Goal: Transaction & Acquisition: Purchase product/service

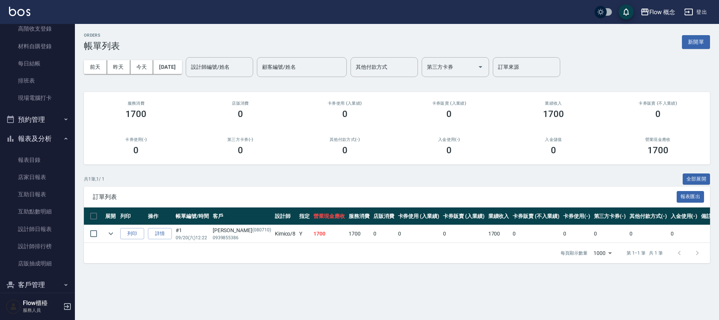
scroll to position [111, 0]
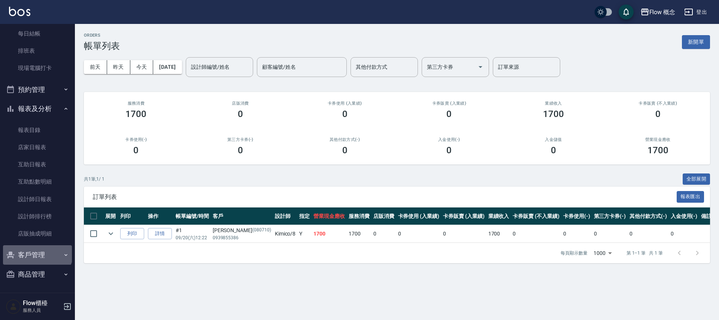
click at [37, 251] on button "客戶管理" at bounding box center [37, 255] width 69 height 19
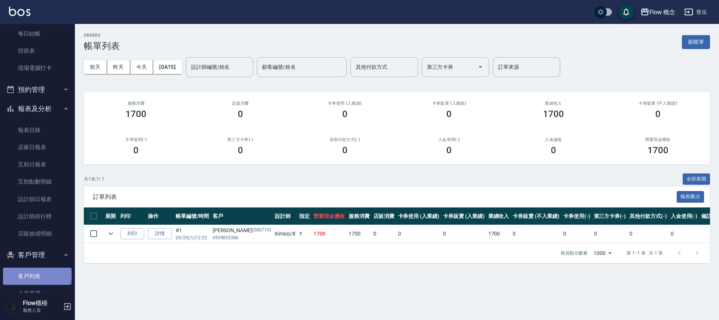
click at [36, 275] on link "客戶列表" at bounding box center [37, 276] width 69 height 17
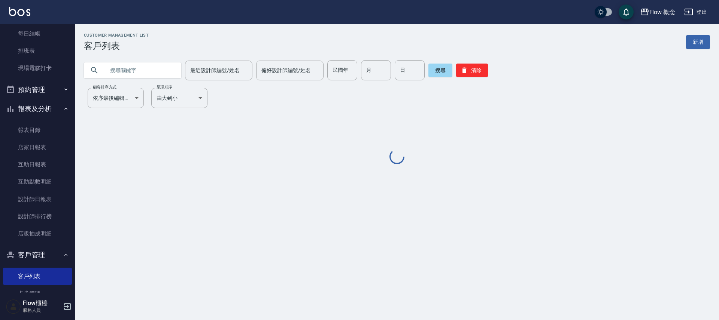
click at [129, 73] on input "text" at bounding box center [140, 70] width 70 height 20
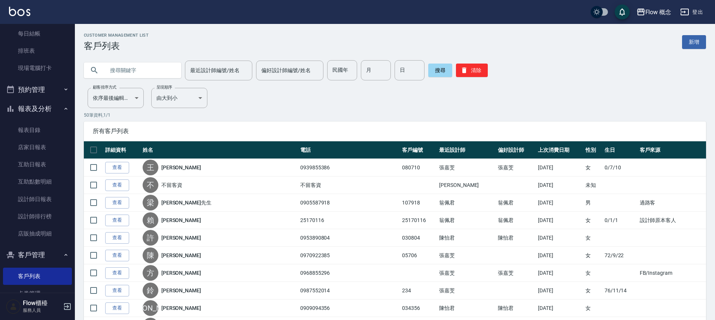
paste input "0922391456"
type input "0922391456"
click at [430, 70] on button "搜尋" at bounding box center [440, 70] width 24 height 13
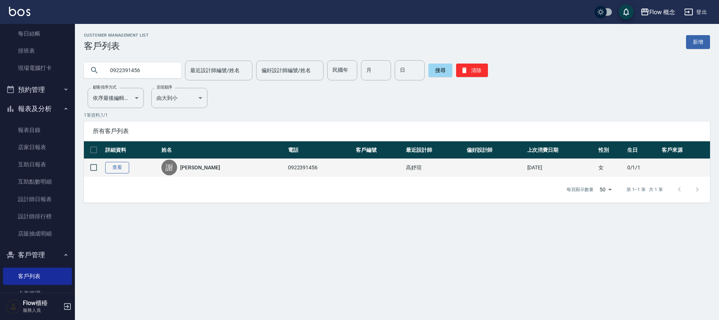
click at [124, 170] on link "查看" at bounding box center [117, 168] width 24 height 12
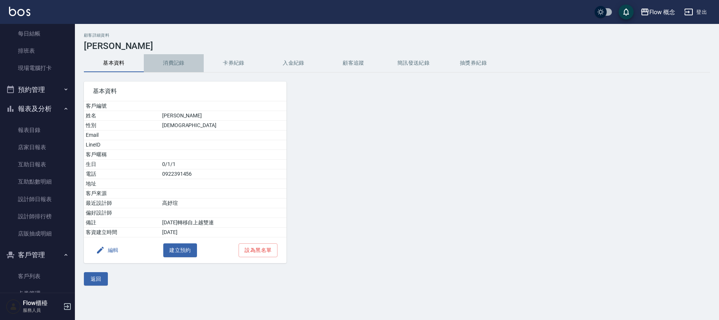
click at [170, 60] on button "消費記錄" at bounding box center [174, 63] width 60 height 18
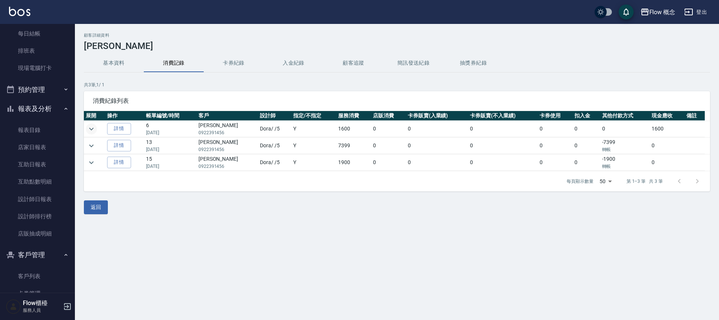
click at [95, 129] on icon "expand row" at bounding box center [91, 129] width 9 height 9
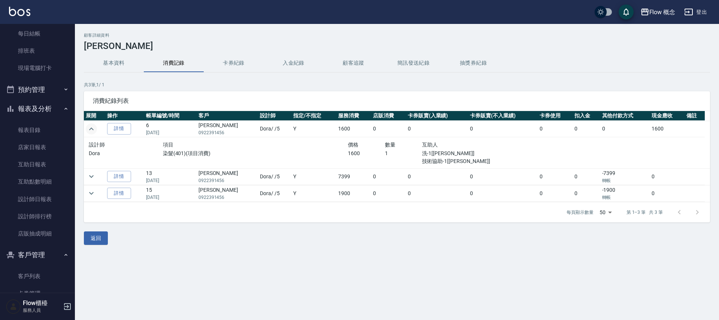
click at [95, 129] on icon "expand row" at bounding box center [91, 129] width 9 height 9
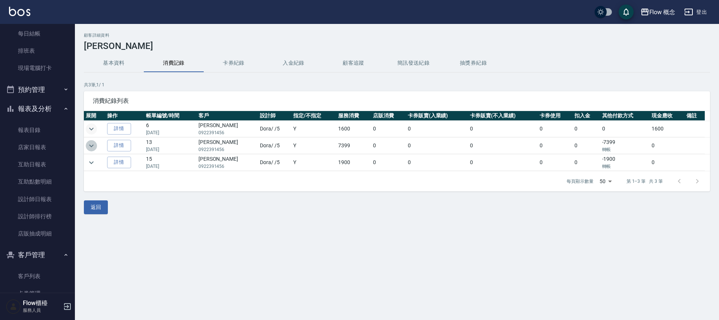
click at [90, 147] on icon "expand row" at bounding box center [91, 145] width 9 height 9
click at [91, 145] on icon "expand row" at bounding box center [91, 145] width 9 height 9
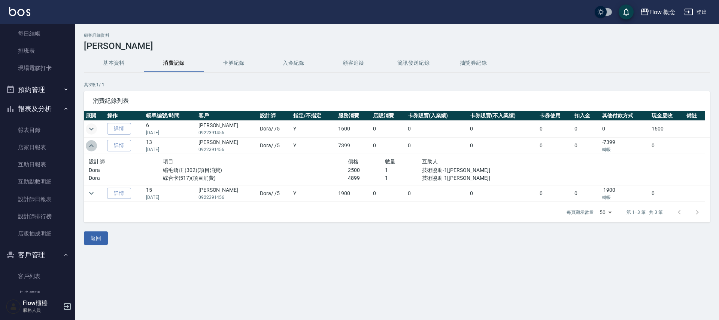
click at [91, 145] on icon "expand row" at bounding box center [91, 145] width 4 height 3
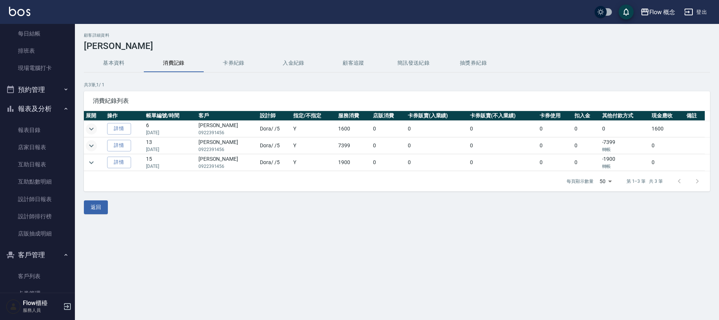
click at [93, 128] on icon "expand row" at bounding box center [91, 129] width 4 height 3
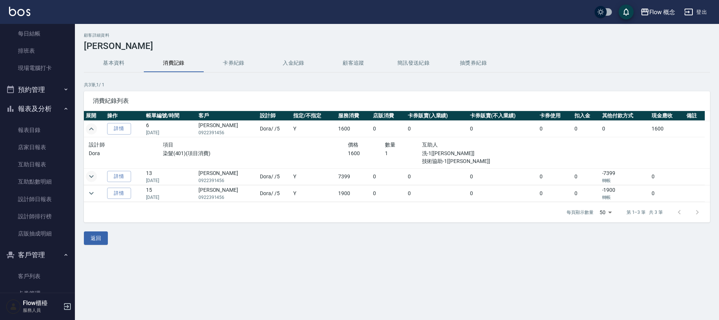
click at [93, 128] on icon "expand row" at bounding box center [91, 129] width 9 height 9
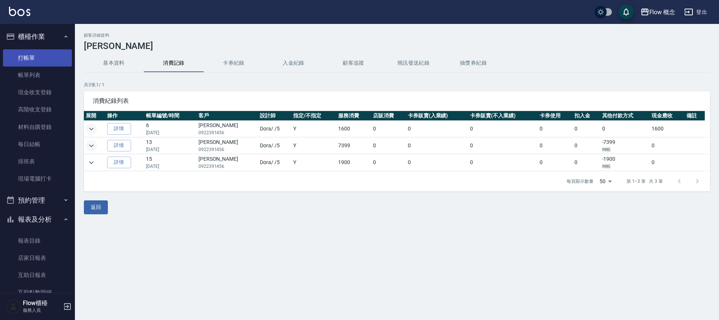
click at [29, 58] on link "打帳單" at bounding box center [37, 57] width 69 height 17
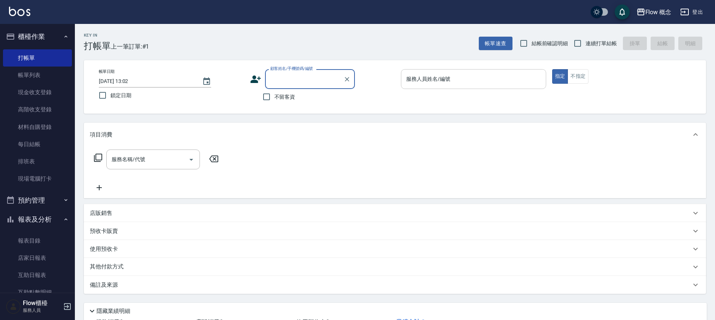
click at [422, 79] on div "服務人員姓名/編號 服務人員姓名/編號" at bounding box center [473, 79] width 145 height 20
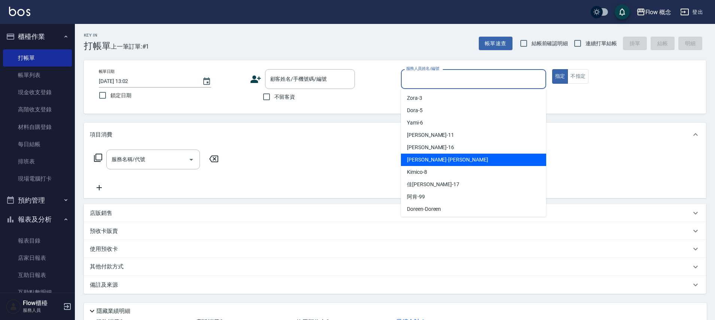
click at [423, 160] on span "[PERSON_NAME] -[PERSON_NAME]" at bounding box center [447, 160] width 81 height 8
type input "[PERSON_NAME]"
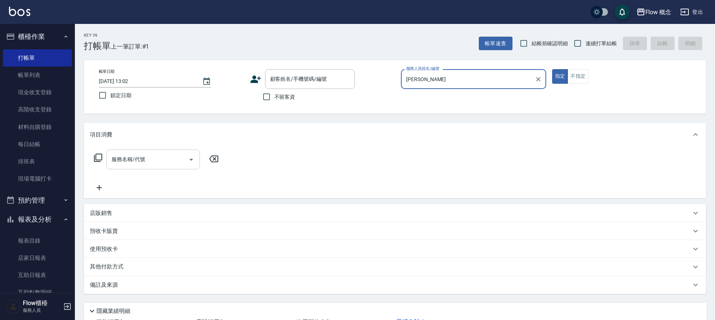
click at [145, 159] on input "服務名稱/代號" at bounding box center [148, 159] width 76 height 13
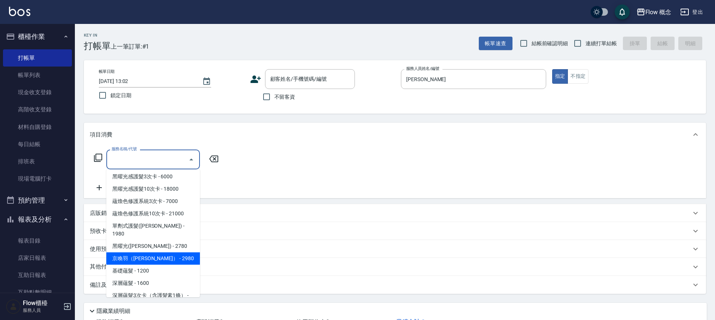
scroll to position [281, 0]
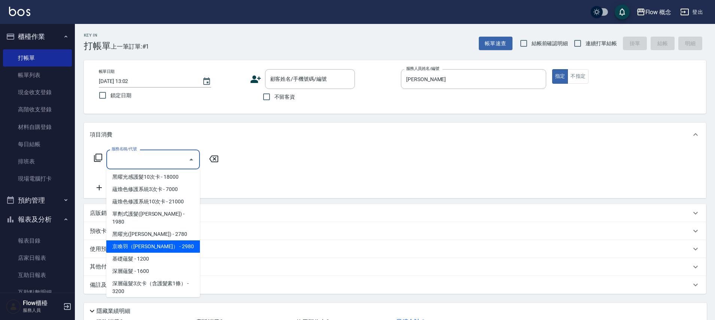
click at [164, 241] on span "京喚羽（[PERSON_NAME]） - 2980" at bounding box center [153, 247] width 94 height 12
type input "京喚羽（[PERSON_NAME]）(521)"
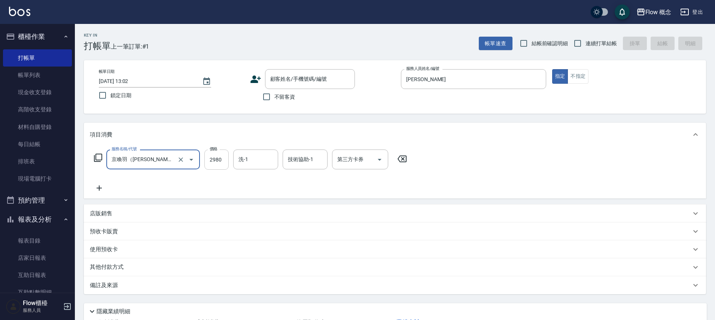
click at [215, 164] on input "2980" at bounding box center [216, 160] width 24 height 20
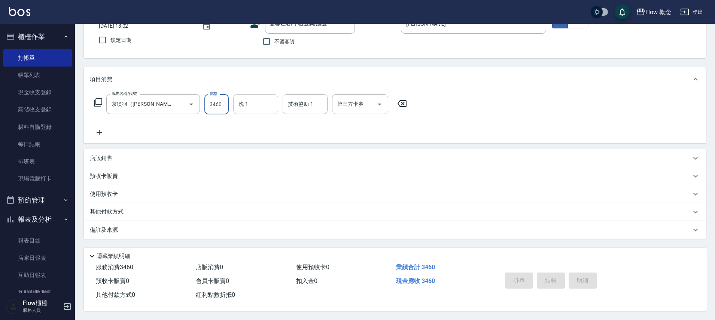
type input "3460"
click at [254, 98] on input "洗-1" at bounding box center [256, 104] width 38 height 13
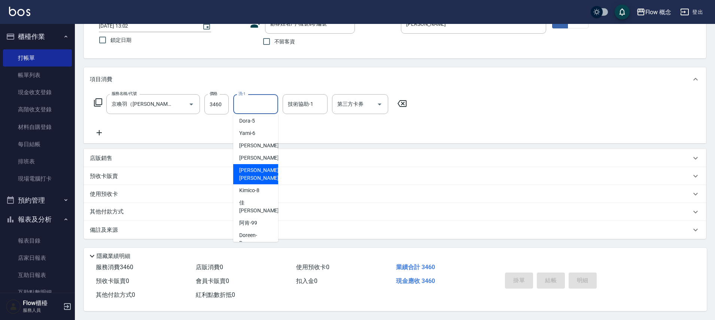
scroll to position [34, 0]
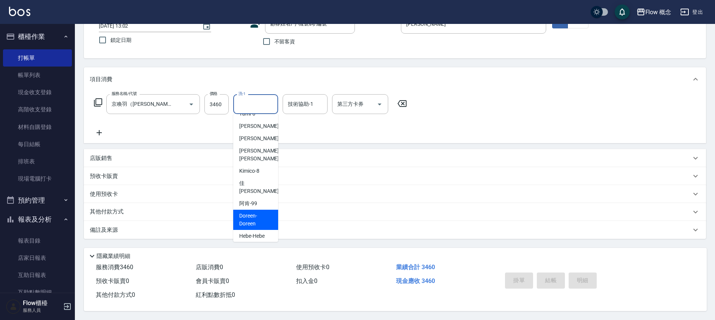
click at [249, 212] on span "Doreen -Doreen" at bounding box center [255, 220] width 33 height 16
type input "Doreen-Doreen"
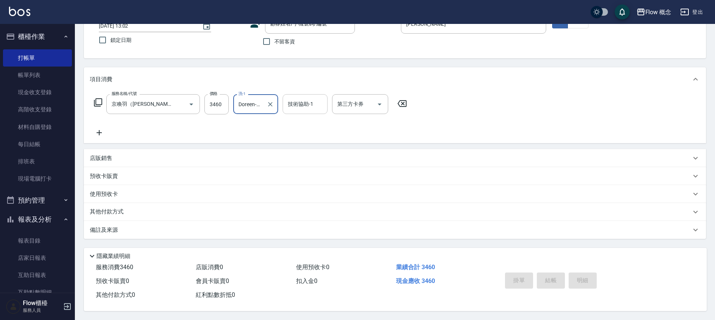
click at [297, 107] on input "技術協助-1" at bounding box center [305, 104] width 38 height 13
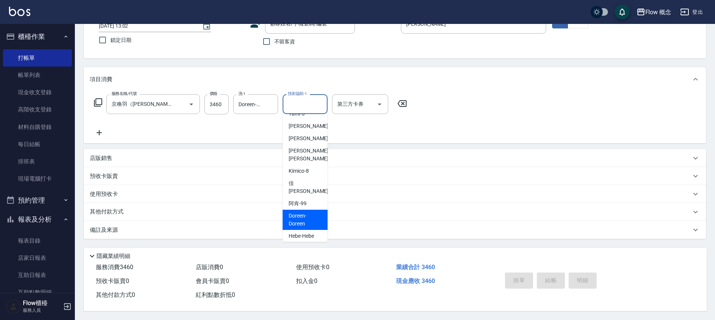
click at [303, 212] on span "Doreen -Doreen" at bounding box center [305, 220] width 33 height 16
type input "Doreen-Doreen"
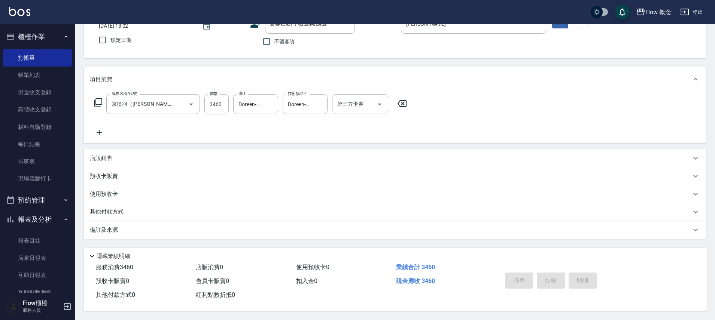
click at [146, 232] on div "備註及來源" at bounding box center [395, 230] width 622 height 18
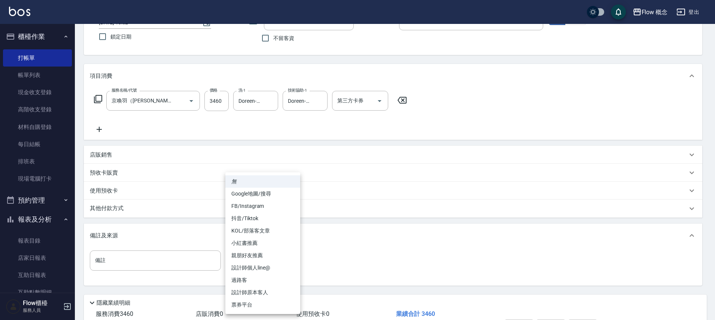
drag, startPoint x: 256, startPoint y: 264, endPoint x: 256, endPoint y: 247, distance: 17.2
click at [256, 264] on body "Flow 概念 登出 櫃檯作業 打帳單 帳單列表 現金收支登錄 高階收支登錄 材料自購登錄 每日結帳 排班表 現場電腦打卡 預約管理 預約管理 單日預約紀錄 …" at bounding box center [357, 154] width 715 height 426
click at [254, 289] on li "設計師原本客人" at bounding box center [262, 293] width 75 height 12
type input "設計師原本客人"
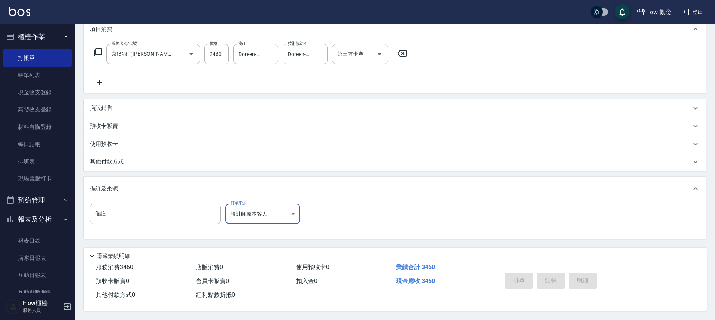
scroll to position [34, 0]
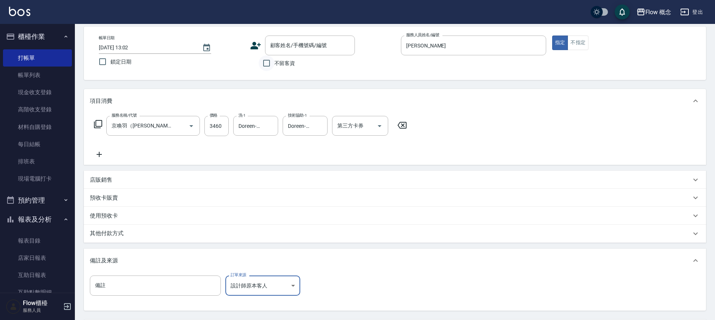
click at [259, 62] on input "不留客資" at bounding box center [267, 63] width 16 height 16
checkbox input "true"
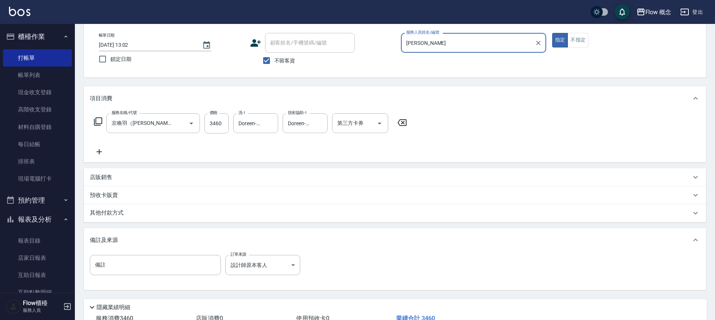
scroll to position [91, 0]
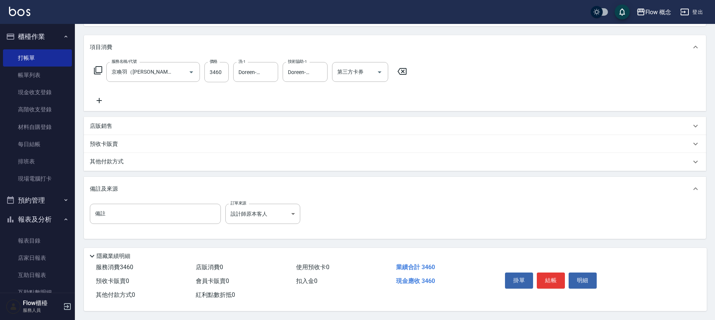
click at [555, 277] on button "結帳" at bounding box center [551, 281] width 28 height 16
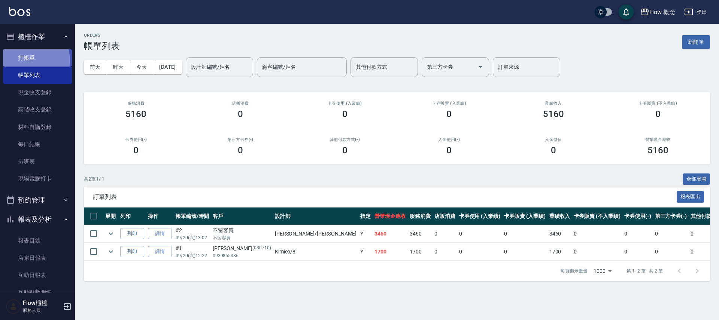
click at [31, 60] on link "打帳單" at bounding box center [37, 57] width 69 height 17
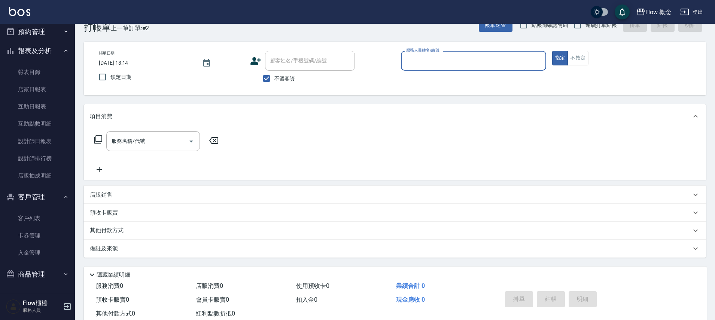
scroll to position [40, 0]
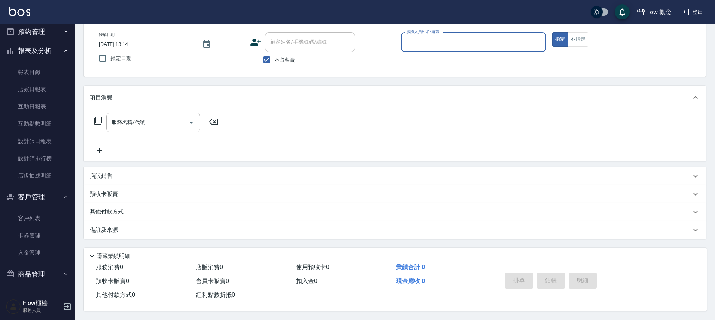
click at [43, 271] on button "商品管理" at bounding box center [37, 274] width 69 height 19
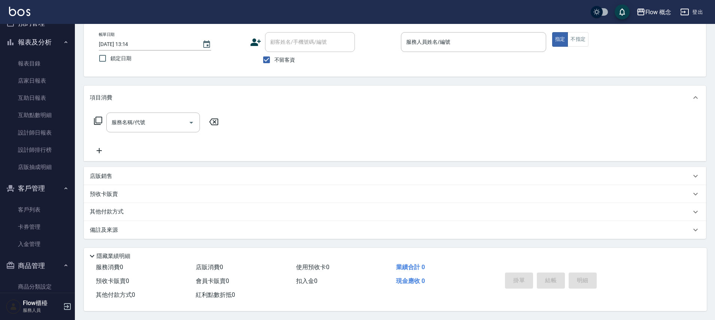
scroll to position [203, 0]
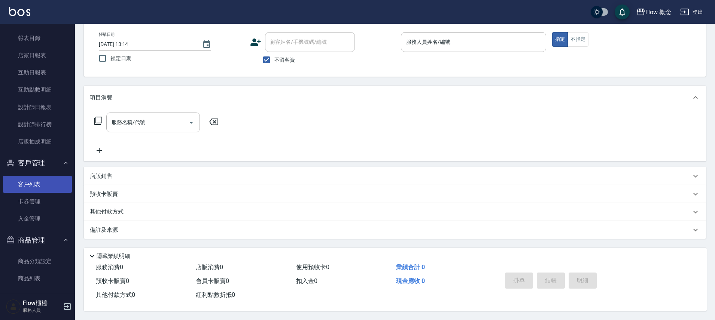
click at [40, 178] on link "客戶列表" at bounding box center [37, 184] width 69 height 17
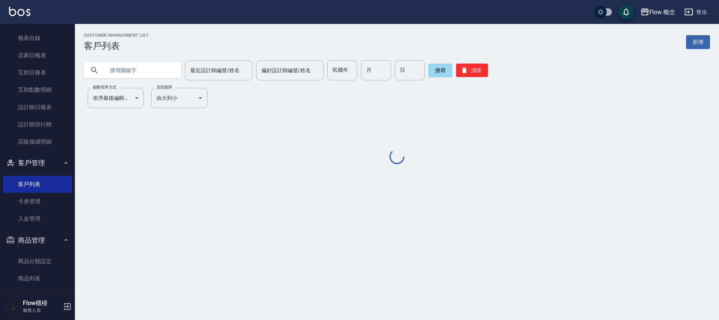
click at [128, 72] on input "text" at bounding box center [140, 70] width 70 height 20
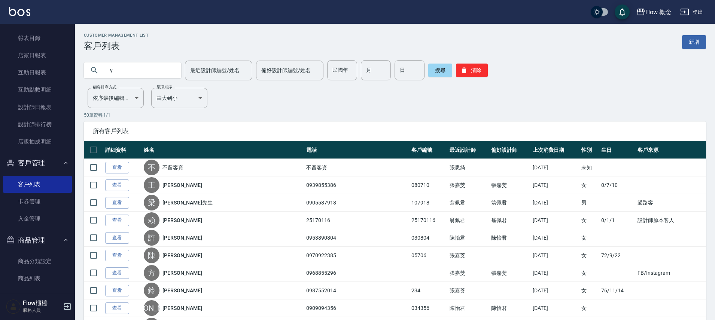
type input "y"
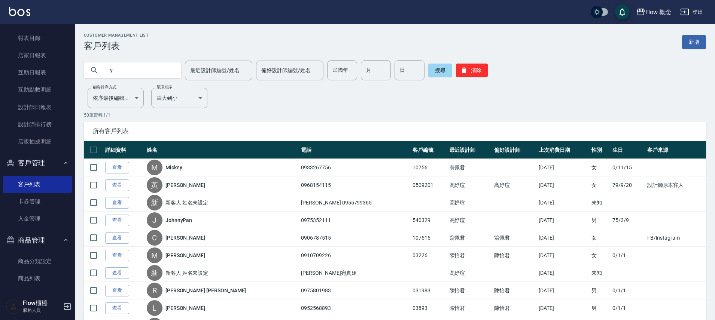
click at [136, 67] on input "y" at bounding box center [140, 70] width 70 height 20
type input "[PERSON_NAME]"
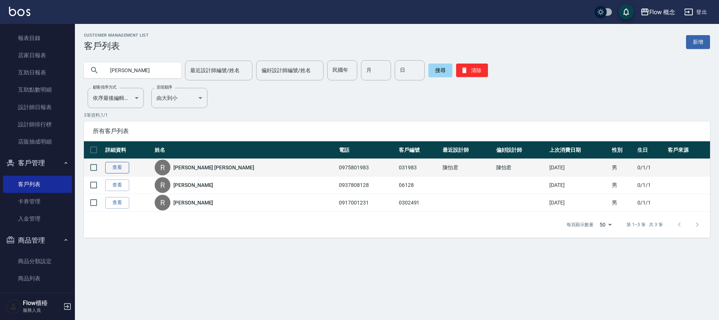
click at [121, 170] on link "查看" at bounding box center [117, 168] width 24 height 12
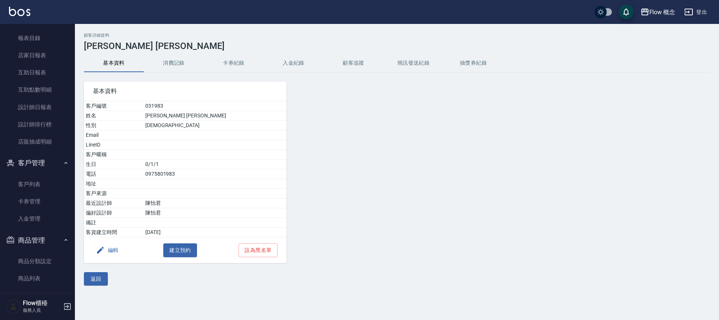
click at [170, 66] on button "消費記錄" at bounding box center [174, 63] width 60 height 18
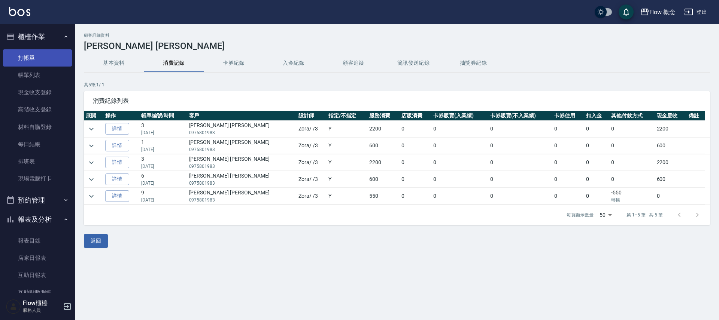
click at [16, 62] on link "打帳單" at bounding box center [37, 57] width 69 height 17
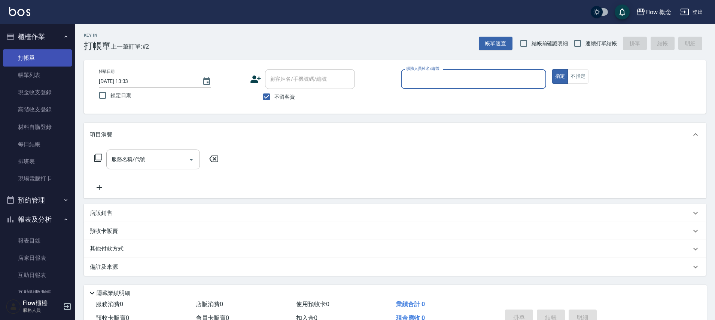
click at [31, 66] on link "打帳單" at bounding box center [37, 57] width 69 height 17
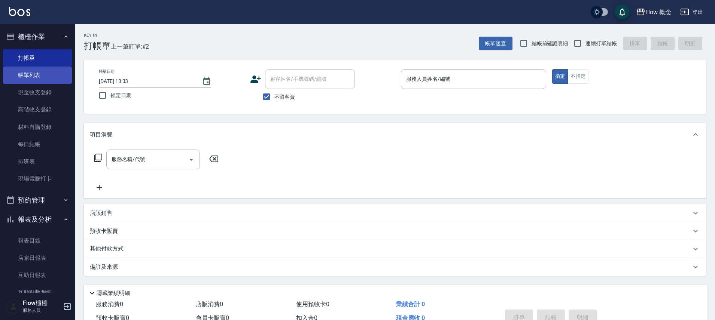
click at [30, 70] on link "帳單列表" at bounding box center [37, 75] width 69 height 17
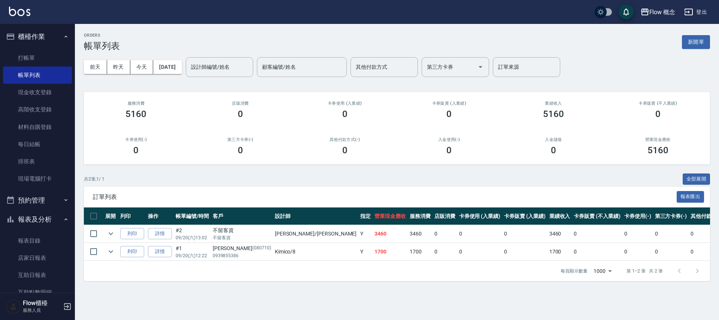
drag, startPoint x: 54, startPoint y: 60, endPoint x: 30, endPoint y: 9, distance: 56.9
click at [30, 51] on link "打帳單" at bounding box center [37, 57] width 69 height 17
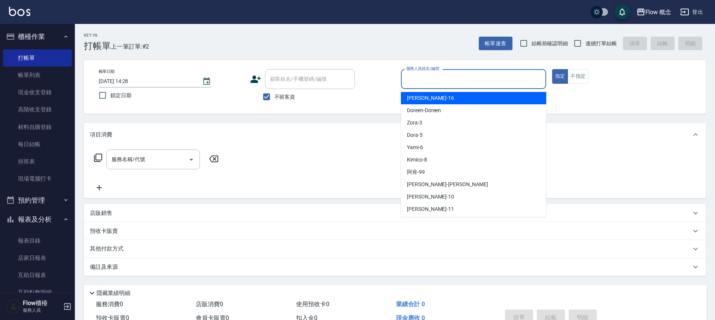
click at [417, 82] on input "服務人員姓名/編號" at bounding box center [473, 79] width 138 height 13
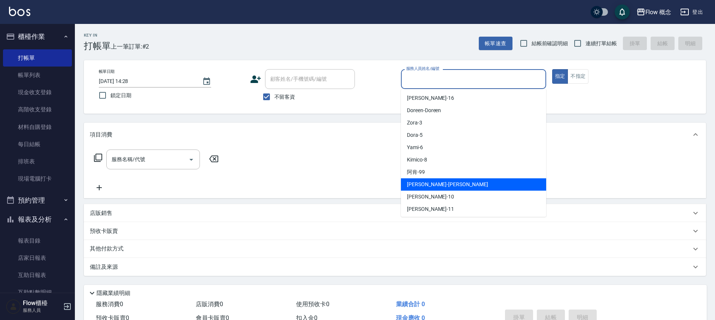
click at [411, 183] on span "[PERSON_NAME] -[PERSON_NAME]" at bounding box center [447, 185] width 81 height 8
type input "[PERSON_NAME]"
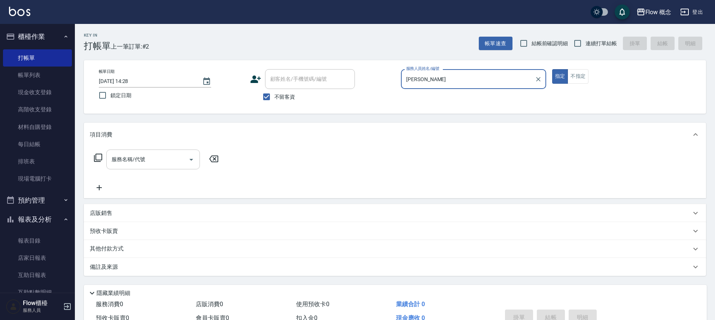
click at [155, 162] on input "服務名稱/代號" at bounding box center [148, 159] width 76 height 13
click at [155, 159] on input "服務名稱/代號" at bounding box center [148, 159] width 76 height 13
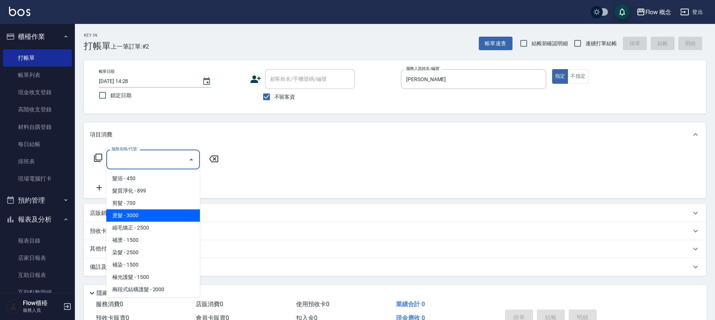
drag, startPoint x: 162, startPoint y: 219, endPoint x: 180, endPoint y: 208, distance: 21.3
click at [162, 219] on span "燙髮 - 3000" at bounding box center [153, 216] width 94 height 12
type input "燙髮(301)"
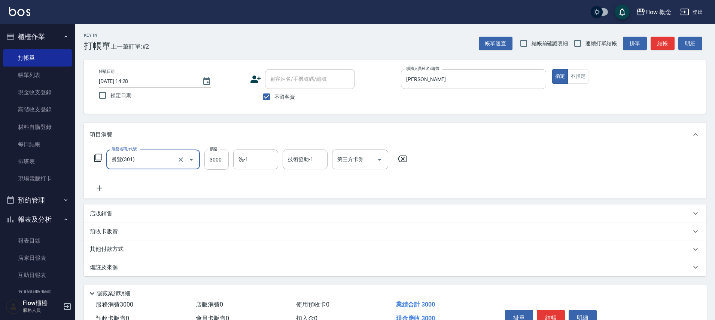
click at [226, 162] on input "3000" at bounding box center [216, 160] width 24 height 20
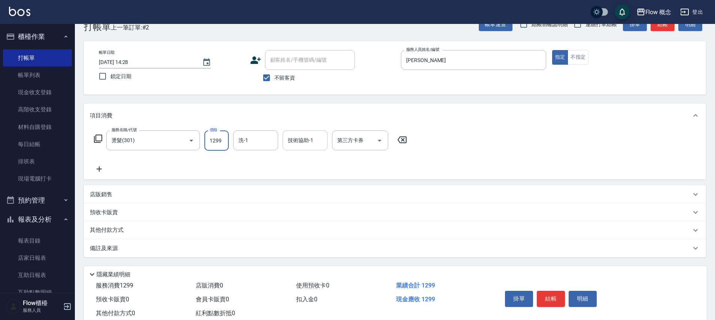
scroll to position [41, 0]
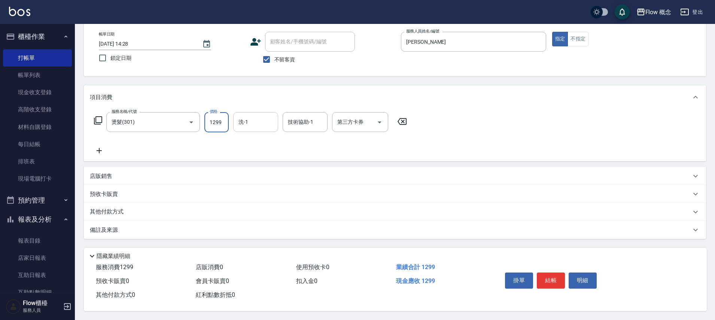
type input "1299"
click at [260, 125] on input "洗-1" at bounding box center [256, 122] width 38 height 13
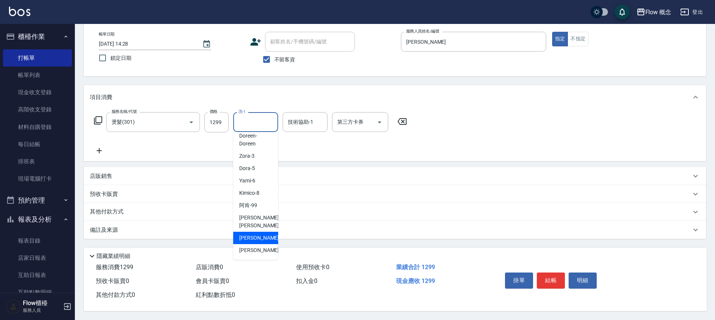
scroll to position [34, 0]
click at [257, 228] on div "[PERSON_NAME] -11" at bounding box center [255, 234] width 45 height 12
type input "[PERSON_NAME]-11"
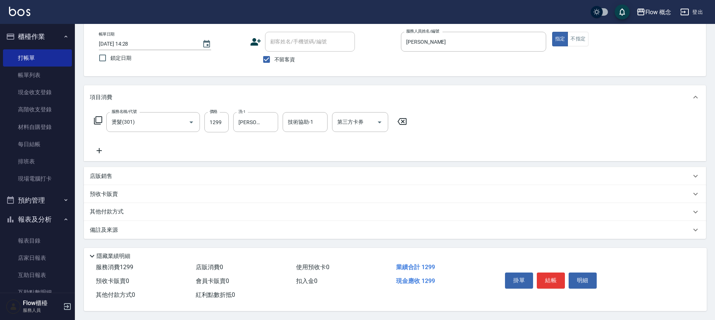
click at [104, 150] on icon at bounding box center [99, 150] width 19 height 9
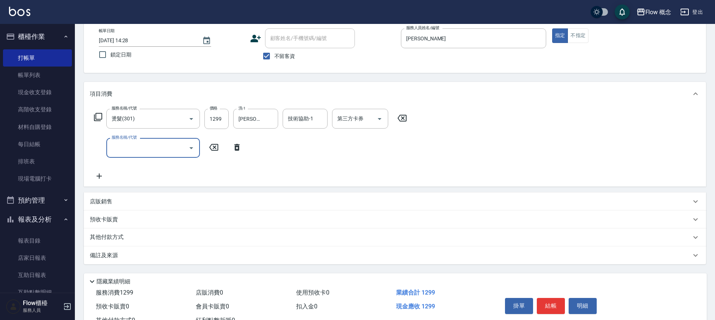
click at [129, 147] on input "服務名稱/代號" at bounding box center [148, 147] width 76 height 13
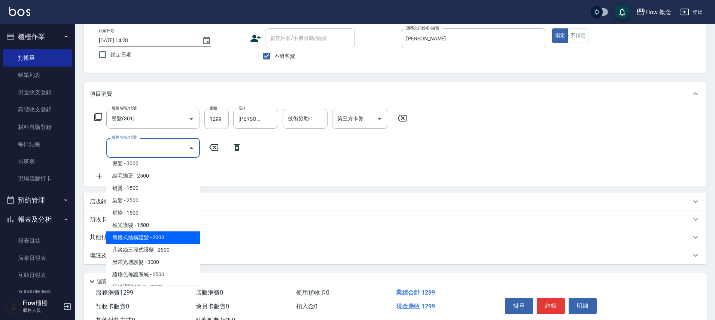
scroll to position [128, 0]
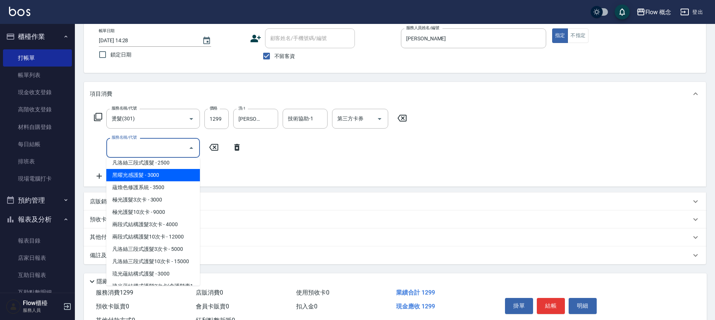
click at [161, 175] on span "黑曜光感護髮 - 3000" at bounding box center [153, 175] width 94 height 12
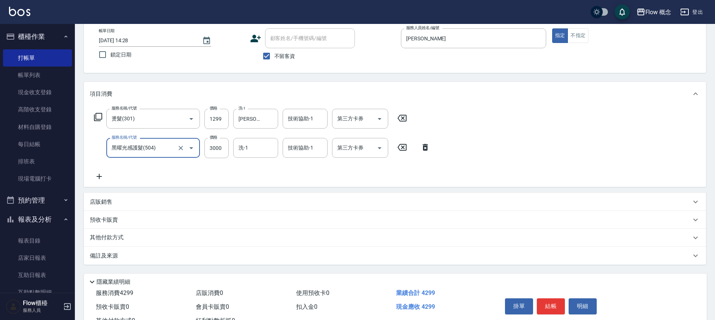
click at [160, 150] on input "黑曜光感護髮(504)" at bounding box center [143, 147] width 66 height 13
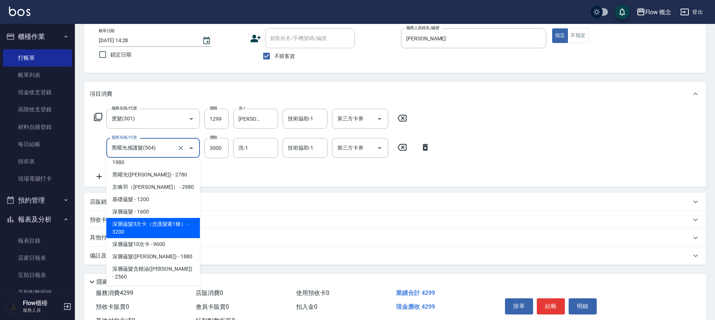
scroll to position [324, 0]
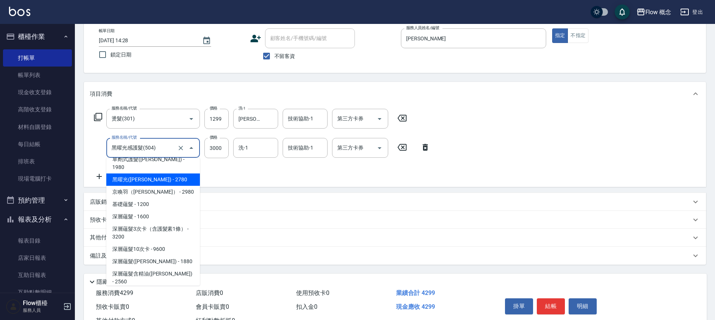
click at [162, 176] on span "黑曜光([PERSON_NAME]) - 2780" at bounding box center [153, 180] width 94 height 12
type input "黑曜光([PERSON_NAME])(520)"
type input "2780"
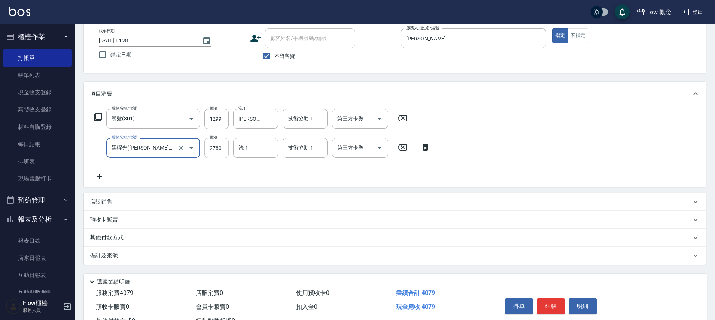
click at [220, 145] on input "2780" at bounding box center [216, 148] width 24 height 20
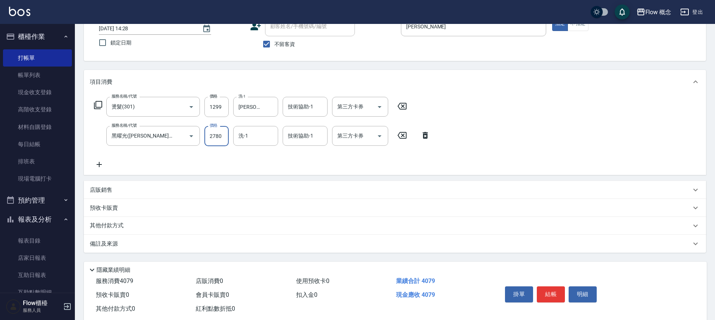
scroll to position [70, 0]
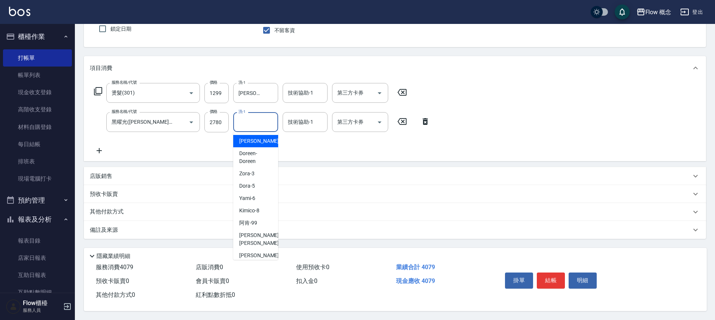
click at [264, 116] on input "洗-1" at bounding box center [256, 122] width 38 height 13
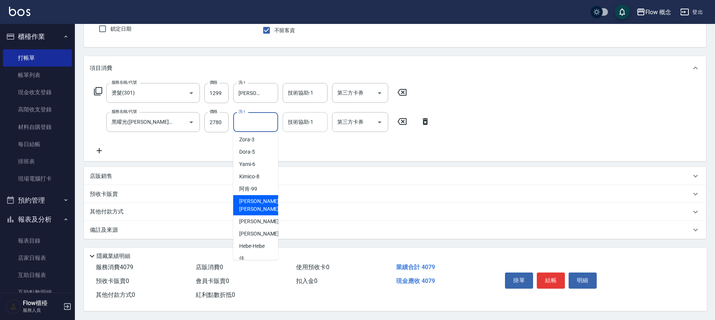
click at [303, 115] on div "技術協助-1 技術協助-1" at bounding box center [305, 122] width 45 height 20
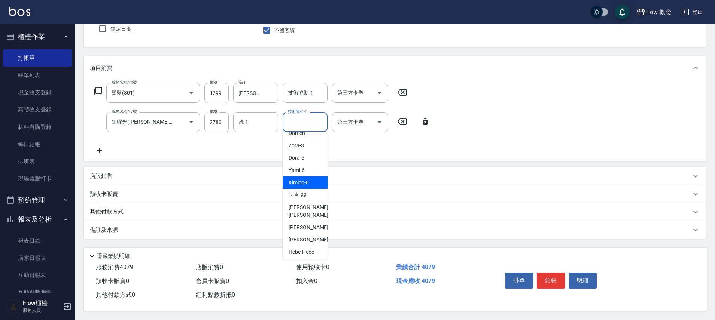
scroll to position [19, 0]
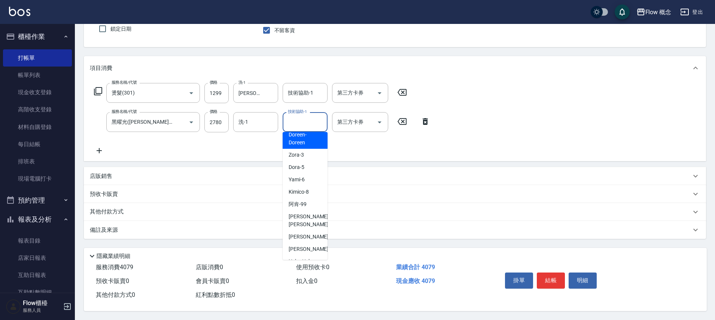
click at [307, 134] on span "Doreen -Doreen" at bounding box center [305, 139] width 33 height 16
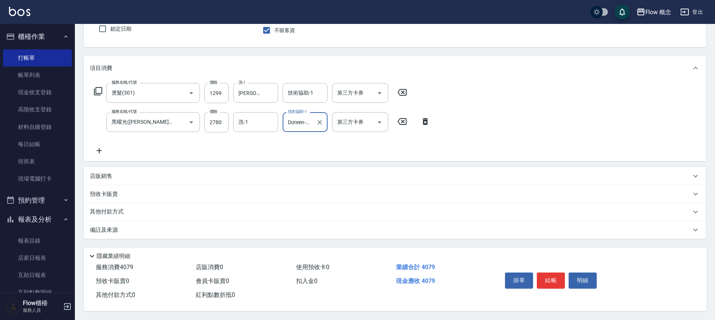
click at [308, 122] on input "Doreen-Doreen" at bounding box center [299, 122] width 27 height 13
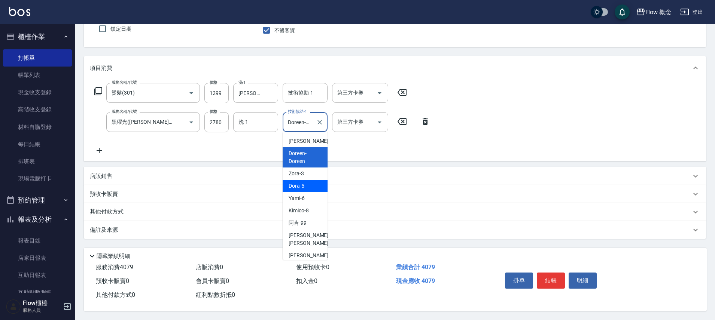
click at [301, 183] on span "Dora -5" at bounding box center [297, 186] width 16 height 8
type input "Dora-5"
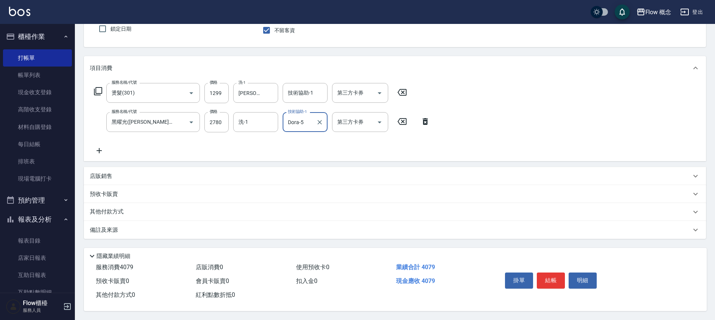
click at [143, 230] on div "備註及來源" at bounding box center [390, 230] width 601 height 8
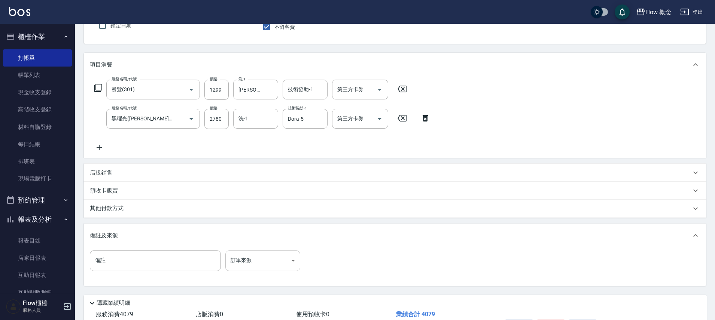
click at [244, 254] on body "Flow 概念 登出 櫃檯作業 打帳單 帳單列表 現金收支登錄 高階收支登錄 材料自購登錄 每日結帳 排班表 現場電腦打卡 預約管理 預約管理 單日預約紀錄 …" at bounding box center [357, 148] width 715 height 437
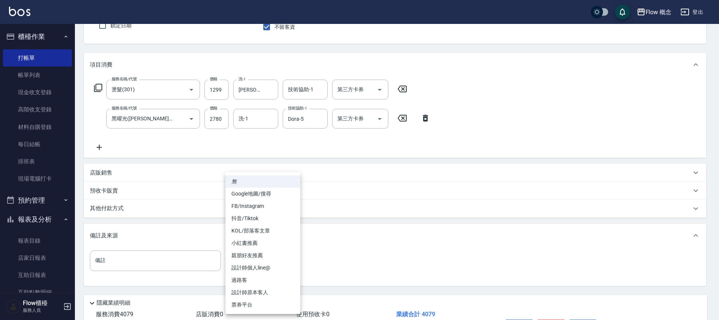
drag, startPoint x: 448, startPoint y: 266, endPoint x: 424, endPoint y: 247, distance: 30.6
click at [448, 266] on div at bounding box center [359, 160] width 719 height 320
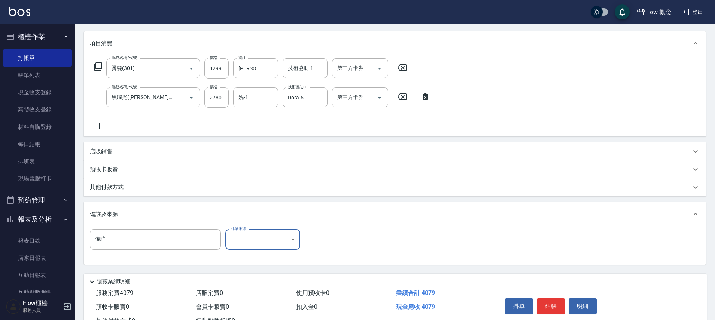
scroll to position [121, 0]
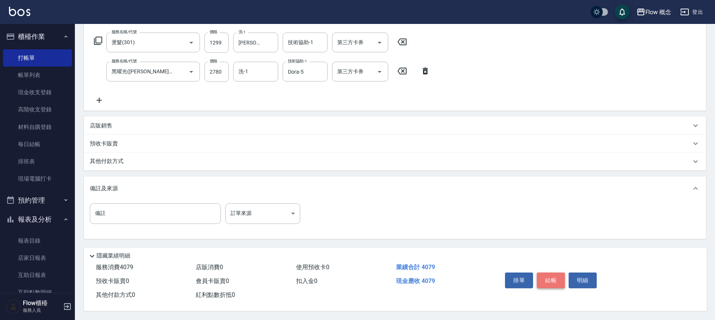
click at [549, 275] on button "結帳" at bounding box center [551, 281] width 28 height 16
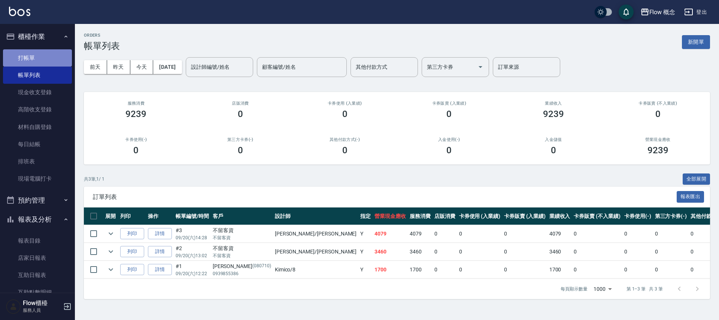
click at [40, 55] on link "打帳單" at bounding box center [37, 57] width 69 height 17
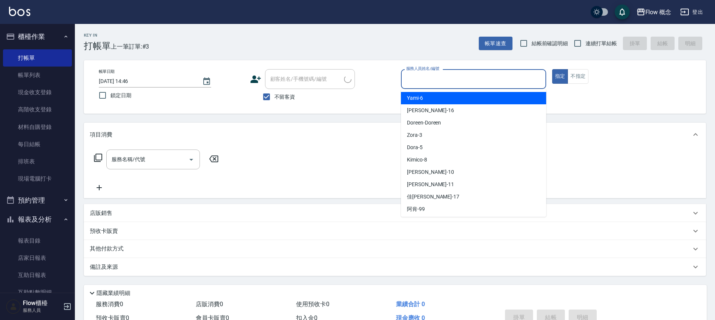
click at [435, 84] on input "服務人員姓名/編號" at bounding box center [473, 79] width 138 height 13
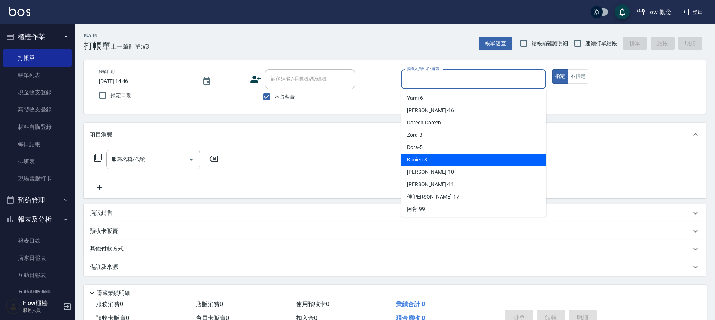
scroll to position [26, 0]
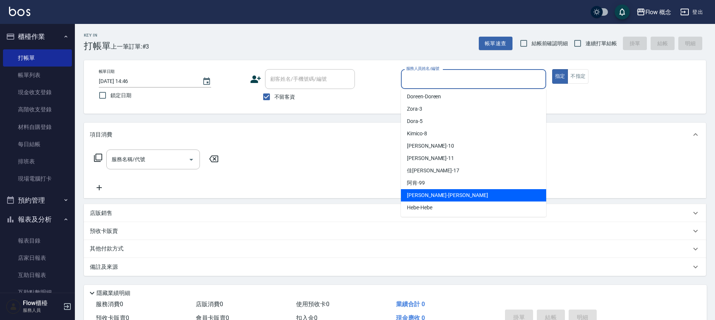
click at [426, 199] on span "[PERSON_NAME] -[PERSON_NAME]" at bounding box center [447, 196] width 81 height 8
type input "[PERSON_NAME]"
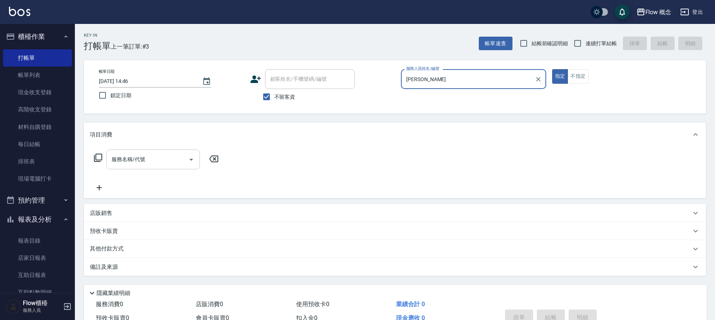
click at [152, 158] on input "服務名稱/代號" at bounding box center [148, 159] width 76 height 13
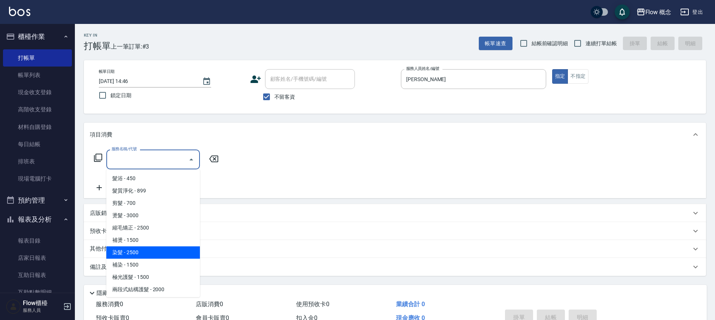
click at [149, 252] on span "染髮 - 2500" at bounding box center [153, 253] width 94 height 12
type input "染髮(401)"
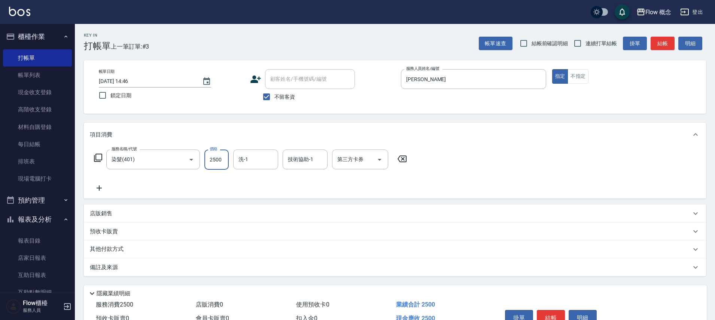
click at [220, 163] on input "2500" at bounding box center [216, 160] width 24 height 20
type input "1390"
click at [101, 192] on icon at bounding box center [99, 188] width 19 height 9
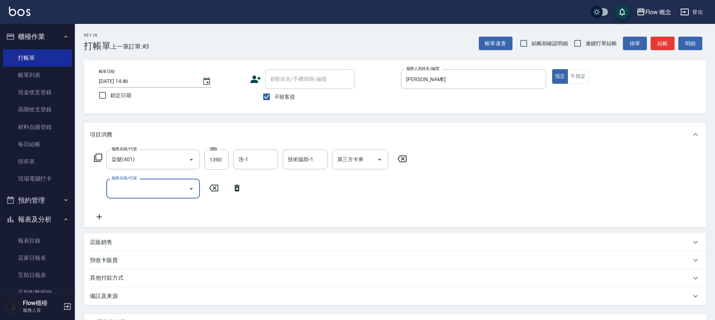
drag, startPoint x: 145, startPoint y: 196, endPoint x: 150, endPoint y: 195, distance: 5.0
click at [146, 196] on div "服務名稱/代號" at bounding box center [153, 189] width 94 height 20
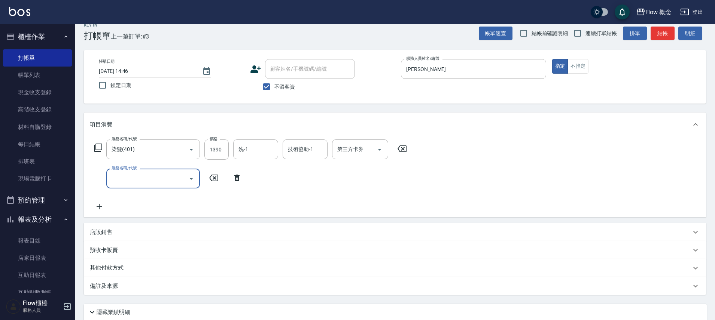
scroll to position [15, 0]
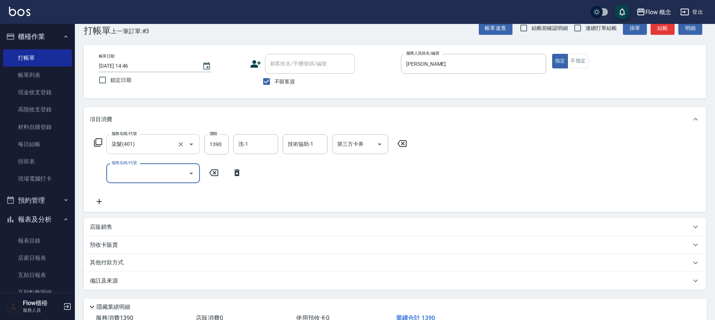
click at [195, 148] on icon "Open" at bounding box center [191, 144] width 9 height 9
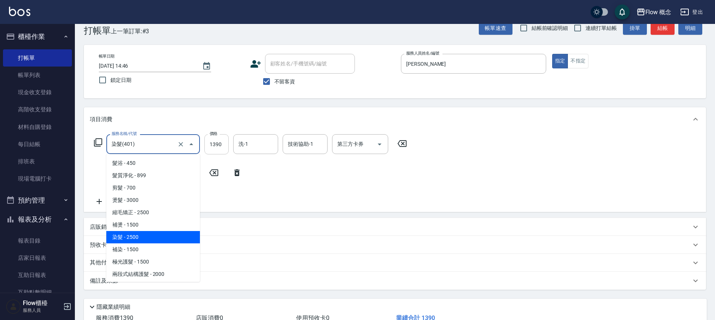
click at [211, 140] on input "1390" at bounding box center [216, 144] width 24 height 20
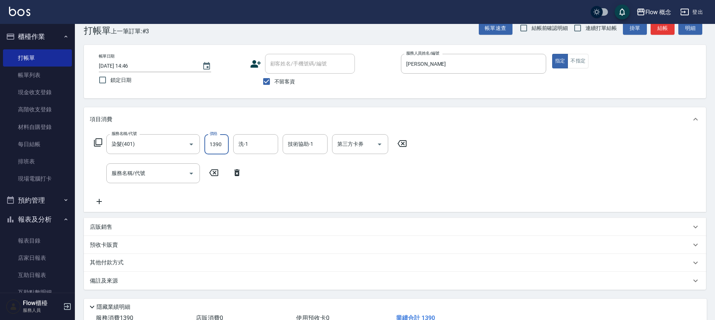
click at [223, 144] on input "1390" at bounding box center [216, 144] width 24 height 20
drag, startPoint x: 144, startPoint y: 175, endPoint x: 162, endPoint y: 189, distance: 22.7
click at [144, 175] on input "服務名稱/代號" at bounding box center [148, 173] width 76 height 13
click at [147, 168] on input "服務名稱/代號" at bounding box center [148, 173] width 76 height 13
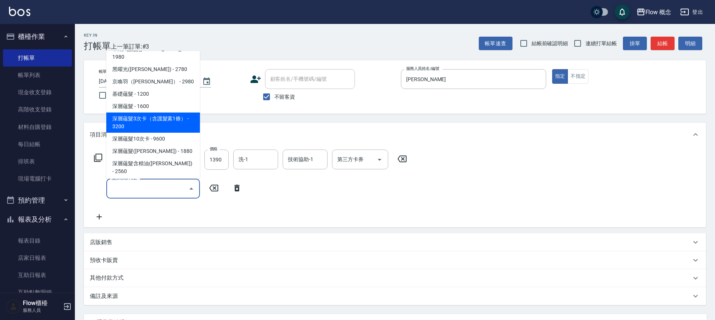
scroll to position [321, 0]
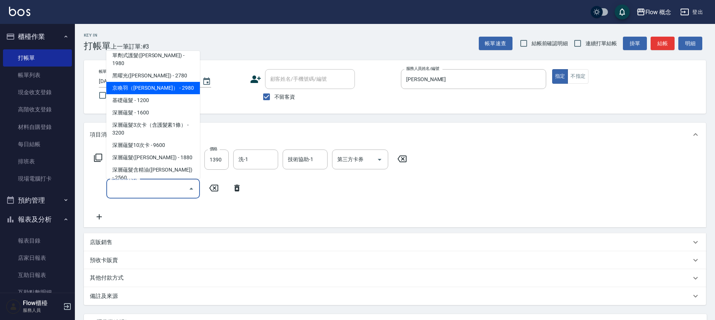
click at [155, 83] on span "京喚羽（[PERSON_NAME]） - 2980" at bounding box center [153, 88] width 94 height 12
type input "京喚羽（[PERSON_NAME]）(521)"
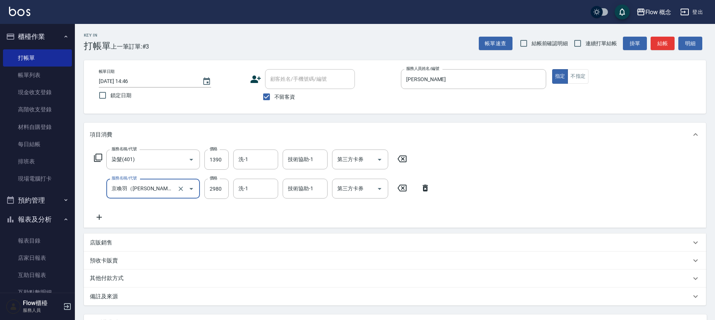
click at [102, 213] on icon at bounding box center [99, 217] width 19 height 9
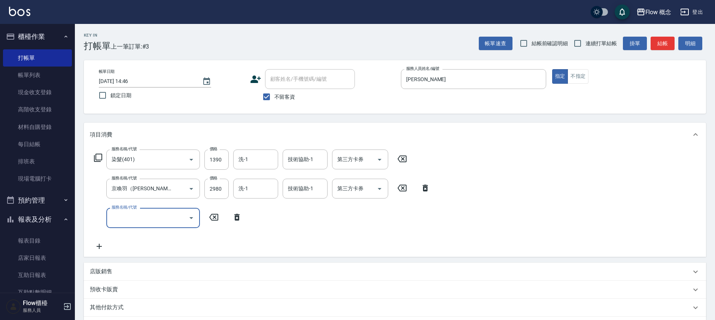
click at [122, 216] on input "服務名稱/代號" at bounding box center [148, 217] width 76 height 13
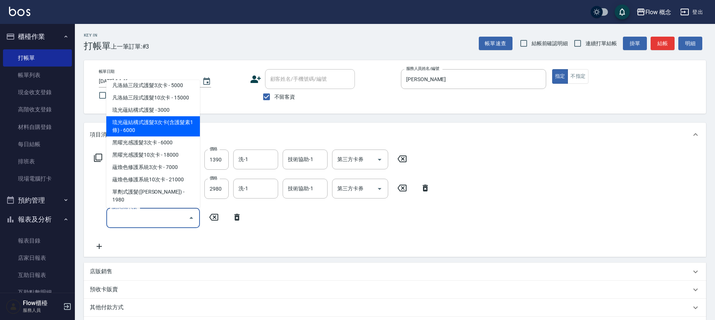
scroll to position [338, 0]
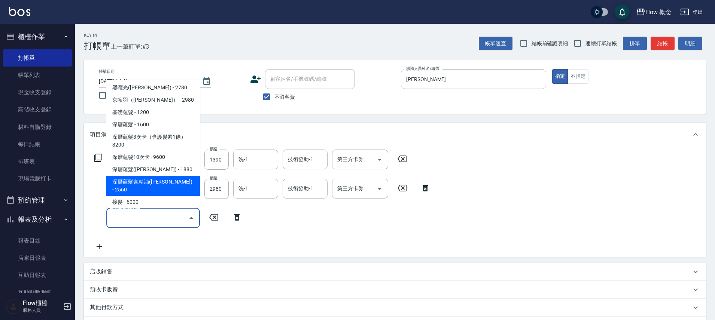
click at [159, 176] on span "深層蘊髮含精油([PERSON_NAME]) - 2560" at bounding box center [153, 186] width 94 height 20
type input "深層蘊髮含精油([PERSON_NAME])(606)"
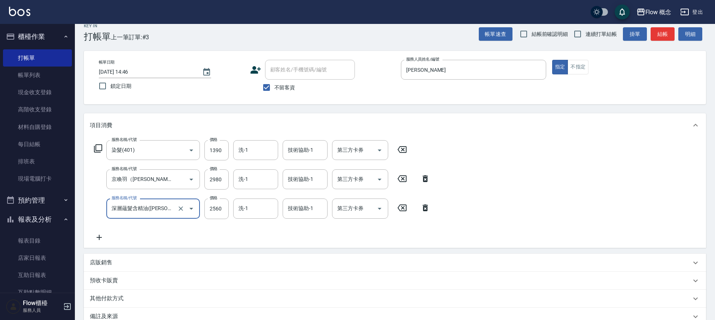
scroll to position [14, 0]
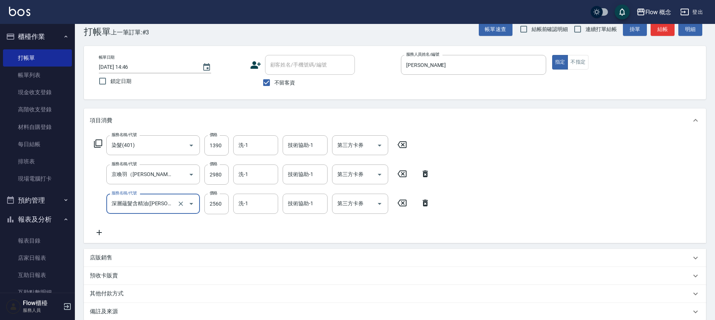
click at [245, 192] on div "服務名稱/代號 染髮(401) 服務名稱/代號 價格 1390 價格 洗-1 洗-1 技術協助-1 技術協助-1 第三方卡券 第三方卡券 服務名稱/代號 京喚…" at bounding box center [262, 185] width 345 height 101
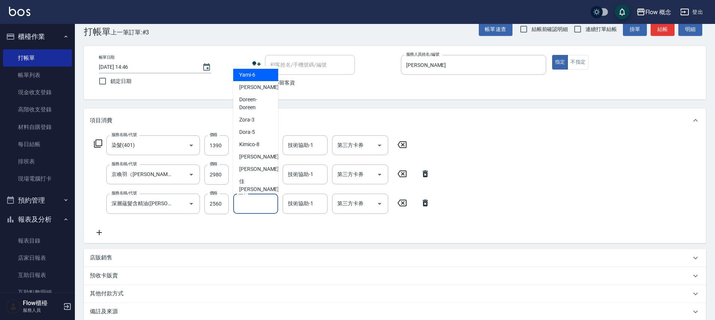
click at [262, 210] on input "洗-1" at bounding box center [256, 203] width 38 height 13
click at [255, 121] on div "Zora -3" at bounding box center [255, 118] width 45 height 12
type input "Zora-3"
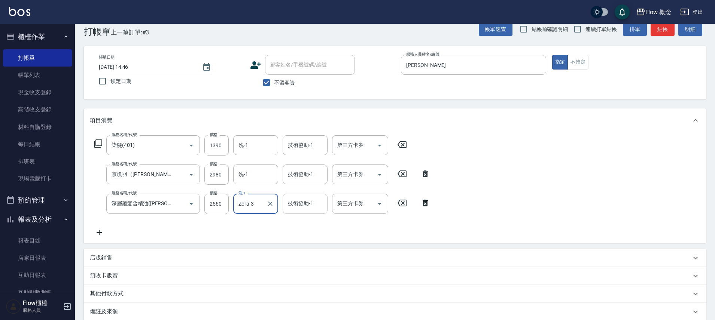
click at [295, 197] on div "技術協助-1 技術協助-1" at bounding box center [305, 204] width 45 height 20
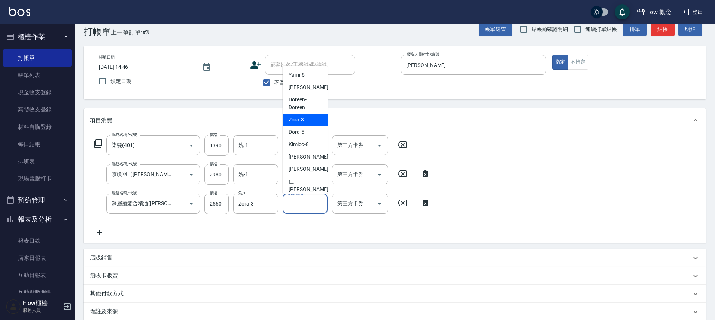
click at [302, 120] on span "Zora -3" at bounding box center [296, 120] width 15 height 8
type input "Zora-3"
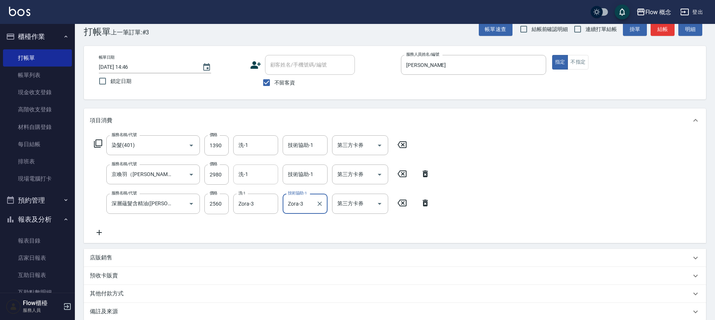
click at [246, 177] on input "洗-1" at bounding box center [256, 174] width 38 height 13
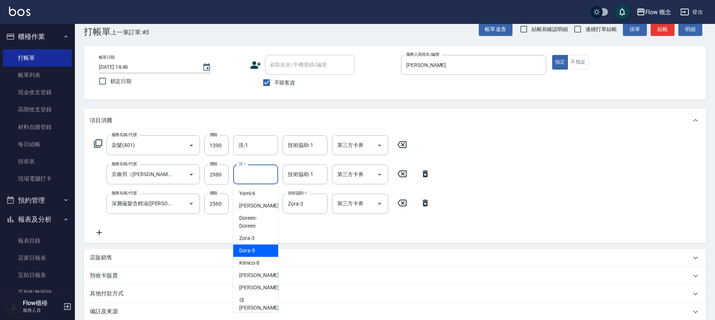
click at [252, 254] on span "Dora -5" at bounding box center [247, 251] width 16 height 8
type input "Dora-5"
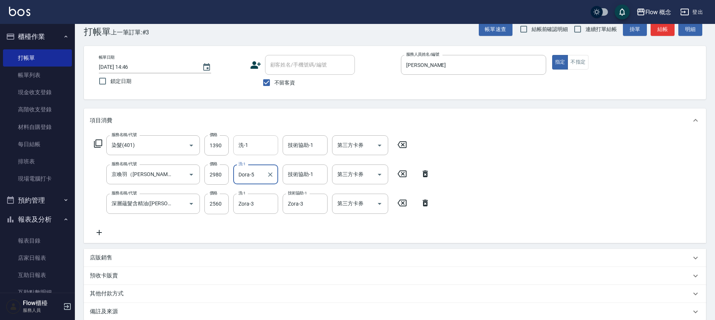
click at [245, 146] on input "洗-1" at bounding box center [256, 145] width 38 height 13
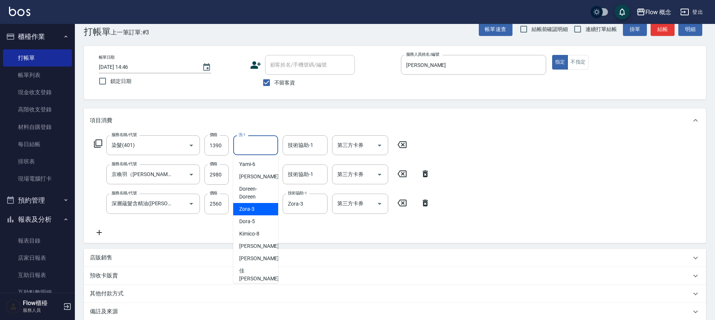
click at [252, 211] on span "Zora -3" at bounding box center [246, 209] width 15 height 8
type input "Zora-3"
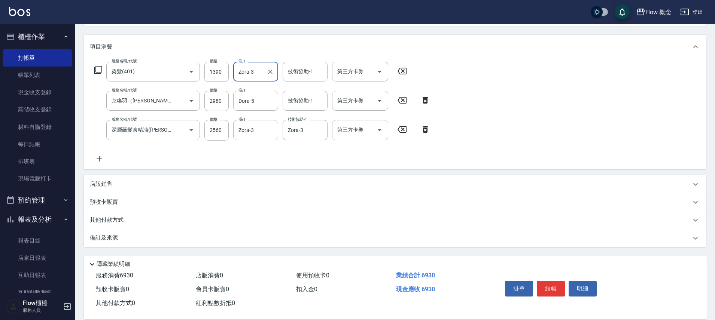
scroll to position [100, 0]
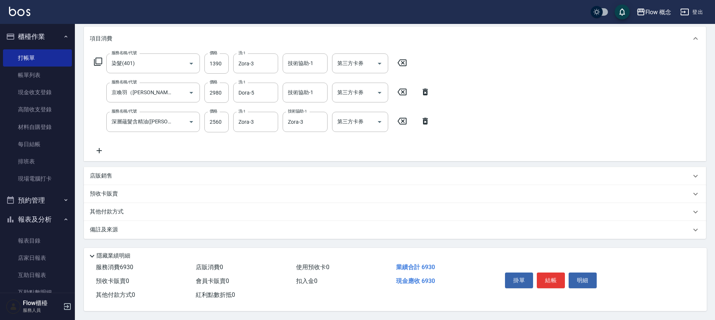
click at [221, 227] on div "備註及來源" at bounding box center [390, 230] width 601 height 8
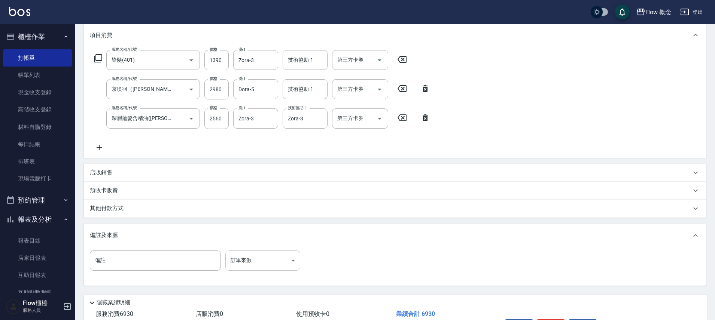
click at [258, 262] on body "Flow 概念 登出 櫃檯作業 打帳單 帳單列表 現金收支登錄 高階收支登錄 材料自購登錄 每日結帳 排班表 現場電腦打卡 預約管理 預約管理 單日預約紀錄 …" at bounding box center [357, 133] width 715 height 467
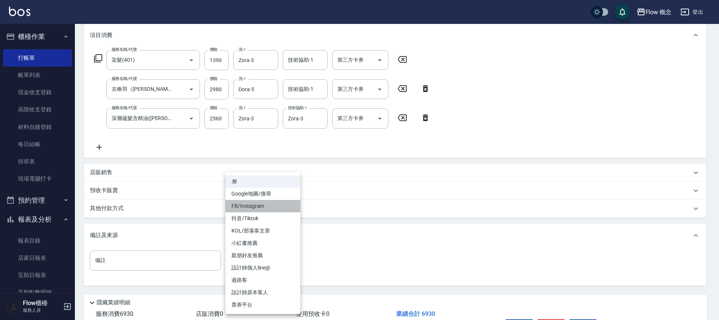
click at [245, 204] on li "FB/Instagram" at bounding box center [262, 206] width 75 height 12
type input "FB/Instagram"
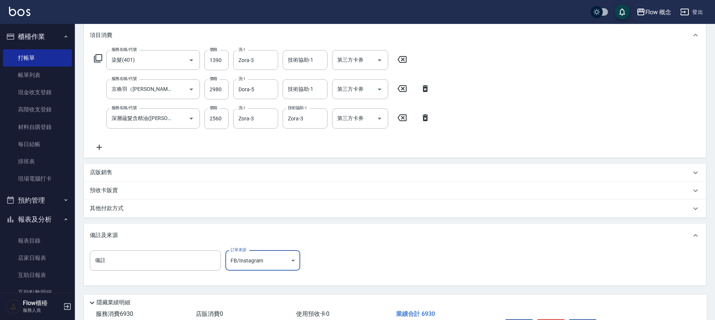
scroll to position [150, 0]
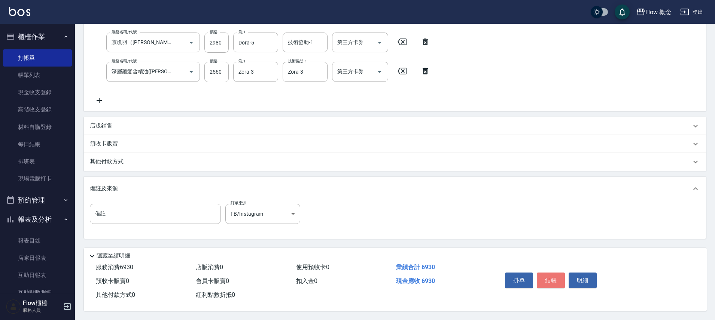
click at [552, 277] on button "結帳" at bounding box center [551, 281] width 28 height 16
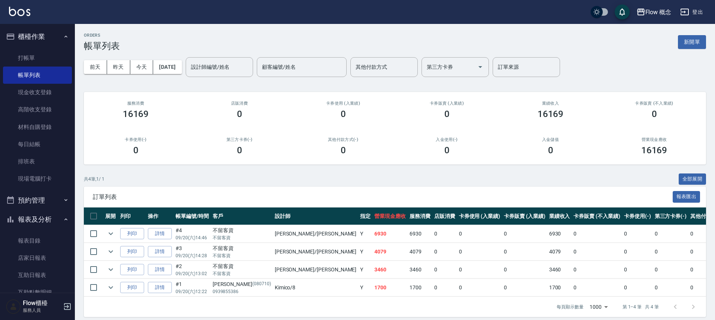
click at [39, 223] on button "報表及分析" at bounding box center [37, 219] width 69 height 19
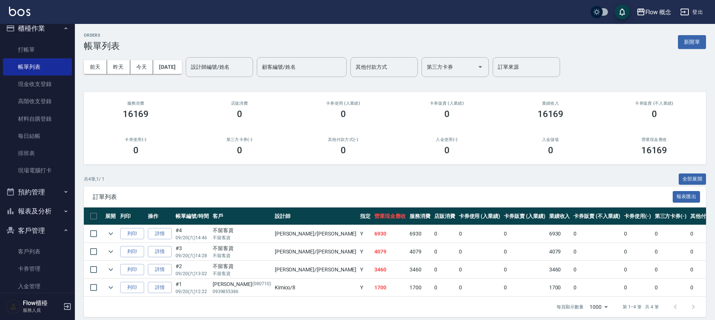
scroll to position [82, 0]
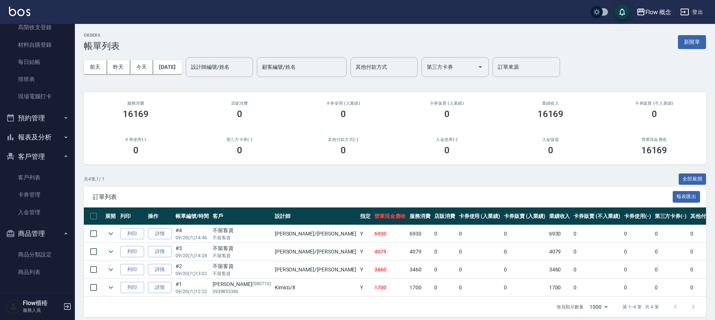
click at [47, 139] on button "報表及分析" at bounding box center [37, 137] width 69 height 19
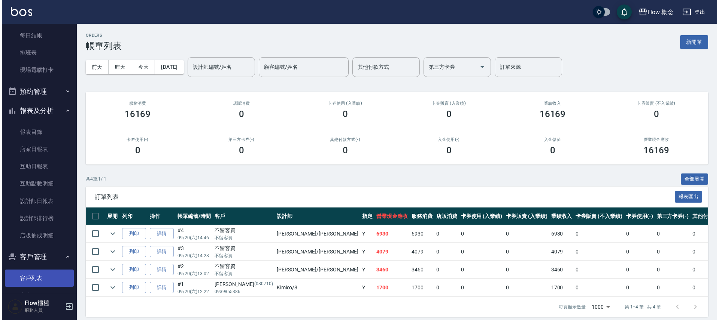
scroll to position [203, 0]
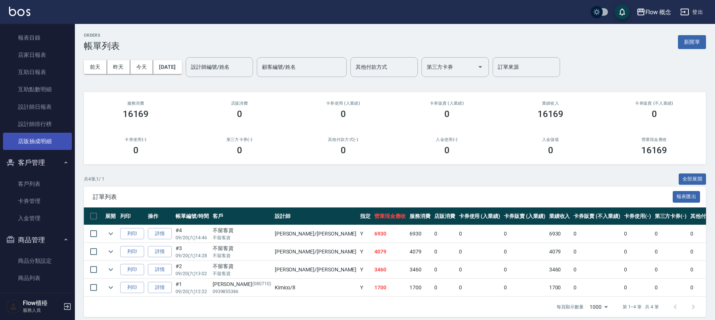
click at [40, 133] on link "店販抽成明細" at bounding box center [37, 141] width 69 height 17
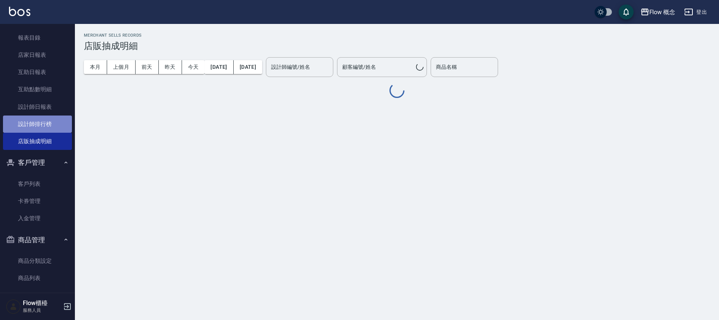
click at [43, 127] on link "設計師排行榜" at bounding box center [37, 124] width 69 height 17
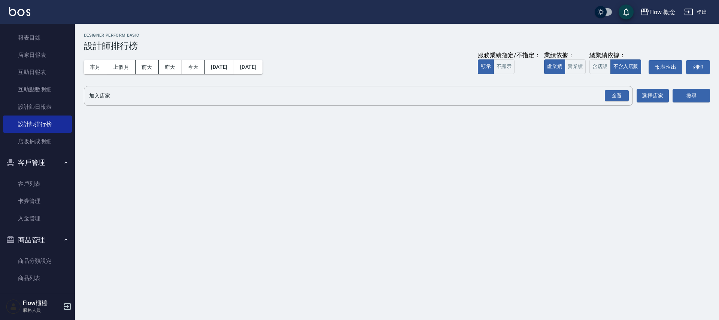
click at [625, 109] on div "Flow 概念 [DATE] - [DATE] 設計師排行榜 列印時間： [DATE][PHONE_NUMBER]:47 Designer Perform B…" at bounding box center [397, 71] width 644 height 94
click at [622, 95] on div "全選" at bounding box center [616, 96] width 24 height 12
click at [666, 98] on button "選擇店家" at bounding box center [652, 96] width 32 height 14
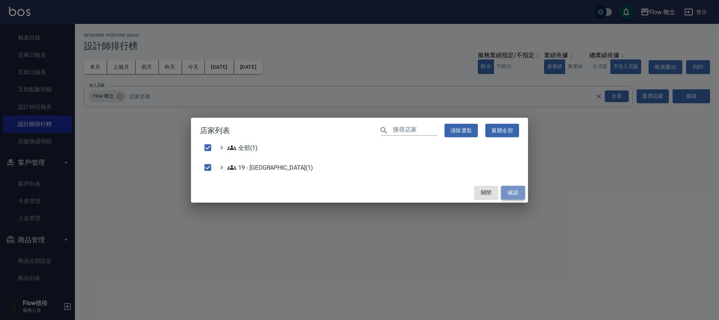
click at [510, 190] on button "確認" at bounding box center [513, 193] width 24 height 14
checkbox input "false"
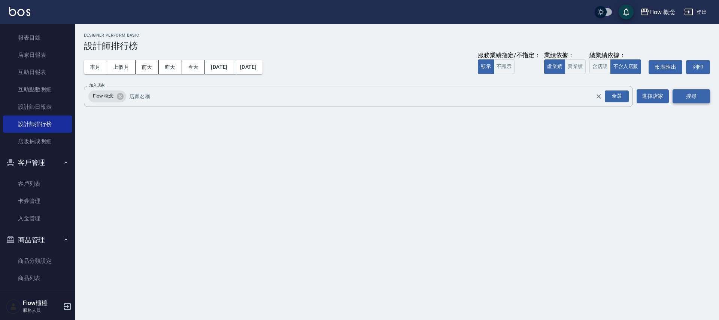
drag, startPoint x: 701, startPoint y: 86, endPoint x: 700, endPoint y: 91, distance: 4.9
click at [700, 86] on div "搜尋" at bounding box center [690, 96] width 37 height 21
click at [698, 112] on div "Flow 概念 [DATE] - [DATE] 設計師排行榜 列印時間： [DATE][PHONE_NUMBER]:48 Designer Perform B…" at bounding box center [397, 71] width 644 height 95
click at [705, 100] on button "搜尋" at bounding box center [690, 96] width 37 height 14
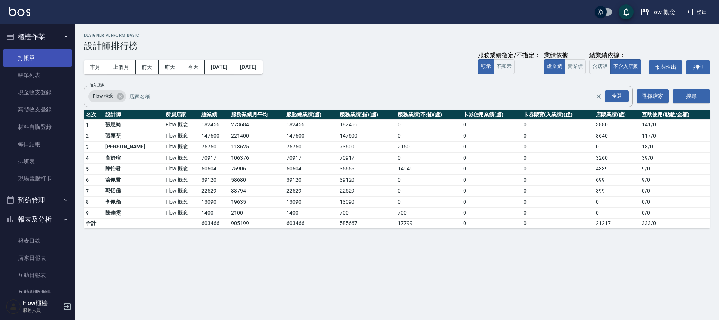
click at [13, 62] on link "打帳單" at bounding box center [37, 57] width 69 height 17
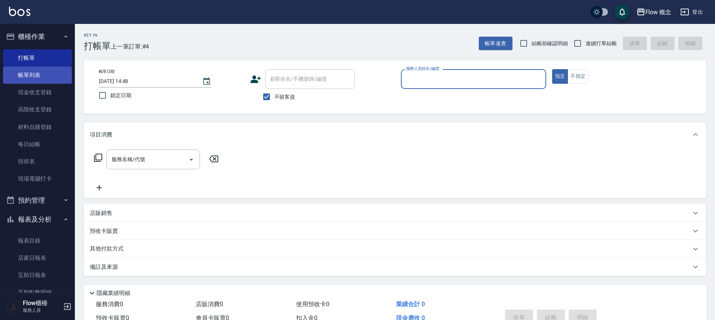
click at [55, 77] on link "帳單列表" at bounding box center [37, 75] width 69 height 17
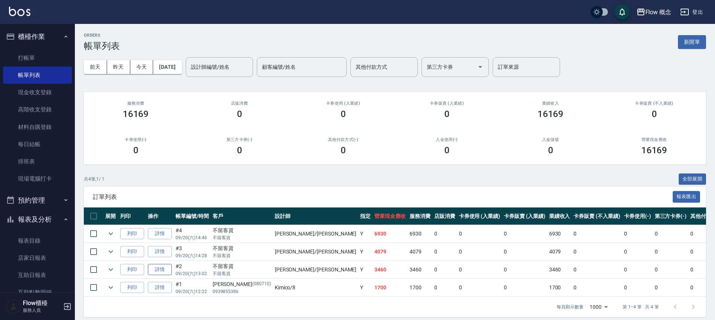
click at [167, 270] on link "詳情" at bounding box center [160, 270] width 24 height 12
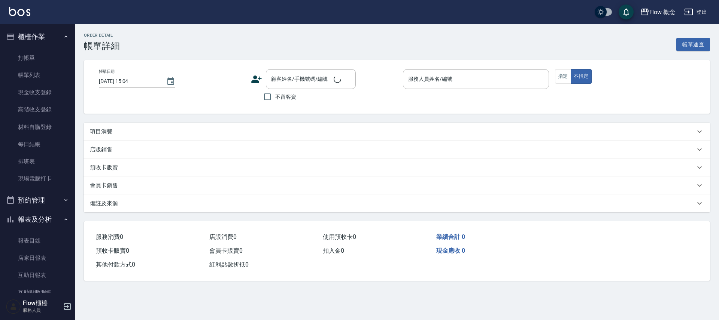
type input "[DATE] 13:02"
checkbox input "true"
type input "[PERSON_NAME]"
type input "設計師原本客人"
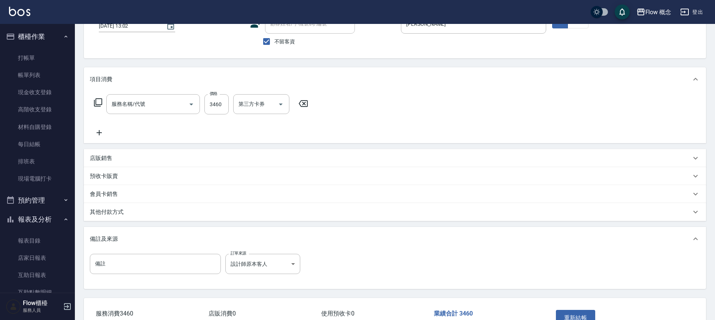
type input "京喚羽（[PERSON_NAME]）(521)"
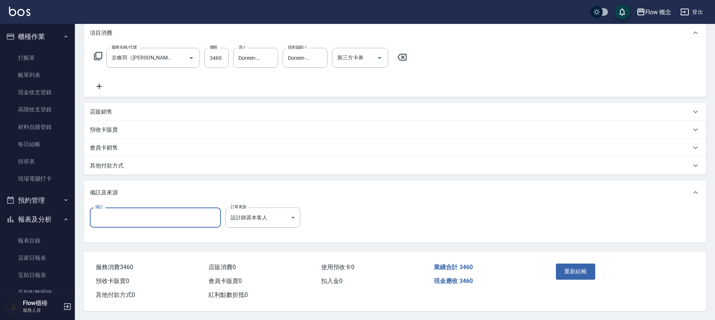
click at [132, 208] on input "備註" at bounding box center [155, 218] width 131 height 20
click at [122, 214] on input "備註" at bounding box center [155, 218] width 131 height 20
click at [118, 222] on input "備註" at bounding box center [155, 218] width 131 height 20
click at [116, 216] on input "備註" at bounding box center [155, 218] width 131 height 20
click at [120, 163] on p "其他付款方式" at bounding box center [107, 166] width 34 height 8
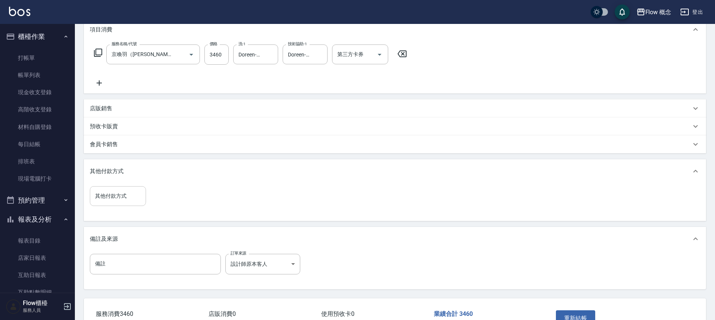
click at [118, 191] on div "其他付款方式 其他付款方式" at bounding box center [118, 196] width 56 height 20
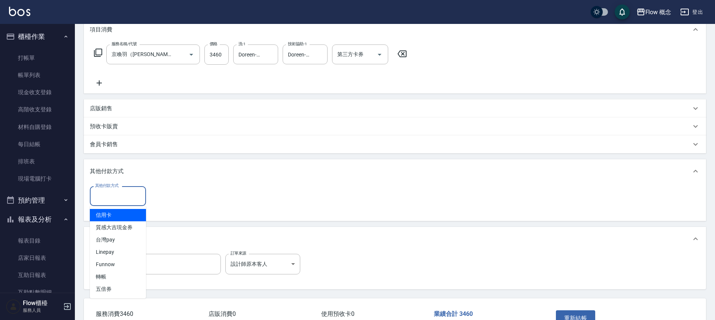
click at [116, 212] on span "信用卡" at bounding box center [118, 215] width 56 height 12
type input "信用卡"
click at [164, 198] on input "0" at bounding box center [178, 196] width 56 height 20
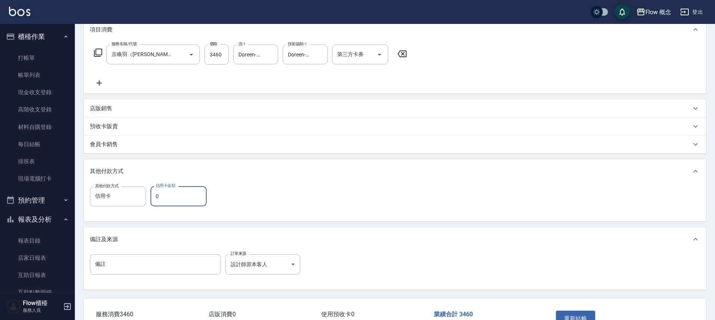
click at [161, 198] on input "0" at bounding box center [178, 196] width 56 height 20
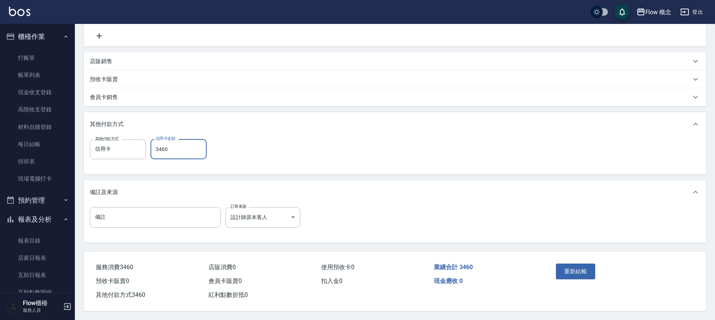
scroll to position [156, 0]
type input "3460"
click at [577, 265] on button "重新結帳" at bounding box center [576, 272] width 40 height 16
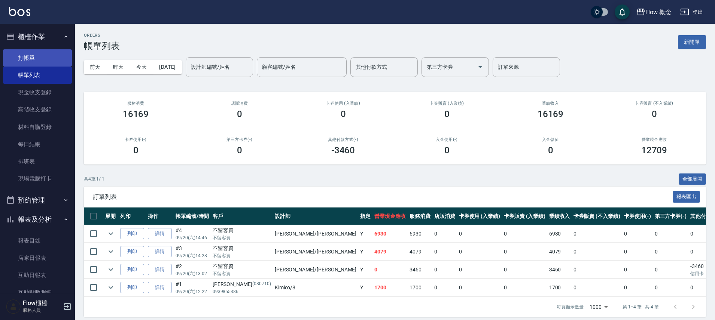
click at [30, 64] on link "打帳單" at bounding box center [37, 57] width 69 height 17
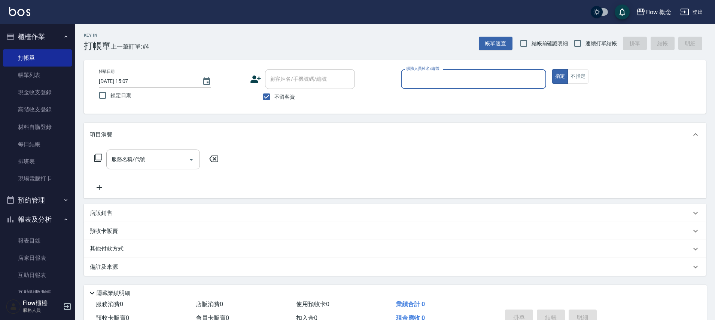
click at [458, 75] on input "服務人員姓名/編號" at bounding box center [473, 79] width 138 height 13
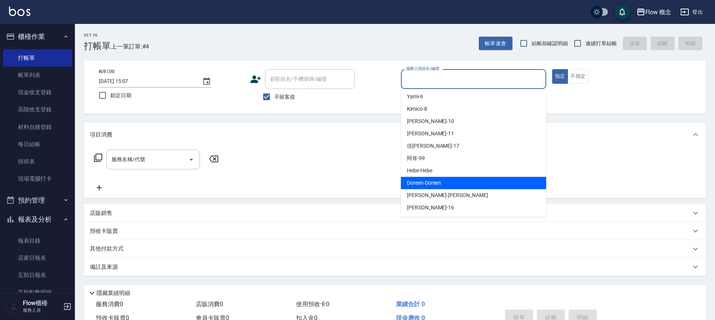
scroll to position [1, 0]
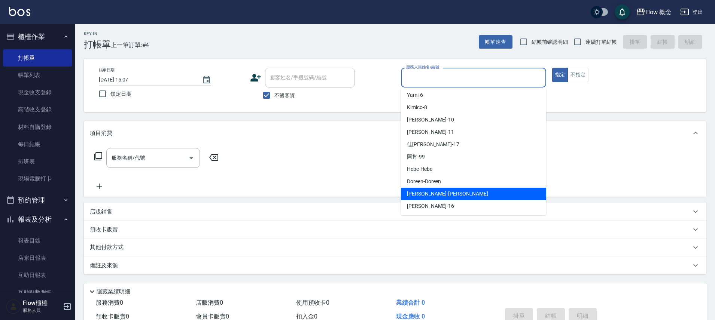
click at [430, 190] on span "[PERSON_NAME] -[PERSON_NAME]" at bounding box center [447, 194] width 81 height 8
type input "[PERSON_NAME]"
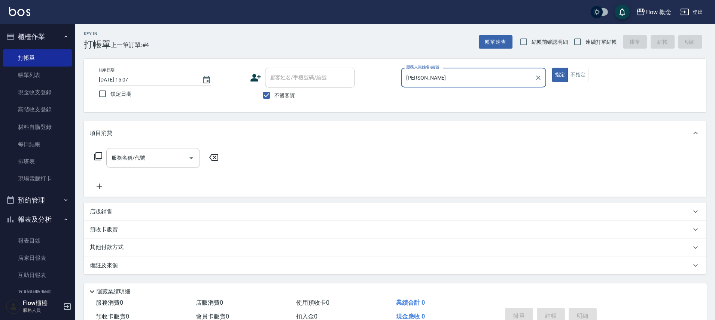
click at [158, 168] on div "服務名稱/代號" at bounding box center [153, 158] width 94 height 20
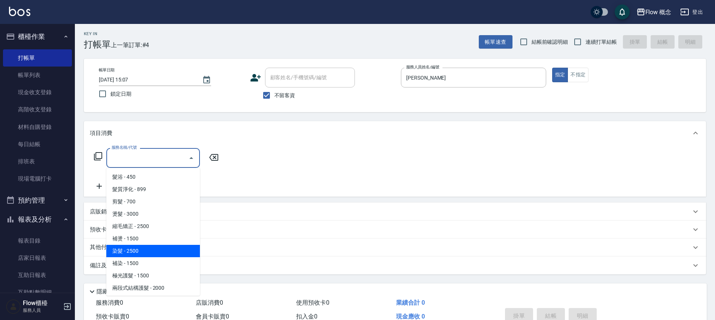
click at [149, 252] on span "染髮 - 2500" at bounding box center [153, 251] width 94 height 12
type input "染髮(401)"
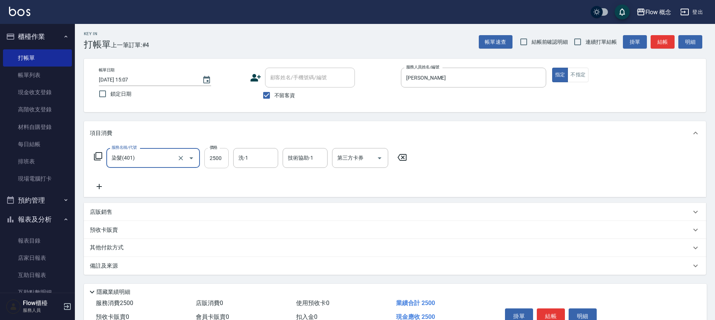
click at [220, 162] on input "2500" at bounding box center [216, 158] width 24 height 20
type input "1990"
drag, startPoint x: 120, startPoint y: 269, endPoint x: 137, endPoint y: 268, distance: 16.5
click at [120, 269] on div "備註及來源" at bounding box center [390, 266] width 601 height 8
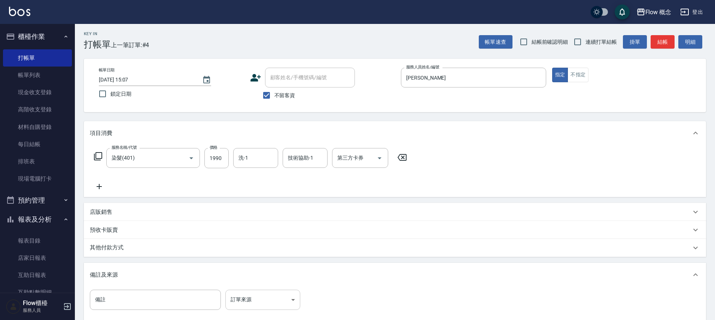
click at [260, 297] on body "Flow 概念 登出 櫃檯作業 打帳單 帳單列表 現金收支登錄 高階收支登錄 材料自購登錄 每日結帳 排班表 現場電腦打卡 預約管理 預約管理 單日預約紀錄 …" at bounding box center [357, 203] width 715 height 408
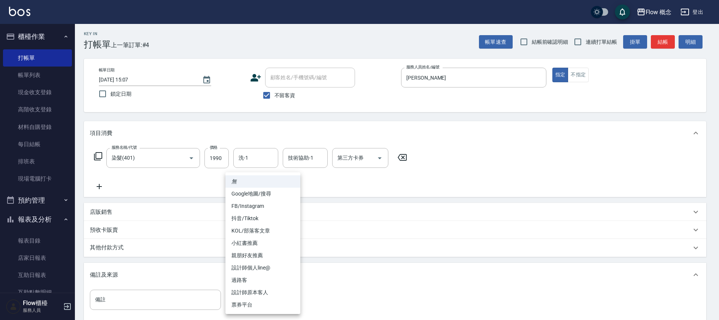
click at [284, 202] on li "FB/Instagram" at bounding box center [262, 206] width 75 height 12
type input "FB/Instagram"
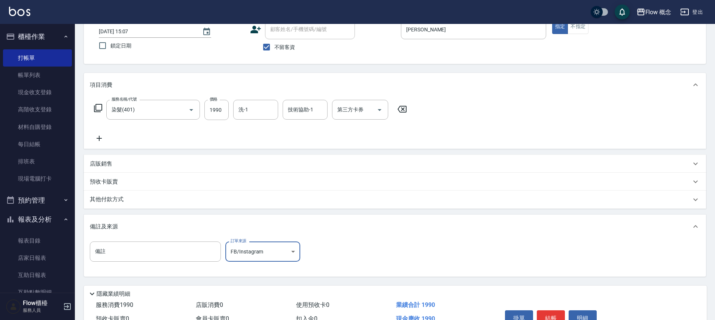
scroll to position [91, 0]
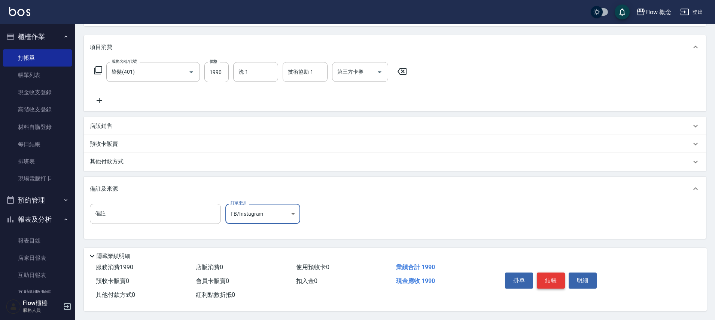
click at [548, 275] on button "結帳" at bounding box center [551, 281] width 28 height 16
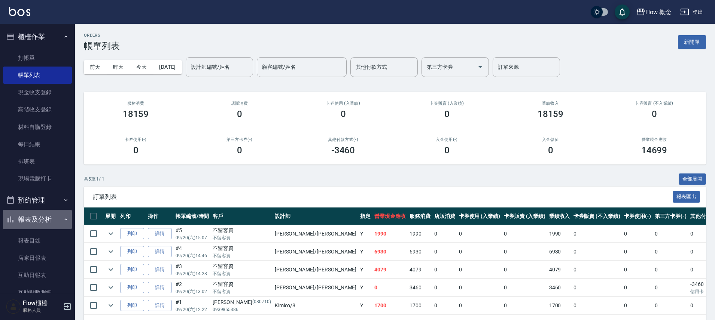
click at [42, 219] on button "報表及分析" at bounding box center [37, 219] width 69 height 19
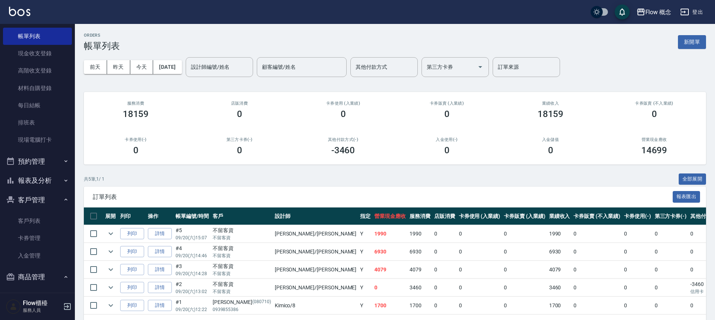
scroll to position [82, 0]
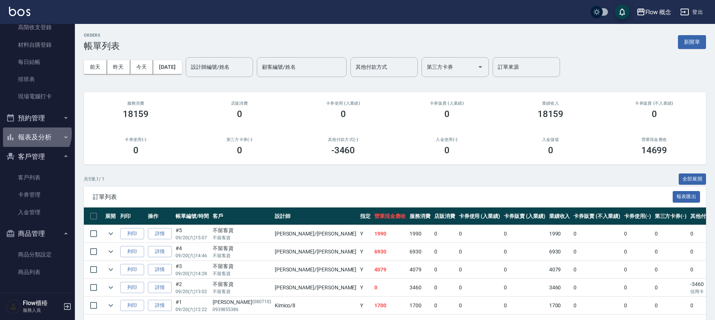
click at [36, 134] on button "報表及分析" at bounding box center [37, 137] width 69 height 19
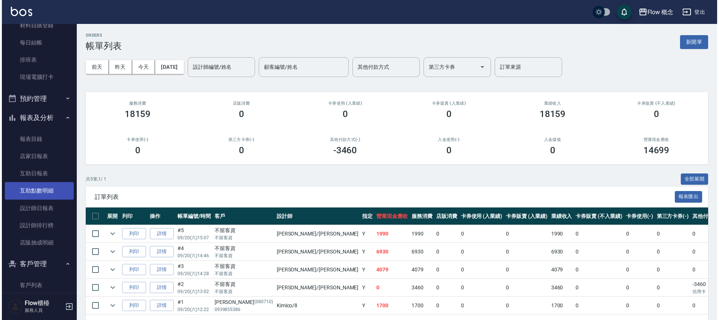
scroll to position [154, 0]
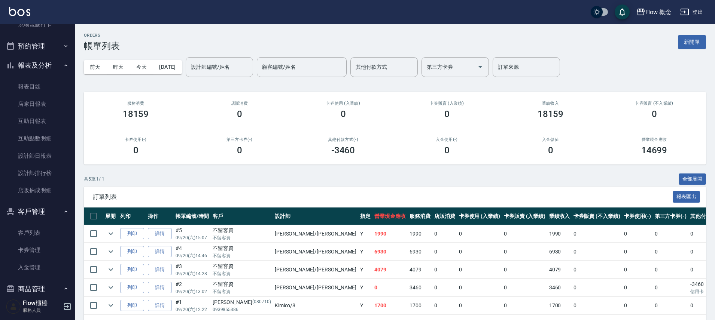
drag, startPoint x: 45, startPoint y: 171, endPoint x: 75, endPoint y: 156, distance: 33.8
click at [45, 171] on link "設計師排行榜" at bounding box center [37, 173] width 69 height 17
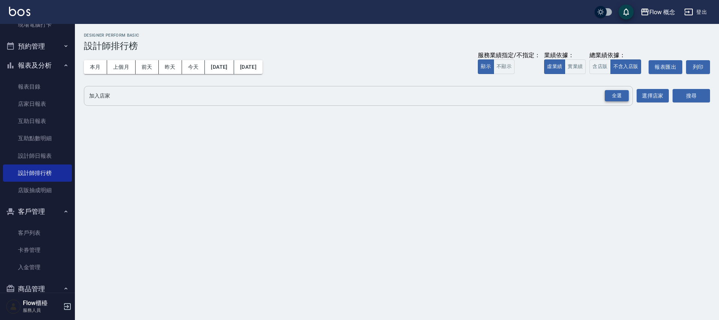
click at [618, 95] on div "全選" at bounding box center [616, 96] width 24 height 12
click at [679, 98] on button "搜尋" at bounding box center [690, 96] width 37 height 14
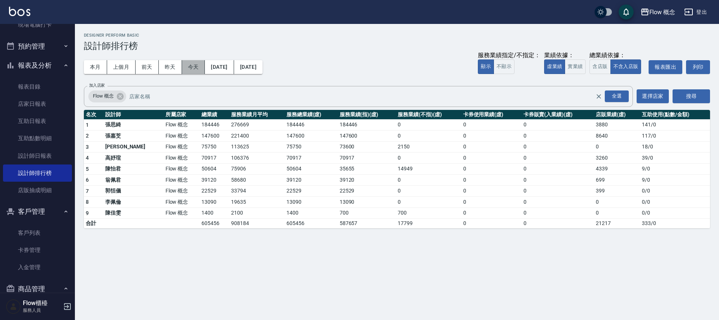
click at [196, 70] on button "今天" at bounding box center [193, 67] width 23 height 14
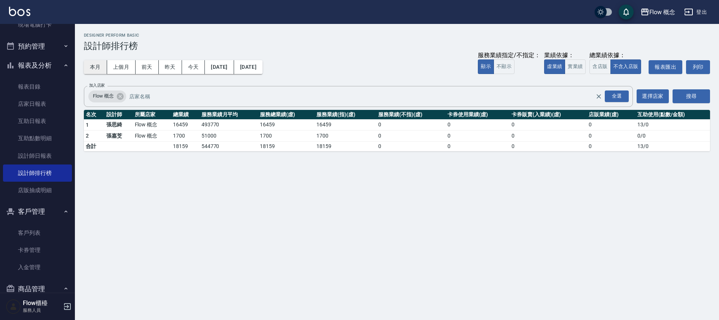
click at [95, 67] on button "本月" at bounding box center [95, 67] width 23 height 14
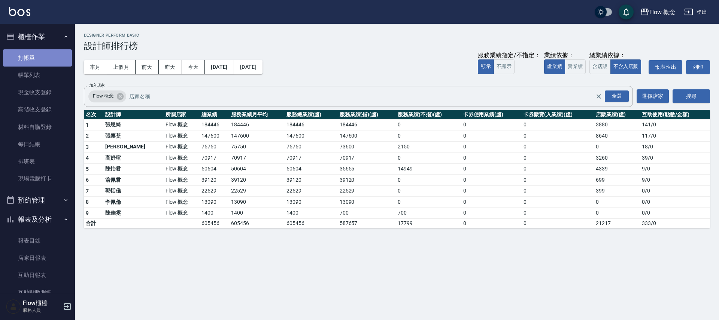
click at [57, 52] on link "打帳單" at bounding box center [37, 57] width 69 height 17
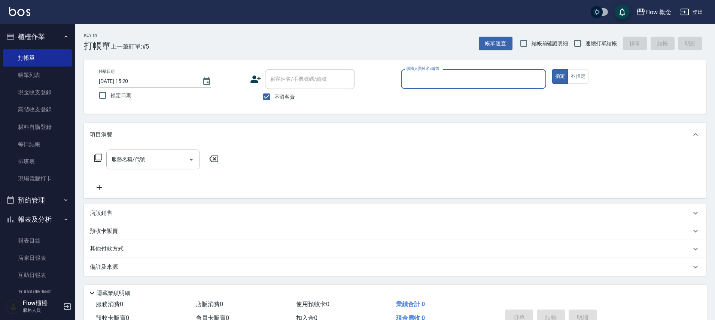
click at [275, 95] on span "不留客資" at bounding box center [284, 97] width 21 height 8
click at [274, 95] on input "不留客資" at bounding box center [267, 97] width 16 height 16
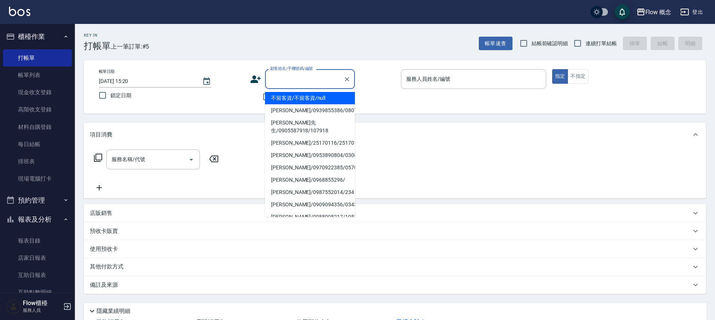
click at [280, 83] on input "顧客姓名/手機號碼/編號" at bounding box center [304, 79] width 72 height 13
click at [280, 78] on input "顧客姓名/手機號碼/編號" at bounding box center [304, 79] width 72 height 13
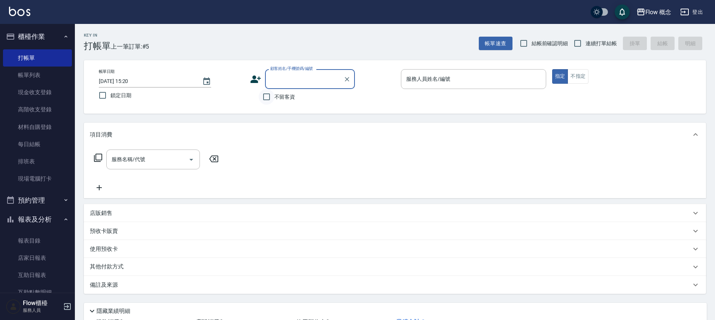
click at [268, 97] on input "不留客資" at bounding box center [267, 97] width 16 height 16
checkbox input "true"
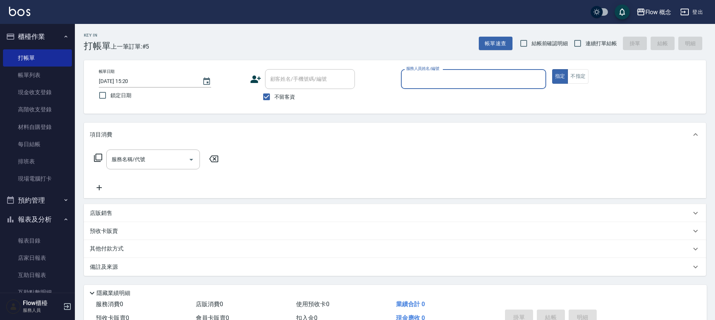
click at [552, 69] on button "指定" at bounding box center [560, 76] width 16 height 15
type button "true"
click at [464, 80] on input "服務人員姓名/編號" at bounding box center [473, 79] width 138 height 13
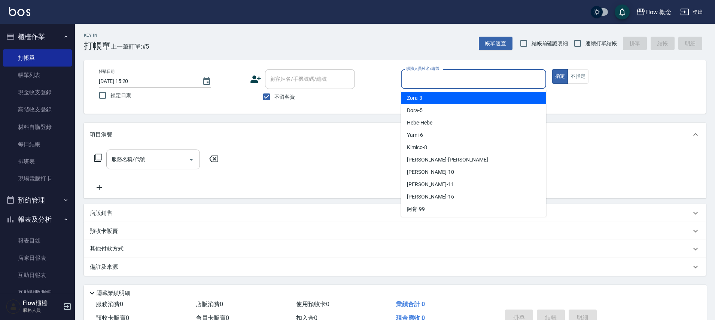
type input "８"
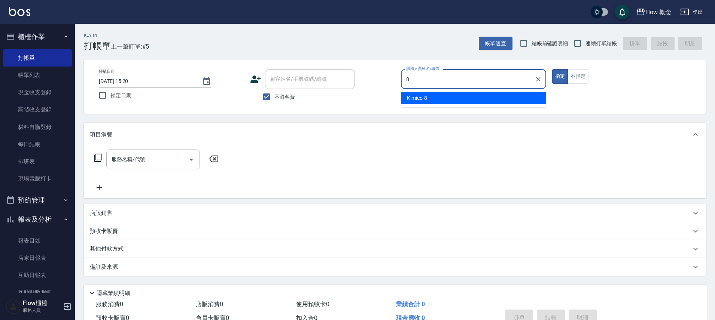
type input "Kimico-8"
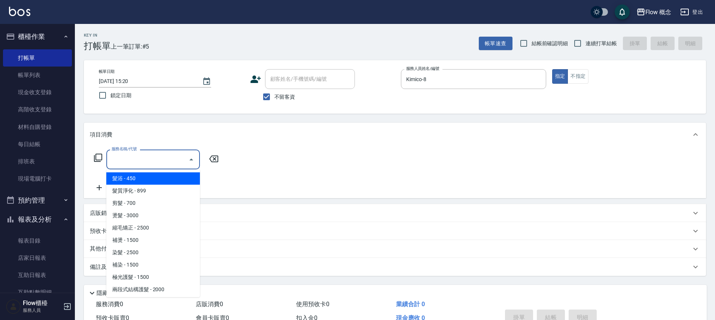
click at [124, 156] on input "服務名稱/代號" at bounding box center [148, 159] width 76 height 13
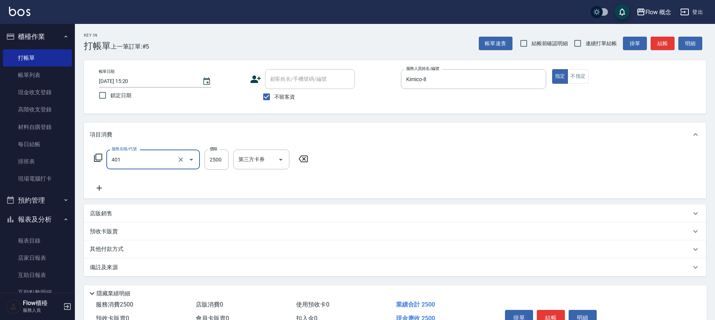
type input "染髮(401)"
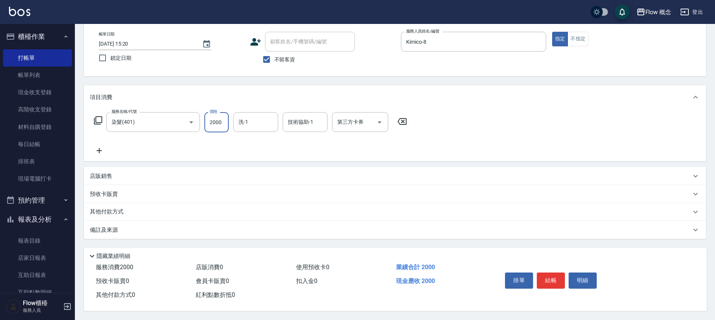
scroll to position [41, 0]
type input "2000"
click at [285, 57] on span "不留客資" at bounding box center [284, 60] width 21 height 8
click at [274, 57] on input "不留客資" at bounding box center [267, 60] width 16 height 16
checkbox input "false"
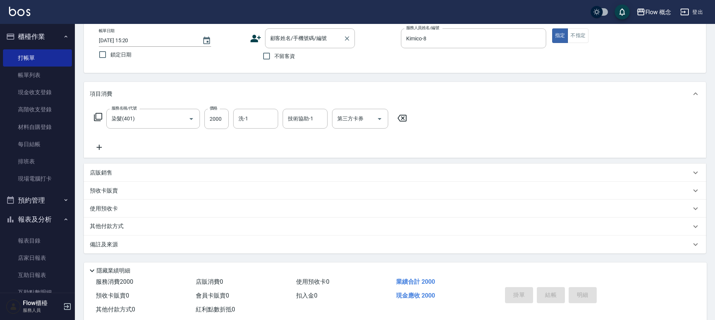
click at [292, 39] on input "顧客姓名/手機號碼/編號" at bounding box center [304, 38] width 72 height 13
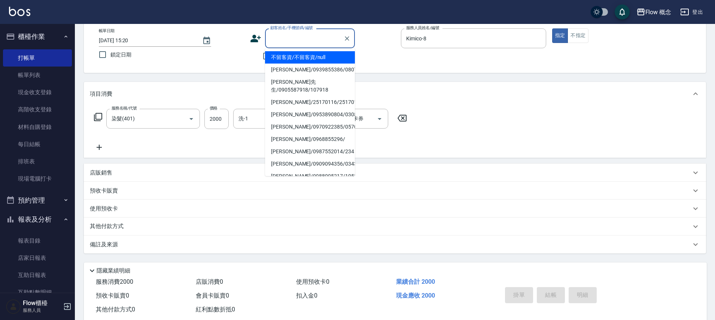
type input "5"
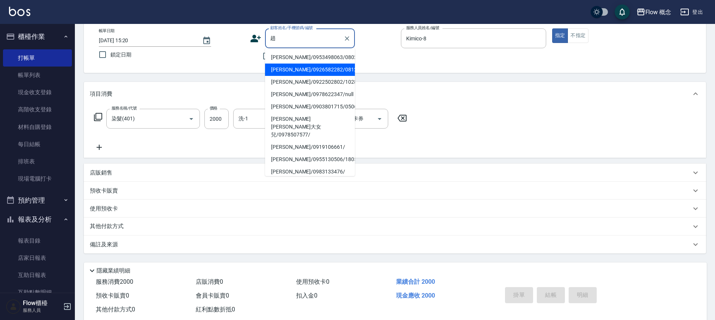
click at [324, 67] on li "[PERSON_NAME]/0926582282/081208" at bounding box center [310, 70] width 90 height 12
type input "[PERSON_NAME]/0926582282/081208"
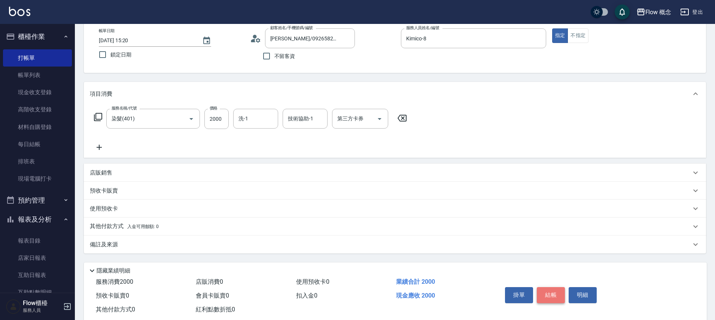
click at [545, 295] on button "結帳" at bounding box center [551, 295] width 28 height 16
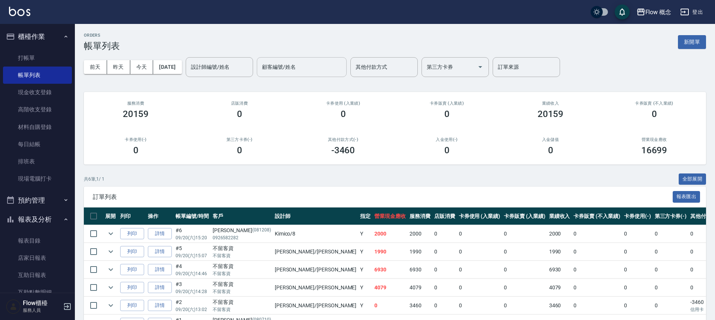
click at [291, 74] on div "顧客編號/姓名" at bounding box center [302, 67] width 90 height 20
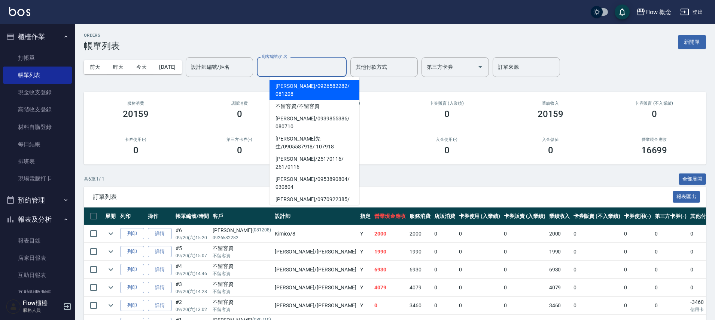
click at [204, 65] on input "設計師編號/姓名" at bounding box center [219, 67] width 61 height 13
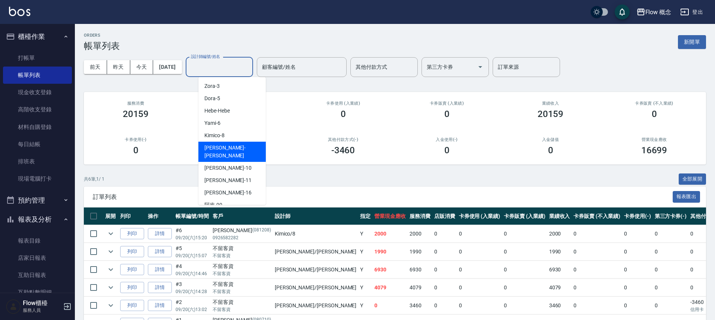
click at [227, 148] on span "[PERSON_NAME] -[PERSON_NAME]" at bounding box center [231, 152] width 55 height 16
type input "[PERSON_NAME]"
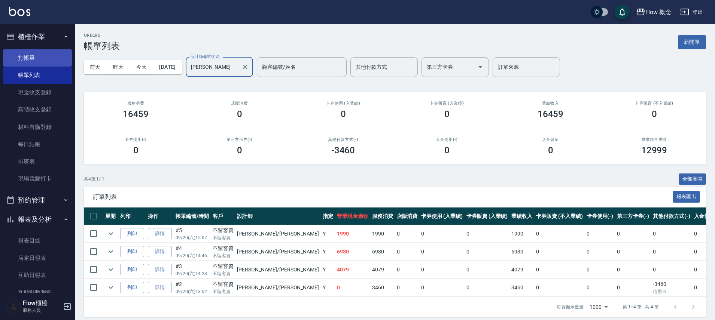
click at [36, 63] on link "打帳單" at bounding box center [37, 57] width 69 height 17
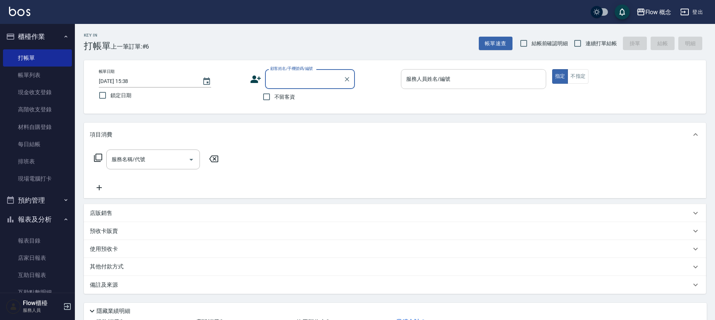
click at [436, 80] on input "服務人員姓名/編號" at bounding box center [473, 79] width 138 height 13
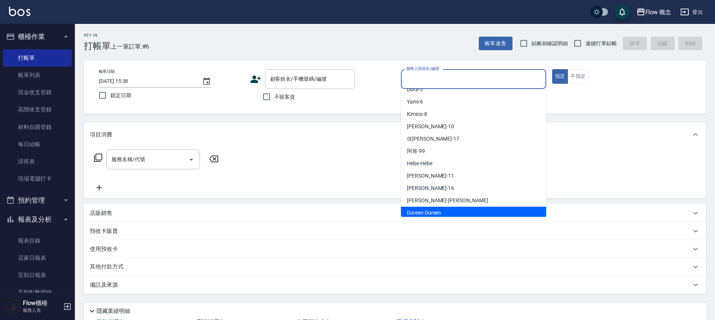
scroll to position [26, 0]
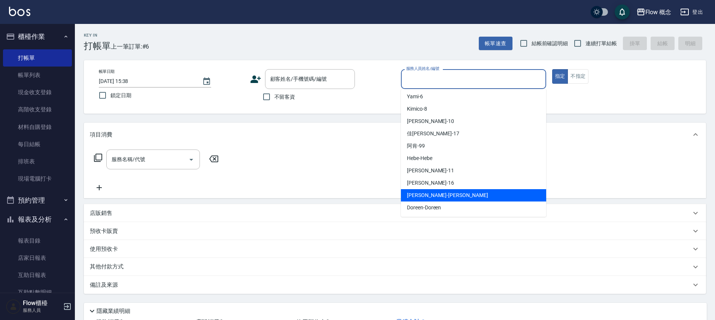
click at [435, 198] on div "[PERSON_NAME] -[PERSON_NAME]" at bounding box center [473, 195] width 145 height 12
type input "[PERSON_NAME]"
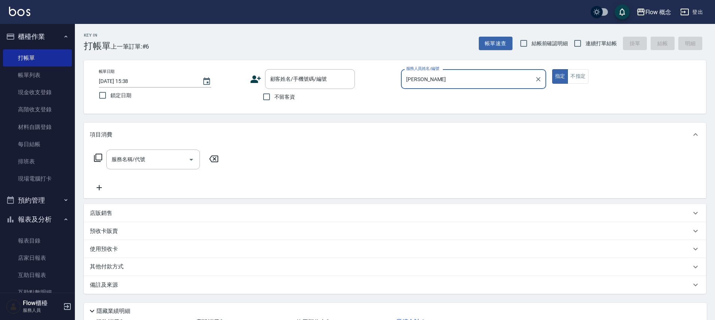
click at [152, 144] on div "項目消費" at bounding box center [395, 135] width 622 height 24
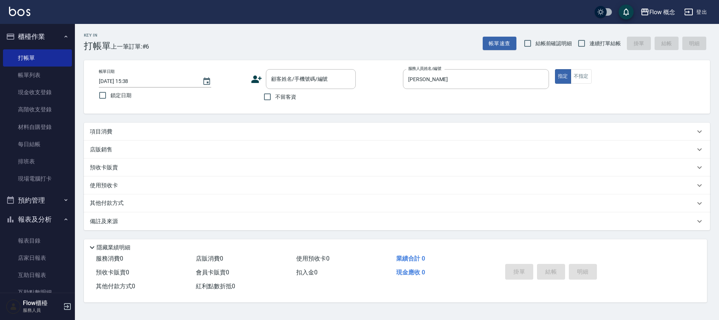
click at [152, 134] on div "項目消費" at bounding box center [392, 132] width 605 height 8
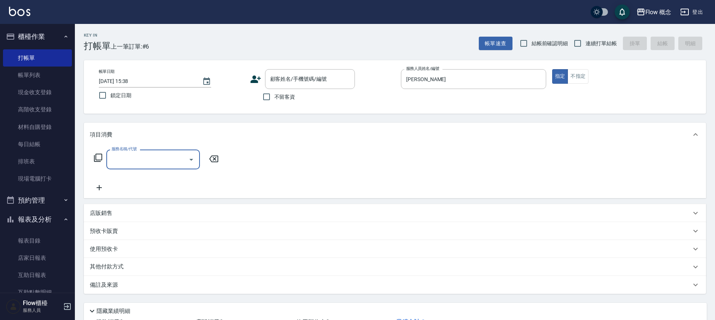
scroll to position [0, 0]
click at [142, 159] on input "服務名稱/代號" at bounding box center [148, 159] width 76 height 13
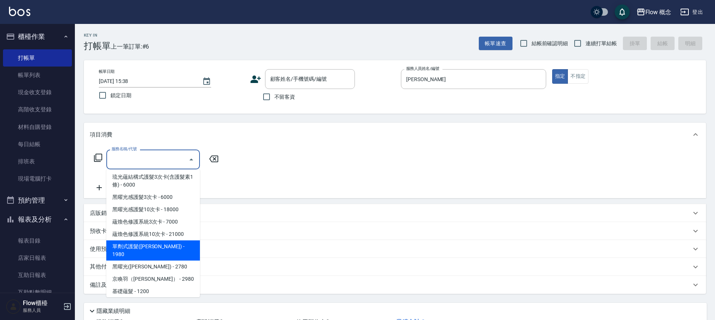
scroll to position [253, 0]
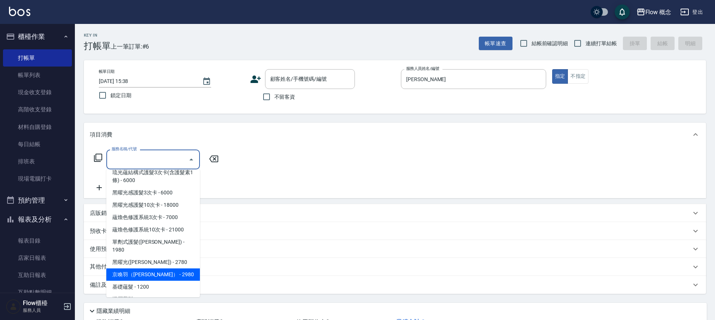
click at [159, 269] on span "京喚羽（[PERSON_NAME]） - 2980" at bounding box center [153, 275] width 94 height 12
type input "京喚羽（[PERSON_NAME]）(521)"
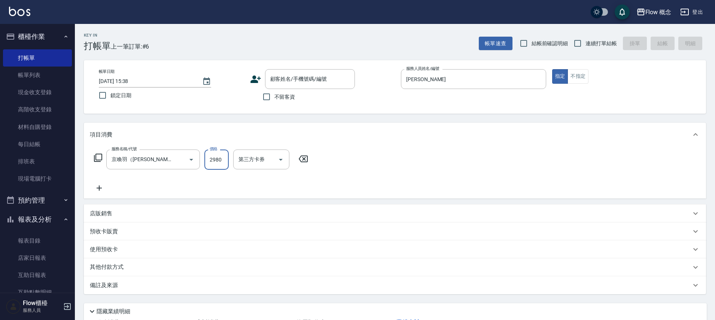
click at [216, 164] on input "2980" at bounding box center [216, 160] width 24 height 20
type input "3460"
click at [247, 162] on input "洗-1" at bounding box center [256, 159] width 38 height 13
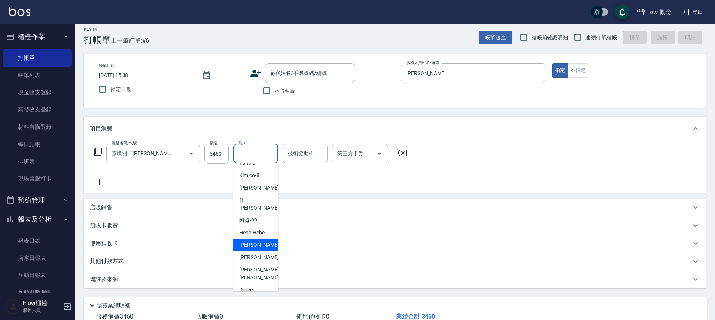
scroll to position [14, 0]
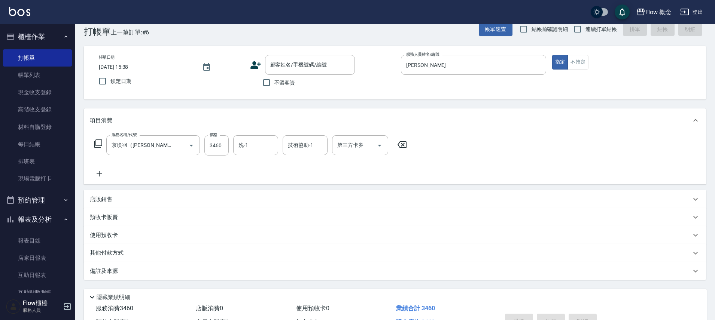
click at [113, 271] on p "備註及來源" at bounding box center [104, 272] width 28 height 8
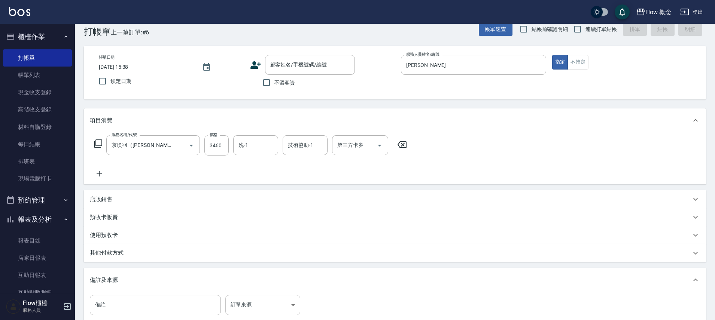
click at [251, 298] on body "Flow 概念 登出 櫃檯作業 打帳單 帳單列表 現金收支登錄 高階收支登錄 材料自購登錄 每日結帳 排班表 現場電腦打卡 預約管理 預約管理 單日預約紀錄 …" at bounding box center [357, 199] width 715 height 426
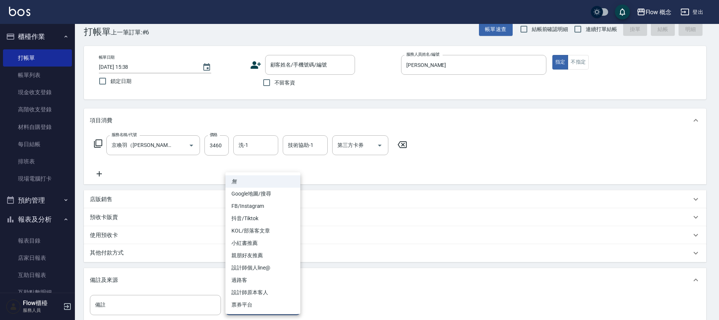
click at [249, 295] on li "設計師原本客人" at bounding box center [262, 293] width 75 height 12
type input "設計師原本客人"
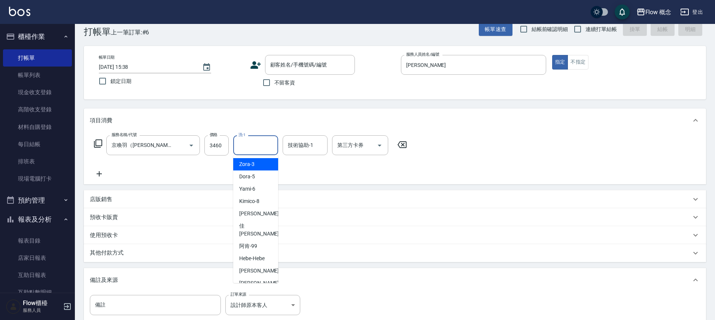
click at [258, 149] on input "洗-1" at bounding box center [256, 145] width 38 height 13
click at [296, 166] on div "服務名稱/代號 京喚羽（[PERSON_NAME]）(521) 服務名稱/代號 價格 3460 價格 洗-1 洗-1 技術協助-1 技術協助-1 第三方卡券 …" at bounding box center [250, 156] width 321 height 43
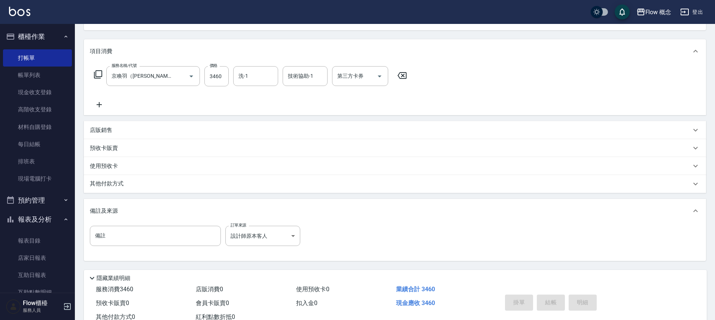
scroll to position [84, 0]
click at [121, 184] on p "其他付款方式" at bounding box center [108, 183] width 37 height 8
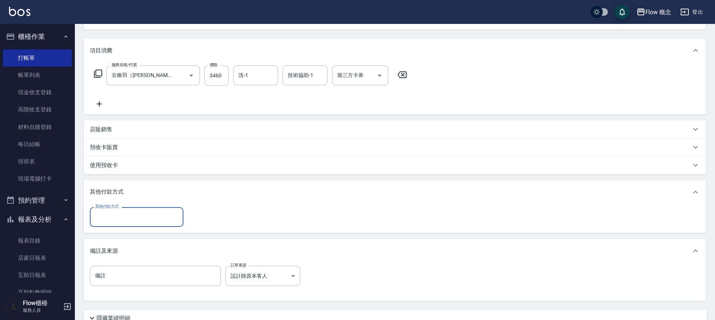
scroll to position [0, 0]
click at [138, 212] on input "其他付款方式" at bounding box center [136, 217] width 87 height 13
click at [138, 215] on input "其他付款方式" at bounding box center [136, 217] width 87 height 13
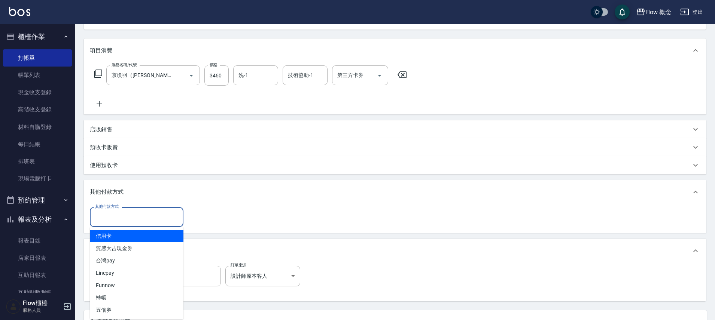
click at [113, 238] on span "信用卡" at bounding box center [137, 236] width 94 height 12
type input "信用卡"
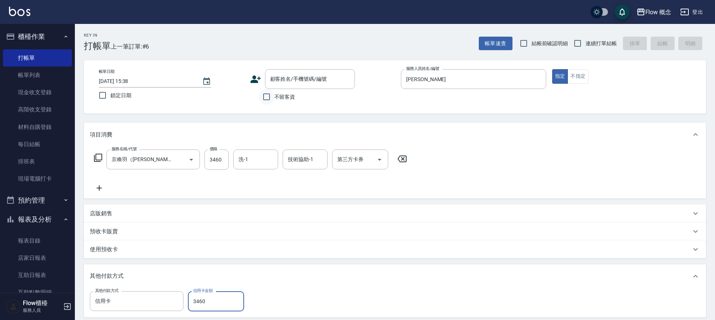
type input "3460"
click at [269, 97] on input "不留客資" at bounding box center [267, 97] width 16 height 16
checkbox input "true"
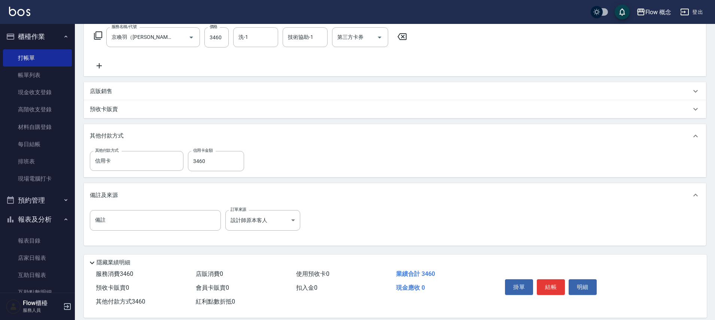
scroll to position [132, 0]
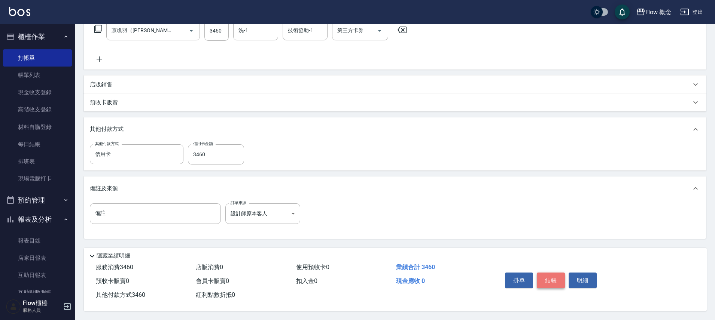
click at [550, 273] on button "結帳" at bounding box center [551, 281] width 28 height 16
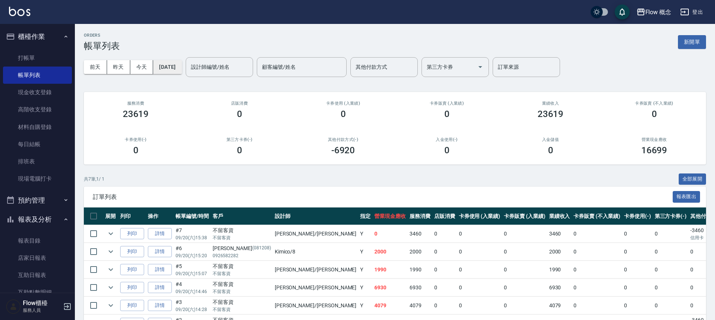
drag, startPoint x: 127, startPoint y: 59, endPoint x: 171, endPoint y: 67, distance: 44.9
click at [171, 67] on button "[DATE]" at bounding box center [167, 67] width 28 height 14
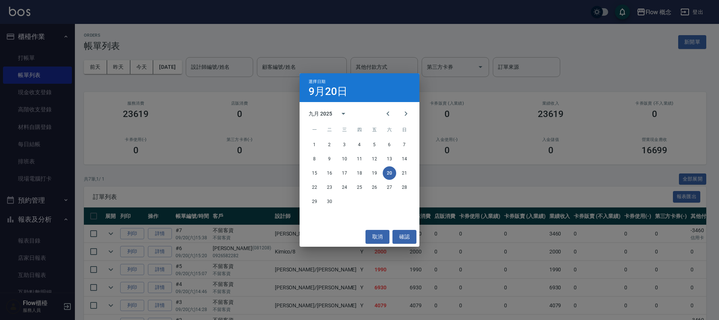
click at [162, 127] on div "選擇日期 [DATE] 九月 2025 一 二 三 四 五 六 日 1 2 3 4 5 6 7 8 9 10 11 12 13 14 15 16 17 18 …" at bounding box center [359, 160] width 719 height 320
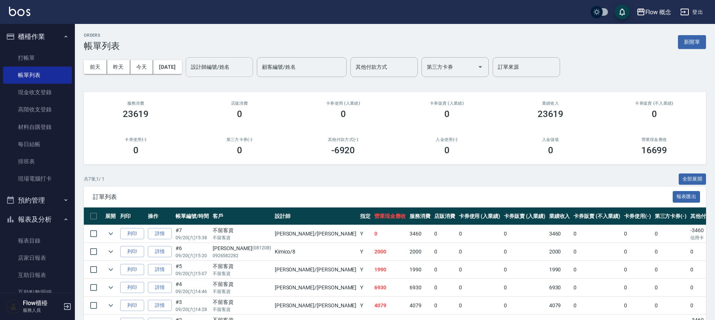
click at [246, 65] on input "設計師編號/姓名" at bounding box center [219, 67] width 61 height 13
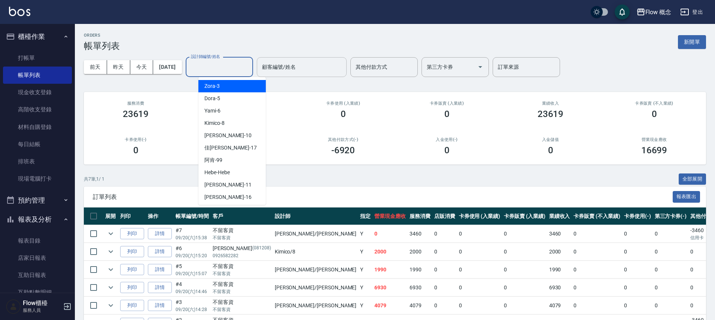
click at [302, 77] on div "顧客編號/姓名" at bounding box center [302, 67] width 90 height 20
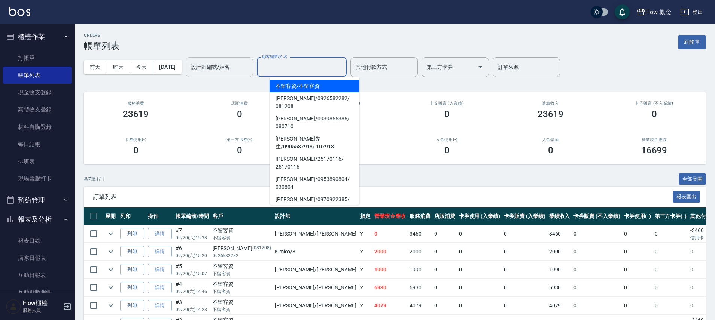
click at [231, 71] on input "設計師編號/姓名" at bounding box center [219, 67] width 61 height 13
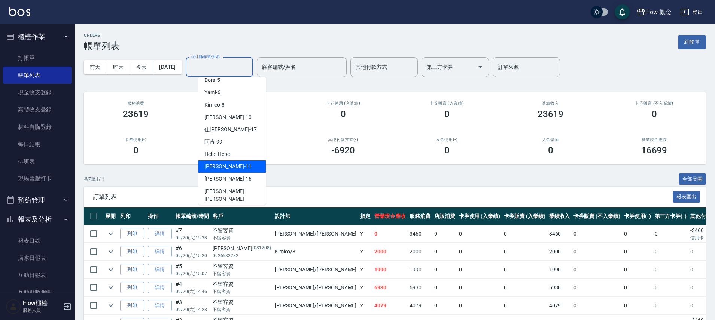
scroll to position [26, 0]
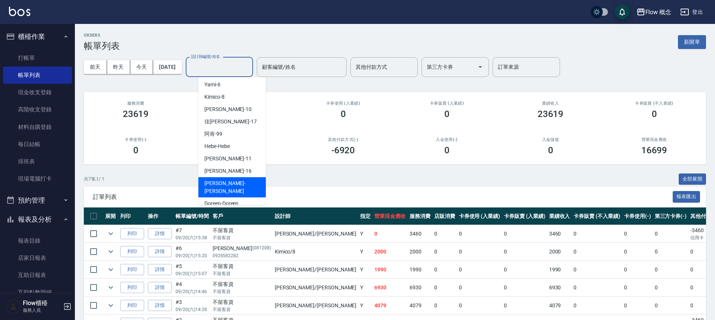
click at [217, 185] on span "[PERSON_NAME] -[PERSON_NAME]" at bounding box center [231, 188] width 55 height 16
type input "[PERSON_NAME]"
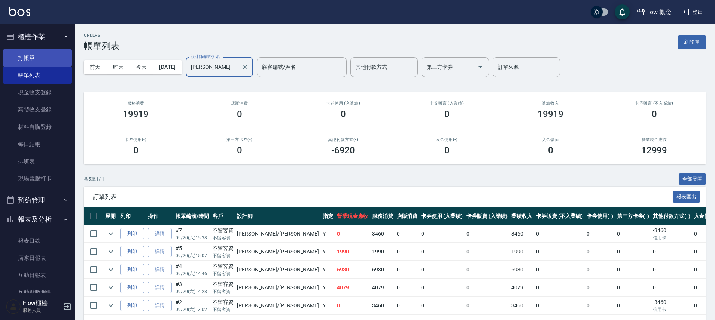
click at [23, 61] on link "打帳單" at bounding box center [37, 57] width 69 height 17
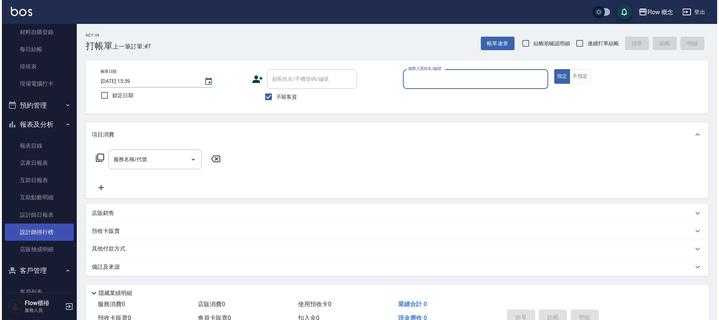
scroll to position [128, 0]
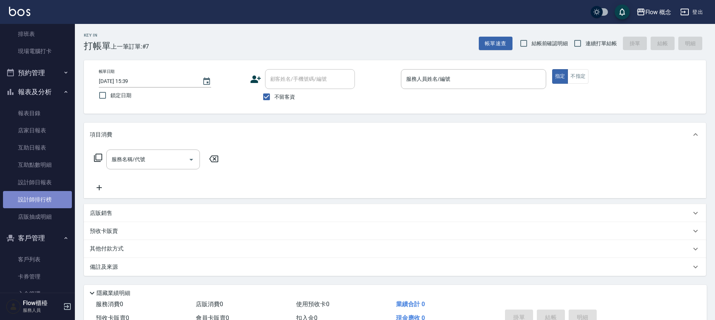
click at [56, 199] on link "設計師排行榜" at bounding box center [37, 199] width 69 height 17
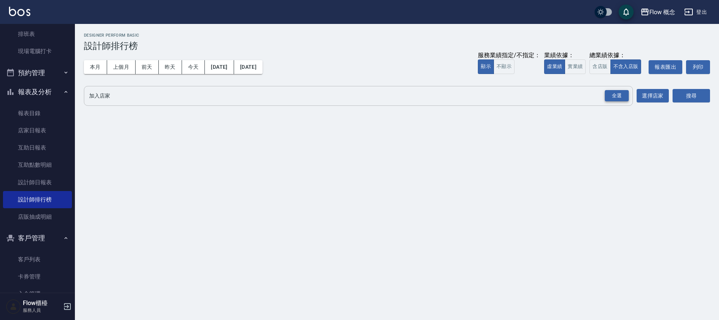
click at [608, 100] on div "全選" at bounding box center [616, 96] width 24 height 12
click at [692, 102] on button "搜尋" at bounding box center [690, 96] width 37 height 14
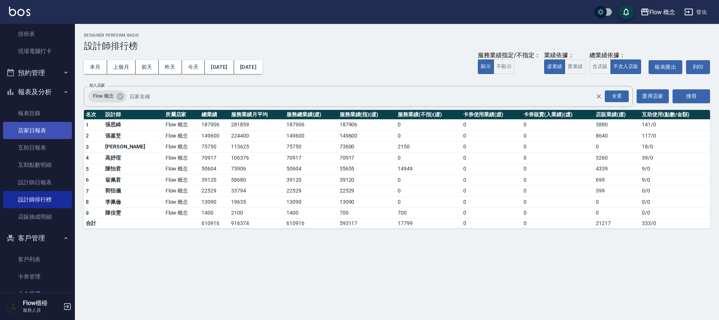
click at [43, 130] on link "店家日報表" at bounding box center [37, 130] width 69 height 17
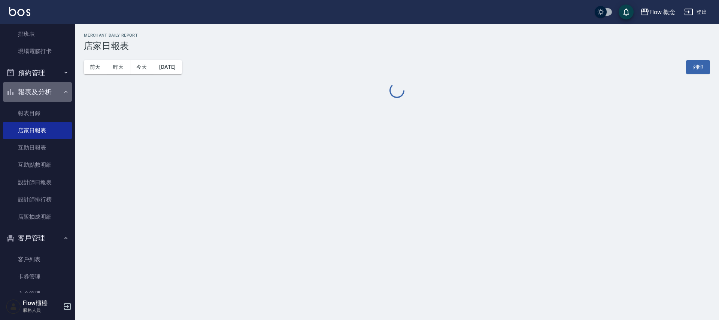
click at [44, 94] on button "報表及分析" at bounding box center [37, 91] width 69 height 19
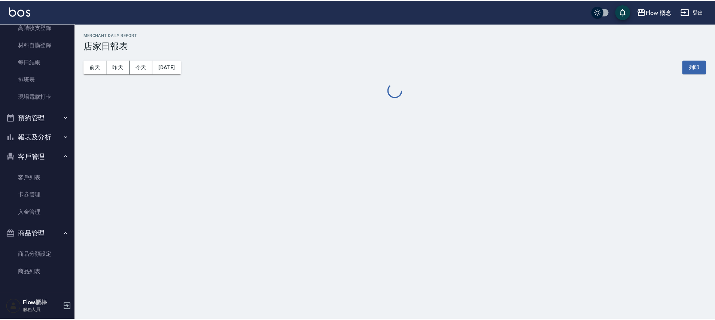
scroll to position [82, 0]
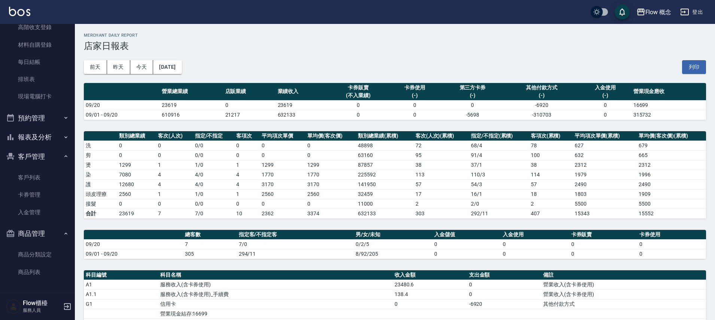
click at [49, 156] on button "客戶管理" at bounding box center [37, 156] width 69 height 19
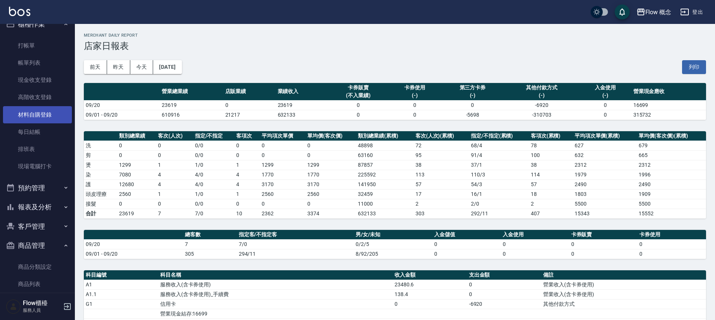
scroll to position [0, 0]
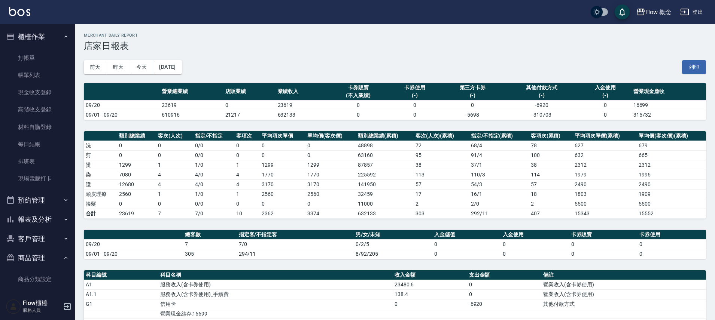
click at [43, 258] on button "商品管理" at bounding box center [37, 258] width 69 height 19
click at [32, 63] on link "打帳單" at bounding box center [37, 57] width 69 height 17
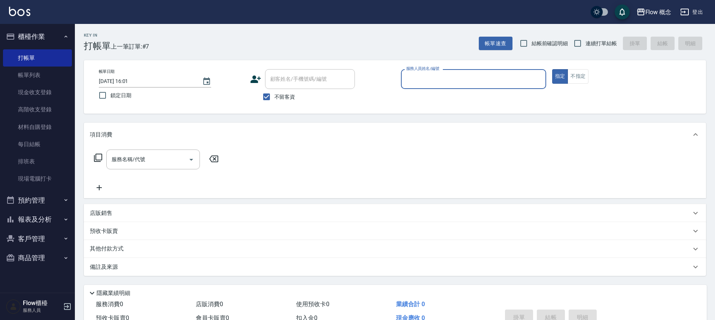
type input "８"
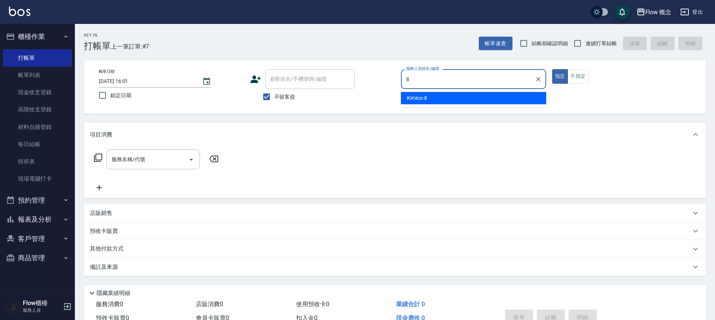
type input "Kimico-8"
type button "true"
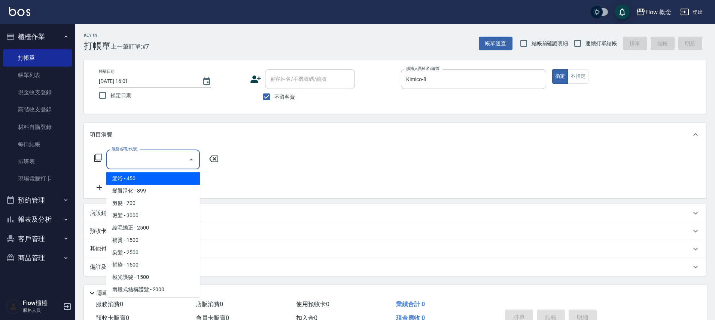
click at [125, 162] on input "服務名稱/代號" at bounding box center [148, 159] width 76 height 13
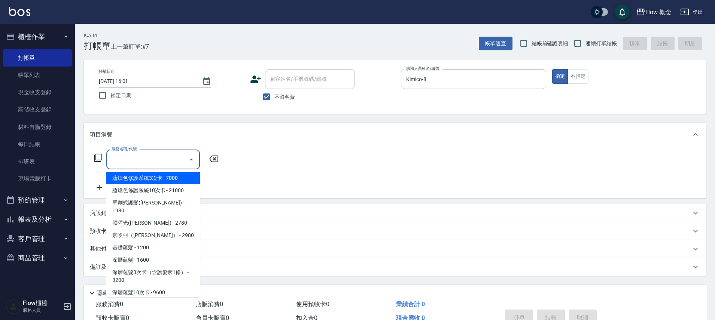
scroll to position [295, 0]
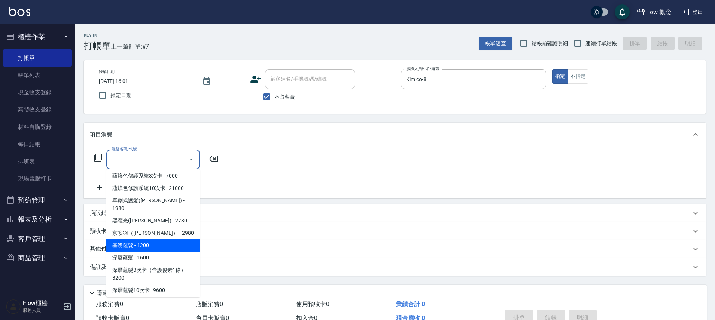
click at [155, 240] on span "基礎蘊髮 - 1200" at bounding box center [153, 246] width 94 height 12
type input "基礎蘊髮(601)"
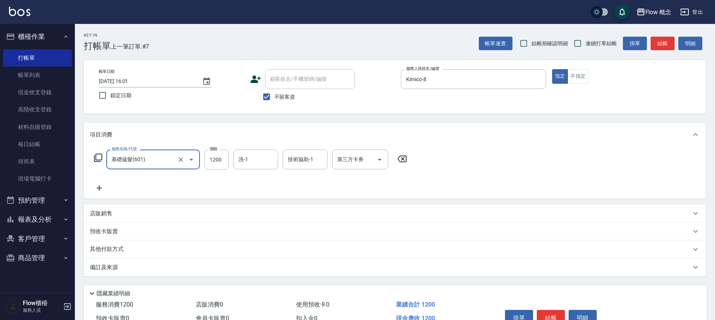
click at [98, 192] on icon at bounding box center [99, 188] width 19 height 9
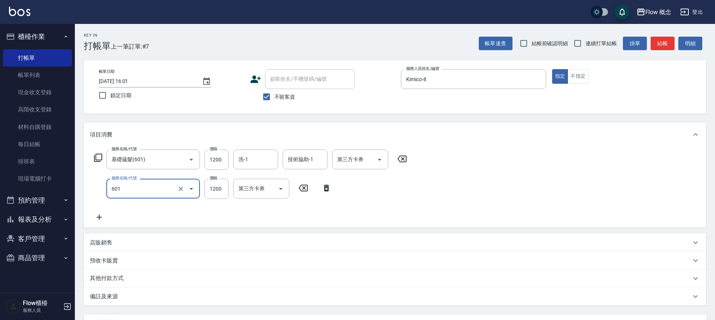
type input "基礎蘊髮(601)"
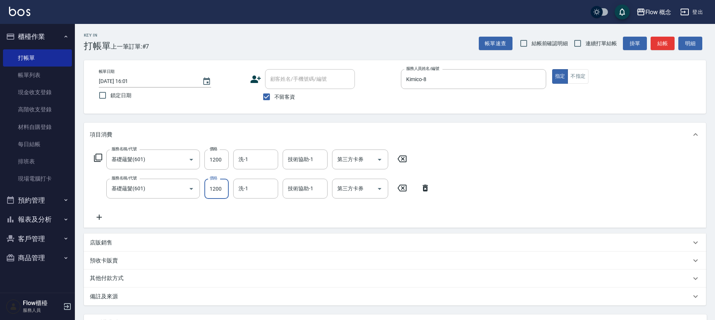
click at [103, 217] on icon at bounding box center [99, 217] width 19 height 9
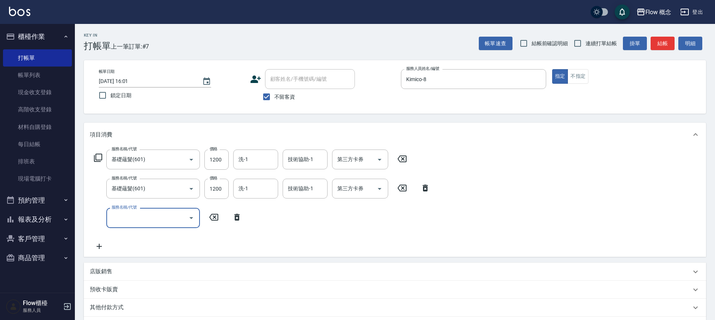
click at [143, 218] on input "服務名稱/代號" at bounding box center [148, 217] width 76 height 13
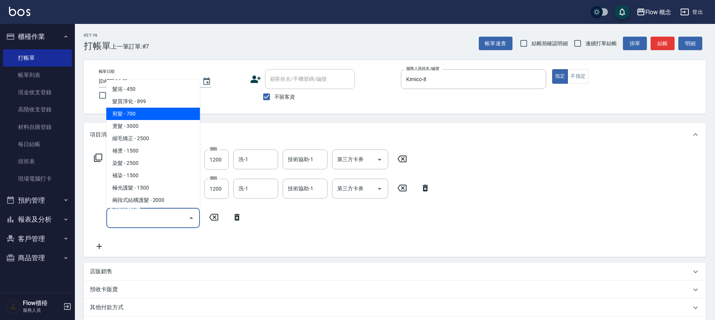
click at [146, 111] on span "剪髮 - 700" at bounding box center [153, 114] width 94 height 12
type input "剪髮(201)"
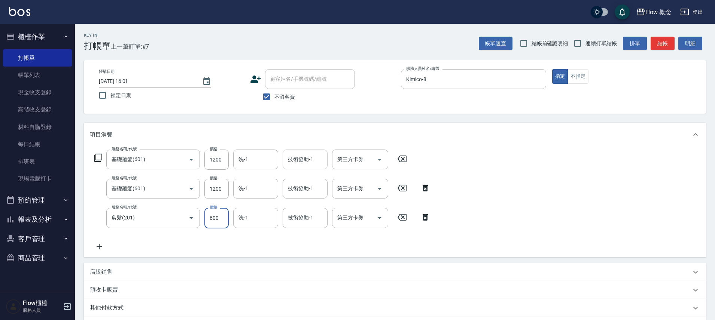
type input "600"
click at [311, 161] on input "技術協助-1" at bounding box center [305, 159] width 38 height 13
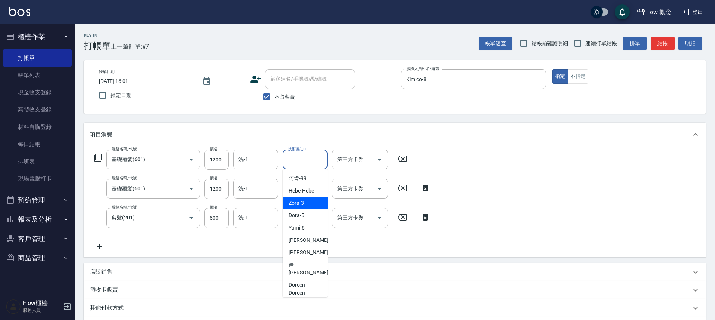
click at [305, 203] on div "Zora -3" at bounding box center [305, 203] width 45 height 12
type input "Zora-3"
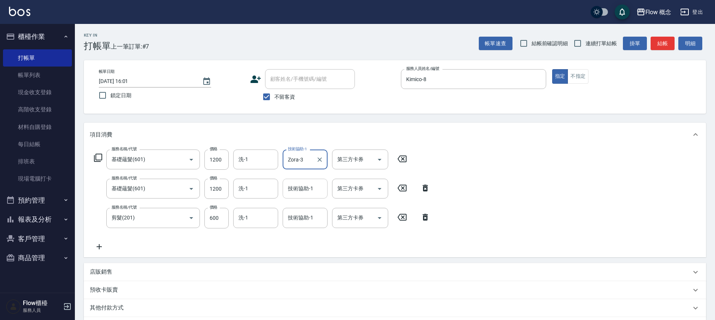
click at [312, 190] on input "技術協助-1" at bounding box center [305, 188] width 38 height 13
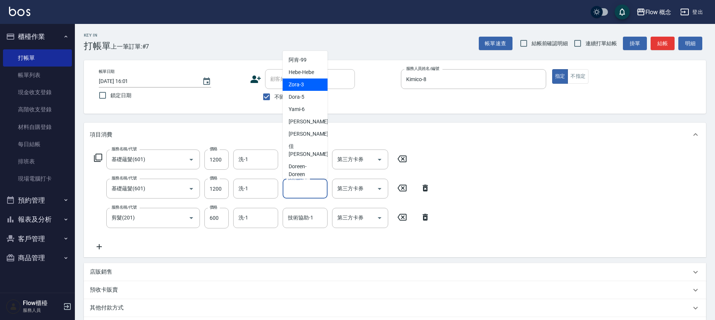
click at [300, 86] on span "Zora -3" at bounding box center [296, 85] width 15 height 8
type input "Zora-3"
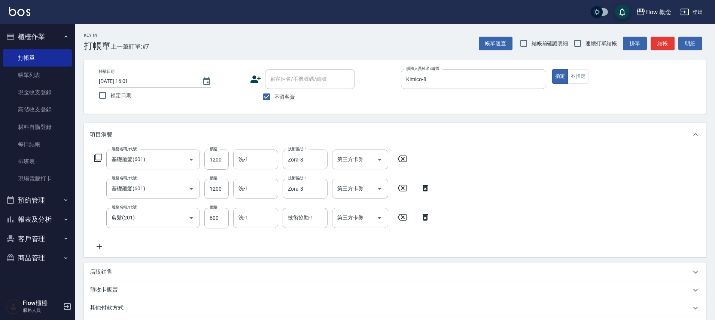
click at [286, 100] on span "不留客資" at bounding box center [284, 97] width 21 height 8
click at [274, 100] on input "不留客資" at bounding box center [267, 97] width 16 height 16
checkbox input "false"
click at [291, 77] on input "顧客姓名/手機號碼/編號" at bounding box center [304, 79] width 72 height 13
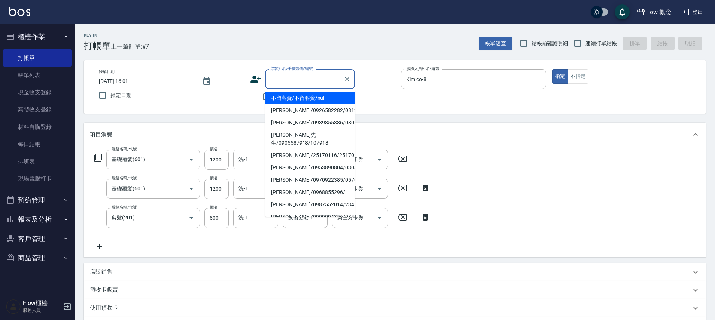
type input "2"
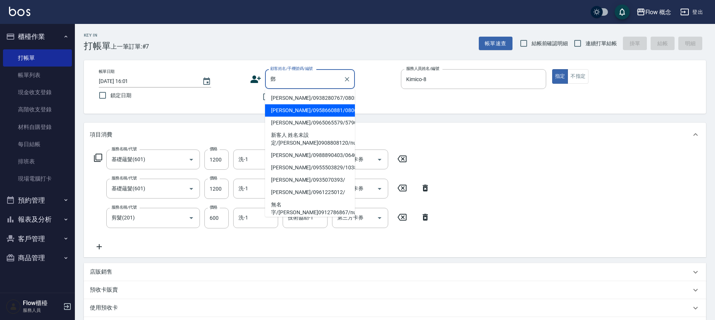
click at [299, 107] on li "[PERSON_NAME]/0958660881/080618" at bounding box center [310, 110] width 90 height 12
type input "[PERSON_NAME]/0958660881/080618"
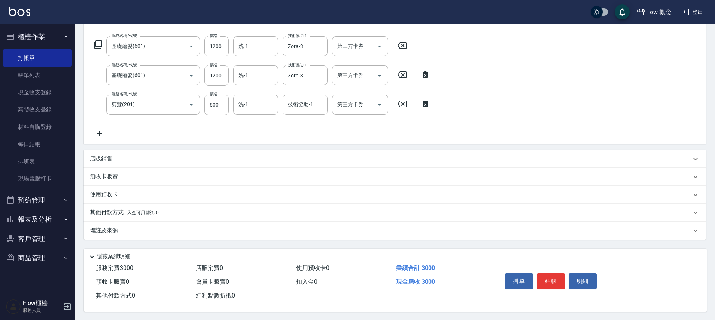
scroll to position [118, 0]
click at [555, 278] on button "結帳" at bounding box center [551, 281] width 28 height 16
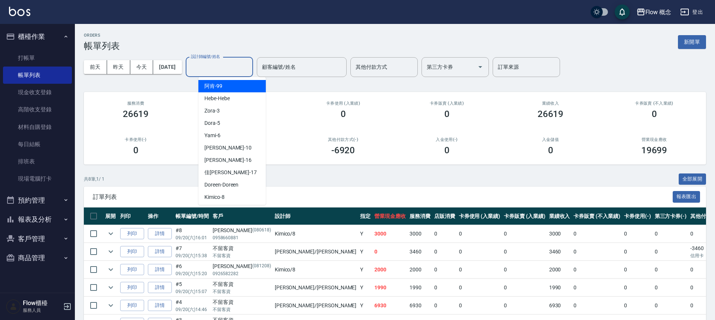
click at [241, 66] on input "設計師編號/姓名" at bounding box center [219, 67] width 61 height 13
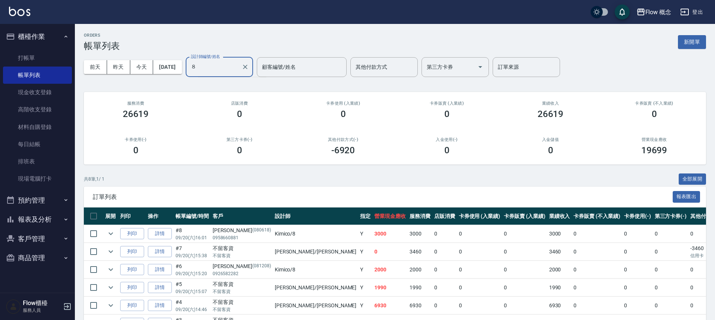
type input "８"
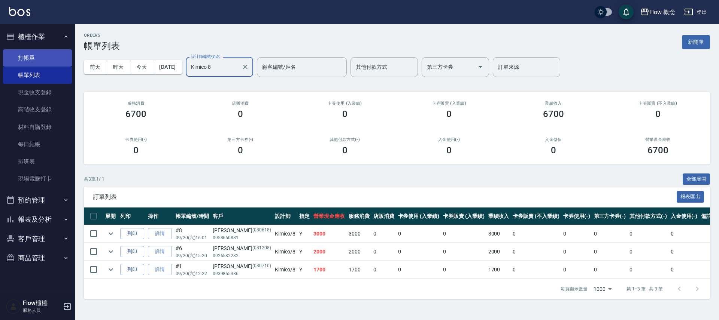
type input "Kimico-8"
click at [36, 57] on link "打帳單" at bounding box center [37, 57] width 69 height 17
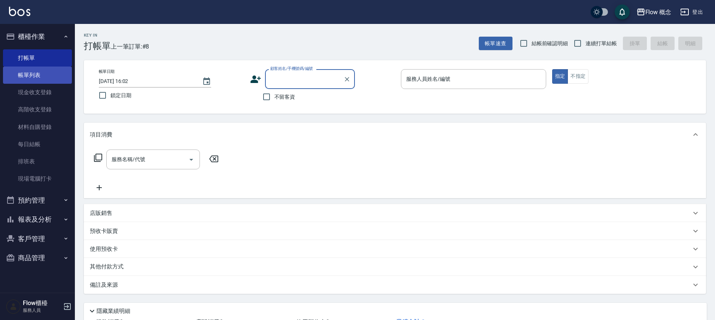
click at [9, 74] on link "帳單列表" at bounding box center [37, 75] width 69 height 17
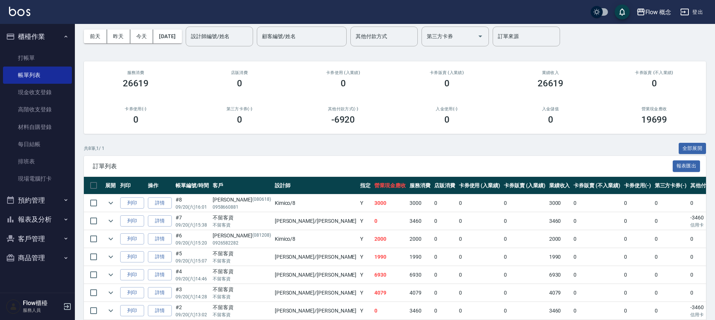
scroll to position [83, 0]
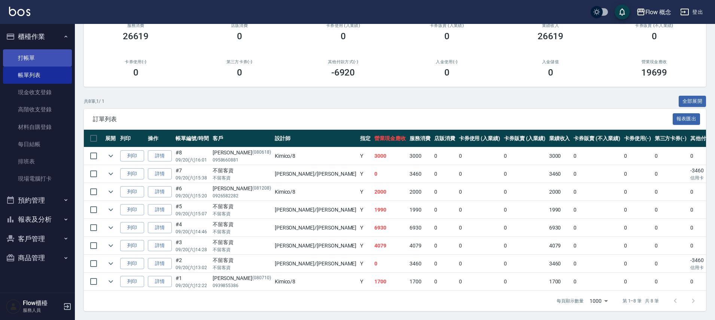
click at [37, 54] on link "打帳單" at bounding box center [37, 57] width 69 height 17
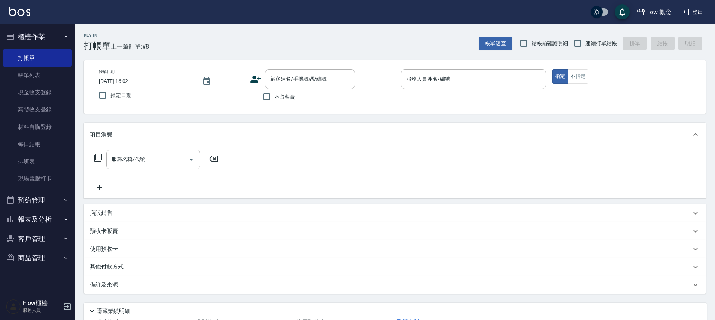
click at [284, 100] on span "不留客資" at bounding box center [284, 97] width 21 height 8
click at [274, 100] on input "不留客資" at bounding box center [267, 97] width 16 height 16
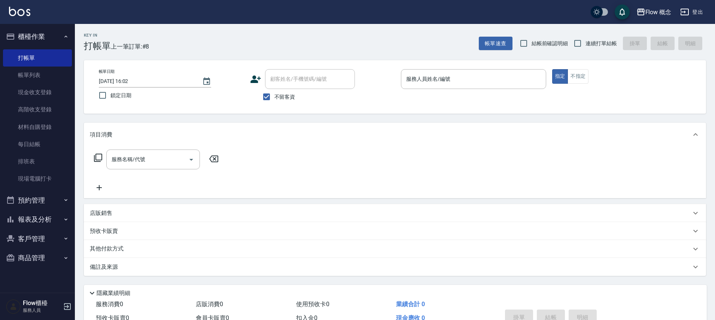
click at [284, 99] on span "不留客資" at bounding box center [284, 97] width 21 height 8
click at [274, 99] on input "不留客資" at bounding box center [267, 97] width 16 height 16
checkbox input "false"
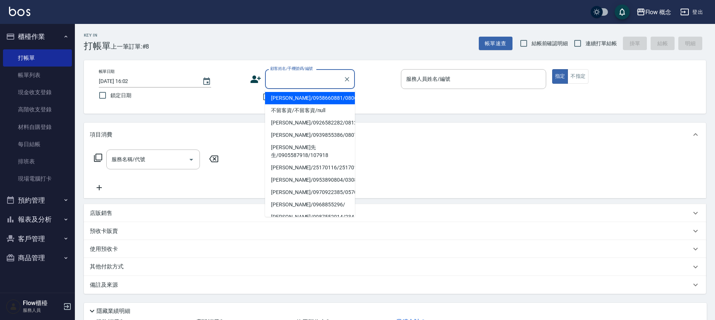
click at [286, 80] on input "顧客姓名/手機號碼/編號" at bounding box center [304, 79] width 72 height 13
type input "v"
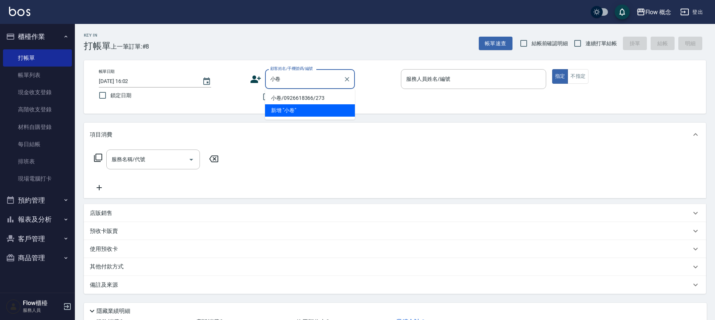
click at [304, 98] on li "小卷/0926618366/273" at bounding box center [310, 98] width 90 height 12
type input "小卷/0926618366/273"
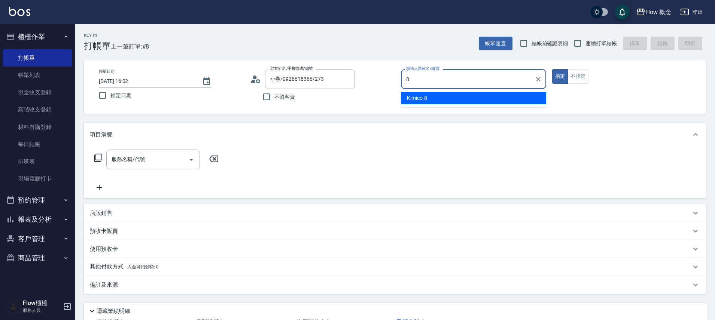
type input "Kimico-8"
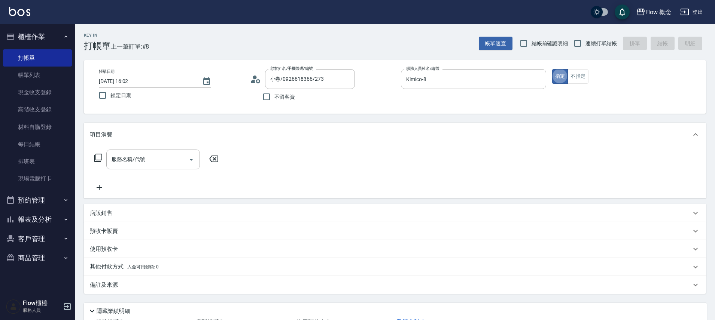
type button "true"
click at [160, 158] on input "服務名稱/代號" at bounding box center [148, 159] width 76 height 13
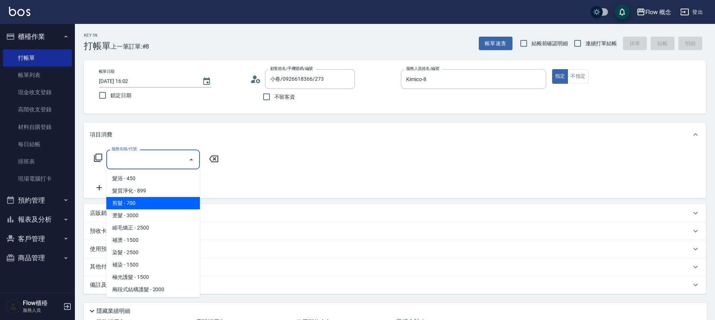
click at [127, 198] on span "剪髮 - 700" at bounding box center [153, 203] width 94 height 12
type input "剪髮(201)"
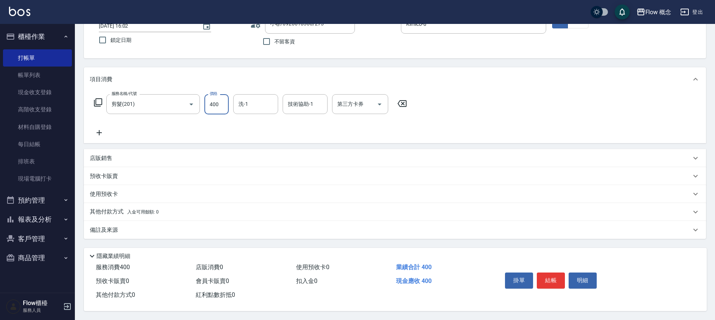
scroll to position [59, 0]
type input "400"
click at [128, 210] on span "入金可用餘額: 0" at bounding box center [143, 212] width 32 height 5
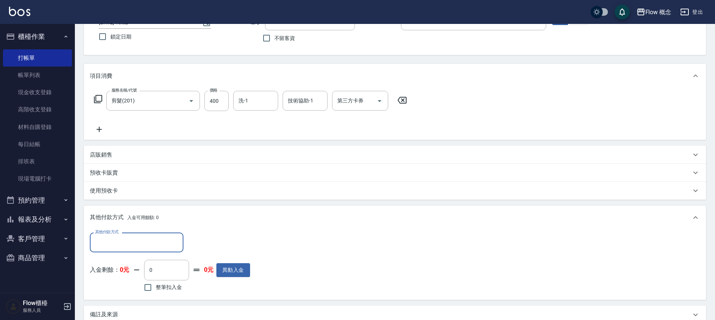
scroll to position [0, 0]
click at [127, 242] on input "其他付款方式" at bounding box center [136, 242] width 87 height 13
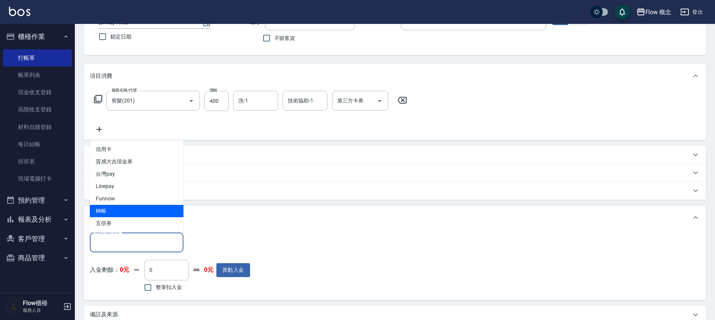
click at [122, 211] on span "轉帳" at bounding box center [137, 211] width 94 height 12
type input "轉帳"
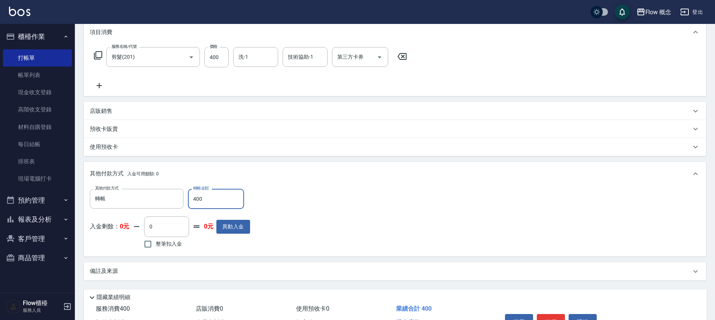
scroll to position [147, 0]
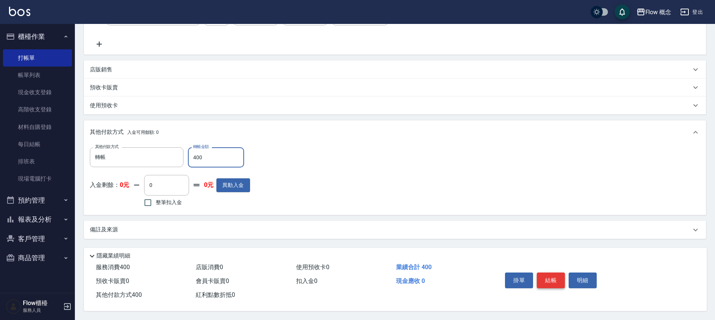
type input "400"
click at [557, 280] on button "結帳" at bounding box center [551, 281] width 28 height 16
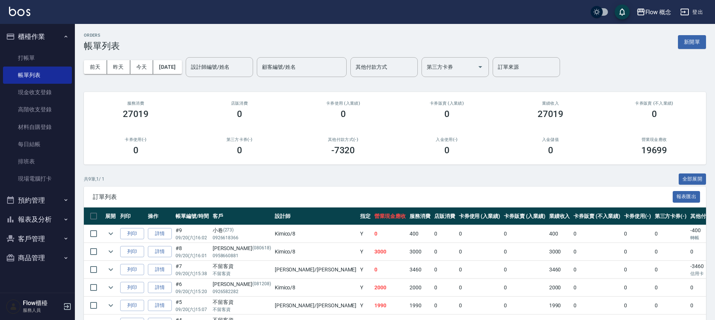
click at [59, 222] on button "報表及分析" at bounding box center [37, 219] width 69 height 19
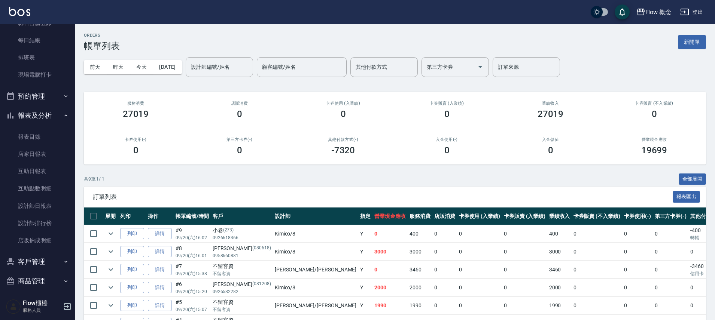
scroll to position [111, 0]
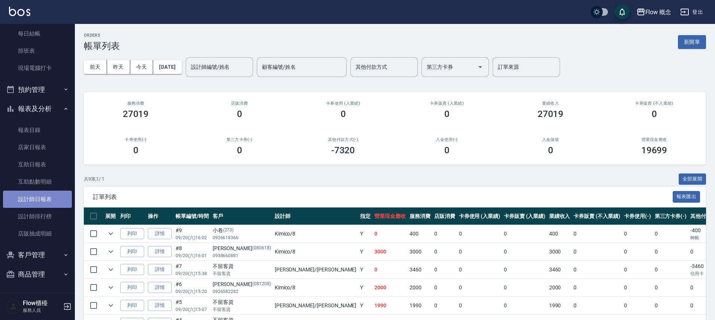
click at [50, 204] on link "設計師日報表" at bounding box center [37, 199] width 69 height 17
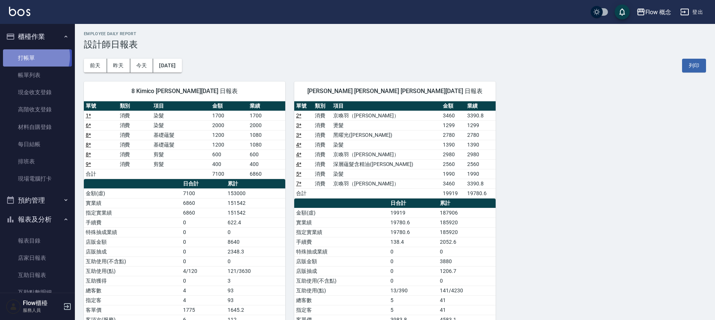
click at [32, 57] on link "打帳單" at bounding box center [37, 57] width 69 height 17
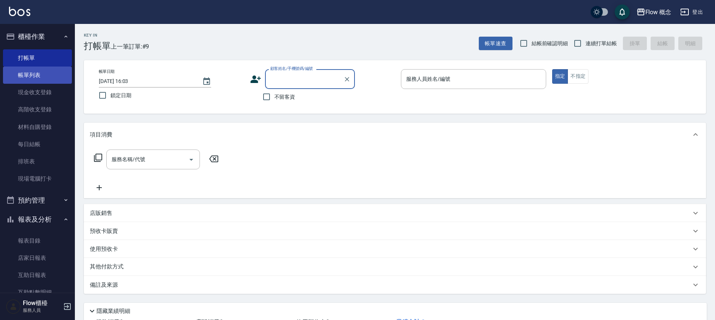
click at [45, 68] on link "帳單列表" at bounding box center [37, 75] width 69 height 17
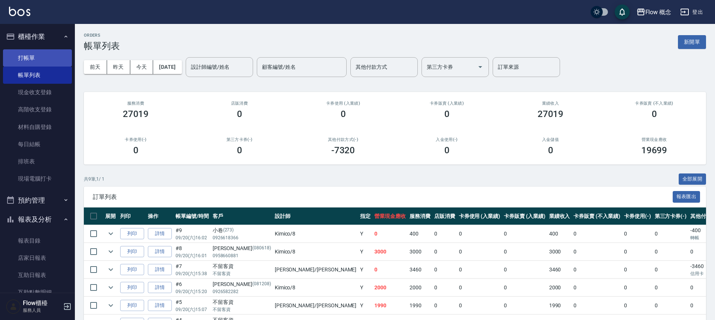
click at [39, 64] on link "打帳單" at bounding box center [37, 57] width 69 height 17
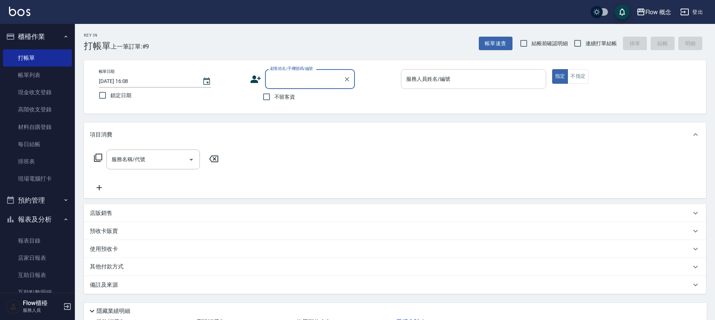
click at [430, 82] on input "服務人員姓名/編號" at bounding box center [473, 79] width 138 height 13
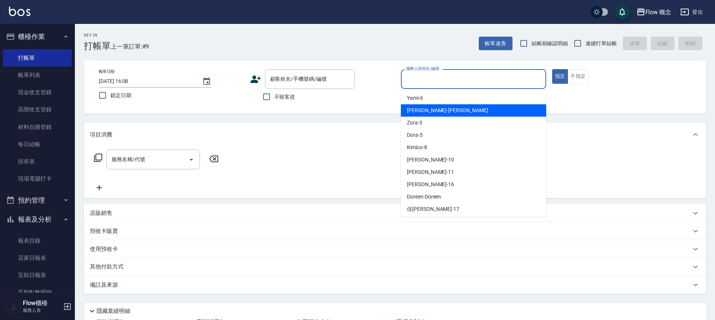
click at [428, 107] on span "[PERSON_NAME] -[PERSON_NAME]" at bounding box center [447, 111] width 81 height 8
type input "[PERSON_NAME]"
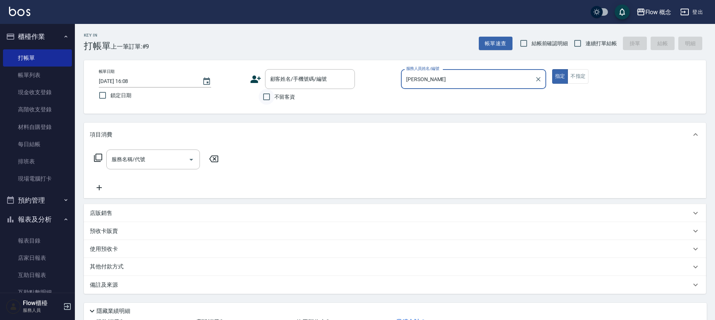
click at [274, 99] on input "不留客資" at bounding box center [267, 97] width 16 height 16
checkbox input "true"
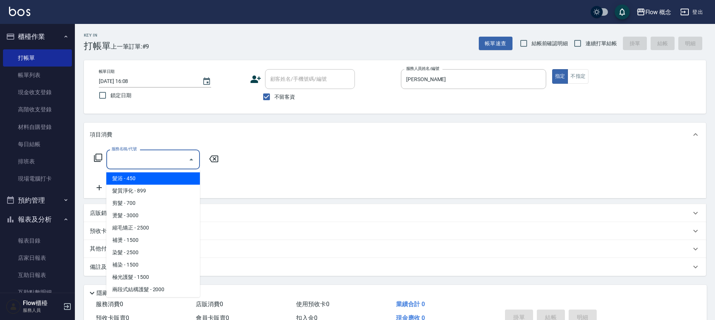
click at [145, 160] on input "服務名稱/代號" at bounding box center [148, 159] width 76 height 13
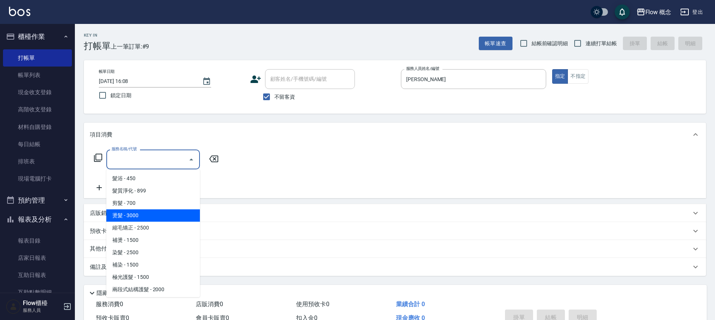
scroll to position [65, 0]
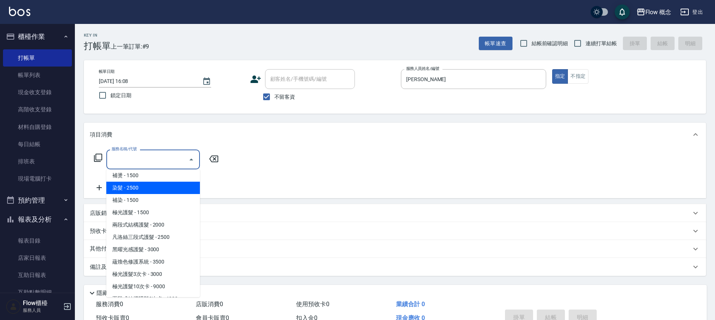
click at [146, 189] on span "染髮 - 2500" at bounding box center [153, 188] width 94 height 12
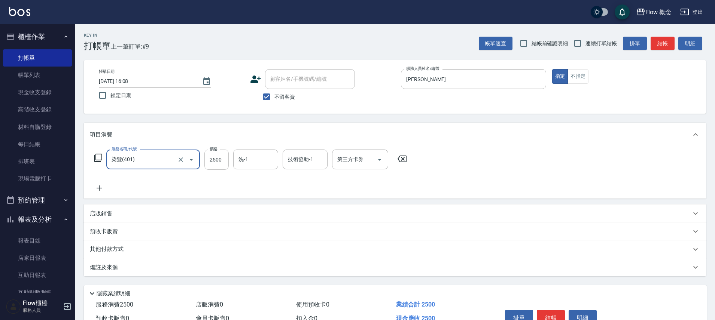
drag, startPoint x: 217, startPoint y: 163, endPoint x: 219, endPoint y: 159, distance: 4.4
click at [217, 163] on input "2500" at bounding box center [216, 160] width 24 height 20
click at [173, 166] on input "染髮(401)" at bounding box center [143, 159] width 66 height 13
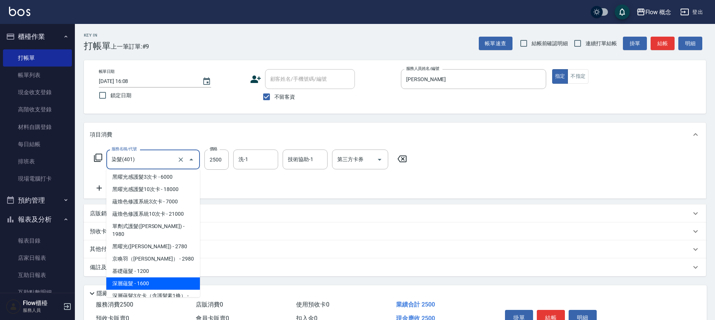
scroll to position [269, 0]
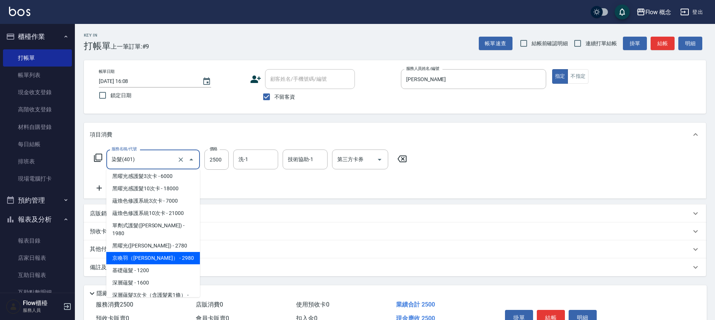
click at [161, 252] on span "京喚羽（[PERSON_NAME]） - 2980" at bounding box center [153, 258] width 94 height 12
type input "京喚羽（[PERSON_NAME]）(521)"
type input "2980"
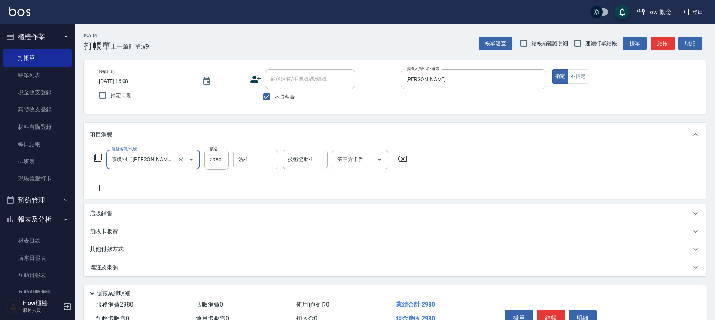
click at [250, 161] on input "洗-1" at bounding box center [256, 159] width 38 height 13
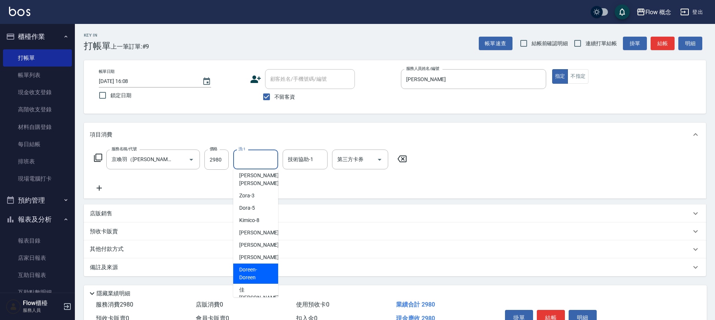
scroll to position [28, 0]
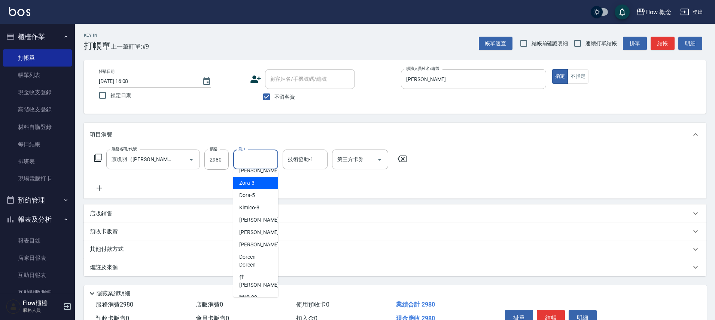
click at [249, 179] on span "Zora -3" at bounding box center [246, 183] width 15 height 8
type input "Zora-3"
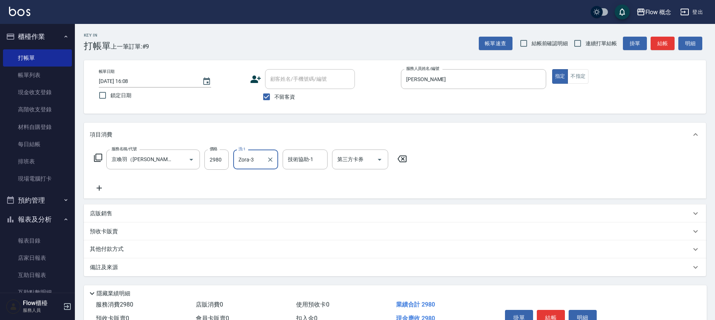
click at [101, 187] on icon at bounding box center [99, 188] width 19 height 9
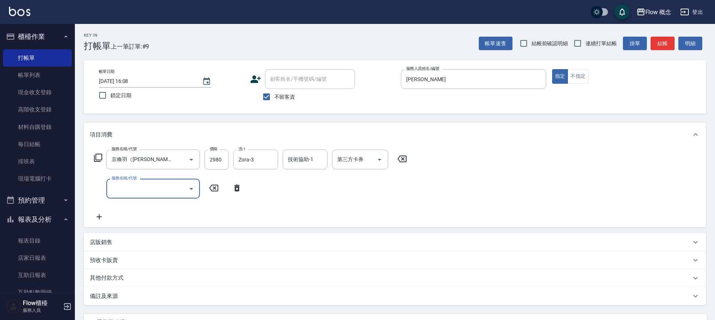
click at [118, 183] on input "服務名稱/代號" at bounding box center [148, 188] width 76 height 13
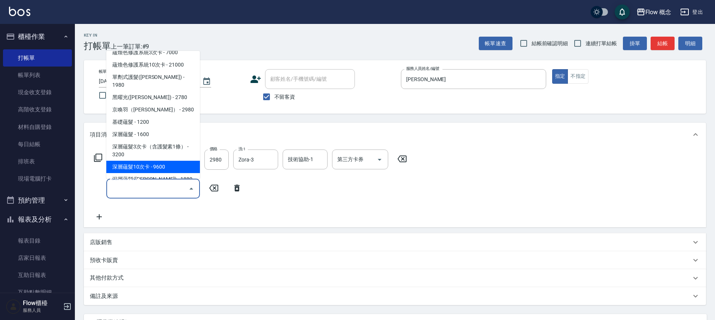
scroll to position [307, 0]
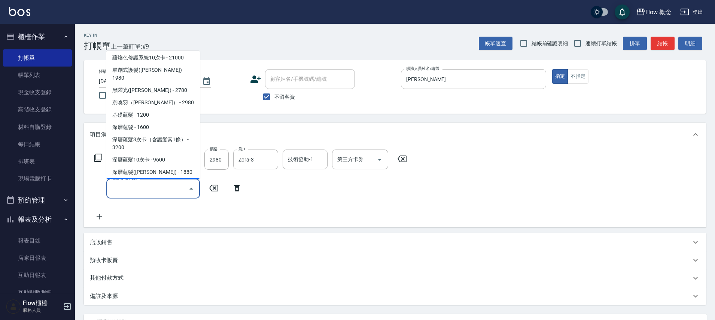
click at [161, 179] on span "深層蘊髮含精油([PERSON_NAME]) - 2560" at bounding box center [153, 189] width 94 height 20
type input "深層蘊髮含精油([PERSON_NAME])(606)"
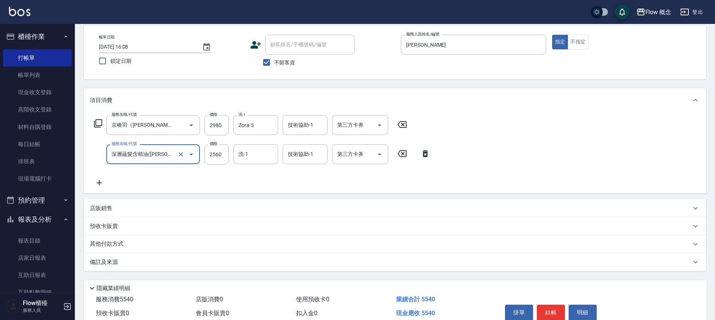
scroll to position [70, 0]
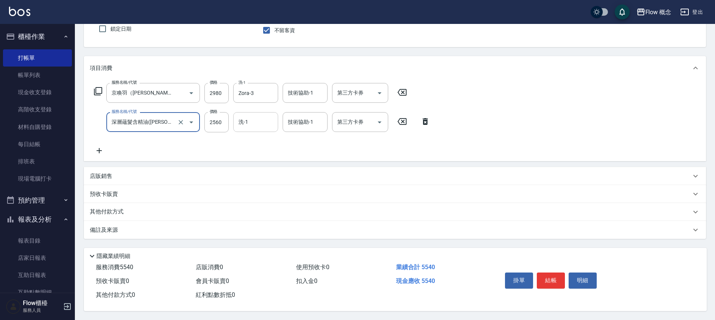
click at [250, 118] on input "洗-1" at bounding box center [256, 122] width 38 height 13
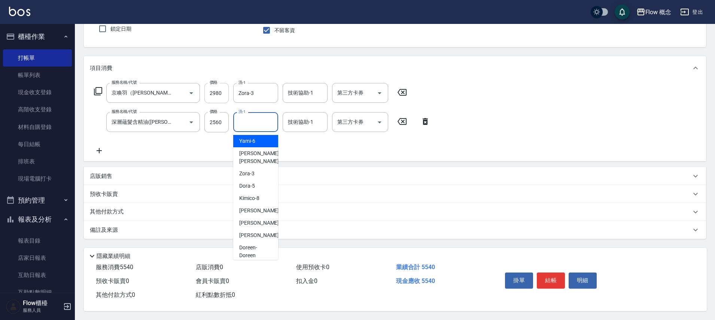
click at [215, 88] on input "2980" at bounding box center [216, 93] width 24 height 20
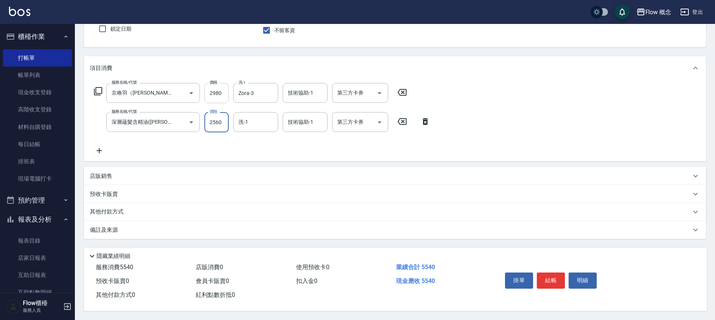
click at [222, 91] on input "2980" at bounding box center [216, 93] width 24 height 20
type input "3460"
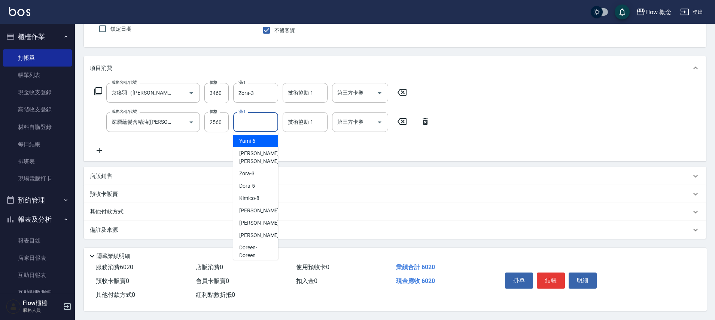
click at [243, 119] on input "洗-1" at bounding box center [256, 122] width 38 height 13
click at [251, 170] on span "Zora -3" at bounding box center [246, 174] width 15 height 8
type input "Zora-3"
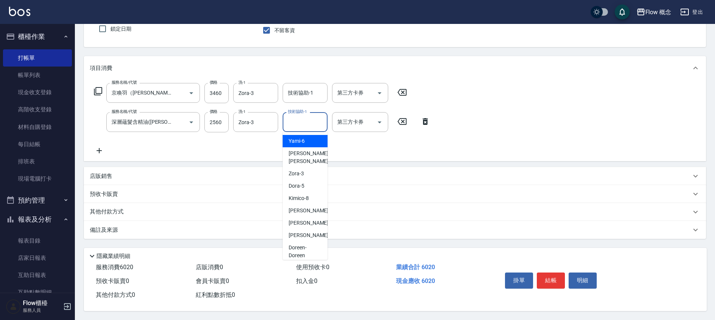
click at [290, 121] on input "技術協助-1" at bounding box center [305, 122] width 38 height 13
click at [305, 168] on div "Zora -3" at bounding box center [305, 174] width 45 height 12
type input "Zora-3"
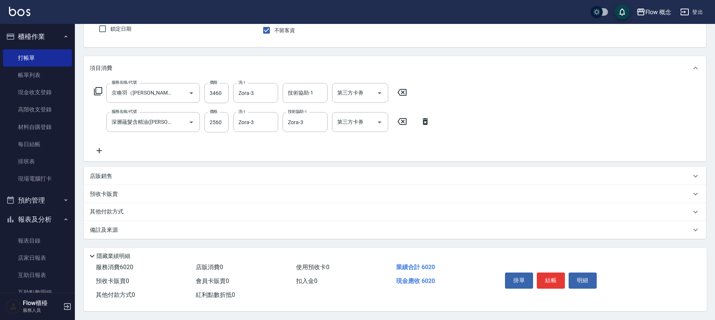
click at [104, 226] on p "備註及來源" at bounding box center [104, 230] width 28 height 8
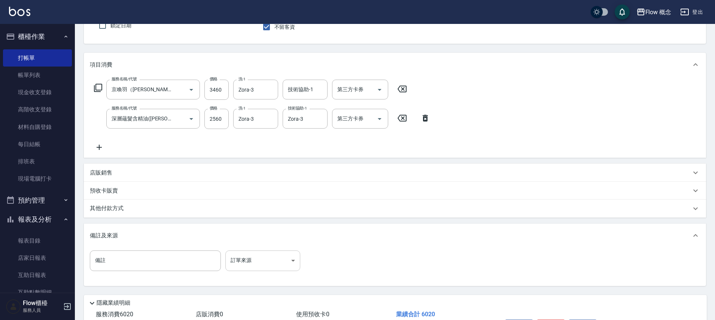
click at [262, 255] on body "Flow 概念 登出 櫃檯作業 打帳單 帳單列表 現金收支登錄 高階收支登錄 材料自購登錄 每日結帳 排班表 現場電腦打卡 預約管理 預約管理 單日預約紀錄 …" at bounding box center [357, 148] width 715 height 437
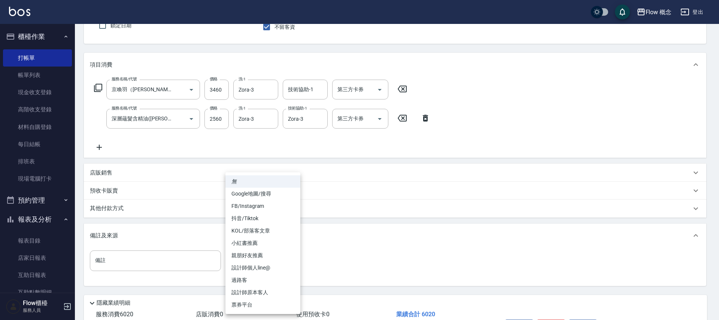
click at [267, 209] on li "FB/Instagram" at bounding box center [262, 206] width 75 height 12
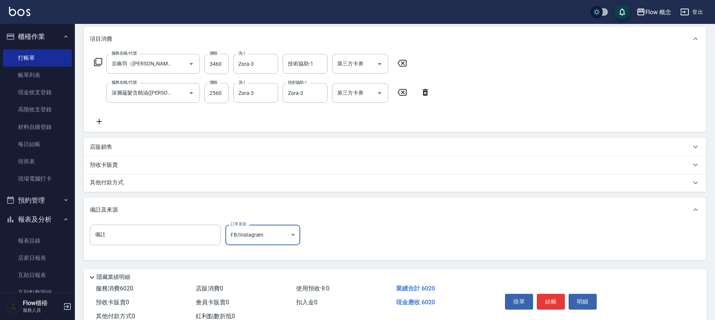
scroll to position [121, 0]
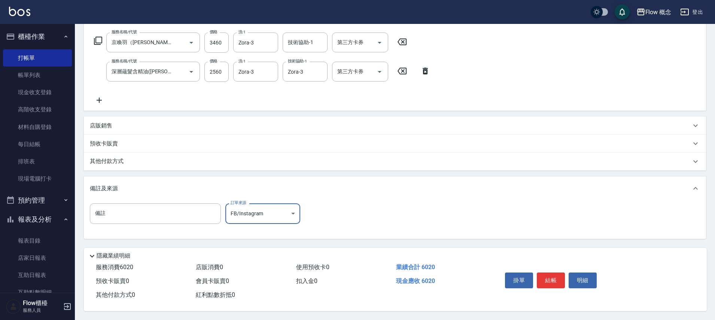
click at [265, 211] on body "Flow 概念 登出 櫃檯作業 打帳單 帳單列表 現金收支登錄 高階收支登錄 材料自購登錄 每日結帳 排班表 現場電腦打卡 預約管理 預約管理 單日預約紀錄 …" at bounding box center [357, 101] width 715 height 437
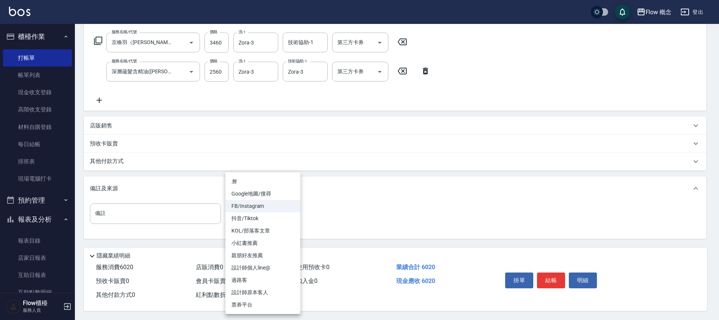
click at [263, 291] on li "設計師原本客人" at bounding box center [262, 293] width 75 height 12
type input "設計師原本客人"
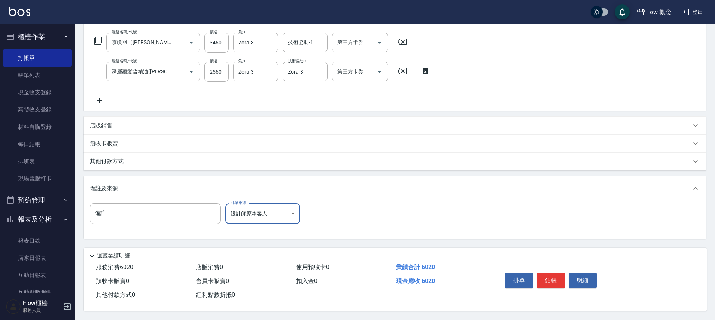
click at [556, 281] on button "結帳" at bounding box center [551, 281] width 28 height 16
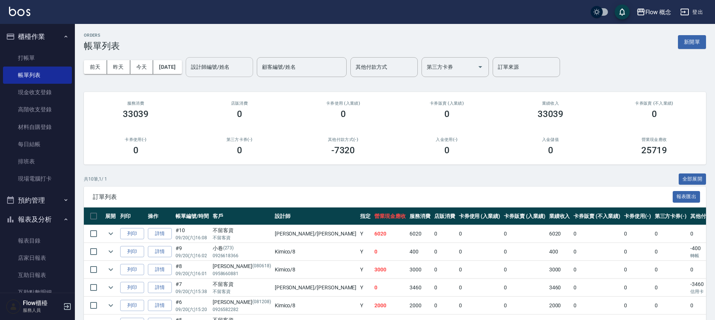
click at [246, 68] on input "設計師編號/姓名" at bounding box center [219, 67] width 61 height 13
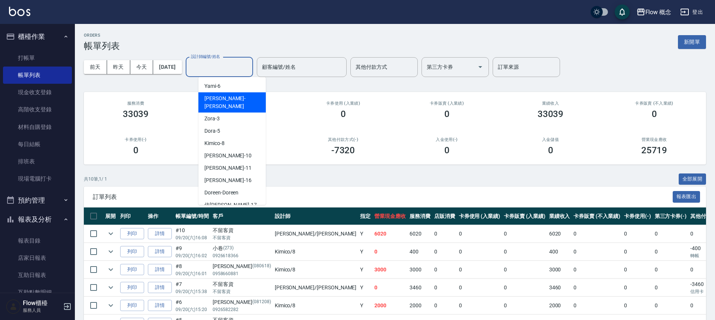
click at [210, 99] on span "[PERSON_NAME] -[PERSON_NAME]" at bounding box center [231, 103] width 55 height 16
type input "[PERSON_NAME]"
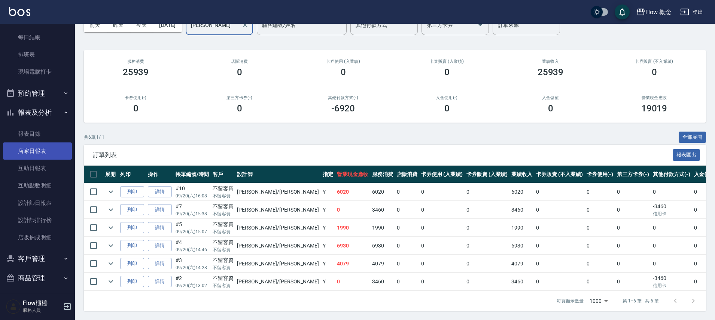
scroll to position [111, 0]
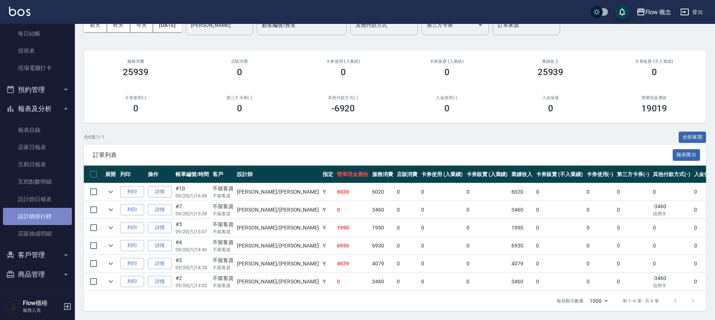
click at [51, 222] on link "設計師排行榜" at bounding box center [37, 216] width 69 height 17
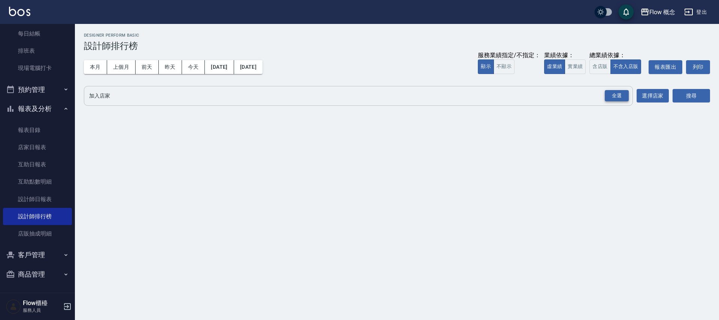
click at [617, 94] on div "全選" at bounding box center [616, 96] width 24 height 12
click at [708, 94] on button "搜尋" at bounding box center [690, 96] width 37 height 14
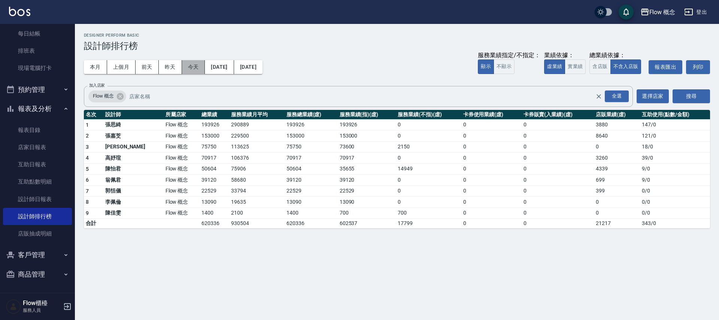
click at [189, 73] on button "今天" at bounding box center [193, 67] width 23 height 14
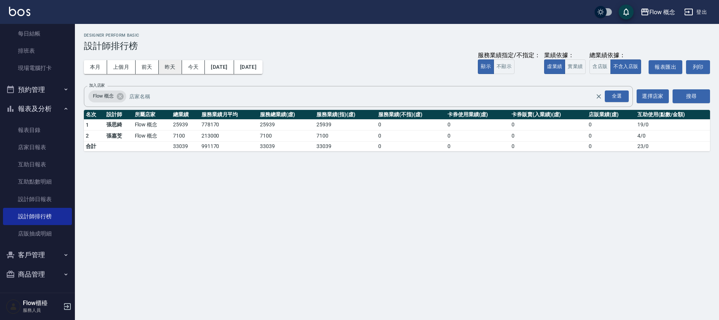
click at [172, 68] on button "昨天" at bounding box center [170, 67] width 23 height 14
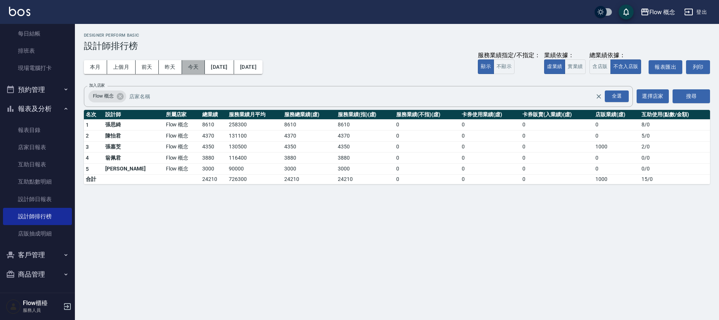
click at [186, 64] on button "今天" at bounding box center [193, 67] width 23 height 14
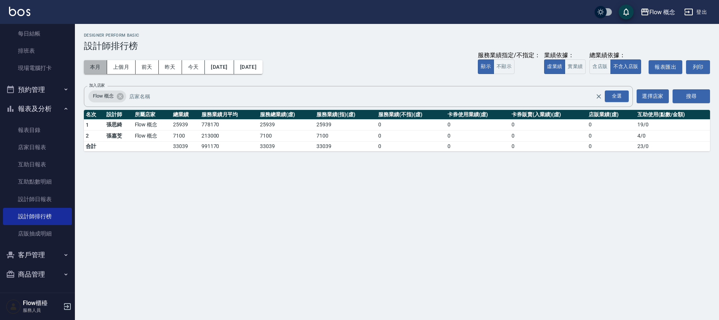
click at [90, 64] on button "本月" at bounding box center [95, 67] width 23 height 14
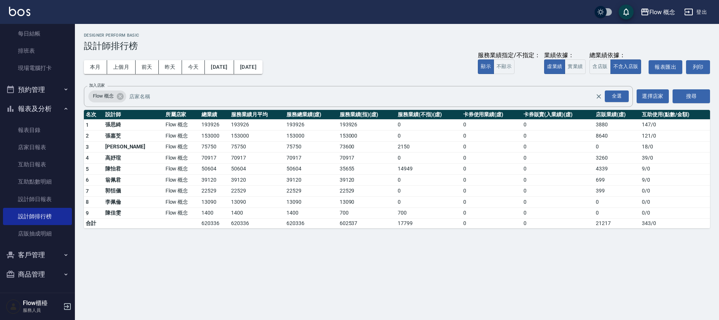
click at [48, 104] on button "報表及分析" at bounding box center [37, 108] width 69 height 19
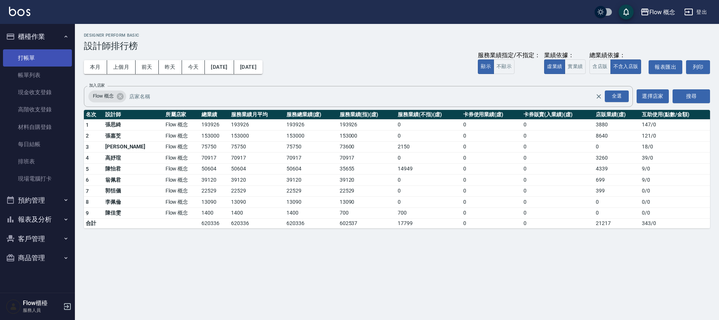
click at [35, 54] on link "打帳單" at bounding box center [37, 57] width 69 height 17
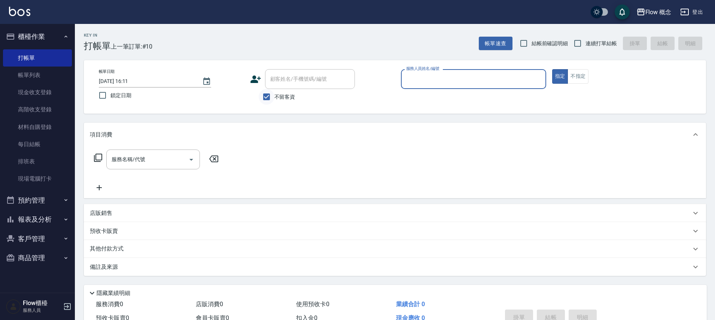
click at [267, 95] on input "不留客資" at bounding box center [267, 97] width 16 height 16
checkbox input "false"
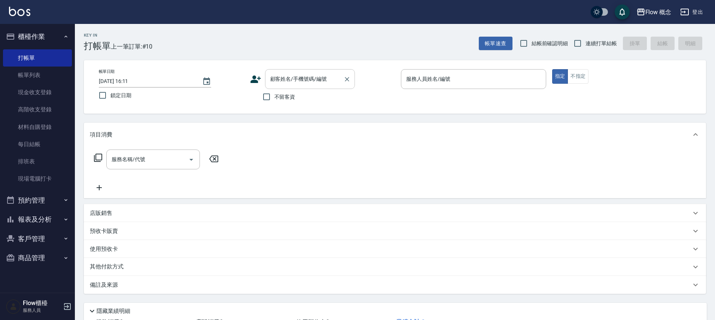
click at [282, 83] on input "顧客姓名/手機號碼/編號" at bounding box center [304, 79] width 72 height 13
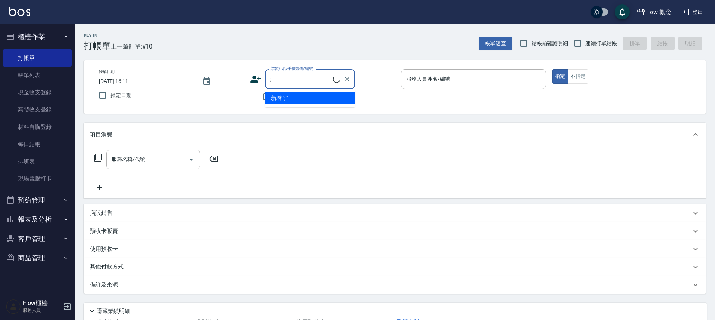
type input ";"
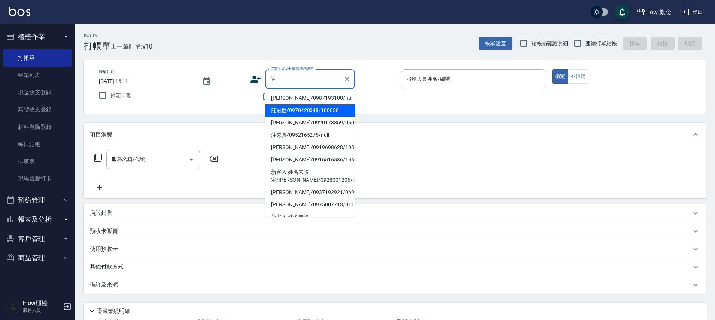
click at [290, 113] on li "莊冠世/0970420048/100830" at bounding box center [310, 110] width 90 height 12
type input "莊冠世/0970420048/100830"
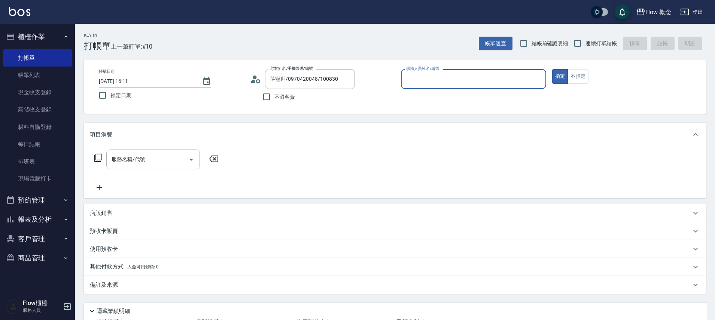
click at [429, 93] on p at bounding box center [473, 93] width 145 height 8
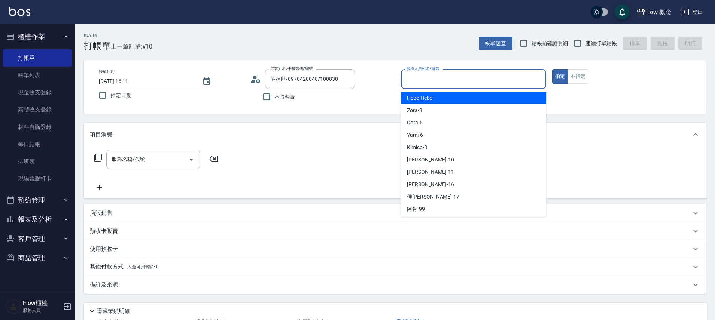
click at [490, 74] on input "服務人員姓名/編號" at bounding box center [473, 79] width 138 height 13
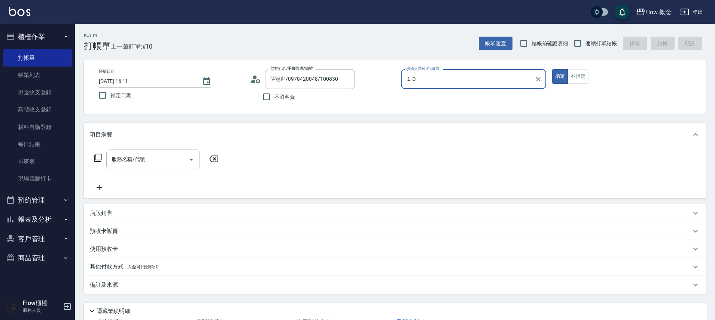
type input "１０"
click at [552, 69] on button "指定" at bounding box center [560, 76] width 16 height 15
type button "true"
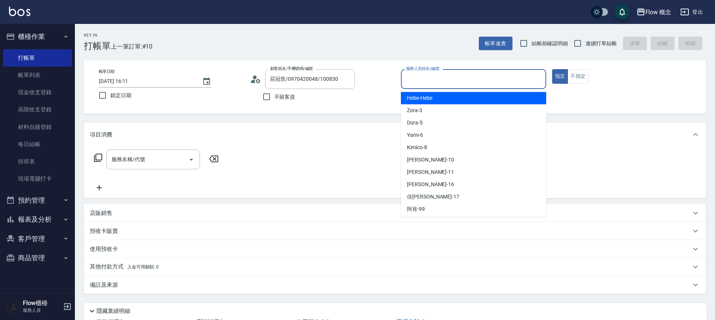
click at [464, 79] on input "服務人員姓名/編號" at bounding box center [473, 79] width 138 height 13
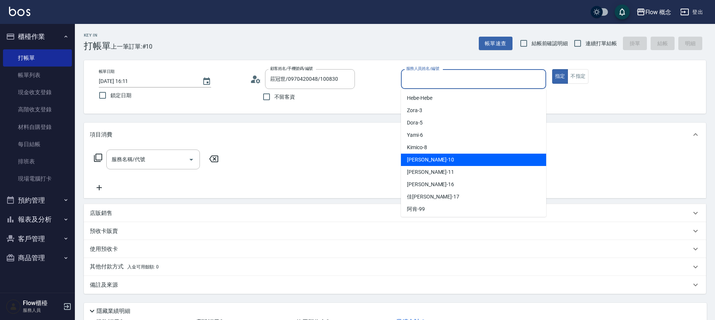
click at [416, 161] on span "[PERSON_NAME] -10" at bounding box center [430, 160] width 47 height 8
type input "[PERSON_NAME]-10"
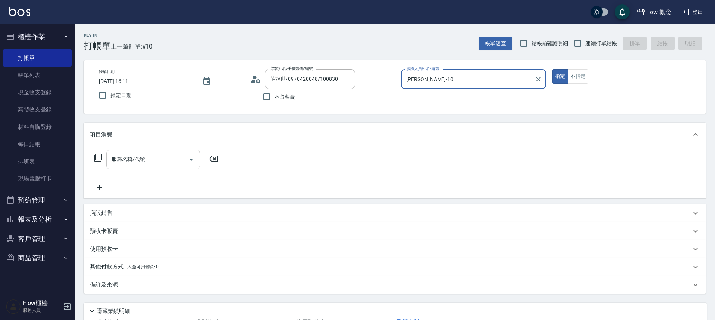
click at [165, 150] on div "服務名稱/代號" at bounding box center [153, 160] width 94 height 20
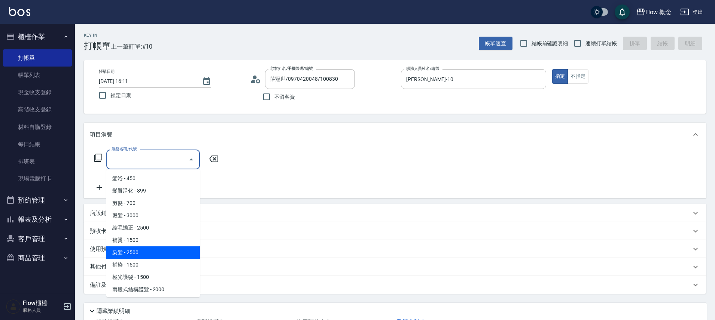
click at [130, 252] on span "染髮 - 2500" at bounding box center [153, 253] width 94 height 12
type input "染髮(401)"
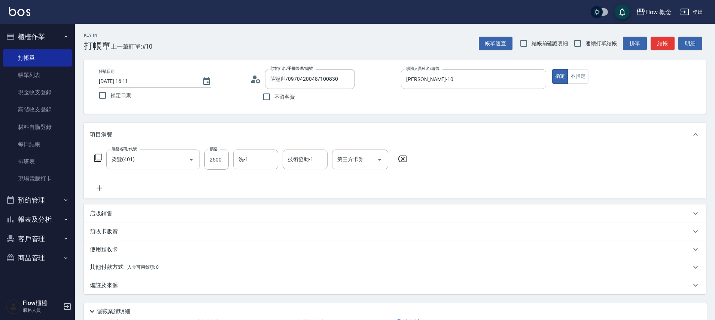
click at [214, 151] on label "價格" at bounding box center [214, 149] width 8 height 6
click at [214, 151] on input "2500" at bounding box center [216, 160] width 24 height 20
click at [219, 158] on input "0" at bounding box center [216, 160] width 24 height 20
type input "1800"
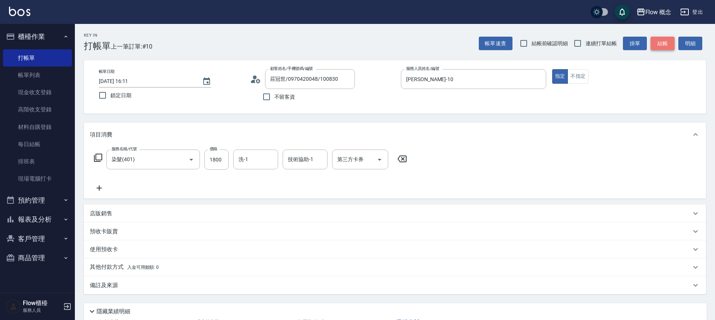
click at [660, 47] on button "結帳" at bounding box center [662, 44] width 24 height 14
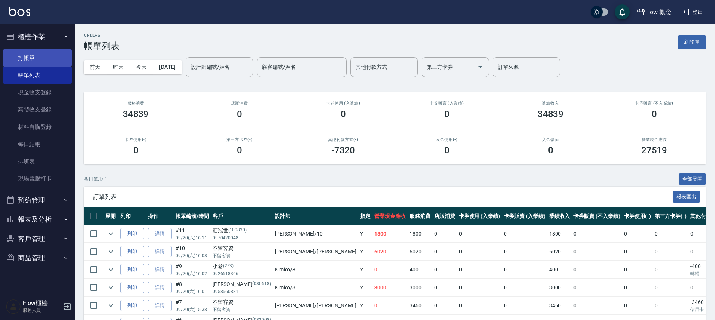
click at [31, 57] on link "打帳單" at bounding box center [37, 57] width 69 height 17
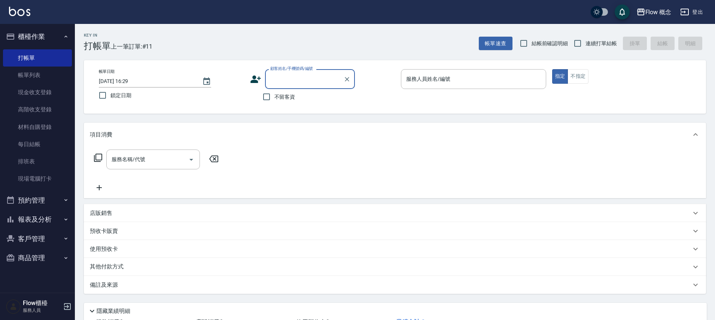
click at [254, 81] on icon at bounding box center [255, 79] width 10 height 7
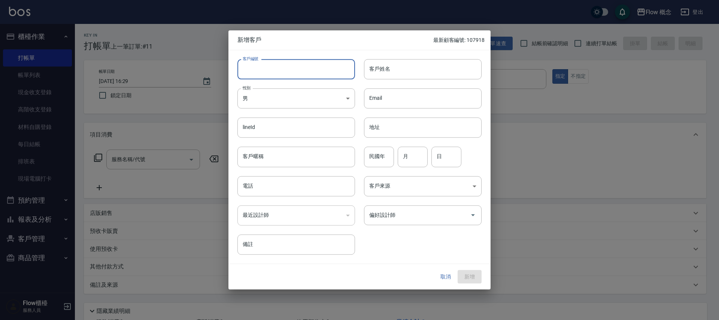
click at [261, 70] on input "客戶編號" at bounding box center [296, 69] width 118 height 20
type input "101760"
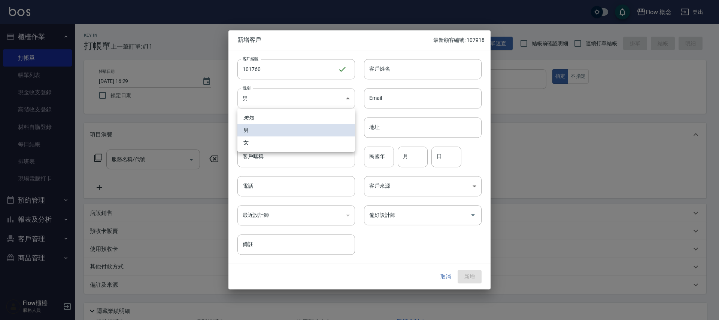
click at [300, 100] on body "Flow 概念 登出 櫃檯作業 打帳單 帳單列表 現金收支登錄 高階收支登錄 材料自購登錄 每日結帳 排班表 現場電腦打卡 預約管理 預約管理 單日預約紀錄 …" at bounding box center [359, 187] width 719 height 375
click at [244, 140] on li "女" at bounding box center [296, 143] width 118 height 12
type input "[DEMOGRAPHIC_DATA]"
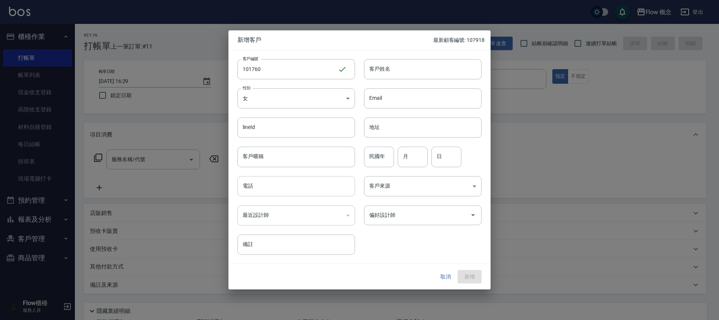
click at [270, 184] on input "電話" at bounding box center [296, 186] width 118 height 20
type input "0989801760"
click at [418, 71] on input "客戶姓名" at bounding box center [423, 69] width 118 height 20
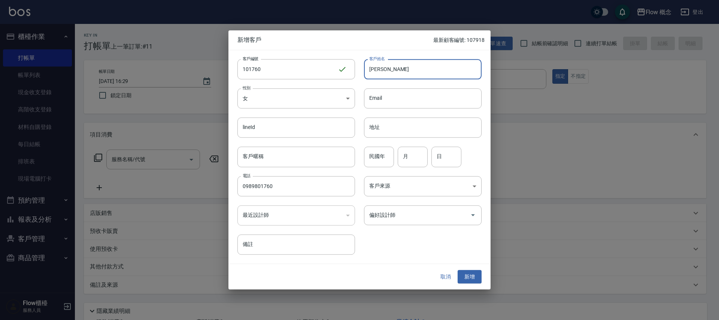
click at [381, 68] on input "[PERSON_NAME]" at bounding box center [423, 69] width 118 height 20
type input "[PERSON_NAME]"
click at [394, 185] on body "Flow 概念 登出 櫃檯作業 打帳單 帳單列表 現金收支登錄 高階收支登錄 材料自購登錄 每日結帳 排班表 現場電腦打卡 預約管理 預約管理 單日預約紀錄 …" at bounding box center [359, 187] width 719 height 375
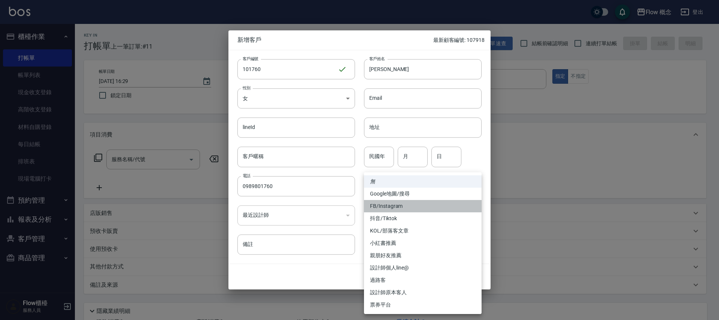
click at [384, 209] on li "FB/Instagram" at bounding box center [423, 206] width 118 height 12
type input "FB/Instagram"
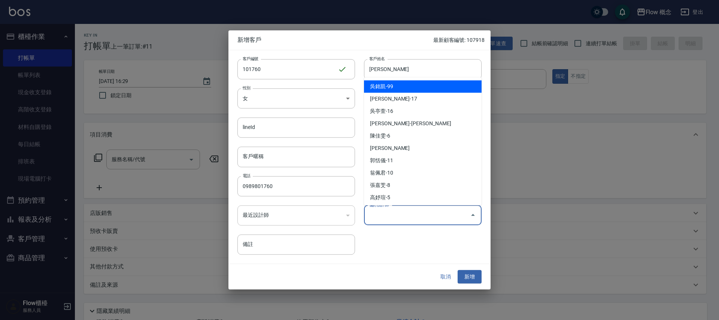
click at [395, 219] on input "偏好設計師" at bounding box center [417, 215] width 100 height 13
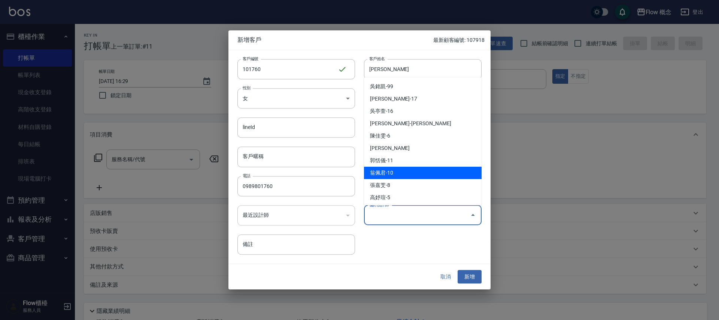
click at [386, 175] on li "翁佩君-10" at bounding box center [423, 173] width 118 height 12
type input "翁佩君"
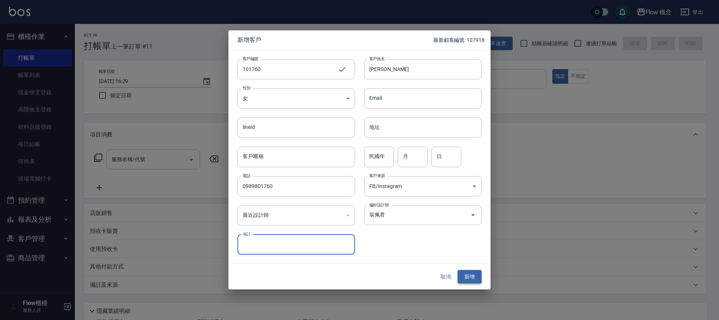
click at [470, 275] on button "新增" at bounding box center [469, 277] width 24 height 14
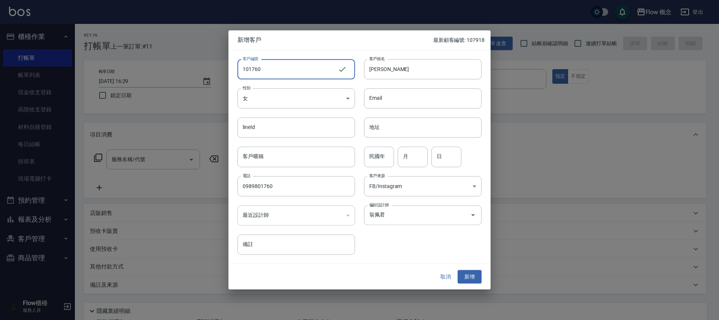
click at [283, 68] on input "101760" at bounding box center [287, 69] width 100 height 20
click at [429, 251] on div "客戶編號 101760 ​ 客戶編號 客戶姓名 [PERSON_NAME]姓名 性別 女 [DEMOGRAPHIC_DATA] 性別 Email Email …" at bounding box center [354, 152] width 253 height 205
click at [470, 277] on button "新增" at bounding box center [469, 277] width 24 height 14
click at [562, 181] on div at bounding box center [359, 160] width 719 height 320
click at [447, 278] on button "取消" at bounding box center [445, 277] width 24 height 14
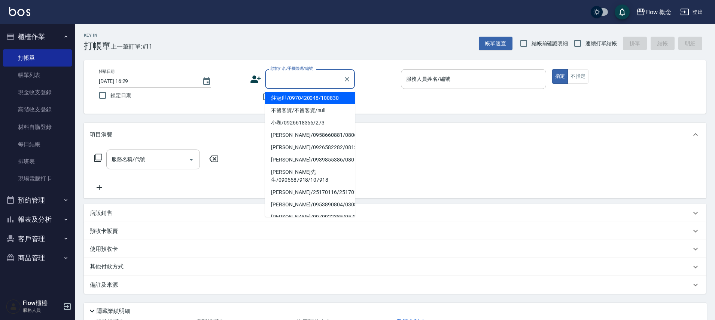
click at [320, 82] on input "顧客姓名/手機號碼/編號" at bounding box center [304, 79] width 72 height 13
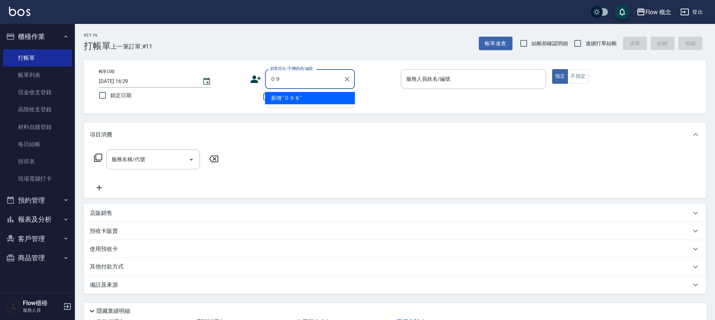
type input "０"
click at [317, 98] on li "[PERSON_NAME]/0989801760/06760" at bounding box center [310, 98] width 90 height 12
type input "[PERSON_NAME]/0989801760/06760"
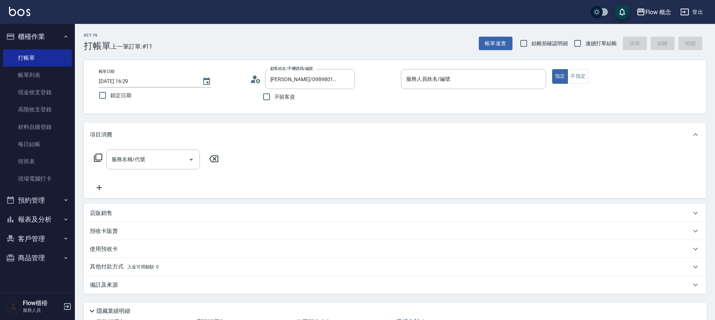
click at [255, 78] on circle at bounding box center [255, 78] width 4 height 4
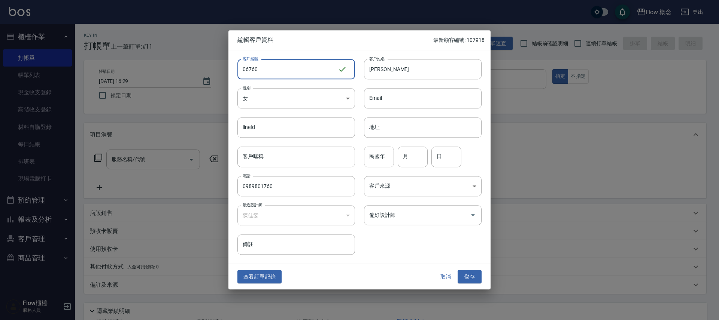
click at [281, 74] on input "06760" at bounding box center [287, 69] width 100 height 20
type input "0"
type input "101760"
click at [392, 183] on body "Flow 概念 登出 櫃檯作業 打帳單 帳單列表 現金收支登錄 高階收支登錄 材料自購登錄 每日結帳 排班表 現場電腦打卡 預約管理 預約管理 單日預約紀錄 …" at bounding box center [359, 187] width 719 height 375
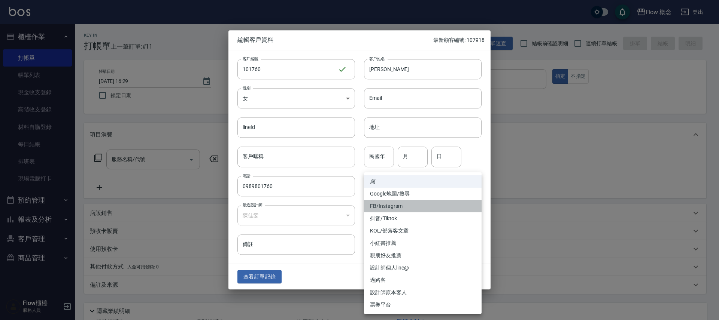
click at [390, 207] on li "FB/Instagram" at bounding box center [423, 206] width 118 height 12
type input "FB/Instagram"
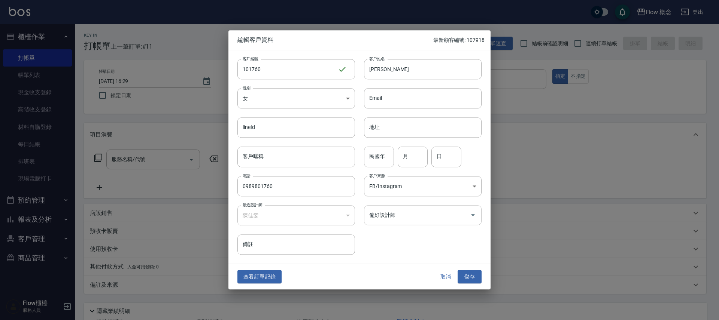
click at [421, 212] on input "偏好設計師" at bounding box center [417, 215] width 100 height 13
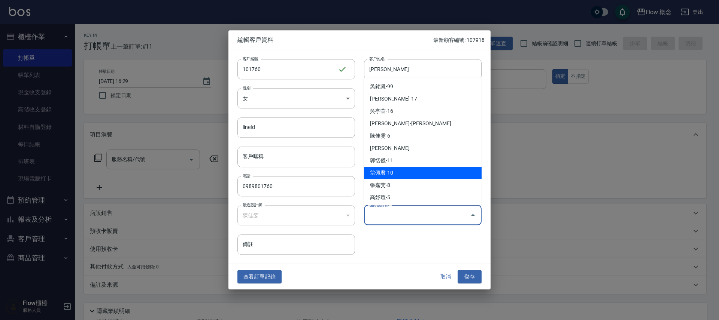
click at [383, 167] on li "翁佩君-10" at bounding box center [423, 173] width 118 height 12
type input "翁佩君"
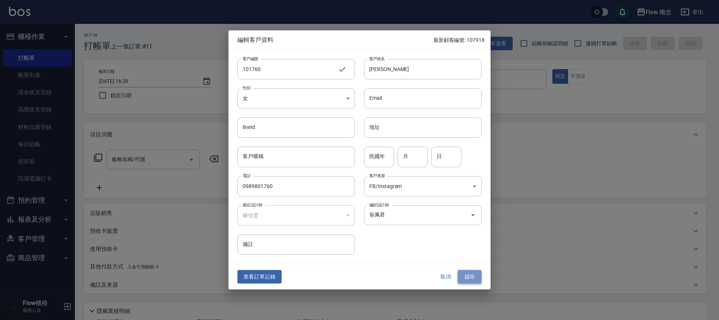
click at [469, 279] on button "儲存" at bounding box center [469, 277] width 24 height 14
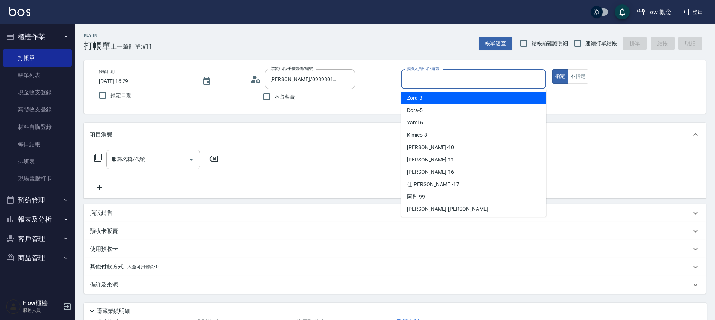
click at [468, 76] on input "服務人員姓名/編號" at bounding box center [473, 79] width 138 height 13
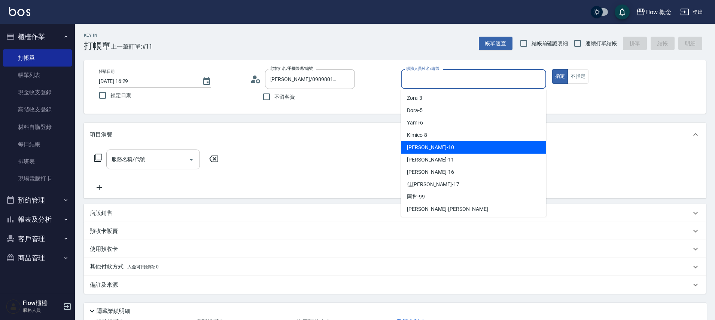
click at [433, 151] on div "[PERSON_NAME] -10" at bounding box center [473, 147] width 145 height 12
type input "[PERSON_NAME]-10"
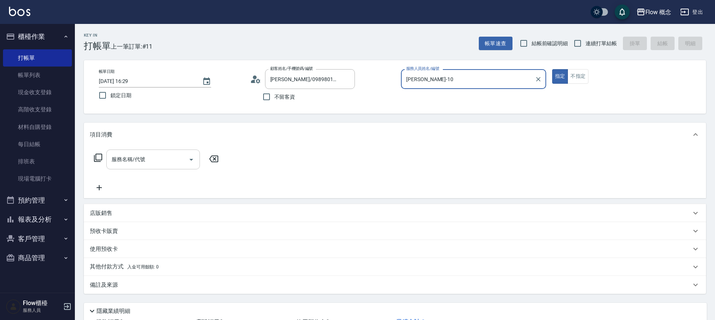
click at [142, 166] on div "服務名稱/代號" at bounding box center [153, 160] width 94 height 20
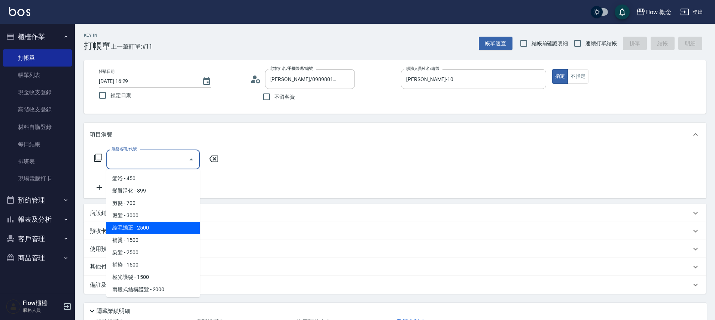
click at [153, 231] on span "縮毛矯正 - 2500" at bounding box center [153, 228] width 94 height 12
type input "縮毛矯正 (302)"
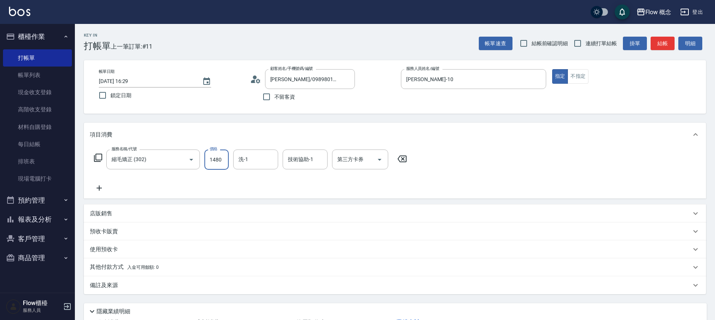
type input "1480"
click at [661, 42] on button "結帳" at bounding box center [662, 44] width 24 height 14
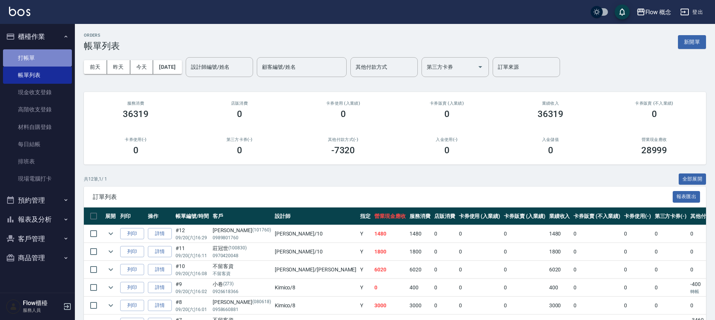
click at [33, 62] on link "打帳單" at bounding box center [37, 57] width 69 height 17
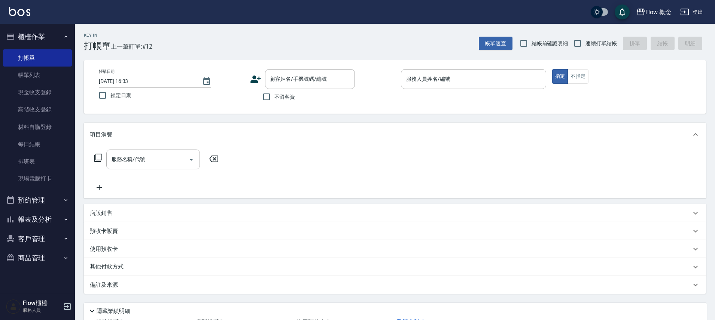
click at [254, 79] on icon at bounding box center [255, 79] width 11 height 11
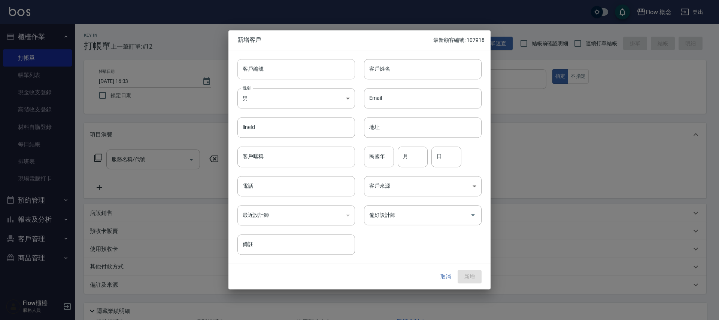
click at [296, 64] on input "客戶編號" at bounding box center [296, 69] width 118 height 20
type input "10"
click at [280, 187] on input "電話" at bounding box center [296, 186] width 118 height 20
click at [444, 277] on button "取消" at bounding box center [445, 277] width 24 height 14
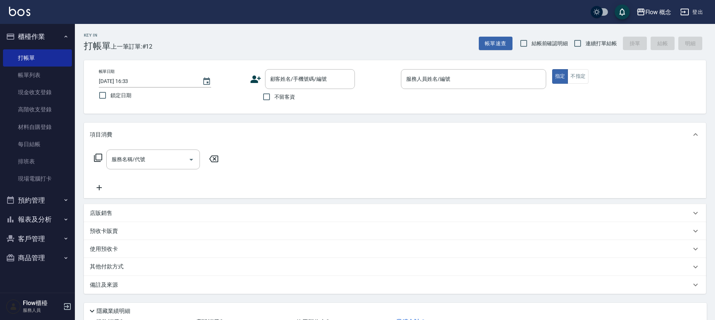
click at [257, 76] on icon at bounding box center [255, 79] width 11 height 11
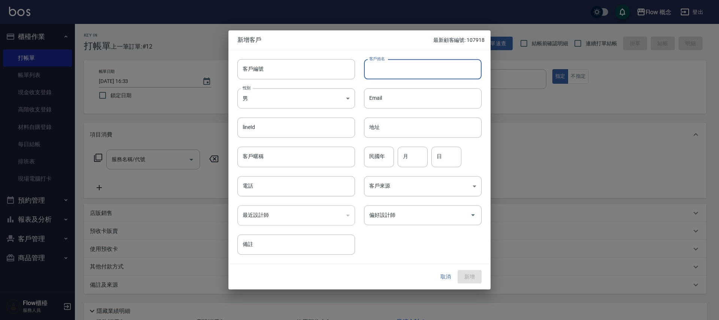
click at [390, 73] on input "客戶姓名" at bounding box center [423, 69] width 118 height 20
type input "v"
click at [270, 74] on input "客戶編號" at bounding box center [296, 69] width 118 height 20
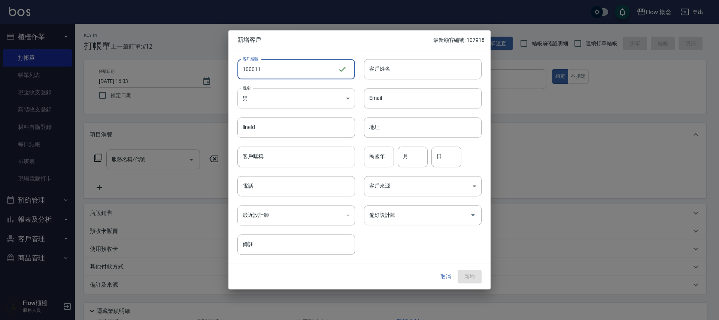
type input "100011"
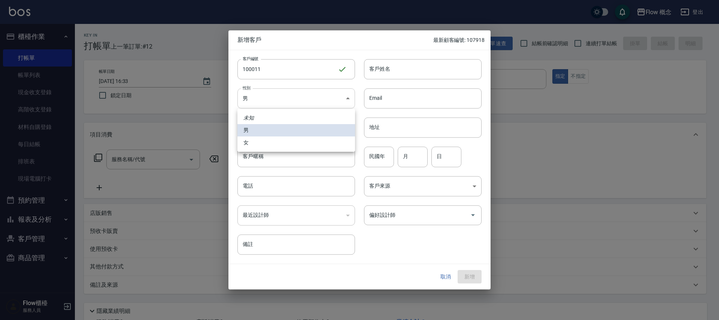
click at [275, 104] on body "Flow 概念 登出 櫃檯作業 打帳單 帳單列表 現金收支登錄 高階收支登錄 材料自購登錄 每日結帳 排班表 現場電腦打卡 預約管理 預約管理 單日預約紀錄 …" at bounding box center [359, 187] width 719 height 375
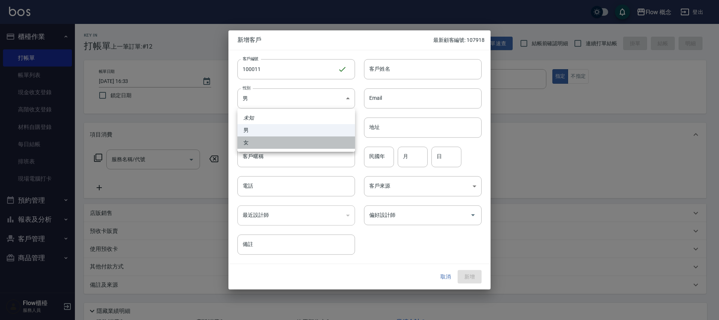
click at [271, 146] on li "女" at bounding box center [296, 143] width 118 height 12
type input "[DEMOGRAPHIC_DATA]"
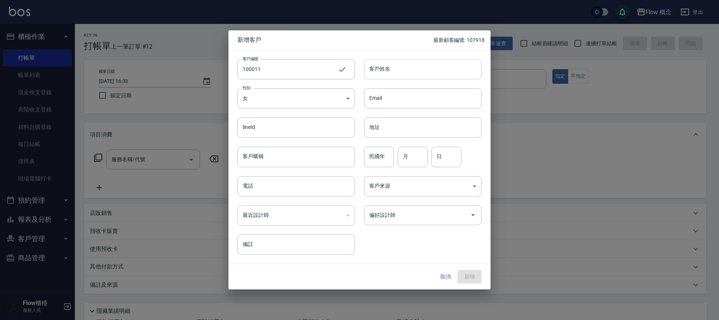
click at [406, 72] on input "客戶姓名" at bounding box center [423, 69] width 118 height 20
drag, startPoint x: 262, startPoint y: 195, endPoint x: 314, endPoint y: 177, distance: 54.4
click at [263, 193] on input "電話" at bounding box center [296, 186] width 118 height 20
type input "0919950011"
click at [379, 69] on input "客戶姓名" at bounding box center [423, 69] width 118 height 20
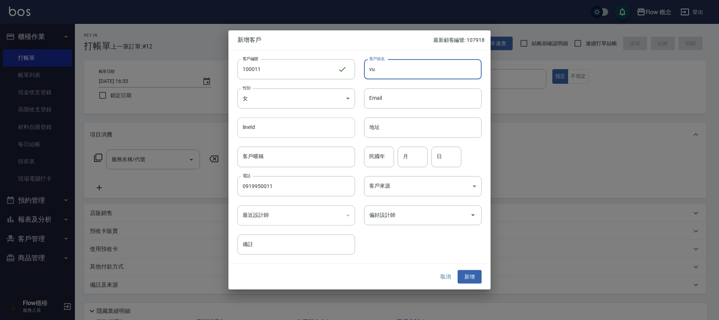
type input "v"
click at [412, 72] on input "新衣" at bounding box center [423, 69] width 118 height 20
click at [383, 68] on input "新衣" at bounding box center [423, 69] width 118 height 20
type input "新"
drag, startPoint x: 499, startPoint y: 108, endPoint x: 507, endPoint y: 106, distance: 7.9
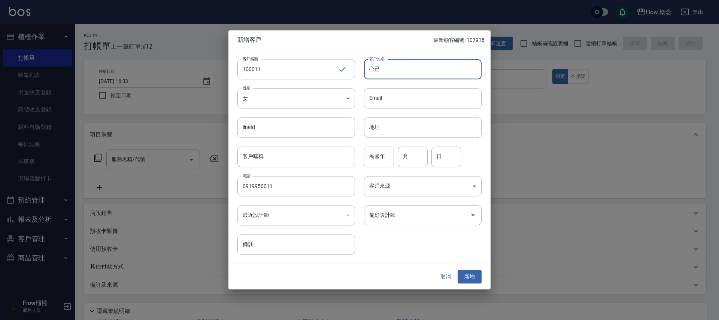
click at [500, 108] on div at bounding box center [359, 160] width 719 height 320
click at [437, 77] on input "心已" at bounding box center [423, 69] width 118 height 20
type input "心"
click at [638, 168] on div at bounding box center [359, 160] width 719 height 320
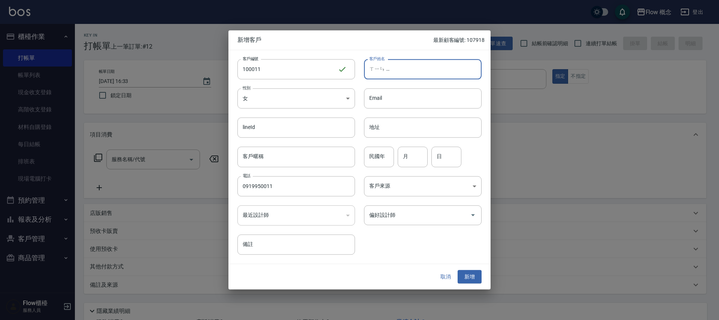
click at [410, 68] on input "ㄒㄧㄣ …" at bounding box center [423, 69] width 118 height 20
type input "ㄒ"
type input "[PERSON_NAME]"
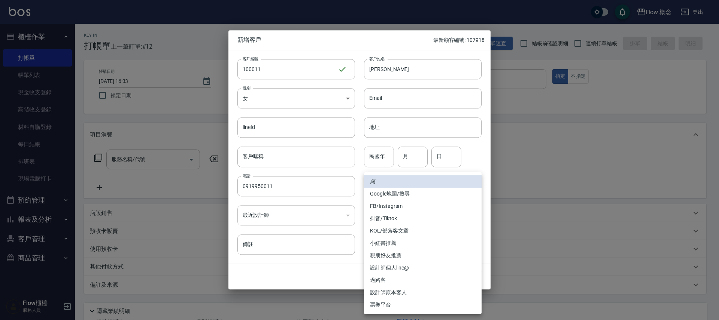
click at [408, 180] on body "Flow 概念 登出 櫃檯作業 打帳單 帳單列表 現金收支登錄 高階收支登錄 材料自購登錄 每日結帳 排班表 現場電腦打卡 預約管理 預約管理 單日預約紀錄 …" at bounding box center [359, 187] width 719 height 375
click at [718, 252] on div at bounding box center [359, 160] width 719 height 320
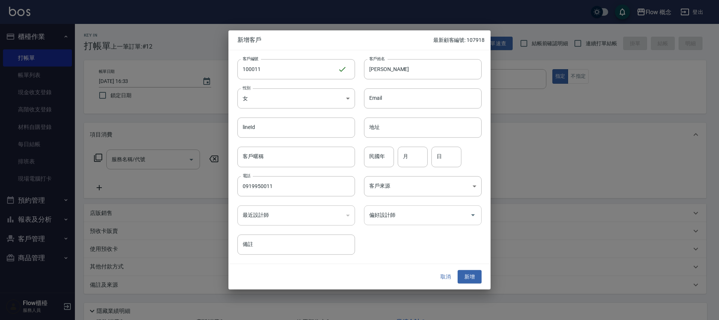
click at [415, 223] on div "偏好設計師" at bounding box center [423, 215] width 118 height 20
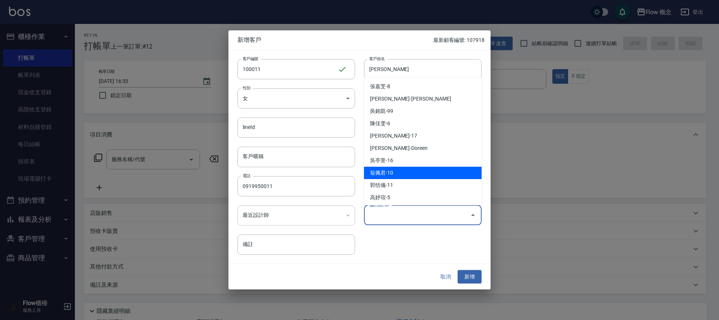
click at [382, 174] on li "翁佩君-10" at bounding box center [423, 173] width 118 height 12
type input "翁佩君"
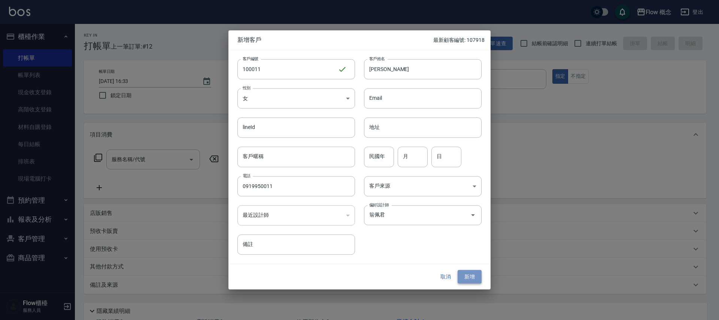
click at [470, 276] on button "新增" at bounding box center [469, 277] width 24 height 14
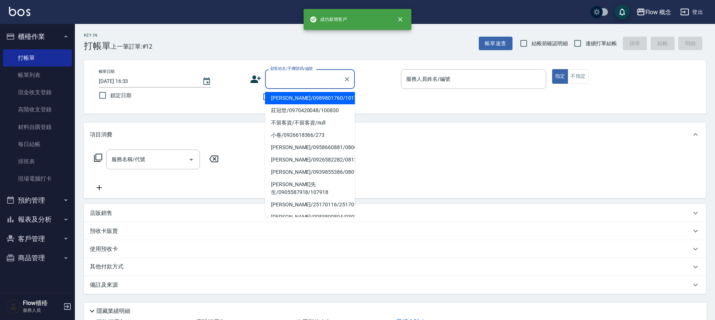
click at [311, 80] on input "顧客姓名/手機號碼/編號" at bounding box center [304, 79] width 72 height 13
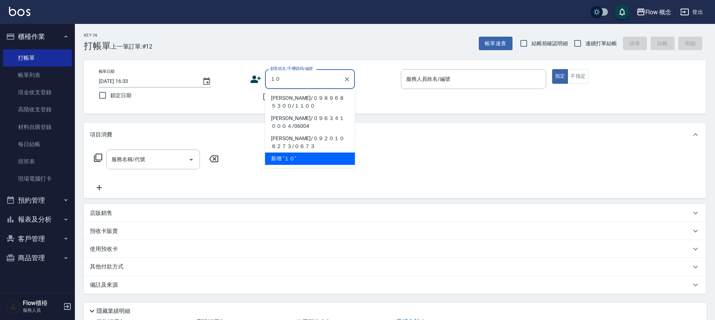
type input "１"
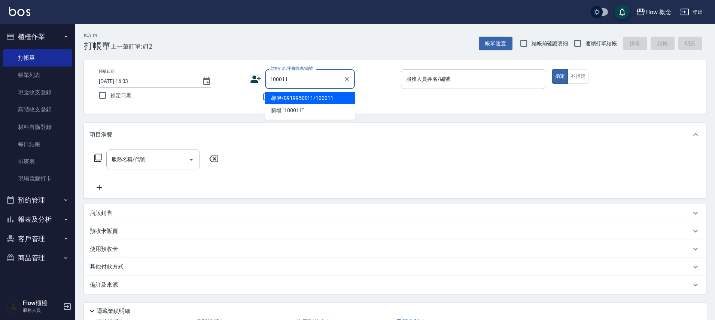
type input "馨伊/0919950011/100011"
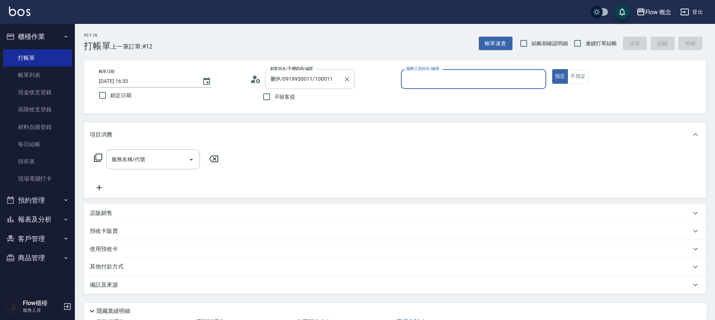
type input "[PERSON_NAME]-10"
click at [148, 156] on input "服務名稱/代號" at bounding box center [148, 159] width 76 height 13
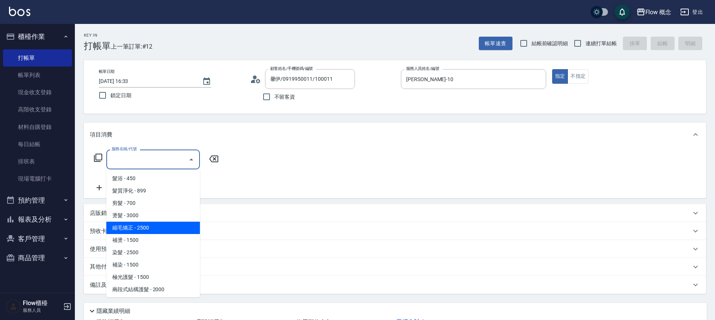
click at [155, 228] on span "縮毛矯正 - 2500" at bounding box center [153, 228] width 94 height 12
type input "縮毛矯正 (302)"
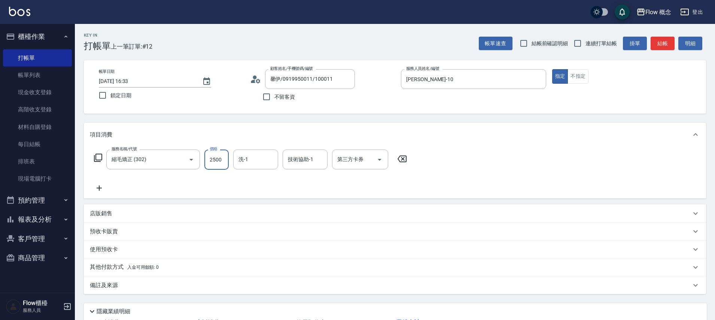
click at [216, 155] on input "2500" at bounding box center [216, 160] width 24 height 20
type input "2800"
click at [653, 43] on button "結帳" at bounding box center [662, 44] width 24 height 14
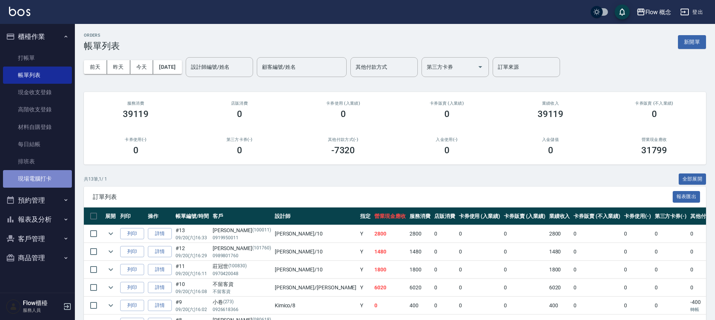
click at [20, 179] on link "現場電腦打卡" at bounding box center [37, 178] width 69 height 17
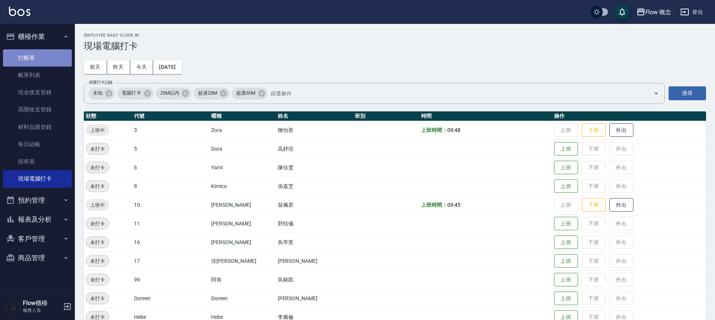
click at [26, 61] on link "打帳單" at bounding box center [37, 57] width 69 height 17
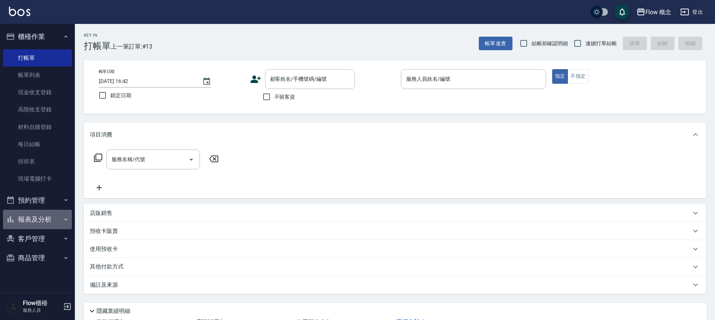
click at [25, 219] on button "報表及分析" at bounding box center [37, 219] width 69 height 19
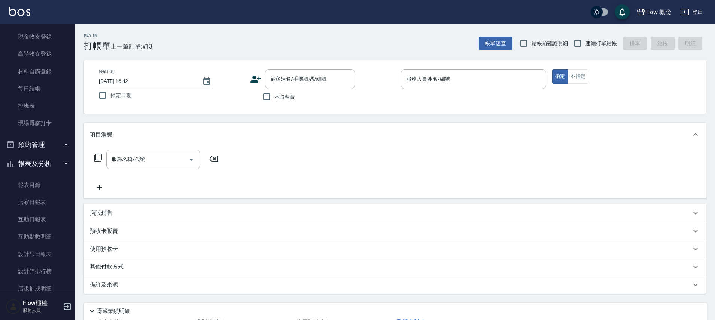
scroll to position [111, 0]
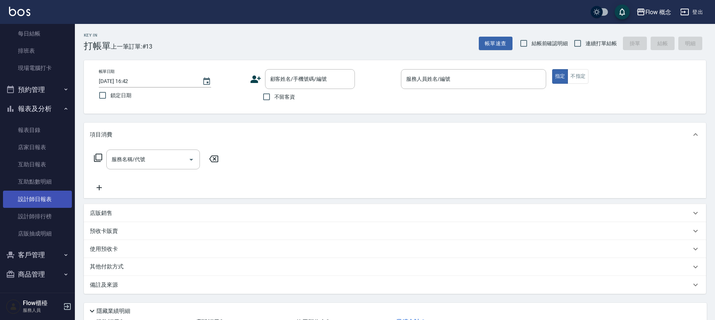
click at [33, 199] on link "設計師日報表" at bounding box center [37, 199] width 69 height 17
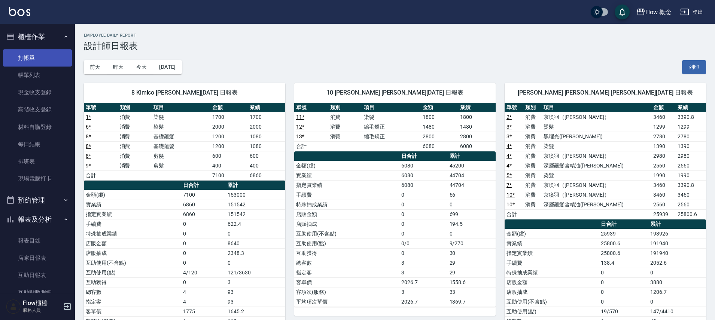
drag, startPoint x: 33, startPoint y: 55, endPoint x: 30, endPoint y: 51, distance: 5.0
click at [33, 55] on link "打帳單" at bounding box center [37, 57] width 69 height 17
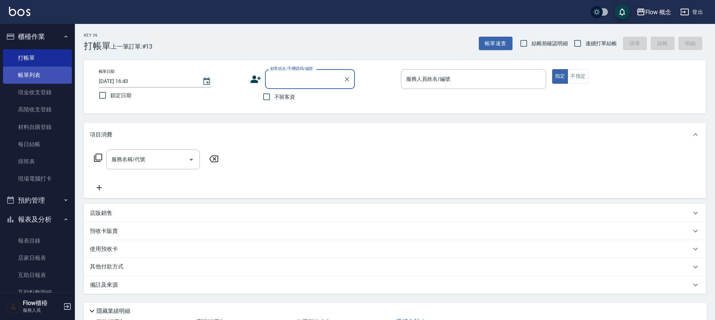
click at [44, 71] on link "帳單列表" at bounding box center [37, 75] width 69 height 17
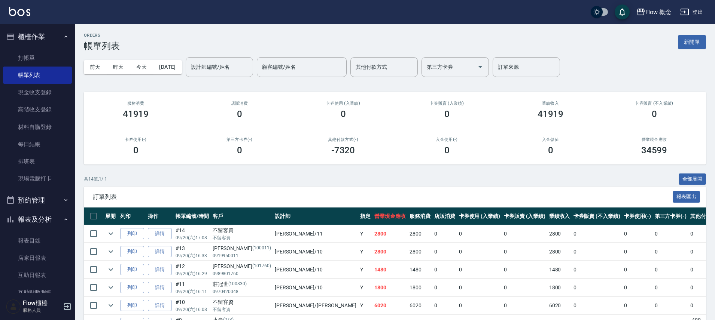
click at [240, 79] on div "[DATE] [DATE] [DATE] [DATE] 設計師編號/姓名 設計師編號/姓名 顧客編號/姓名 顧客編號/姓名 其他付款方式 其他付款方式 第三方…" at bounding box center [395, 67] width 622 height 32
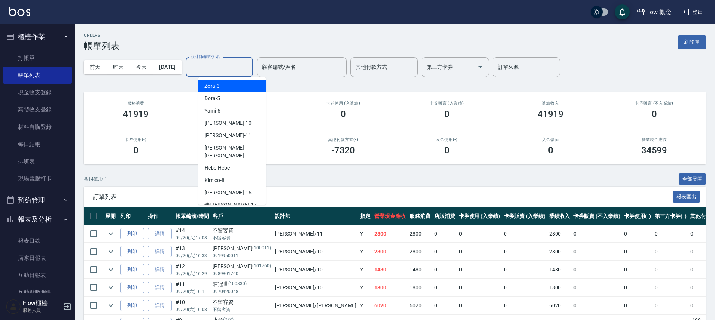
click at [225, 68] on input "設計師編號/姓名" at bounding box center [219, 67] width 61 height 13
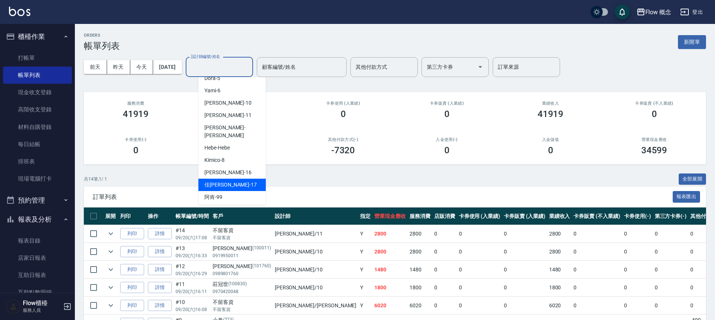
scroll to position [26, 0]
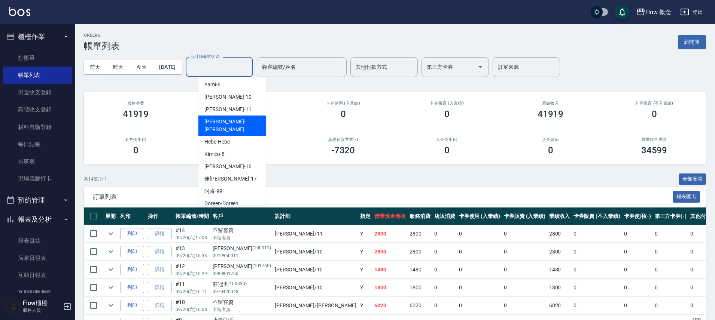
click at [222, 116] on div "[PERSON_NAME] -[PERSON_NAME]" at bounding box center [231, 126] width 67 height 20
type input "[PERSON_NAME]"
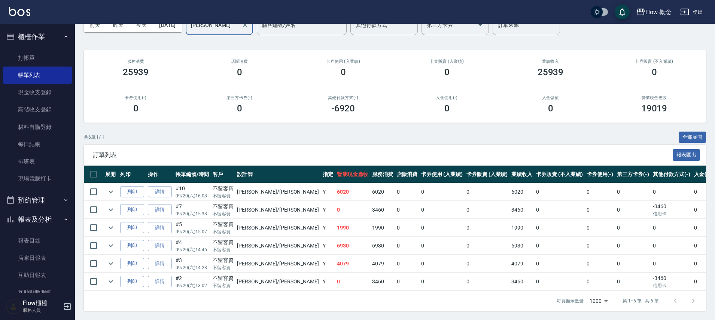
scroll to position [48, 0]
click at [156, 188] on link "詳情" at bounding box center [160, 192] width 24 height 12
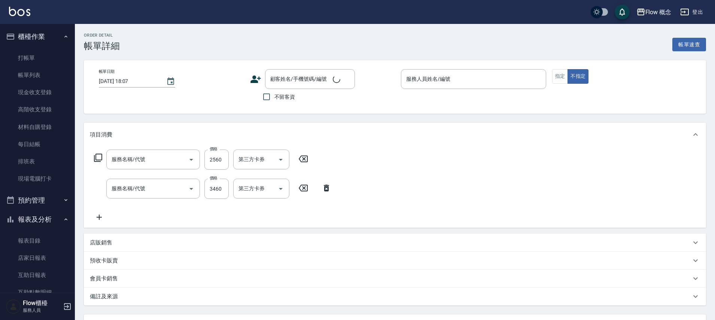
type input "[DATE] 16:08"
checkbox input "true"
type input "[PERSON_NAME]"
type input "設計師原本客人"
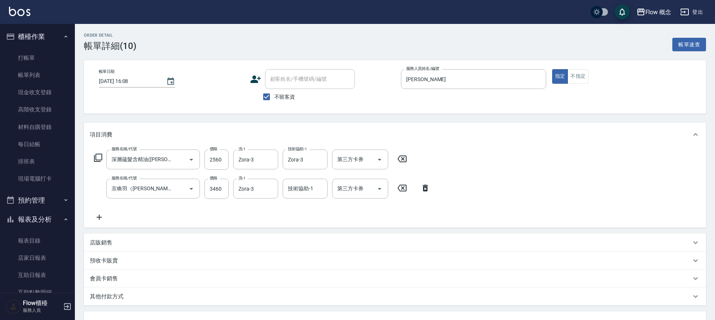
type input "深層蘊髮含精油([PERSON_NAME])(606)"
type input "京喚羽（[PERSON_NAME]）(521)"
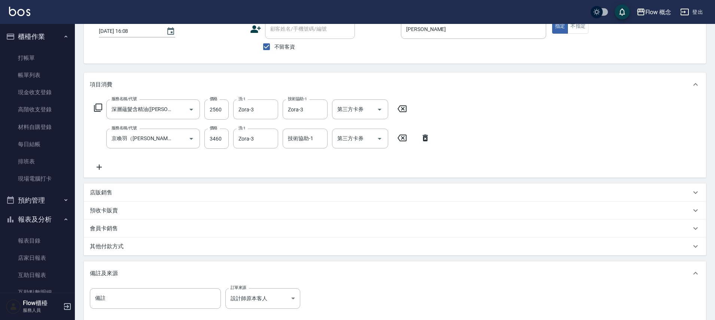
scroll to position [51, 0]
click at [179, 240] on div "其他付款方式" at bounding box center [395, 246] width 622 height 18
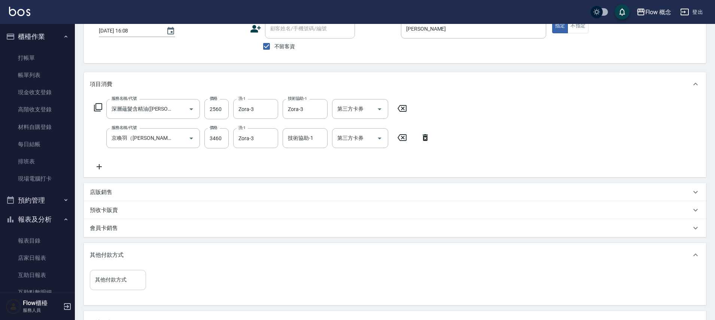
click at [119, 272] on div "其他付款方式" at bounding box center [118, 280] width 56 height 20
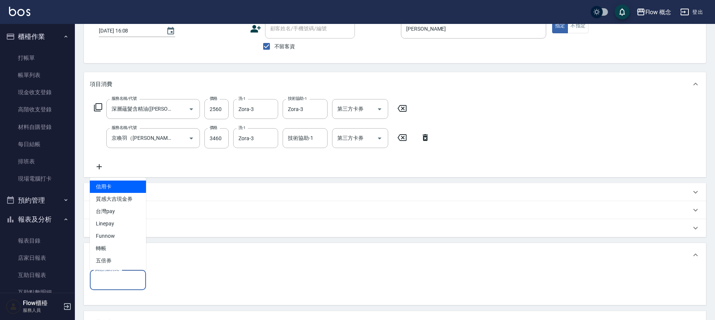
click at [116, 182] on span "信用卡" at bounding box center [118, 187] width 56 height 12
type input "信用卡"
click at [164, 282] on input "0" at bounding box center [178, 280] width 56 height 20
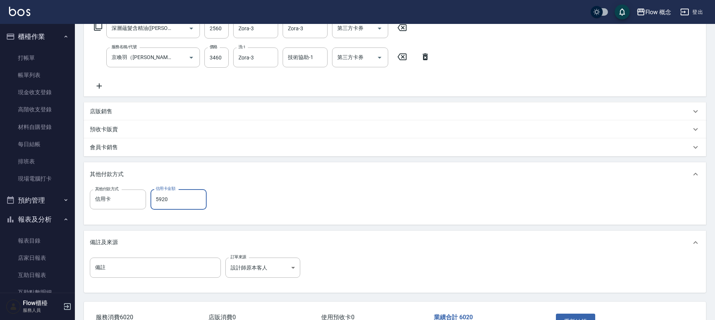
scroll to position [185, 0]
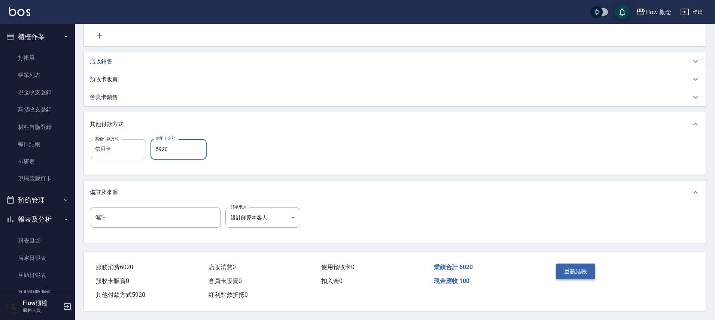
type input "5920"
click at [583, 271] on button "重新結帳" at bounding box center [576, 272] width 40 height 16
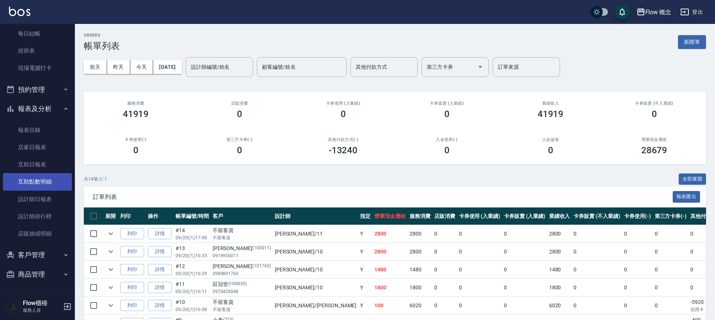
click at [36, 182] on link "互助點數明細" at bounding box center [37, 181] width 69 height 17
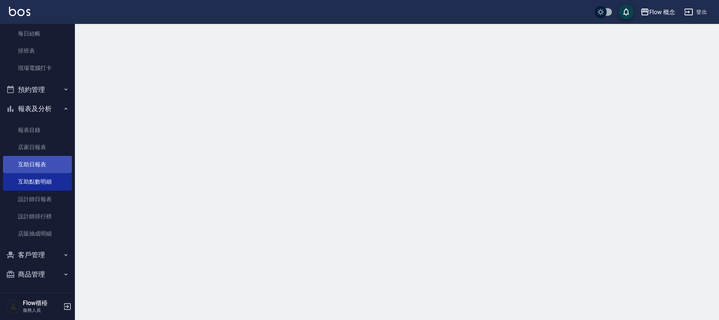
click at [44, 167] on link "互助日報表" at bounding box center [37, 164] width 69 height 17
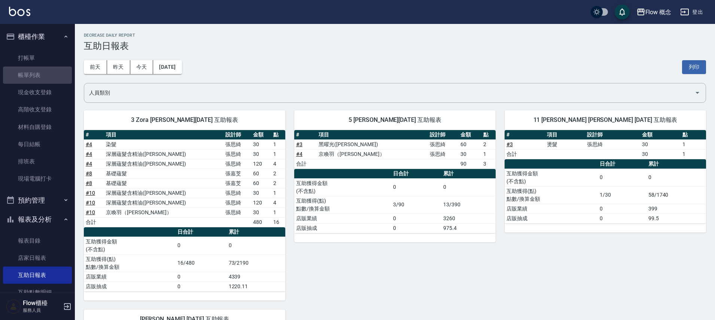
drag, startPoint x: 52, startPoint y: 71, endPoint x: 69, endPoint y: 56, distance: 22.5
click at [53, 71] on link "帳單列表" at bounding box center [37, 75] width 69 height 17
click at [54, 71] on link "帳單列表" at bounding box center [37, 75] width 69 height 17
click at [54, 68] on link "帳單列表" at bounding box center [37, 75] width 69 height 17
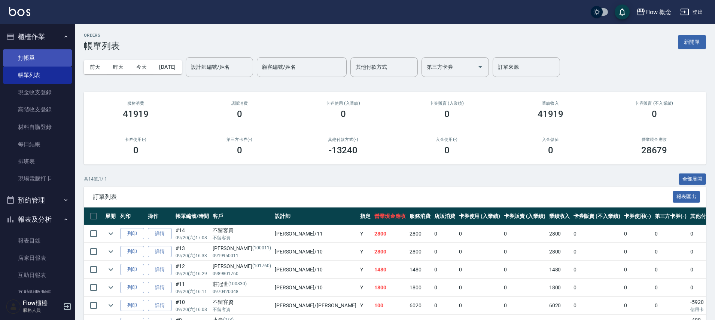
click at [39, 55] on link "打帳單" at bounding box center [37, 57] width 69 height 17
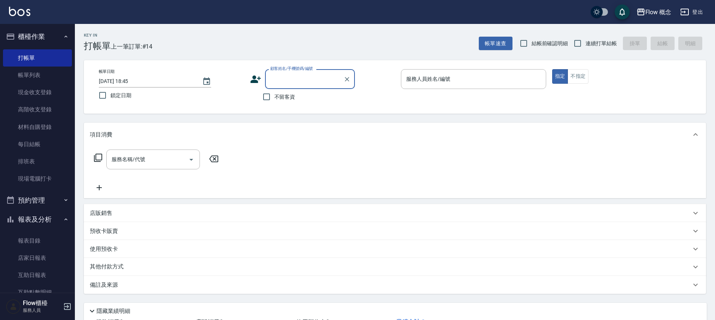
click at [288, 99] on span "不留客資" at bounding box center [284, 97] width 21 height 8
click at [274, 99] on input "不留客資" at bounding box center [267, 97] width 16 height 16
checkbox input "true"
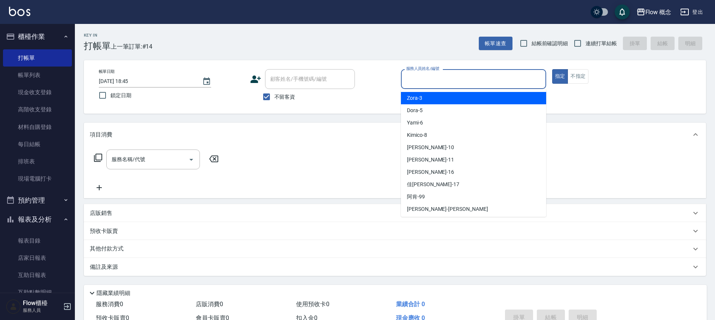
click at [426, 85] on input "服務人員姓名/編號" at bounding box center [473, 79] width 138 height 13
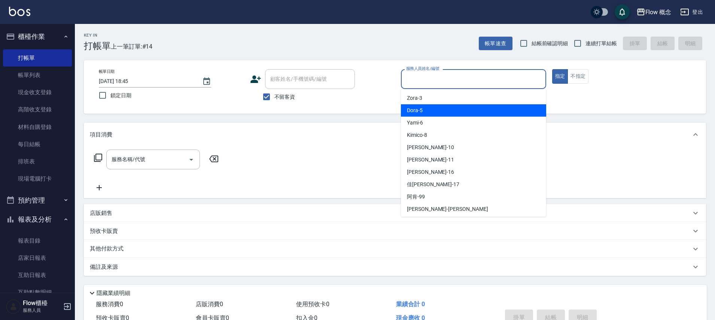
click at [430, 99] on div "Zora -3" at bounding box center [473, 98] width 145 height 12
type input "Zora-3"
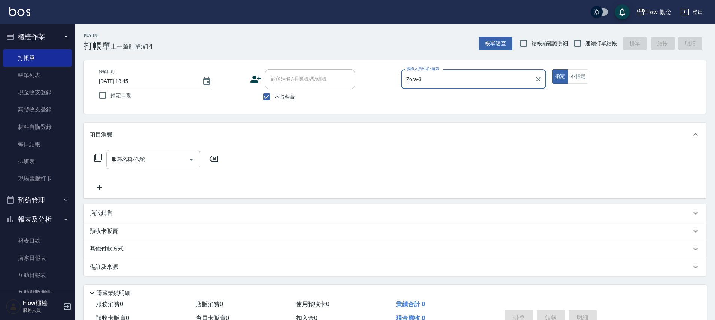
click at [153, 150] on div "服務名稱/代號" at bounding box center [153, 160] width 94 height 20
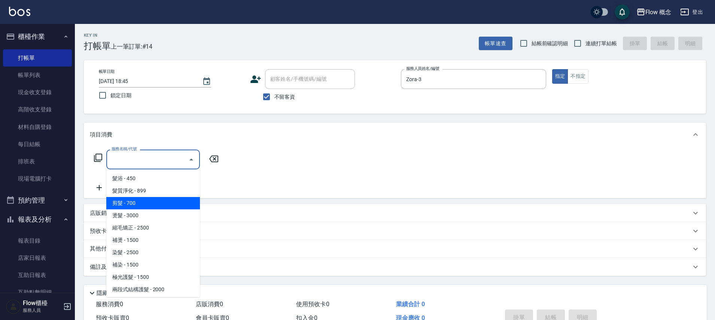
click at [149, 203] on span "剪髮 - 700" at bounding box center [153, 203] width 94 height 12
type input "剪髮(201)"
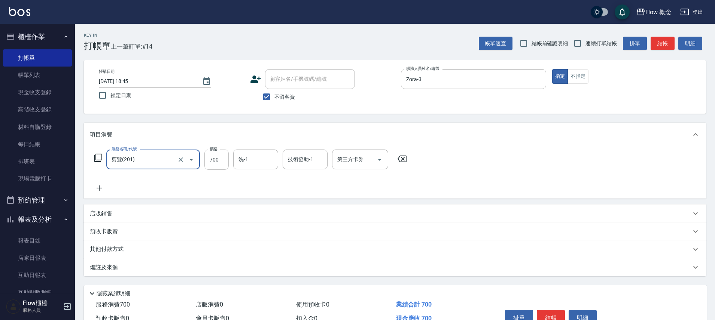
click at [223, 159] on input "700" at bounding box center [216, 160] width 24 height 20
type input "200"
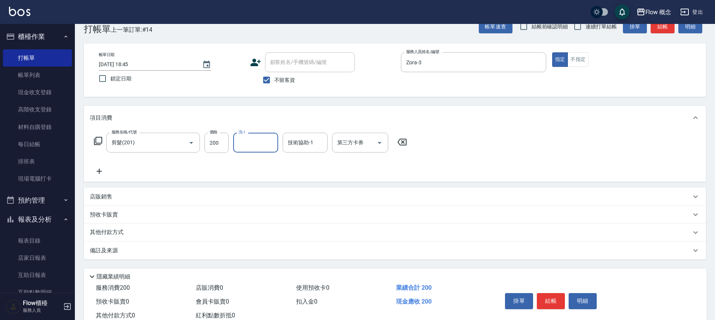
scroll to position [41, 0]
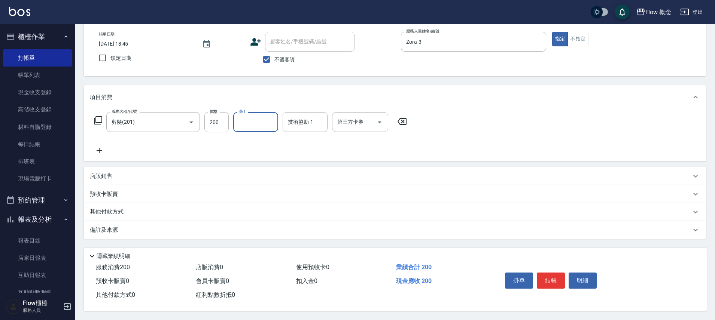
click at [543, 270] on div "掛單 結帳 明細" at bounding box center [551, 282] width 98 height 24
click at [544, 273] on button "結帳" at bounding box center [551, 281] width 28 height 16
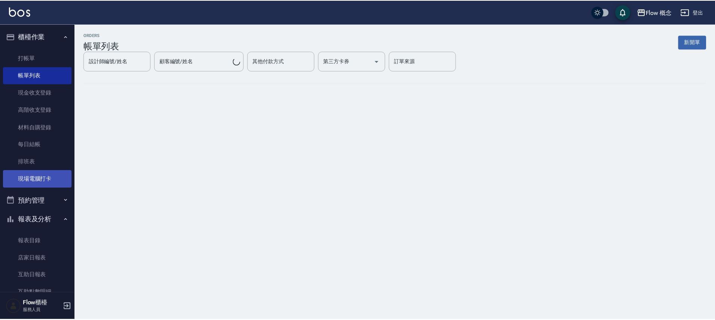
scroll to position [111, 0]
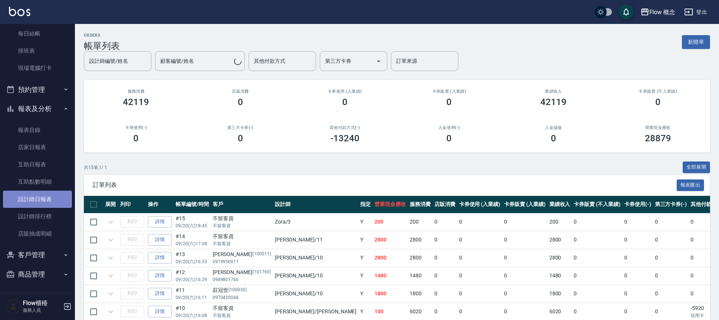
click at [37, 196] on link "設計師日報表" at bounding box center [37, 199] width 69 height 17
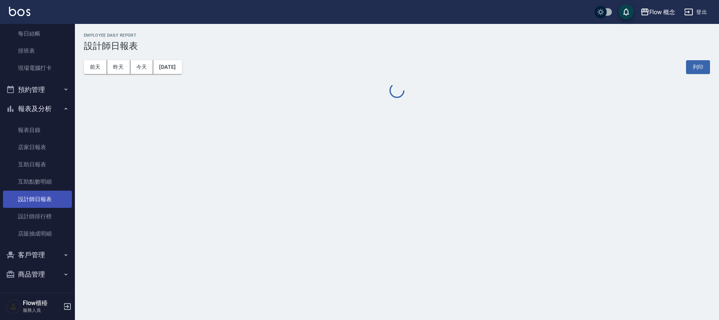
click at [37, 196] on link "設計師日報表" at bounding box center [37, 199] width 69 height 17
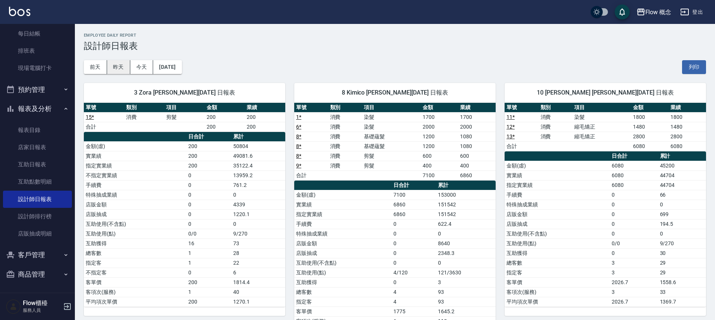
click at [123, 70] on button "昨天" at bounding box center [118, 67] width 23 height 14
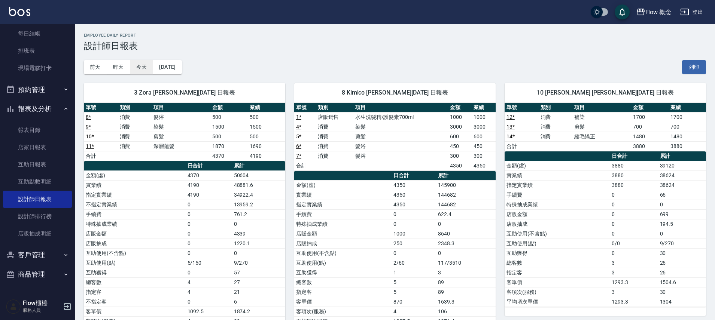
click at [143, 65] on button "今天" at bounding box center [141, 67] width 23 height 14
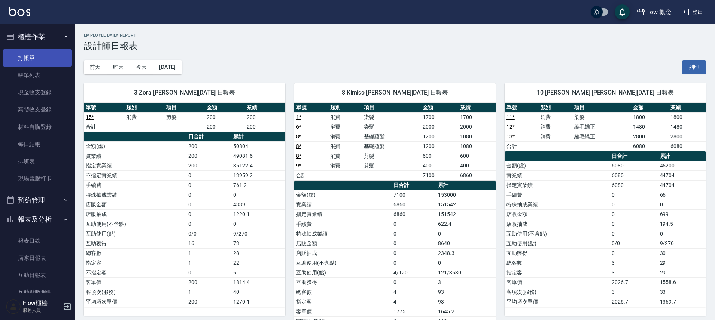
click at [62, 52] on link "打帳單" at bounding box center [37, 57] width 69 height 17
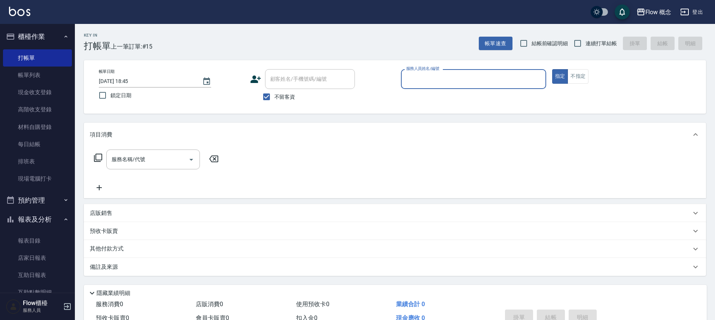
click at [595, 40] on span "連續打單結帳" at bounding box center [600, 44] width 31 height 8
click at [585, 40] on input "連續打單結帳" at bounding box center [578, 44] width 16 height 16
checkbox input "true"
click at [473, 73] on input "服務人員姓名/編號" at bounding box center [473, 79] width 138 height 13
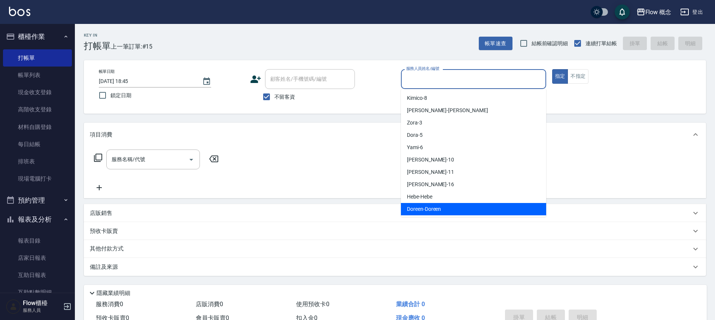
drag, startPoint x: 458, startPoint y: 208, endPoint x: 449, endPoint y: 193, distance: 17.3
click at [458, 208] on div "Doreen -Doreen" at bounding box center [473, 209] width 145 height 12
type input "Doreen-Doreen"
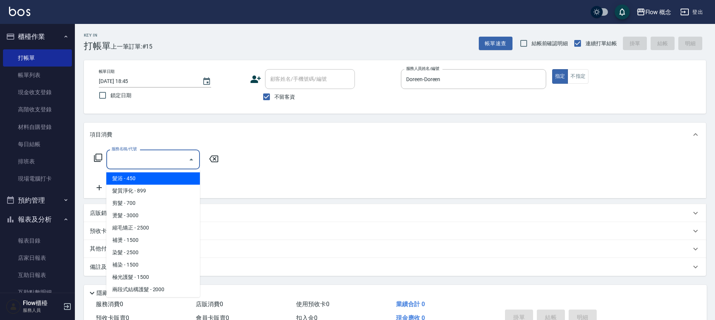
click at [167, 158] on input "服務名稱/代號" at bounding box center [148, 159] width 76 height 13
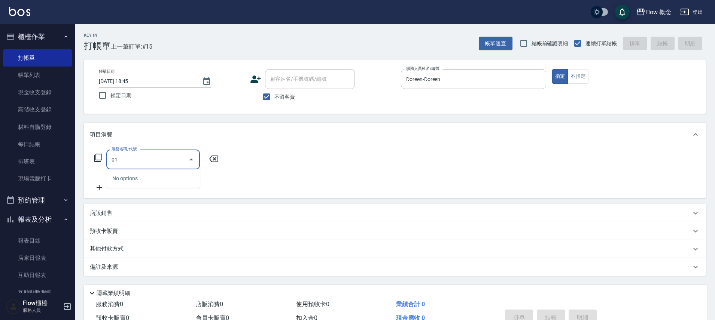
type input "0"
type input "髮浴 (101)"
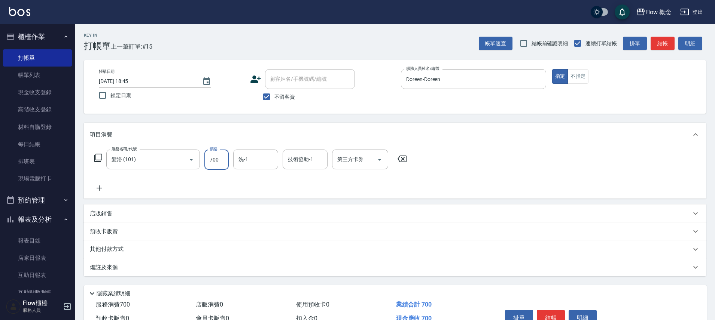
type input "700"
click at [263, 156] on input "洗-1" at bounding box center [256, 159] width 38 height 13
type input "[PERSON_NAME]-11"
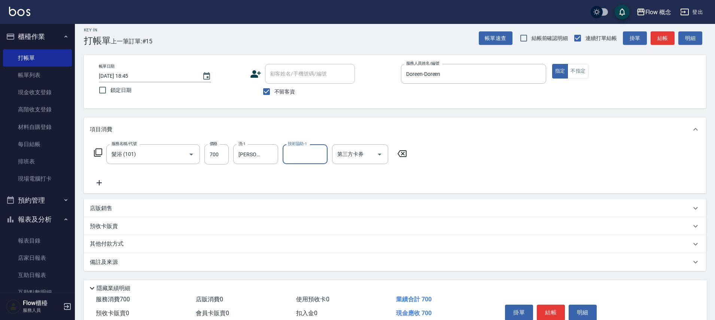
scroll to position [13, 0]
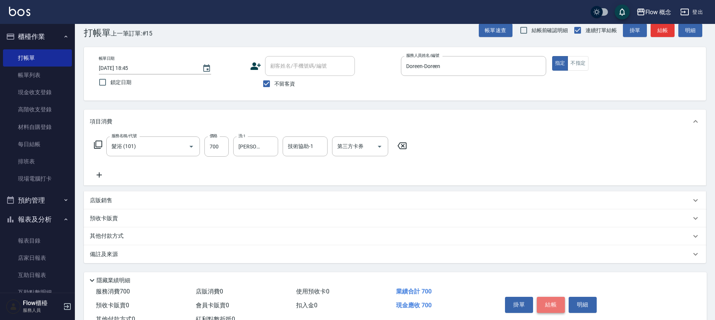
click at [552, 306] on button "結帳" at bounding box center [551, 305] width 28 height 16
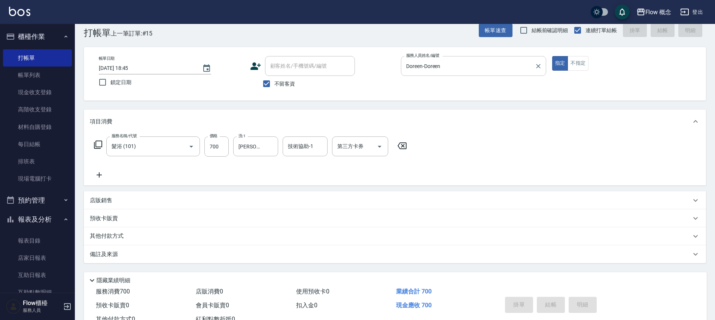
type input "[DATE] 19:01"
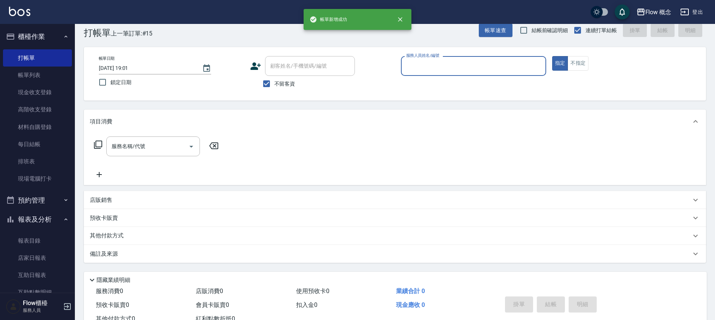
click at [433, 69] on input "服務人員姓名/編號" at bounding box center [473, 66] width 138 height 13
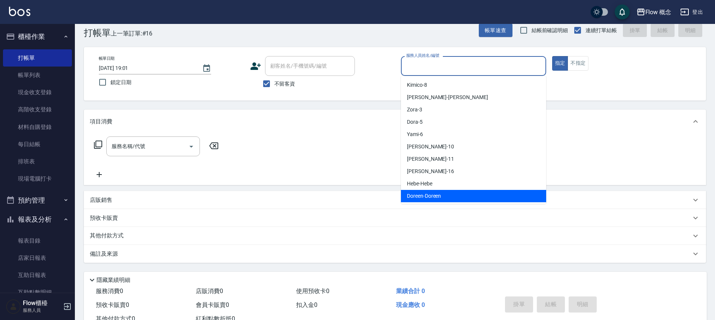
click at [423, 193] on span "Doreen -Doreen" at bounding box center [424, 196] width 34 height 8
type input "Doreen-Doreen"
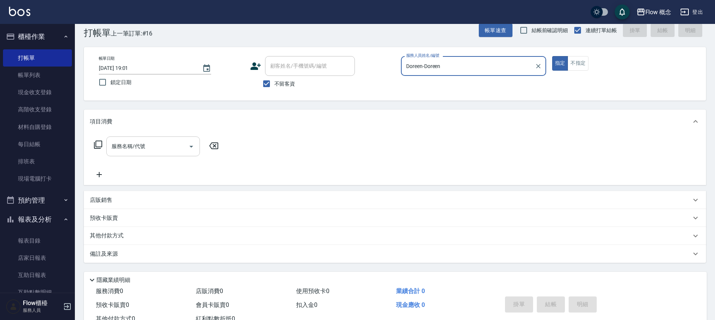
click at [143, 146] on input "服務名稱/代號" at bounding box center [148, 146] width 76 height 13
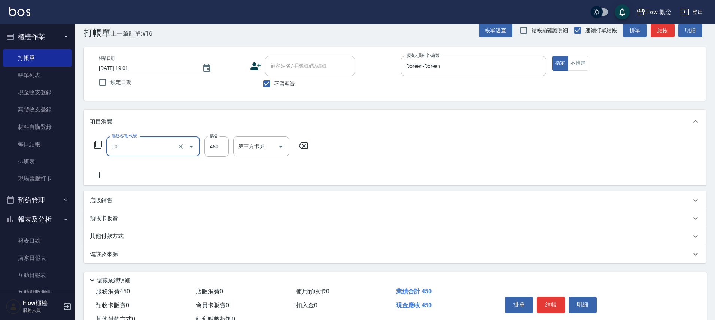
type input "髮浴 (101)"
type input "2800"
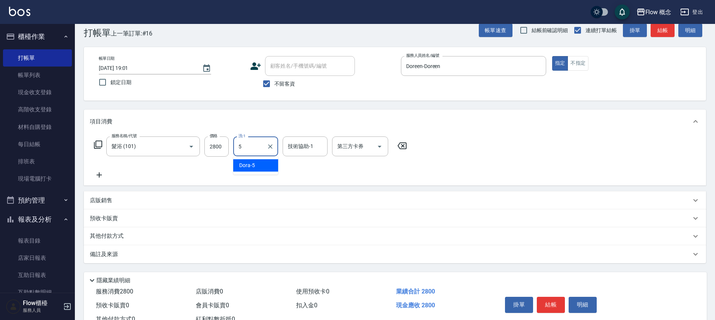
type input "Dora-5"
type input "2"
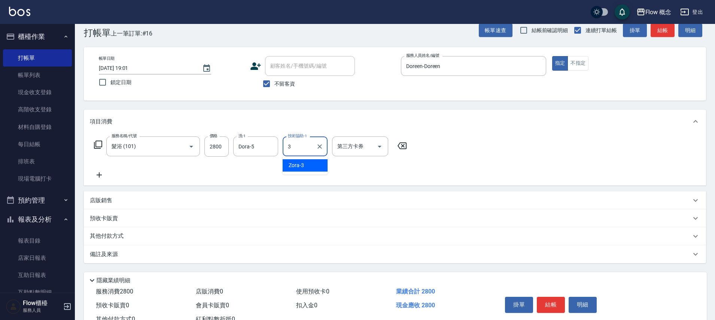
type input "Zora-3"
click at [558, 307] on button "結帳" at bounding box center [551, 305] width 28 height 16
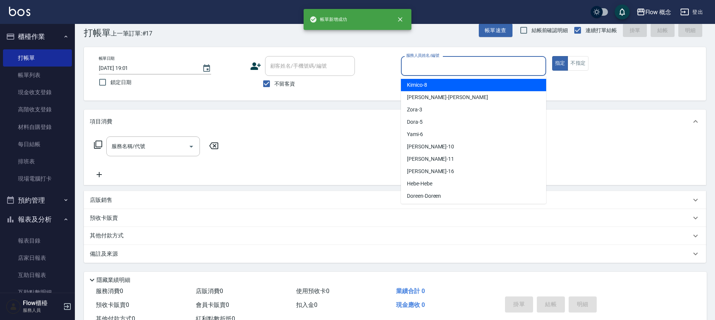
click at [449, 71] on input "服務人員姓名/編號" at bounding box center [473, 66] width 138 height 13
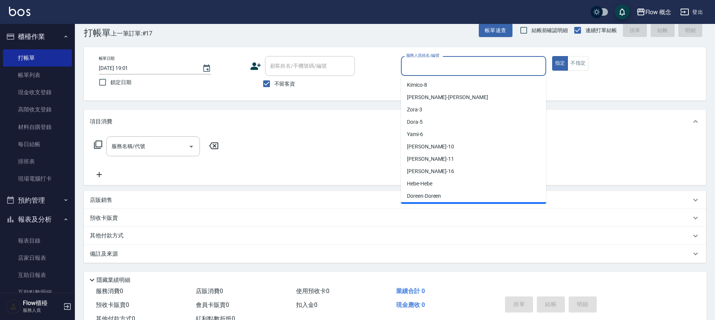
drag, startPoint x: 436, startPoint y: 208, endPoint x: 436, endPoint y: 198, distance: 10.5
click at [436, 208] on div "店販銷售" at bounding box center [395, 200] width 622 height 18
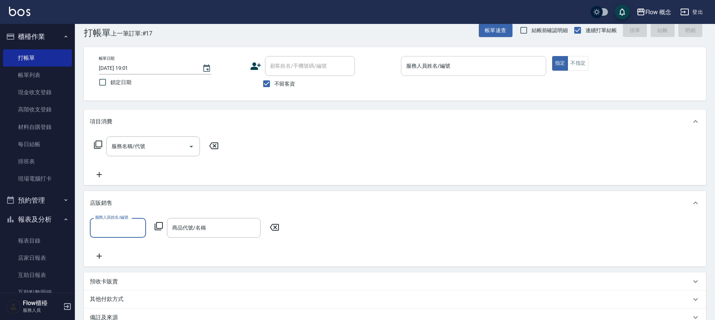
scroll to position [0, 0]
click at [414, 68] on input "服務人員姓名/編號" at bounding box center [473, 66] width 138 height 13
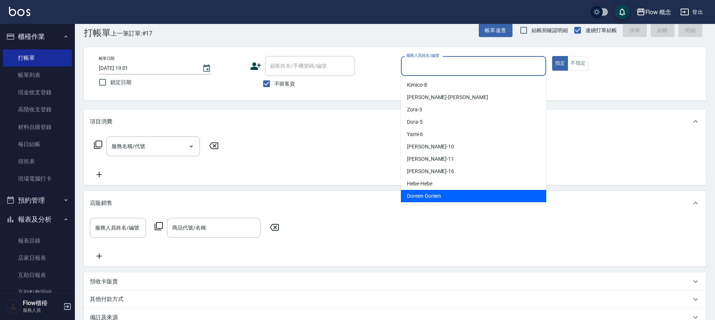
click at [434, 191] on div "Doreen -Doreen" at bounding box center [473, 196] width 145 height 12
type input "Doreen-Doreen"
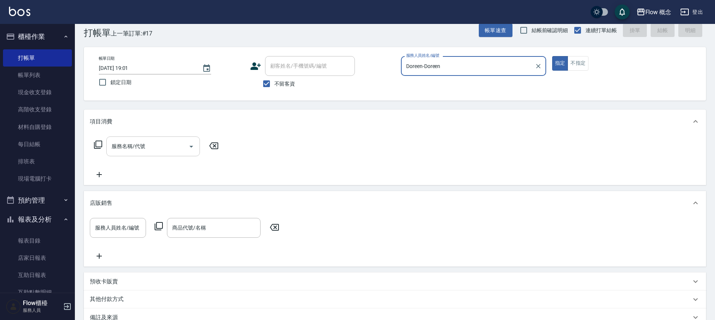
click at [125, 149] on input "服務名稱/代號" at bounding box center [148, 146] width 76 height 13
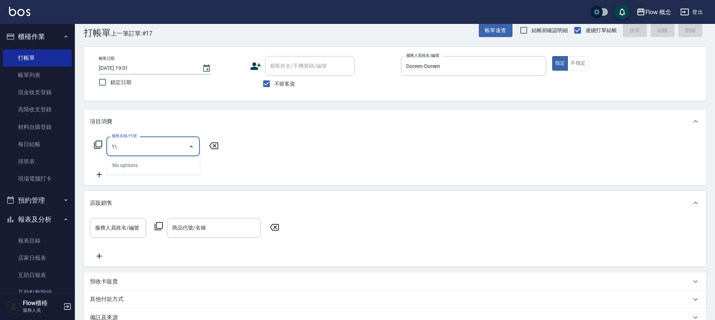
type input "1"
type input "髮浴 (101)"
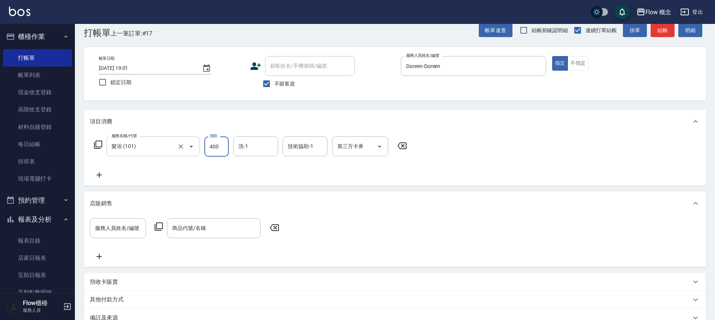
type input "400"
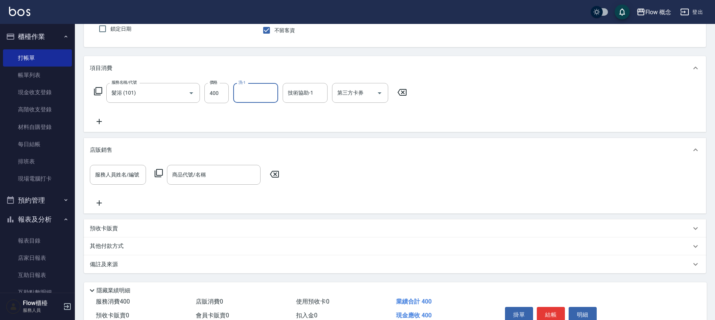
scroll to position [104, 0]
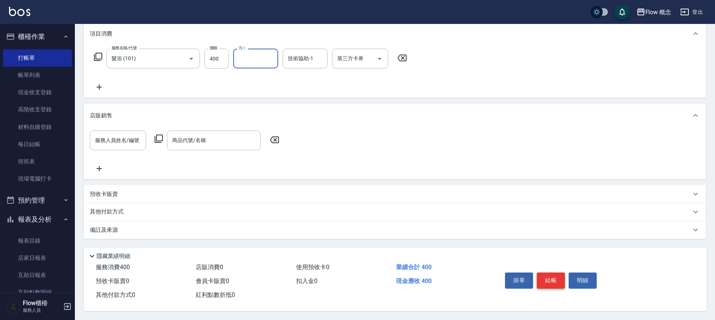
click at [538, 278] on button "結帳" at bounding box center [551, 281] width 28 height 16
click at [538, 278] on div "掛單 結帳 明細" at bounding box center [551, 282] width 98 height 24
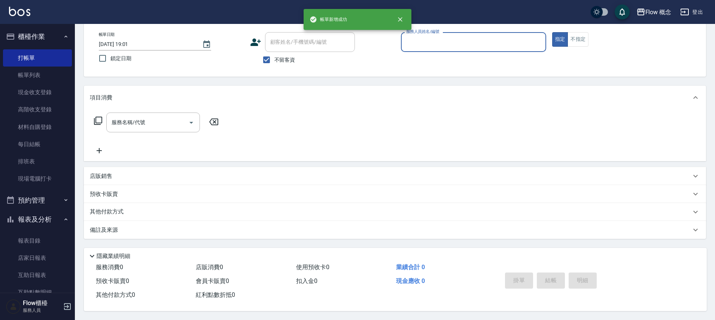
scroll to position [0, 0]
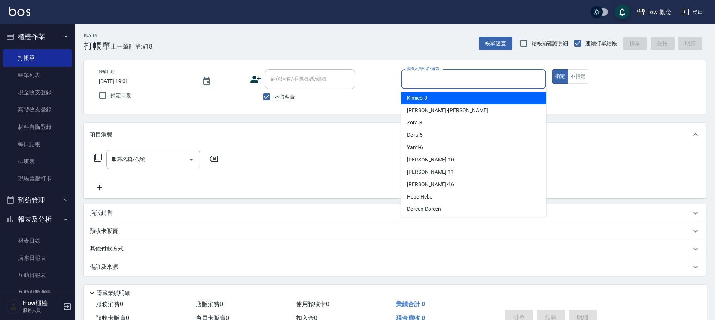
drag, startPoint x: 485, startPoint y: 77, endPoint x: 487, endPoint y: 81, distance: 4.5
click at [485, 77] on input "服務人員姓名/編號" at bounding box center [473, 79] width 138 height 13
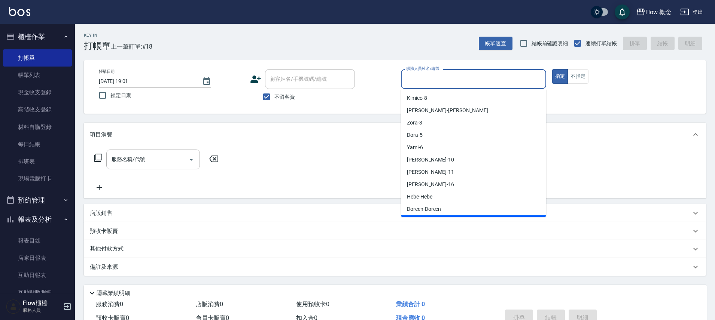
click at [427, 216] on div "佳[PERSON_NAME] -17" at bounding box center [473, 222] width 145 height 12
type input "佳[PERSON_NAME]-17"
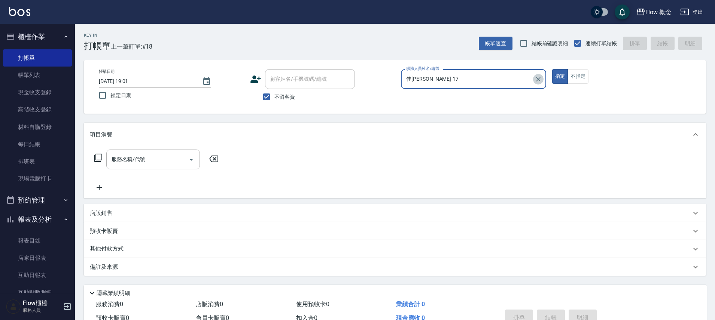
drag, startPoint x: 542, startPoint y: 76, endPoint x: 519, endPoint y: 76, distance: 22.5
click at [542, 77] on button "Clear" at bounding box center [538, 79] width 10 height 10
drag, startPoint x: 492, startPoint y: 70, endPoint x: 484, endPoint y: 81, distance: 13.7
click at [492, 70] on div "服務人員姓名/編號" at bounding box center [473, 79] width 145 height 20
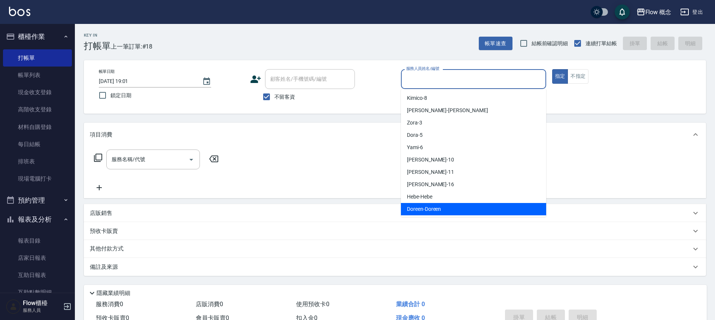
click at [432, 207] on span "Doreen -Doreen" at bounding box center [424, 209] width 34 height 8
type input "Doreen-Doreen"
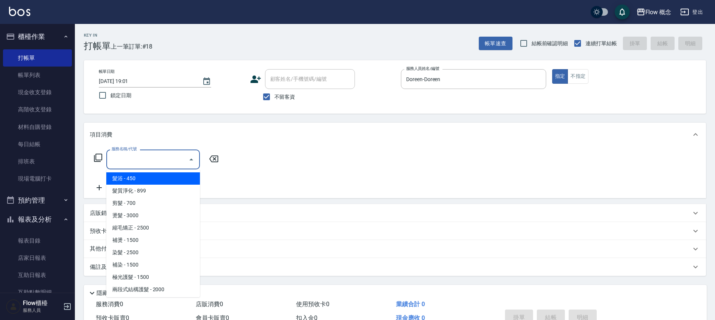
click at [145, 164] on input "服務名稱/代號" at bounding box center [148, 159] width 76 height 13
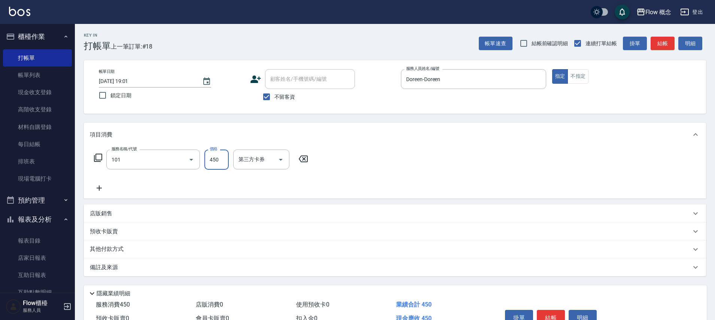
type input "髮浴 (101)"
type input "200"
click at [546, 312] on button "結帳" at bounding box center [551, 318] width 28 height 16
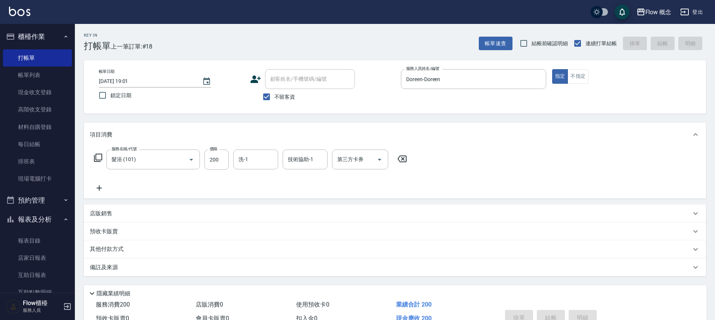
type input "[DATE] 19:02"
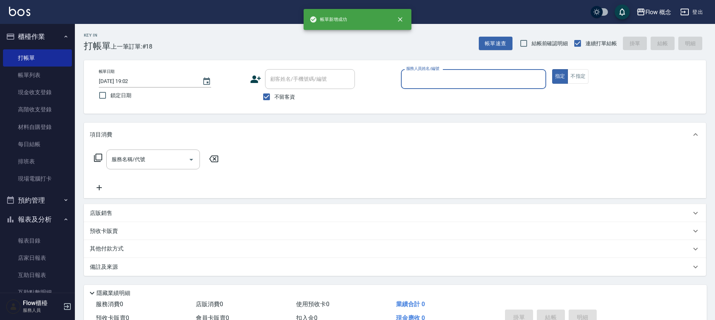
click at [502, 68] on div "帳單日期 [DATE] 19:02 鎖定日期 顧客姓名/手機號碼/編號 顧客姓名/手機號碼/編號 不留客資 服務人員姓名/編號 服務人員姓名/編號 指定 不指定" at bounding box center [395, 87] width 622 height 54
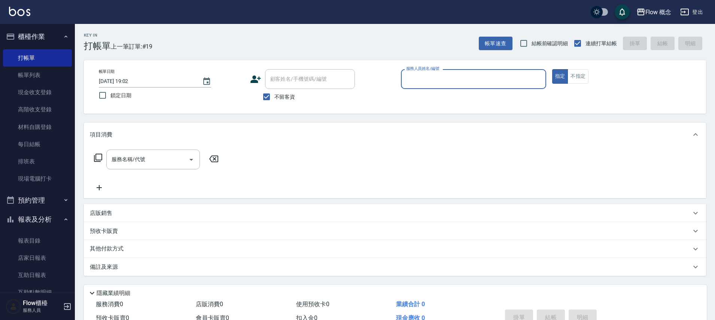
click at [490, 88] on div "服務人員姓名/編號" at bounding box center [473, 79] width 145 height 20
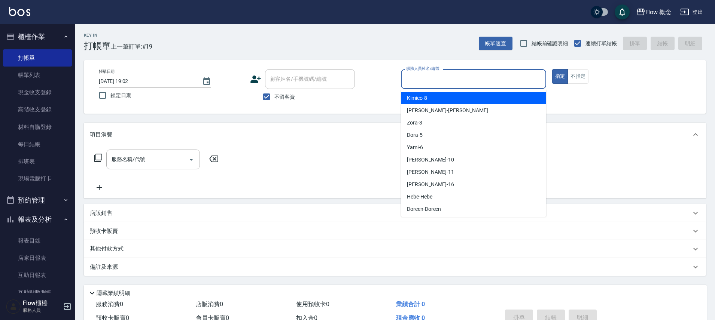
type input "3"
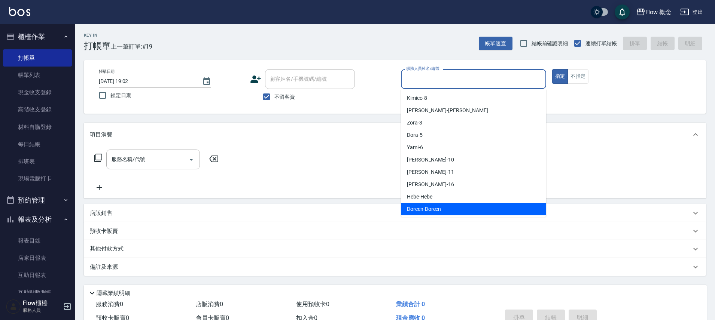
click at [520, 211] on div "Doreen -Doreen" at bounding box center [473, 209] width 145 height 12
type input "Doreen-Doreen"
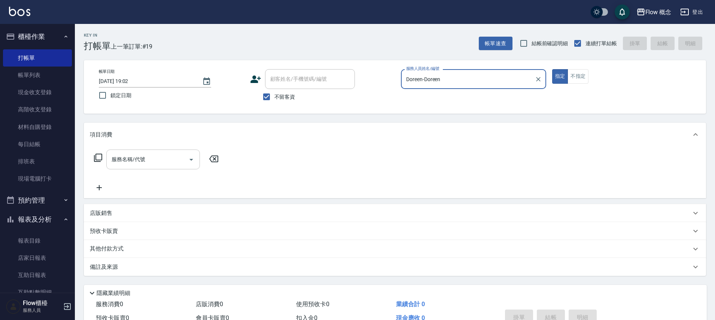
click at [174, 159] on input "服務名稱/代號" at bounding box center [148, 159] width 76 height 13
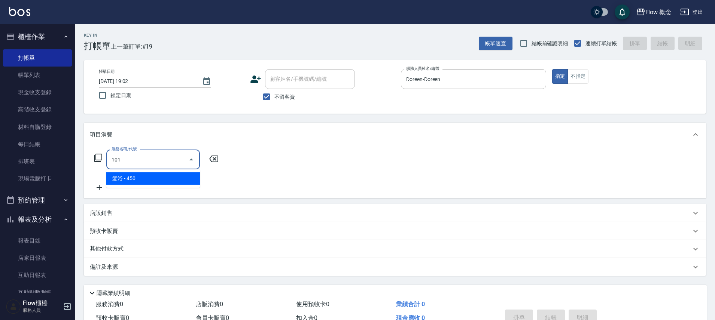
type input "髮浴 (101)"
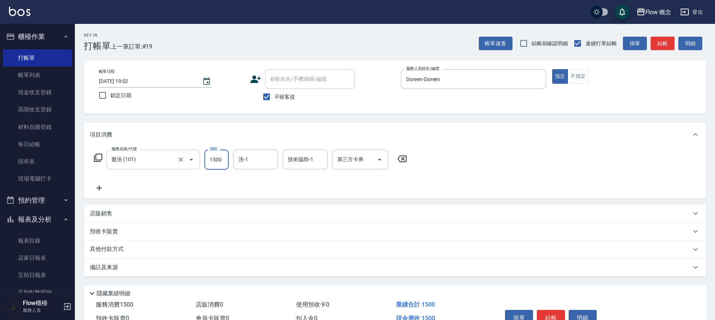
type input "1500"
type input "[PERSON_NAME]-10"
click at [249, 165] on input "洗-1" at bounding box center [256, 159] width 38 height 13
type input "Zora-3"
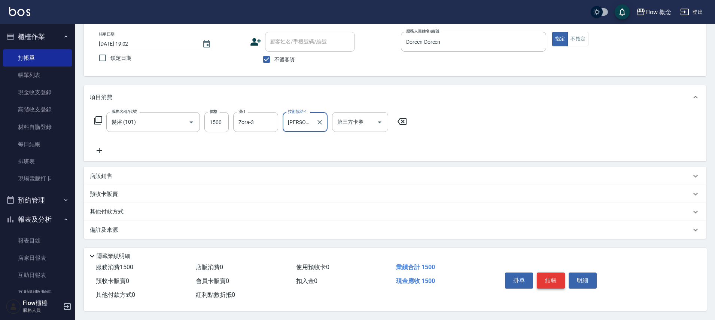
click at [552, 278] on button "結帳" at bounding box center [551, 281] width 28 height 16
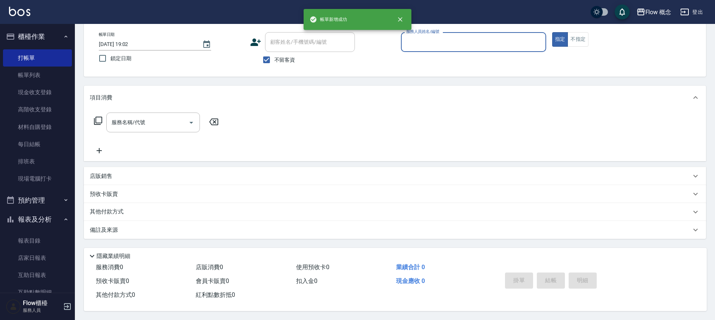
scroll to position [40, 0]
click at [440, 48] on div "服務人員姓名/編號" at bounding box center [473, 42] width 145 height 20
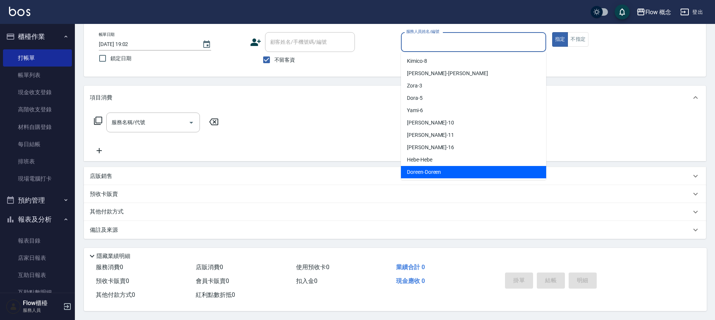
click at [406, 166] on div "Doreen -Doreen" at bounding box center [473, 172] width 145 height 12
type input "Doreen-Doreen"
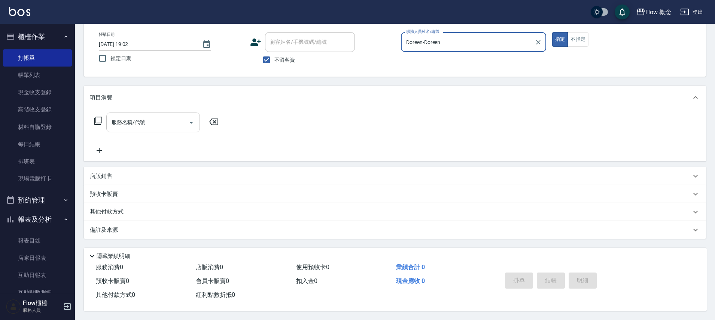
click at [121, 121] on input "服務名稱/代號" at bounding box center [148, 122] width 76 height 13
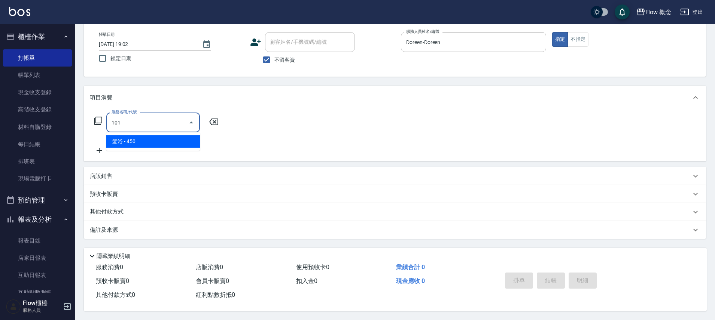
type input "髮浴 (101)"
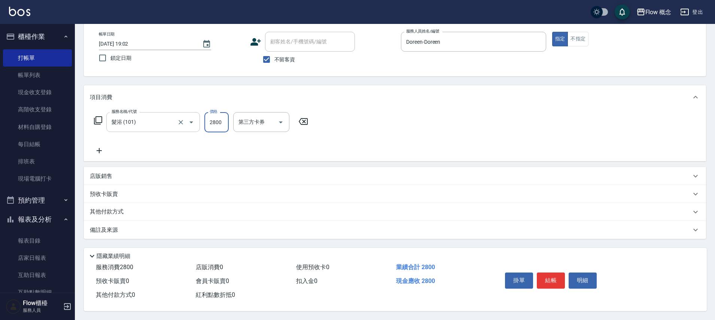
type input "2800"
type input "1"
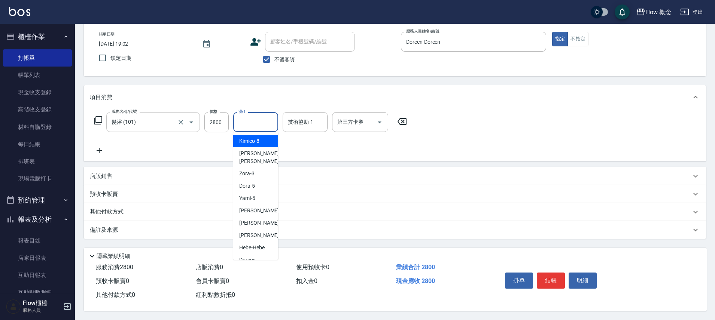
type input "Kimico-8"
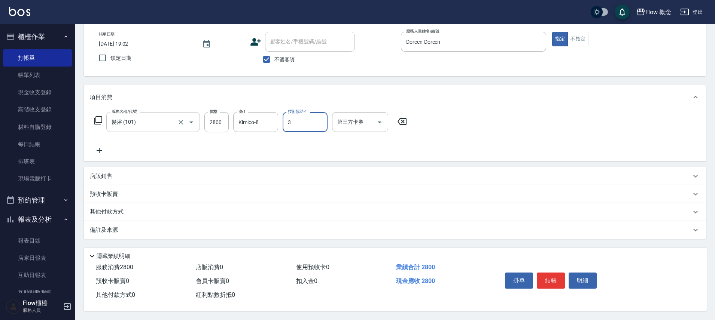
type input "Zora-3"
click at [268, 120] on icon "Clear" at bounding box center [269, 122] width 7 height 7
click at [562, 280] on button "結帳" at bounding box center [551, 281] width 28 height 16
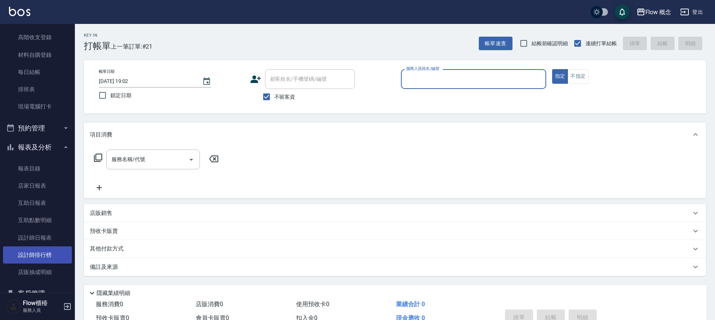
scroll to position [111, 0]
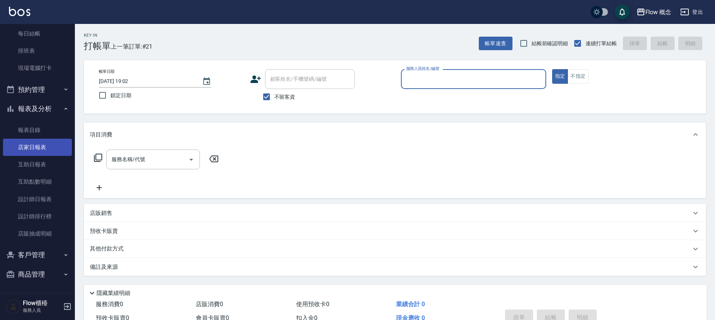
click at [45, 151] on link "店家日報表" at bounding box center [37, 147] width 69 height 17
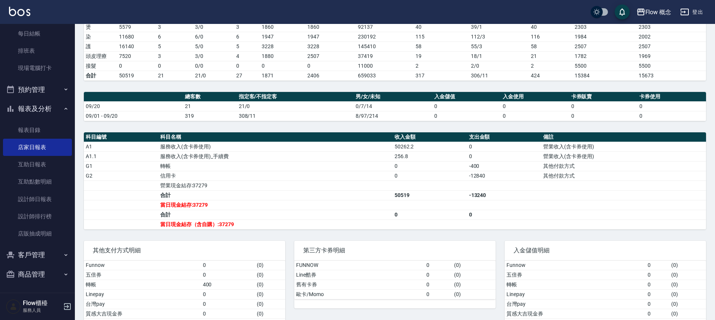
scroll to position [165, 0]
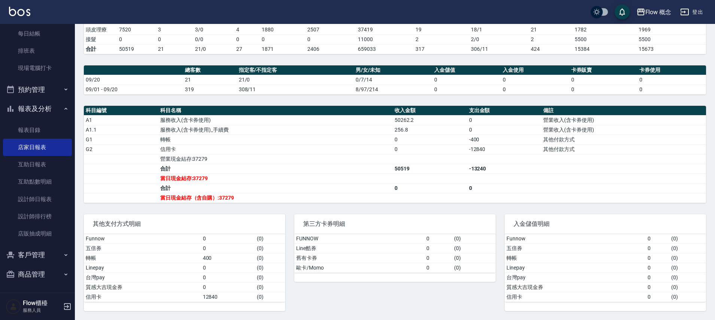
click at [233, 198] on td "當日現金結存（含自購）:37279" at bounding box center [275, 198] width 234 height 10
click at [229, 197] on td "當日現金結存（含自購）:37279" at bounding box center [275, 198] width 234 height 10
click at [228, 197] on td "當日現金結存（含自購）:37279" at bounding box center [275, 198] width 234 height 10
click at [225, 198] on td "當日現金結存（含自購）:37279" at bounding box center [275, 198] width 234 height 10
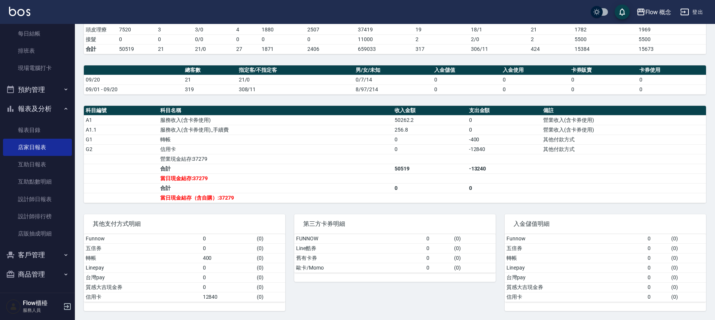
click at [223, 199] on td "當日現金結存（含自購）:37279" at bounding box center [275, 198] width 234 height 10
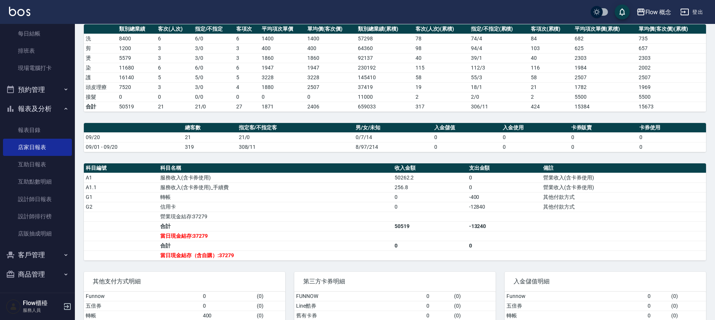
scroll to position [0, 0]
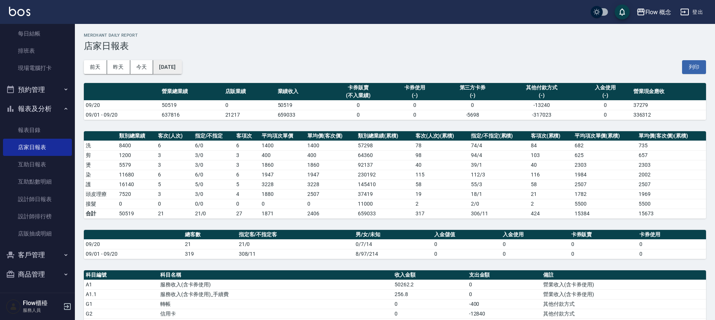
click at [177, 61] on button "[DATE]" at bounding box center [167, 67] width 28 height 14
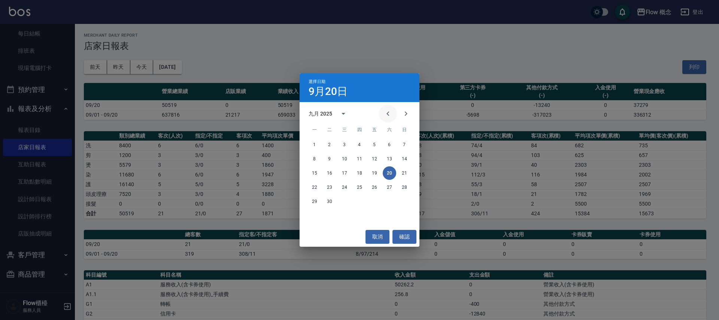
click at [384, 116] on icon "Previous month" at bounding box center [387, 113] width 9 height 9
click at [342, 189] on button "20" at bounding box center [344, 187] width 13 height 13
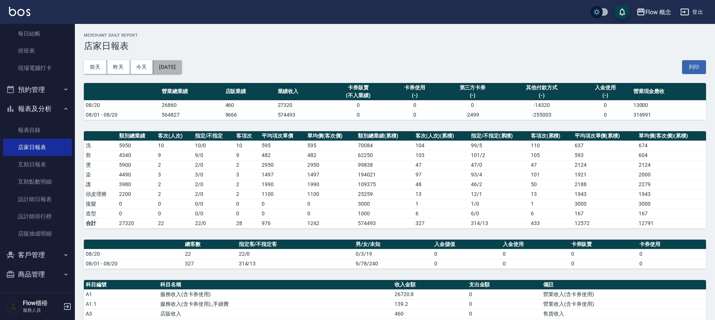
click at [174, 72] on button "[DATE]" at bounding box center [167, 67] width 28 height 14
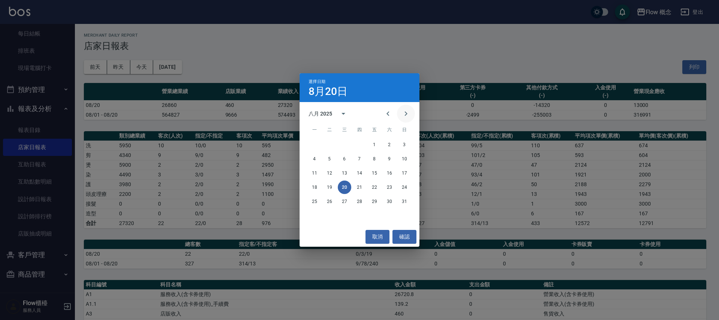
click at [403, 118] on icon "Next month" at bounding box center [405, 113] width 9 height 9
click at [395, 174] on button "20" at bounding box center [388, 173] width 13 height 13
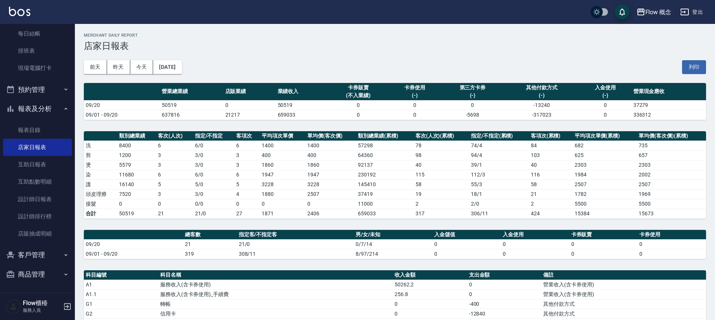
click at [187, 75] on div "[DATE] [DATE] [DATE] [DATE] 列印" at bounding box center [395, 67] width 622 height 32
click at [182, 64] on button "[DATE]" at bounding box center [167, 67] width 28 height 14
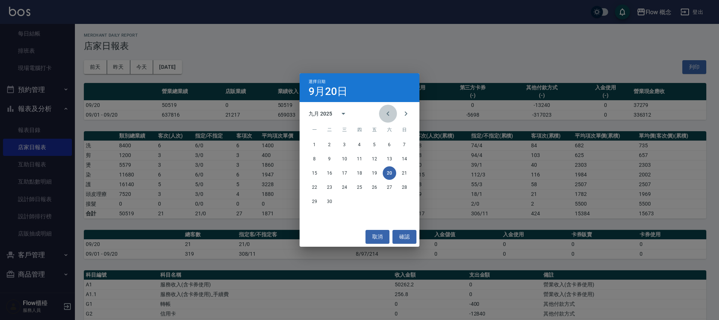
click at [385, 115] on icon "Previous month" at bounding box center [387, 113] width 9 height 9
click at [347, 187] on button "20" at bounding box center [344, 187] width 13 height 13
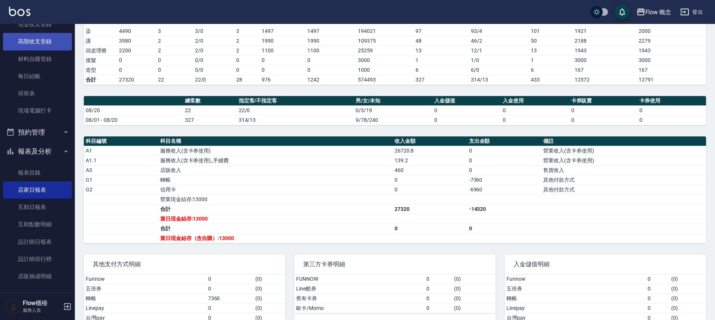
scroll to position [34, 0]
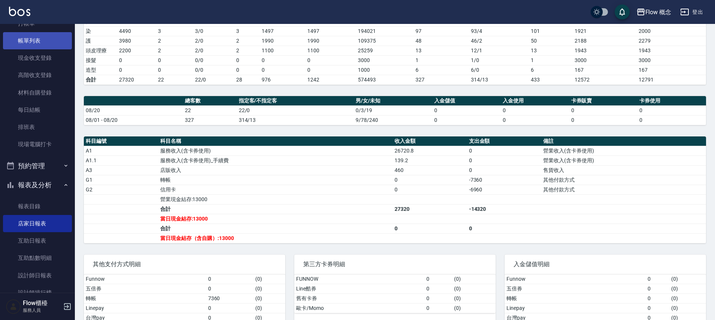
click at [47, 34] on link "帳單列表" at bounding box center [37, 40] width 69 height 17
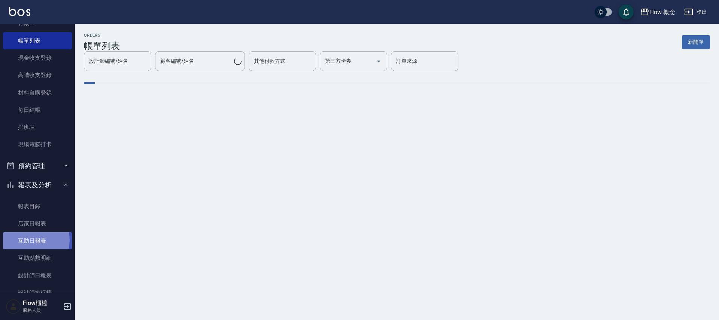
click at [27, 240] on link "互助日報表" at bounding box center [37, 240] width 69 height 17
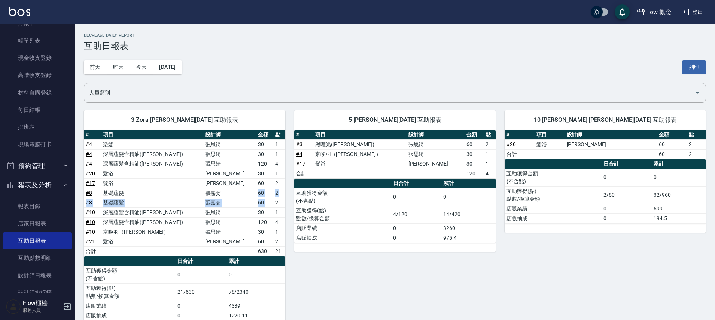
drag, startPoint x: 263, startPoint y: 192, endPoint x: 270, endPoint y: 200, distance: 10.9
click at [270, 200] on tbody "# 4 染髮 [PERSON_NAME] 30 1 # 4 深層蘊髮含精油([PERSON_NAME]) [PERSON_NAME]30 1 # 4 深層蘊髮…" at bounding box center [184, 198] width 201 height 117
click at [273, 201] on td "2" at bounding box center [279, 203] width 12 height 10
drag, startPoint x: 270, startPoint y: 197, endPoint x: 272, endPoint y: 192, distance: 5.9
click at [273, 192] on td "2" at bounding box center [279, 193] width 12 height 10
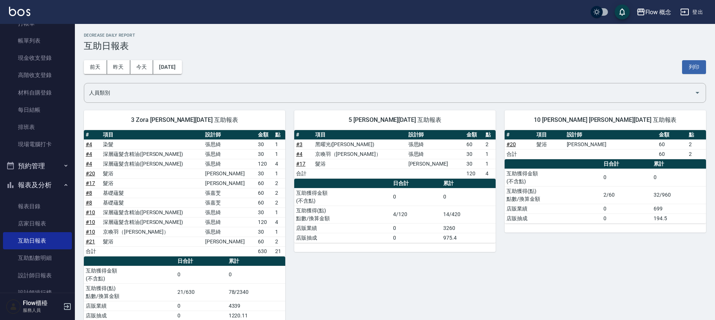
drag, startPoint x: 268, startPoint y: 192, endPoint x: 274, endPoint y: 202, distance: 12.1
click at [274, 202] on tbody "# 4 染髮 [PERSON_NAME] 30 1 # 4 深層蘊髮含精油([PERSON_NAME]) [PERSON_NAME]30 1 # 4 深層蘊髮…" at bounding box center [184, 198] width 201 height 117
drag, startPoint x: 275, startPoint y: 201, endPoint x: 265, endPoint y: 194, distance: 12.3
click at [265, 194] on tbody "# 4 染髮 [PERSON_NAME] 30 1 # 4 深層蘊髮含精油([PERSON_NAME]) [PERSON_NAME]30 1 # 4 深層蘊髮…" at bounding box center [184, 198] width 201 height 117
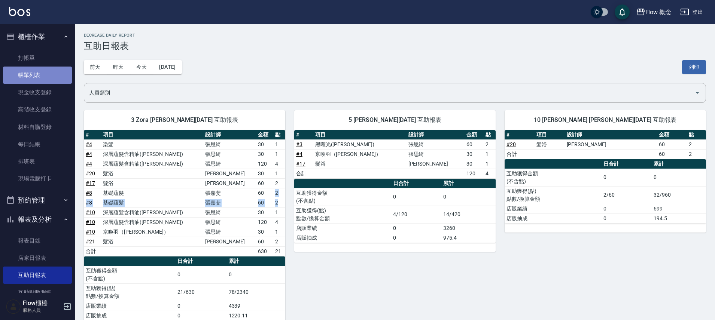
click at [52, 77] on link "帳單列表" at bounding box center [37, 75] width 69 height 17
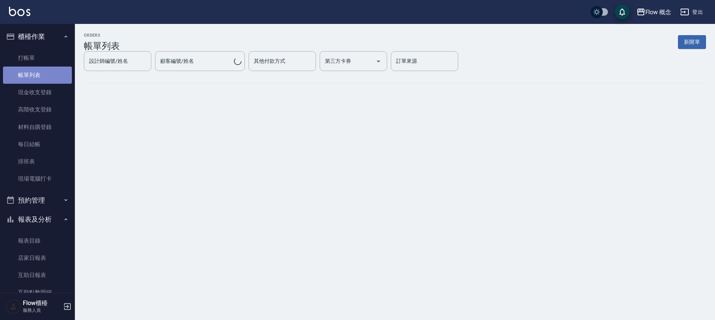
click at [52, 77] on link "帳單列表" at bounding box center [37, 75] width 69 height 17
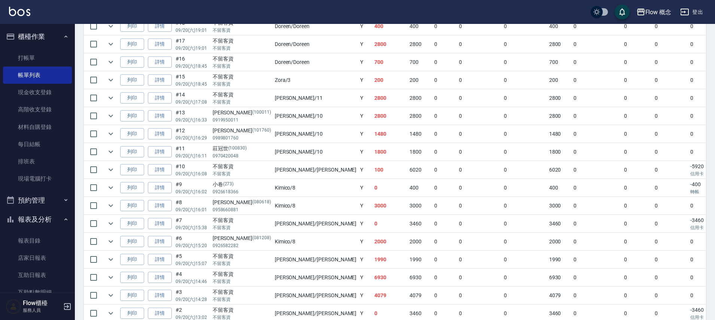
scroll to position [317, 0]
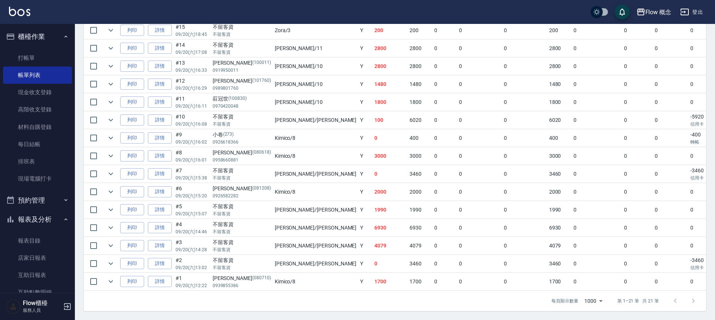
click at [109, 219] on td at bounding box center [110, 228] width 15 height 18
click at [114, 224] on icon "expand row" at bounding box center [110, 227] width 9 height 9
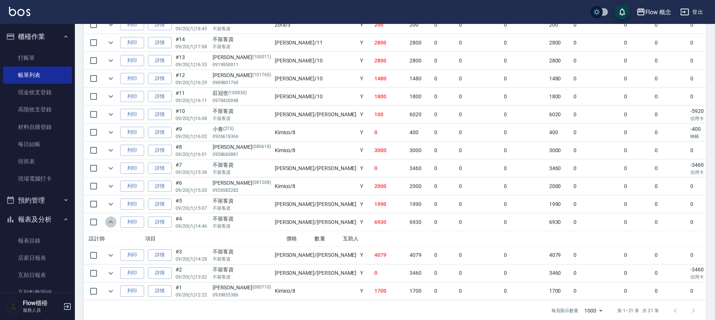
click at [114, 224] on icon "expand row" at bounding box center [110, 222] width 9 height 9
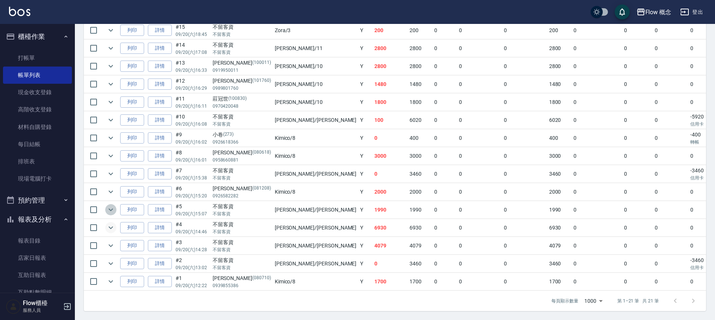
click at [112, 205] on icon "expand row" at bounding box center [110, 209] width 9 height 9
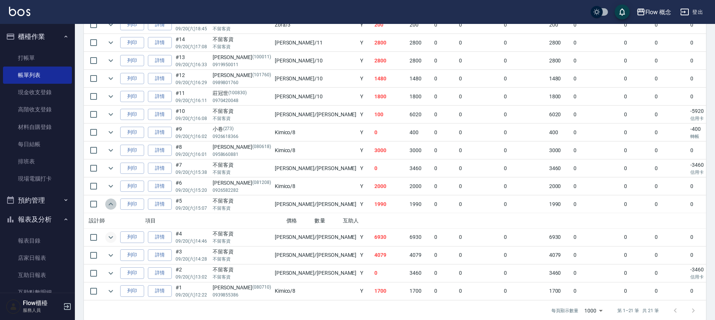
click at [112, 205] on icon "expand row" at bounding box center [110, 204] width 9 height 9
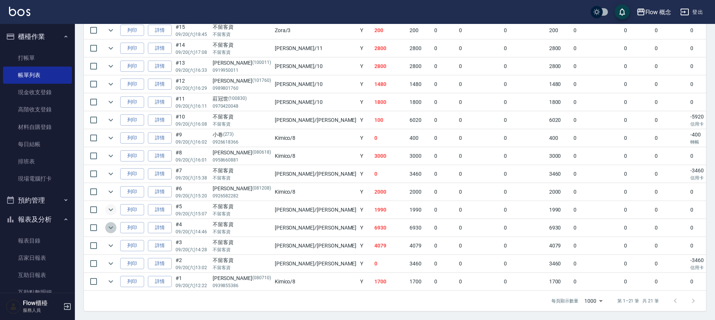
click at [112, 226] on icon "expand row" at bounding box center [110, 227] width 9 height 9
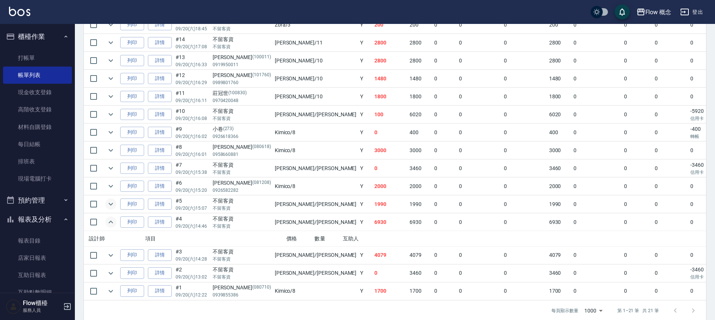
click at [112, 226] on icon "expand row" at bounding box center [110, 222] width 9 height 9
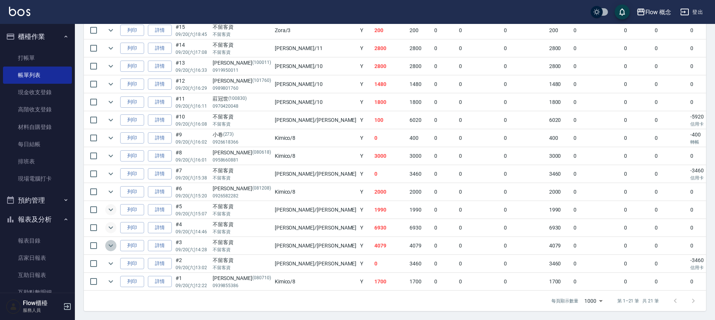
click at [113, 241] on icon "expand row" at bounding box center [110, 245] width 9 height 9
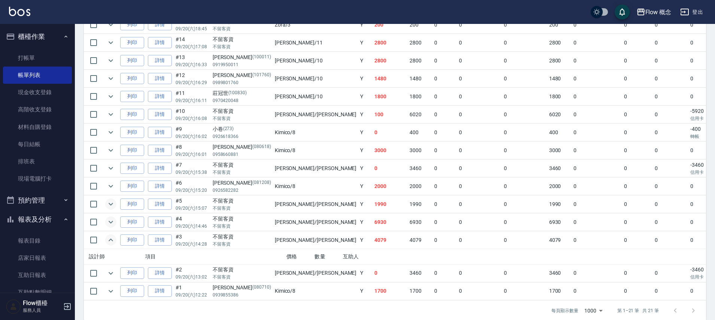
click at [113, 240] on icon "expand row" at bounding box center [110, 240] width 9 height 9
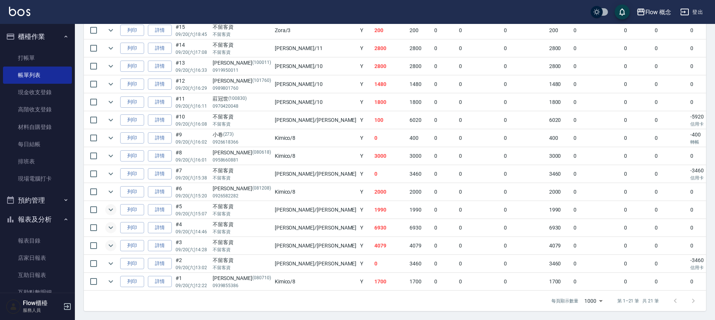
click at [113, 229] on td at bounding box center [110, 228] width 15 height 18
click at [111, 224] on icon "expand row" at bounding box center [110, 227] width 9 height 9
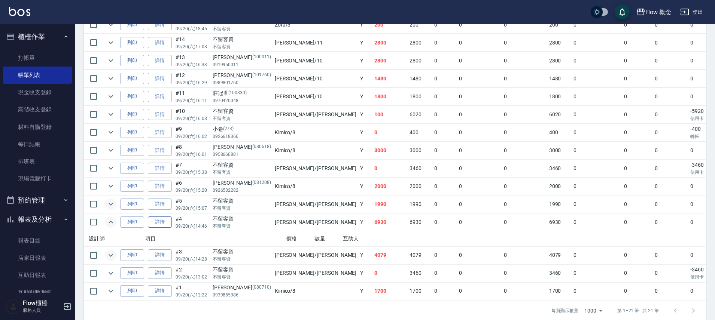
click at [164, 222] on link "詳情" at bounding box center [160, 223] width 24 height 12
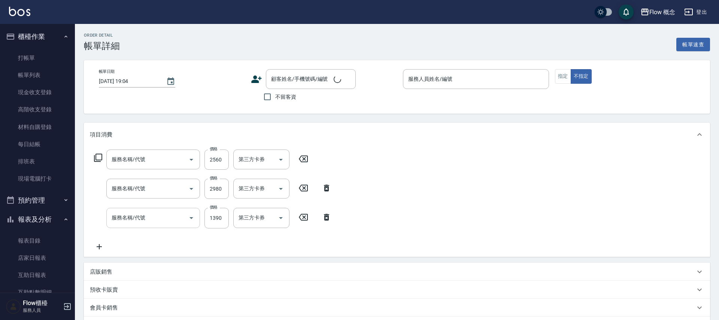
type input "[DATE] 14:46"
checkbox input "true"
type input "[PERSON_NAME]"
type input "FB/Instagram"
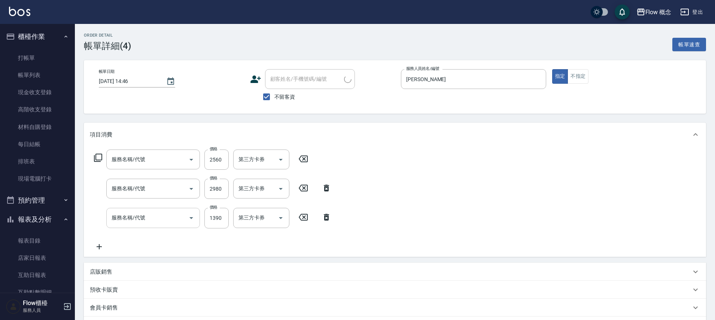
type input "深層蘊髮含精油([PERSON_NAME])(606)"
type input "京喚羽（[PERSON_NAME]）(521)"
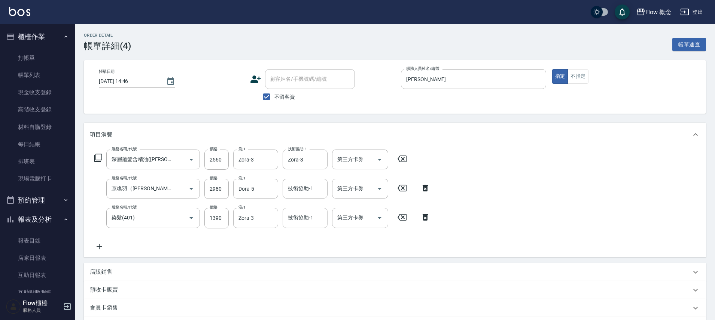
click at [314, 219] on input "技術協助-1" at bounding box center [305, 217] width 38 height 13
click at [271, 222] on icon "Clear" at bounding box center [269, 217] width 7 height 7
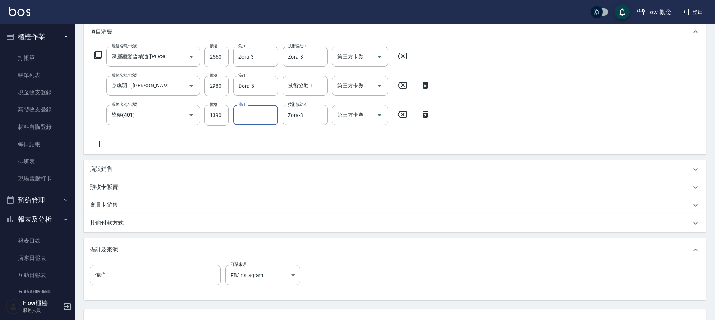
scroll to position [151, 0]
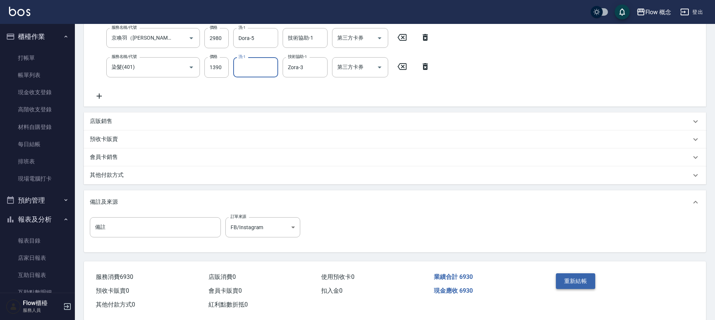
click at [575, 282] on button "重新結帳" at bounding box center [576, 282] width 40 height 16
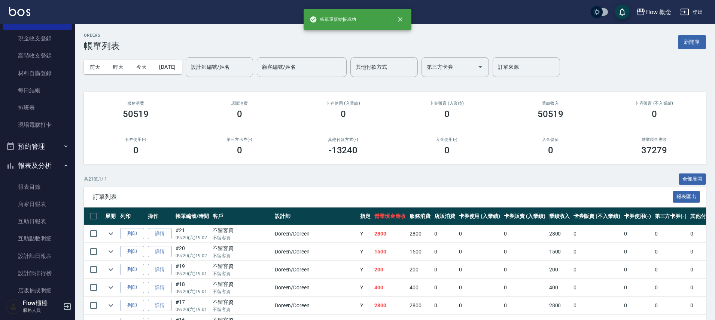
scroll to position [111, 0]
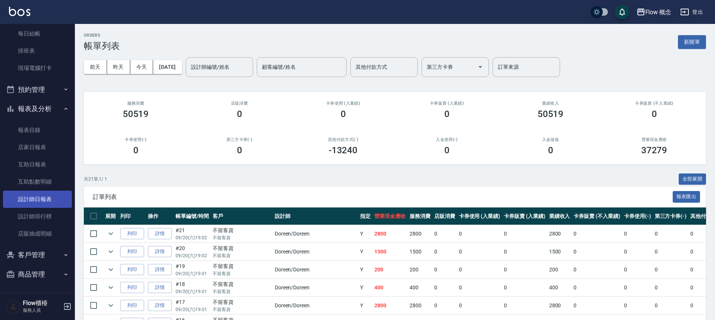
click at [45, 199] on link "設計師日報表" at bounding box center [37, 199] width 69 height 17
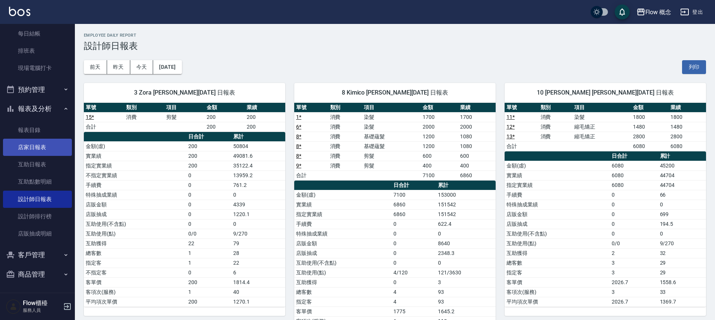
click at [45, 148] on link "店家日報表" at bounding box center [37, 147] width 69 height 17
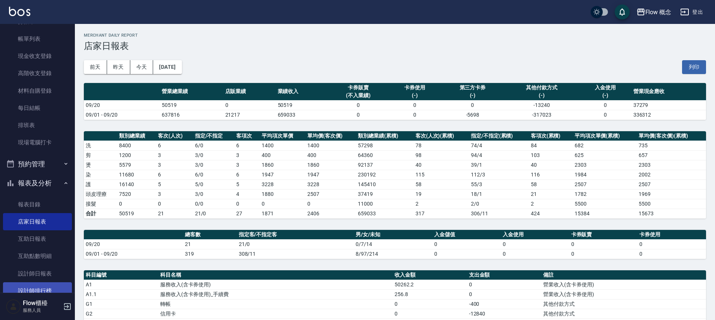
scroll to position [62, 0]
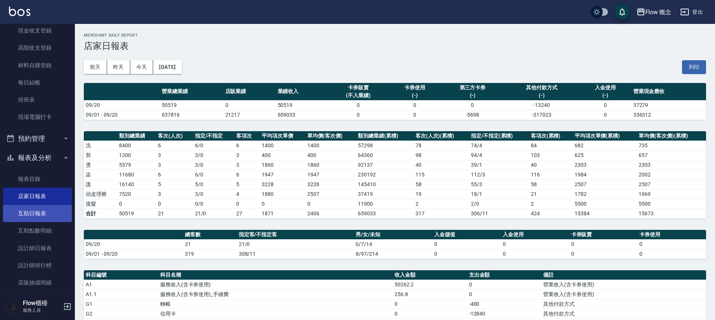
click at [54, 214] on link "互助日報表" at bounding box center [37, 213] width 69 height 17
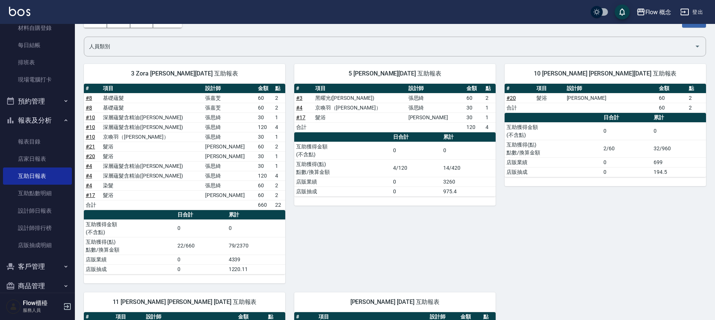
scroll to position [54, 0]
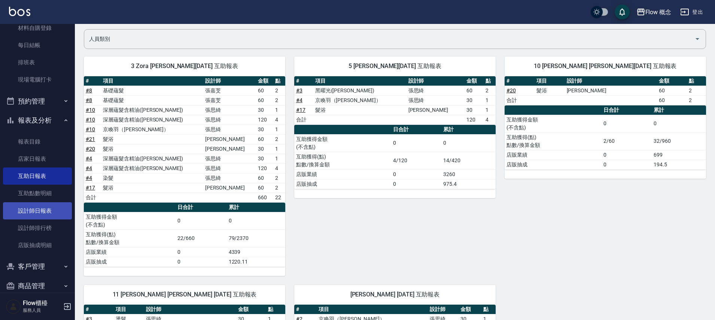
click at [42, 216] on link "設計師日報表" at bounding box center [37, 210] width 69 height 17
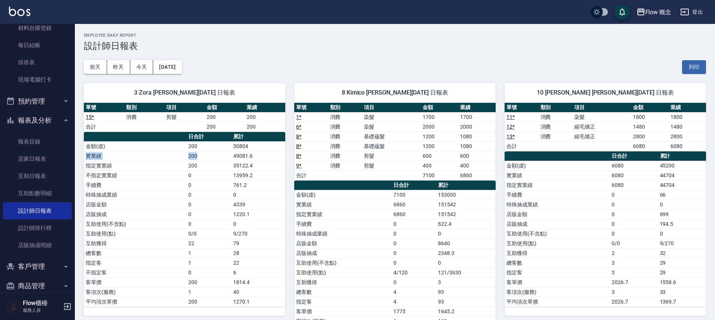
drag, startPoint x: 256, startPoint y: 144, endPoint x: 209, endPoint y: 155, distance: 47.7
click at [209, 155] on tbody "金額(虛) 200 50804 實業績 200 49081.6 指定實業績 200 35122.4 不指定實業績 0 13959.2 手續費 0 761.2 …" at bounding box center [184, 223] width 201 height 165
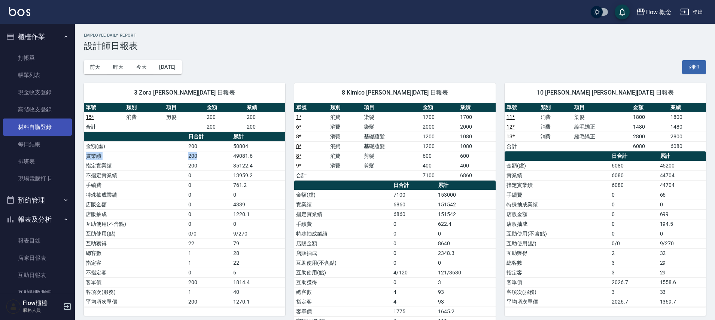
click at [54, 127] on link "材料自購登錄" at bounding box center [37, 127] width 69 height 17
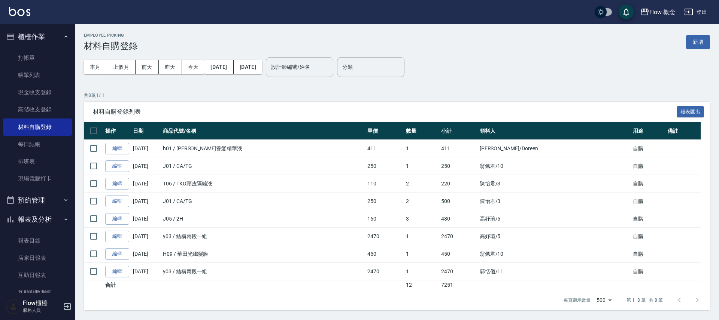
drag, startPoint x: 455, startPoint y: 184, endPoint x: 142, endPoint y: 216, distance: 314.5
click at [137, 220] on tbody "編輯 [DATE] h01 / [PERSON_NAME]養髮精華液 411 1 411 [PERSON_NAME] /Doreen 自購 編輯 [DATE]…" at bounding box center [397, 215] width 626 height 150
click at [138, 218] on td "[DATE]" at bounding box center [146, 219] width 30 height 18
click at [393, 211] on td "160" at bounding box center [384, 219] width 39 height 18
click at [41, 72] on link "帳單列表" at bounding box center [37, 75] width 69 height 17
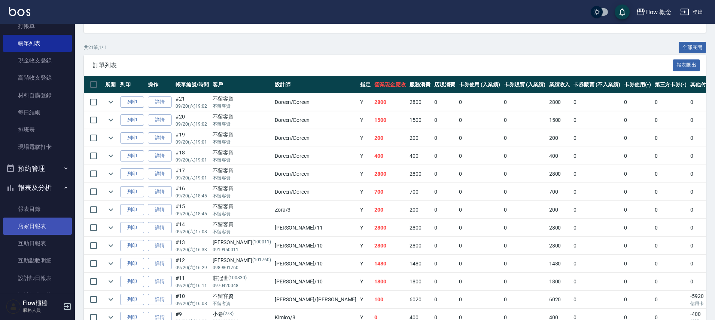
scroll to position [52, 0]
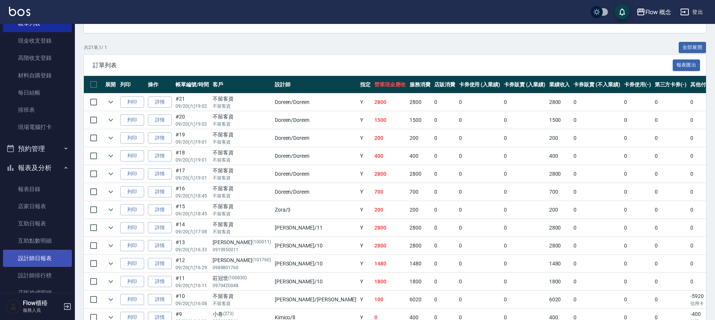
click at [55, 251] on link "設計師日報表" at bounding box center [37, 258] width 69 height 17
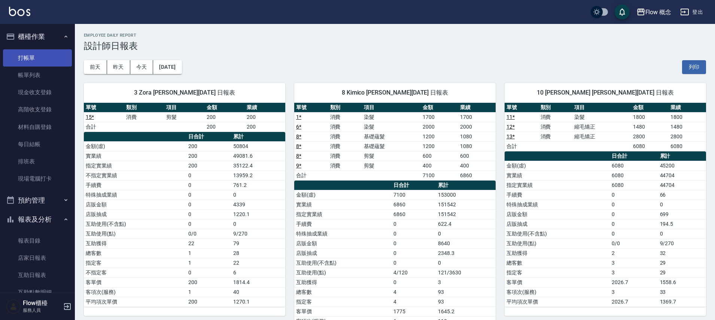
click at [35, 61] on link "打帳單" at bounding box center [37, 57] width 69 height 17
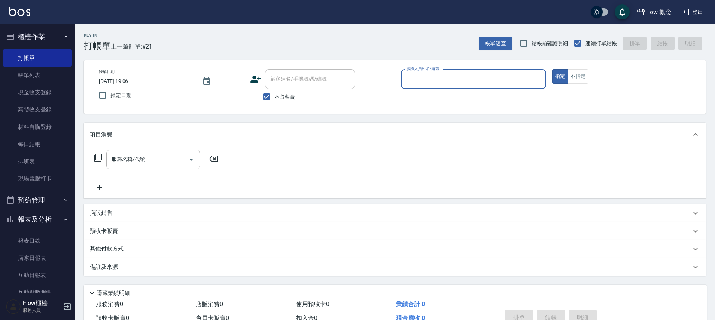
click at [430, 73] on input "服務人員姓名/編號" at bounding box center [473, 79] width 138 height 13
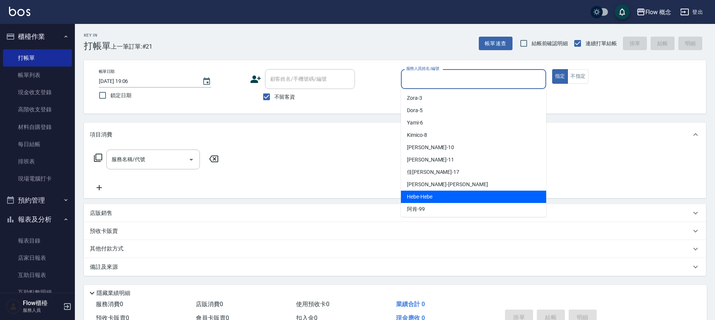
click at [433, 197] on div "Hebe -Hebe" at bounding box center [473, 197] width 145 height 12
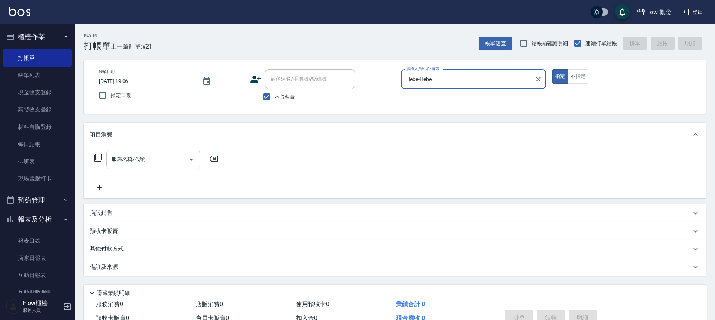
click at [191, 164] on button "Open" at bounding box center [191, 160] width 12 height 12
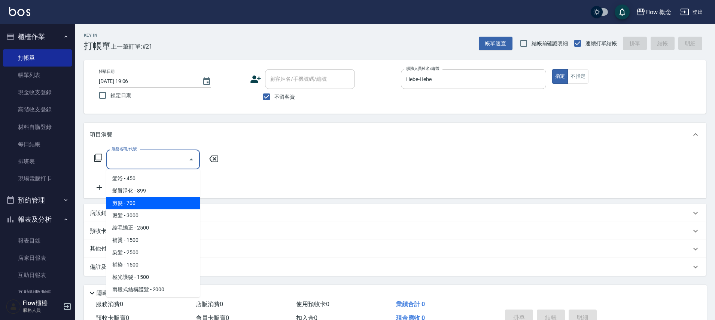
click at [150, 205] on span "剪髮 - 700" at bounding box center [153, 203] width 94 height 12
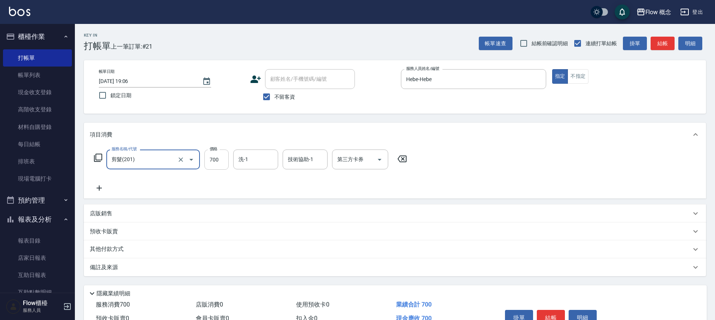
click at [223, 162] on input "700" at bounding box center [216, 160] width 24 height 20
click at [101, 248] on p "其他付款方式" at bounding box center [108, 250] width 37 height 8
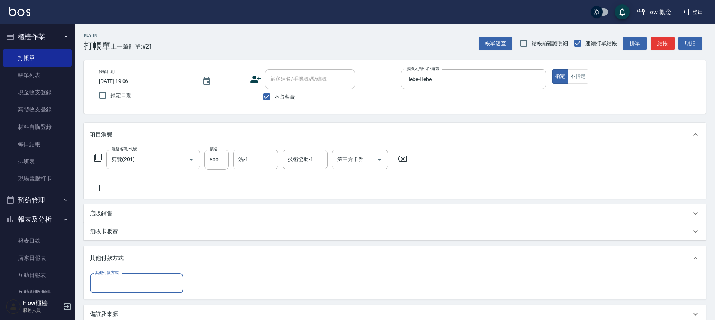
click at [128, 288] on input "其他付款方式" at bounding box center [136, 283] width 87 height 13
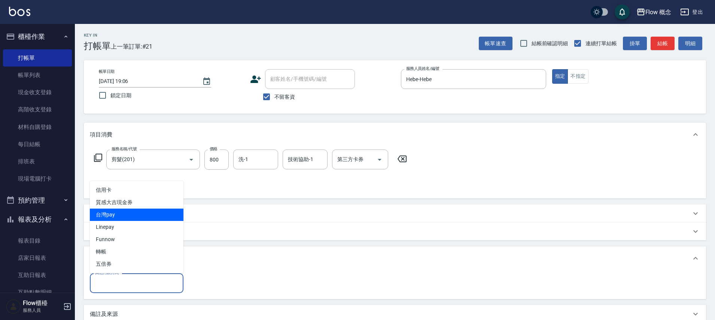
click at [122, 213] on span "台灣pay" at bounding box center [137, 215] width 94 height 12
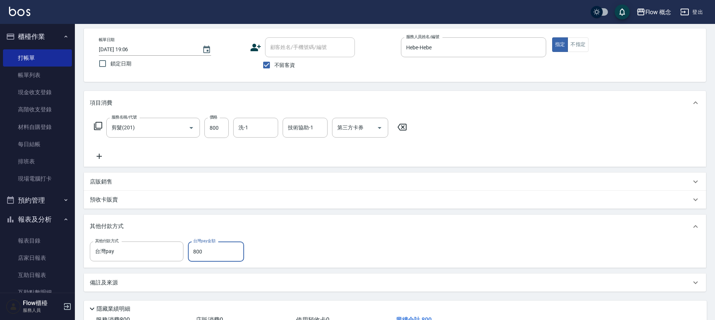
scroll to position [88, 0]
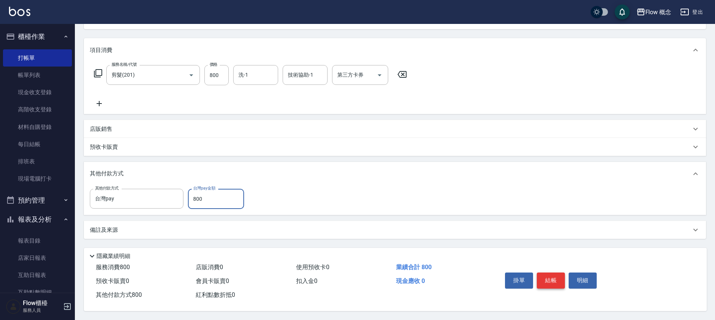
click at [557, 277] on button "結帳" at bounding box center [551, 281] width 28 height 16
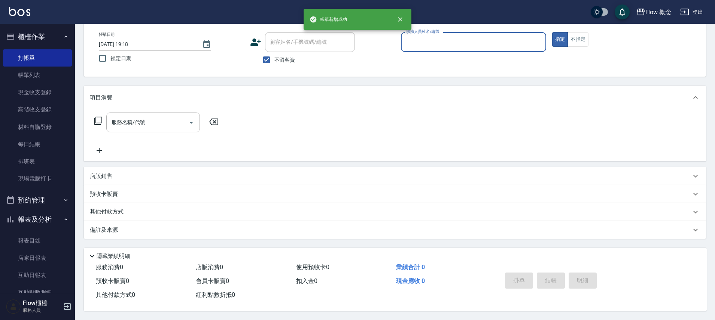
scroll to position [0, 0]
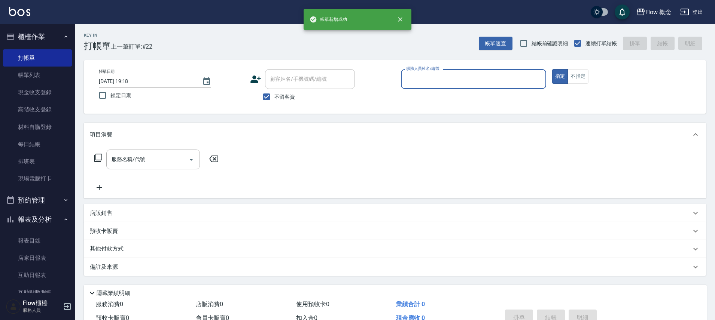
click at [424, 77] on input "服務人員姓名/編號" at bounding box center [473, 79] width 138 height 13
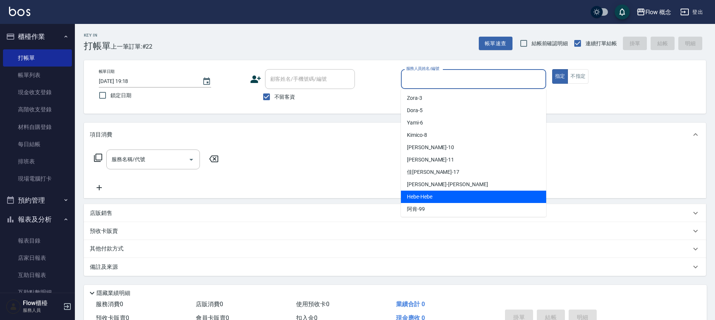
click at [430, 202] on div "Hebe -Hebe" at bounding box center [473, 197] width 145 height 12
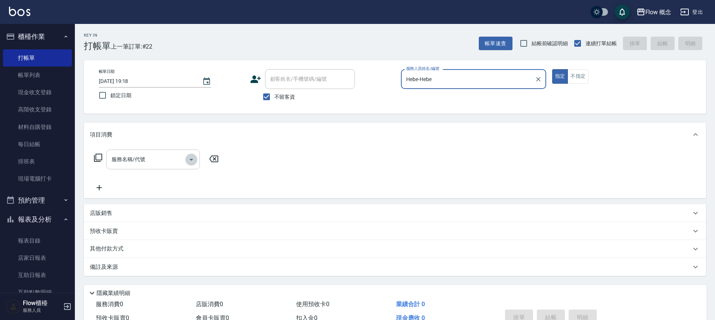
click at [190, 162] on icon "Open" at bounding box center [191, 159] width 9 height 9
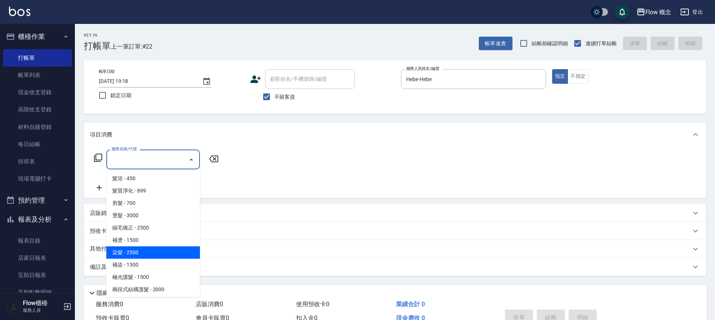
click at [130, 251] on span "染髮 - 2500" at bounding box center [153, 253] width 94 height 12
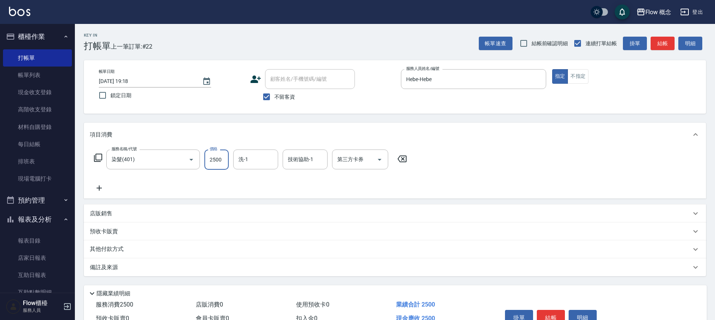
click at [222, 159] on input "2500" at bounding box center [216, 160] width 24 height 20
click at [109, 249] on p "其他付款方式" at bounding box center [108, 250] width 37 height 8
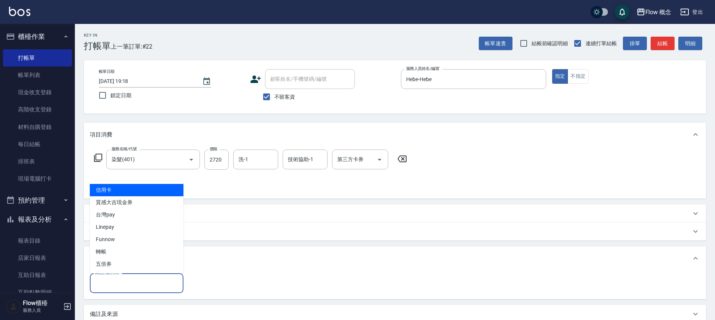
click at [123, 285] on input "其他付款方式" at bounding box center [136, 283] width 87 height 13
click at [117, 186] on span "信用卡" at bounding box center [137, 190] width 94 height 12
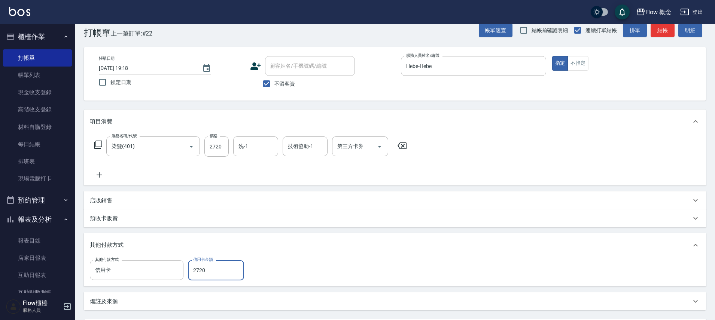
scroll to position [81, 0]
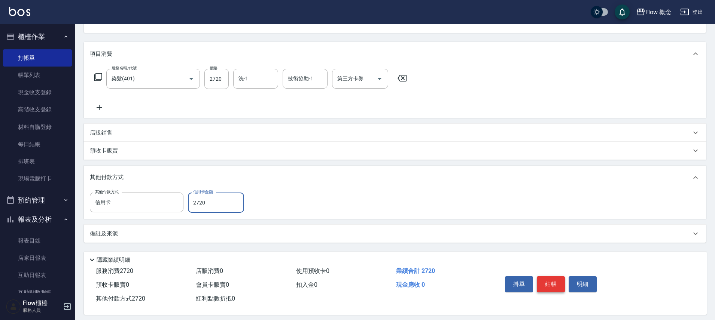
click at [561, 289] on button "結帳" at bounding box center [551, 285] width 28 height 16
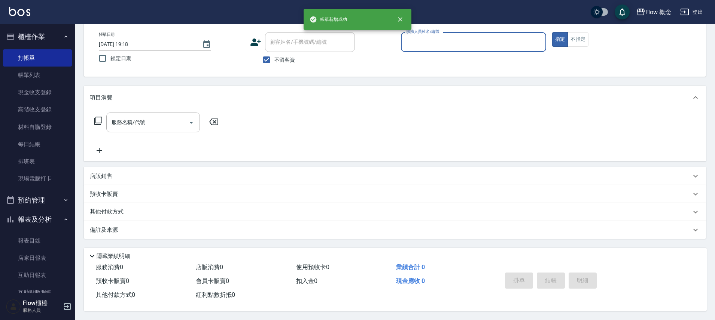
scroll to position [40, 0]
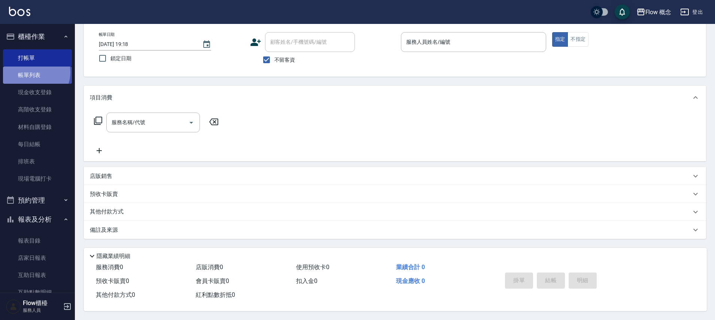
click at [32, 72] on link "帳單列表" at bounding box center [37, 75] width 69 height 17
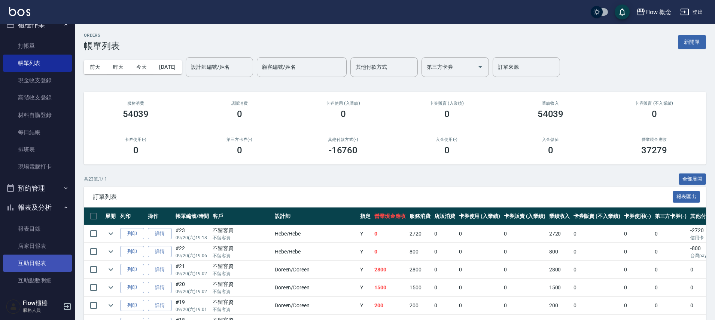
scroll to position [59, 0]
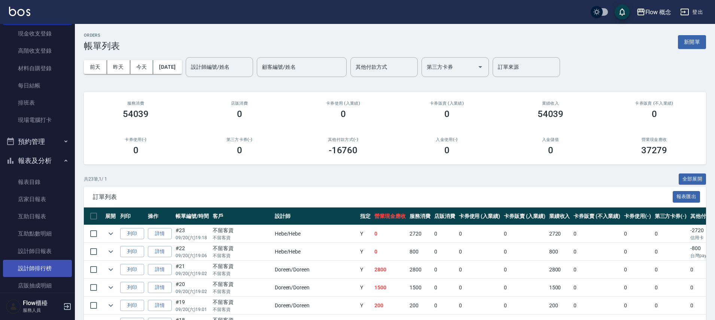
click at [48, 267] on link "設計師排行榜" at bounding box center [37, 268] width 69 height 17
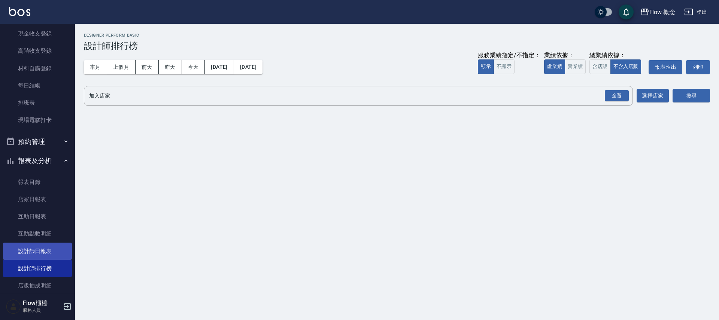
click at [44, 250] on link "設計師日報表" at bounding box center [37, 251] width 69 height 17
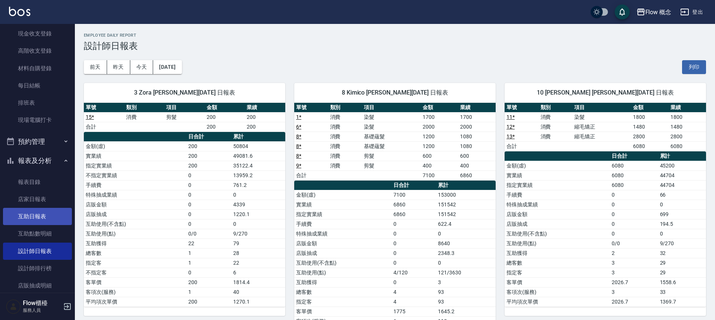
click at [44, 217] on link "互助日報表" at bounding box center [37, 216] width 69 height 17
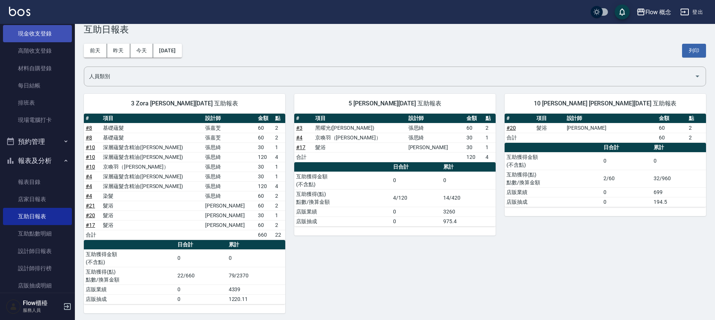
scroll to position [51, 0]
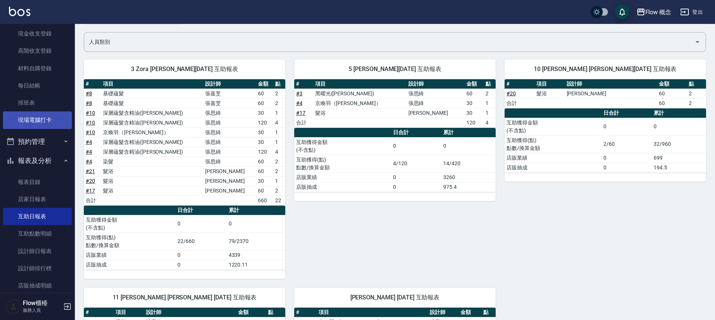
click at [30, 121] on link "現場電腦打卡" at bounding box center [37, 120] width 69 height 17
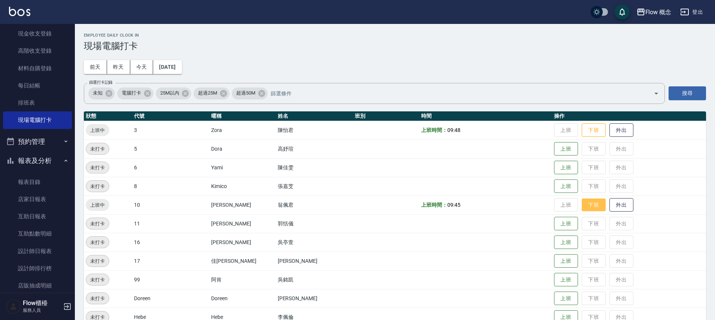
click at [582, 205] on button "下班" at bounding box center [594, 205] width 24 height 13
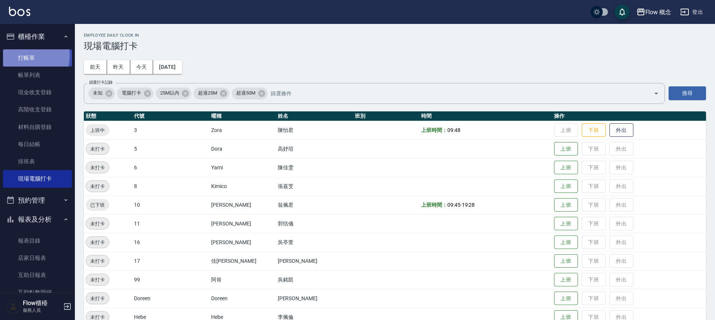
click at [20, 55] on link "打帳單" at bounding box center [37, 57] width 69 height 17
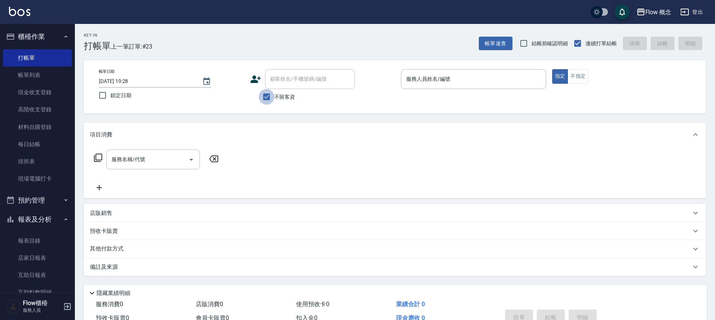
drag, startPoint x: 265, startPoint y: 101, endPoint x: 271, endPoint y: 89, distance: 12.7
click at [265, 101] on input "不留客資" at bounding box center [267, 97] width 16 height 16
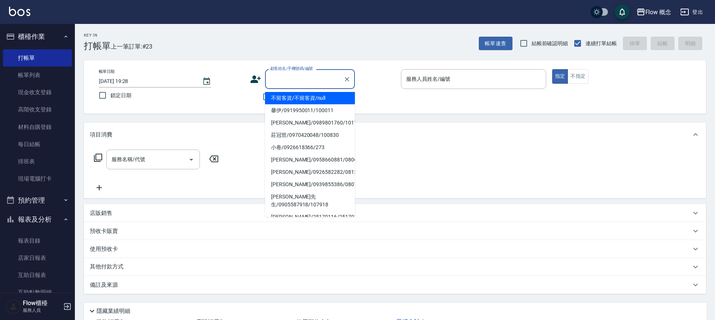
click at [280, 77] on input "顧客姓名/手機號碼/編號" at bounding box center [304, 79] width 72 height 13
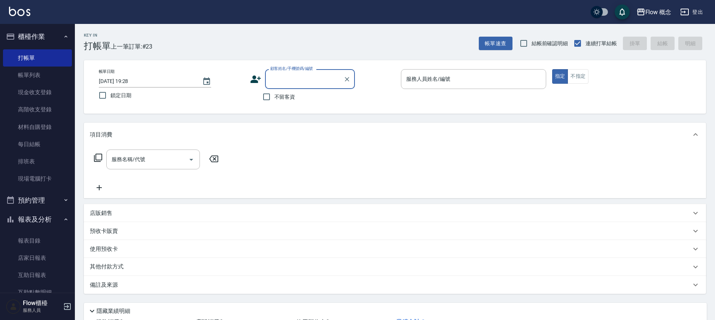
paste input "092239145"
click at [294, 98] on li "[PERSON_NAME]/0922391456/null" at bounding box center [310, 98] width 90 height 12
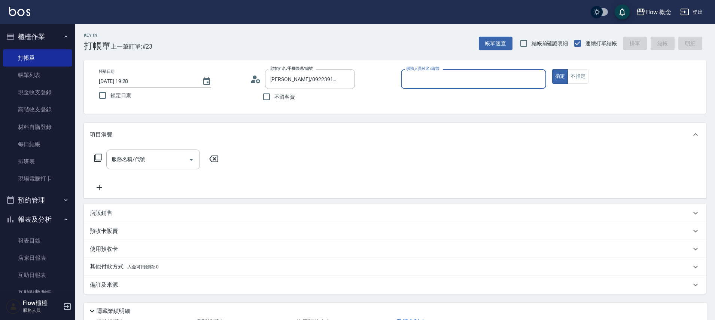
click at [437, 85] on input "服務人員姓名/編號" at bounding box center [473, 79] width 138 height 13
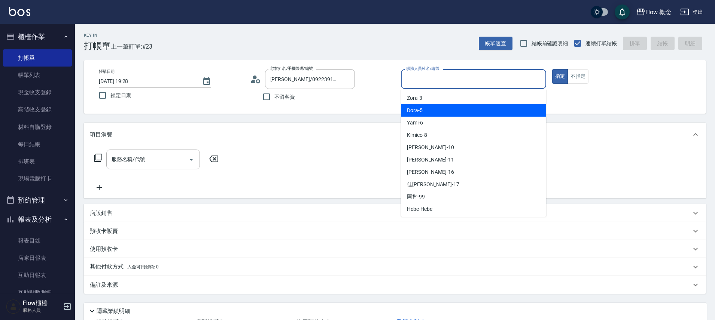
click at [432, 107] on div "Dora -5" at bounding box center [473, 110] width 145 height 12
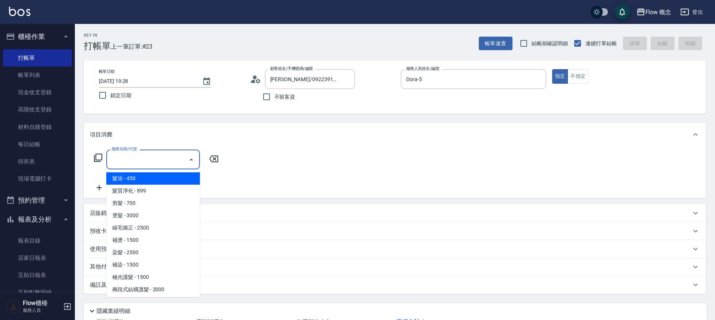
click at [161, 157] on input "服務名稱/代號" at bounding box center [148, 159] width 76 height 13
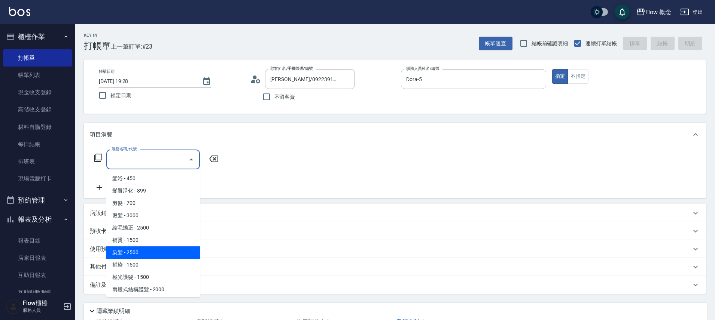
click at [133, 250] on span "染髮 - 2500" at bounding box center [153, 253] width 94 height 12
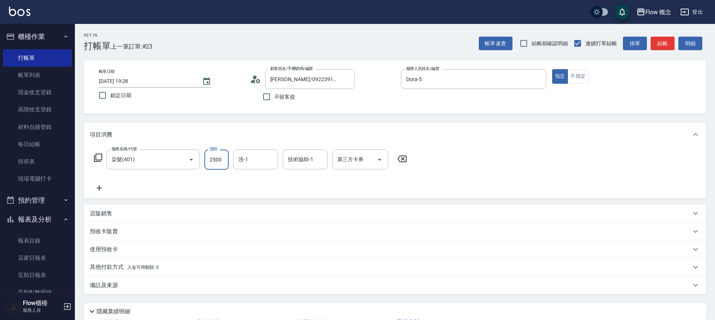
click at [222, 161] on input "2500" at bounding box center [216, 160] width 24 height 20
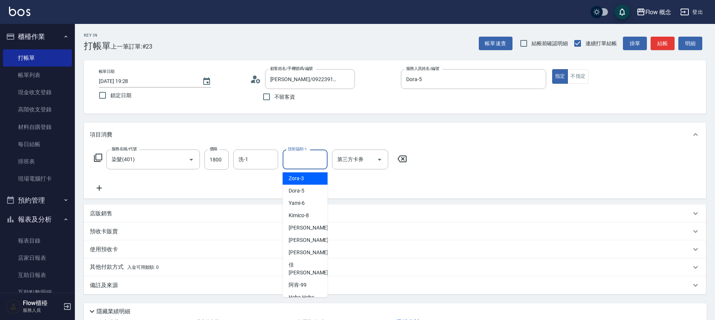
click at [296, 156] on input "技術協助-1" at bounding box center [305, 159] width 38 height 13
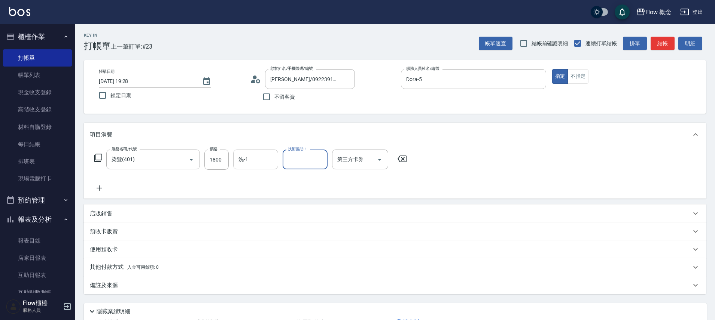
click at [249, 157] on input "洗-1" at bounding box center [256, 159] width 38 height 13
click at [93, 188] on icon at bounding box center [99, 188] width 19 height 9
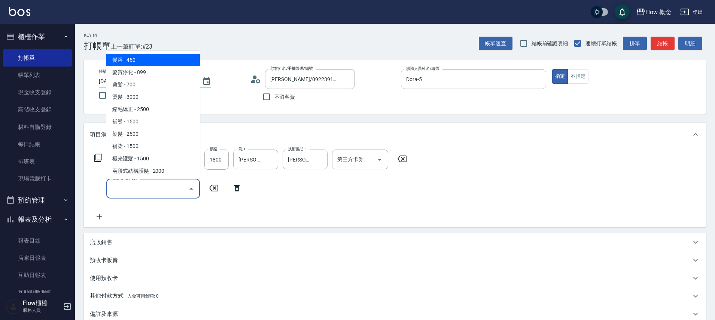
click at [117, 190] on input "服務名稱/代號" at bounding box center [148, 188] width 76 height 13
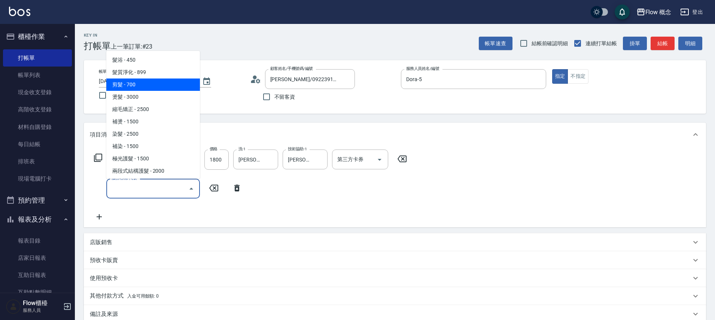
click at [131, 87] on span "剪髮 - 700" at bounding box center [153, 85] width 94 height 12
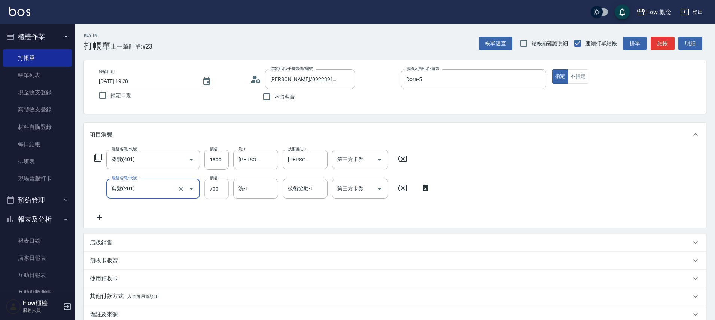
click at [211, 190] on input "700" at bounding box center [216, 189] width 24 height 20
click at [333, 214] on div "服務名稱/代號 染髮(401) 服務名稱/代號 價格 1800 價格 洗-1 恬恬-11 洗-1 技術協助-1 恬恬-11 技術協助-1 第三方卡券 第三方卡…" at bounding box center [262, 186] width 345 height 72
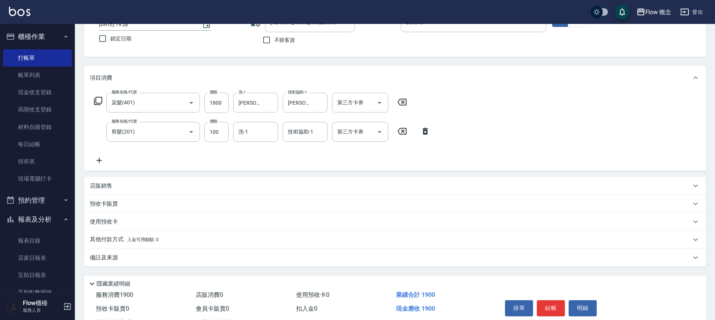
scroll to position [88, 0]
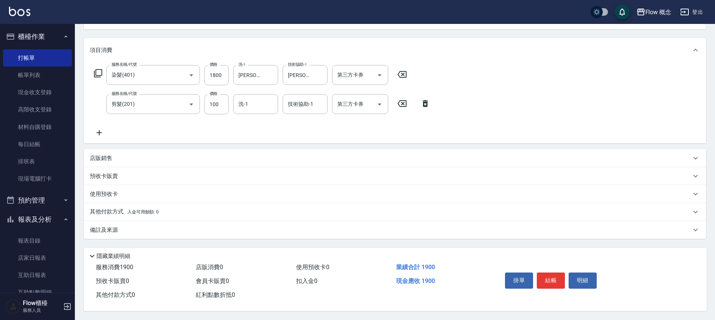
click at [155, 230] on div "備註及來源" at bounding box center [390, 230] width 601 height 8
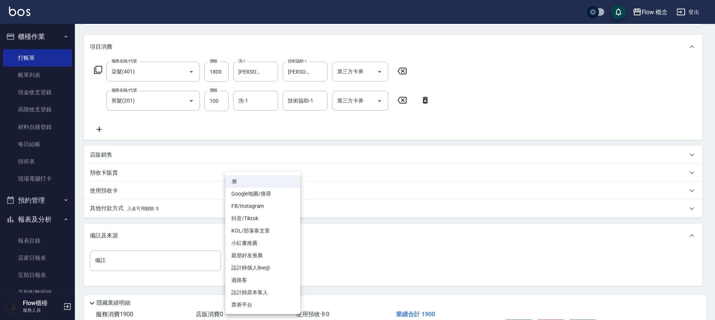
click at [247, 255] on body "Flow 概念 登出 櫃檯作業 打帳單 帳單列表 現金收支登錄 高階收支登錄 材料自購登錄 每日結帳 排班表 現場電腦打卡 預約管理 預約管理 單日預約紀錄 …" at bounding box center [357, 139] width 715 height 455
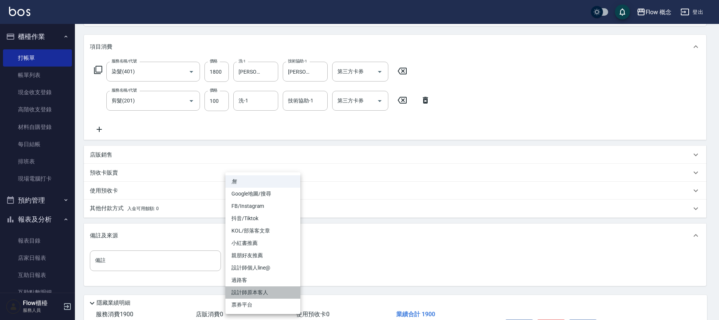
click at [265, 294] on li "設計師原本客人" at bounding box center [262, 293] width 75 height 12
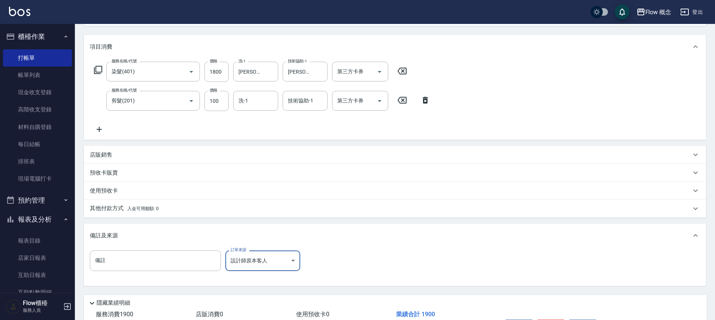
click at [146, 208] on span "入金可用餘額: 0" at bounding box center [143, 208] width 32 height 5
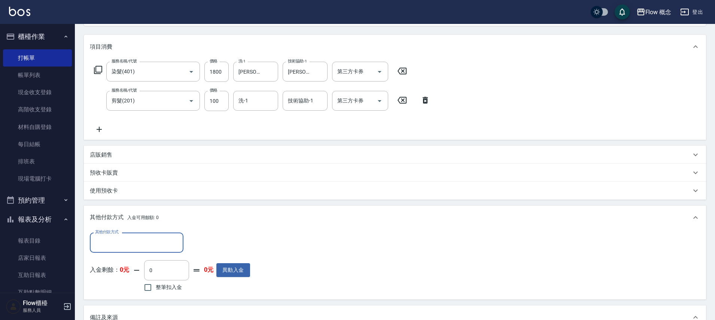
scroll to position [0, 0]
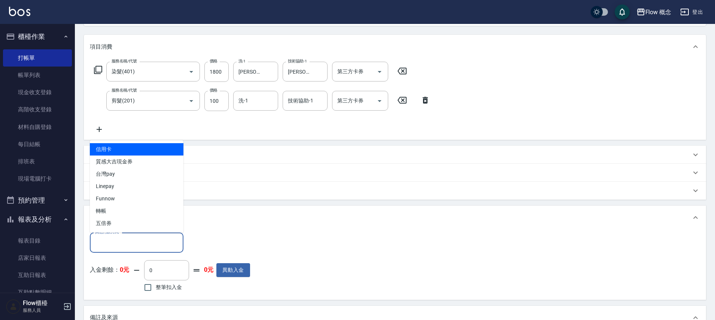
click at [115, 238] on input "其他付款方式" at bounding box center [136, 242] width 87 height 13
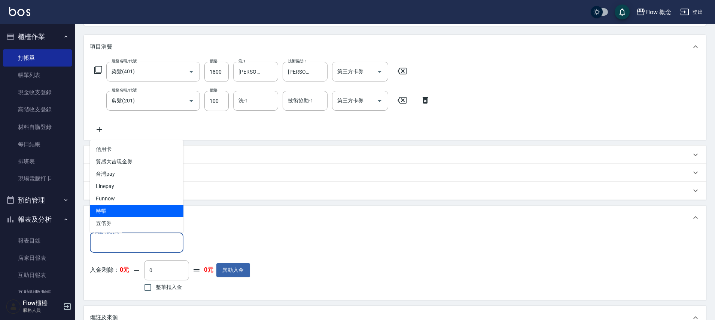
click at [111, 214] on span "轉帳" at bounding box center [137, 211] width 94 height 12
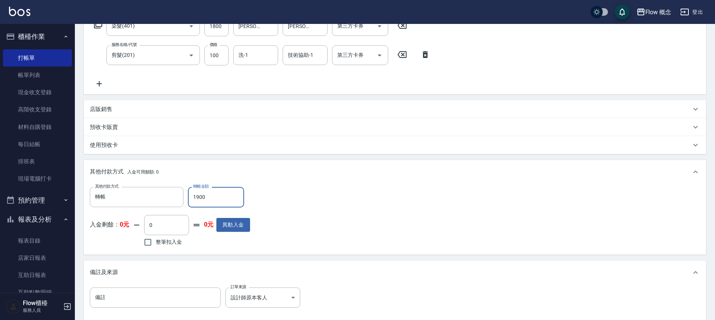
scroll to position [221, 0]
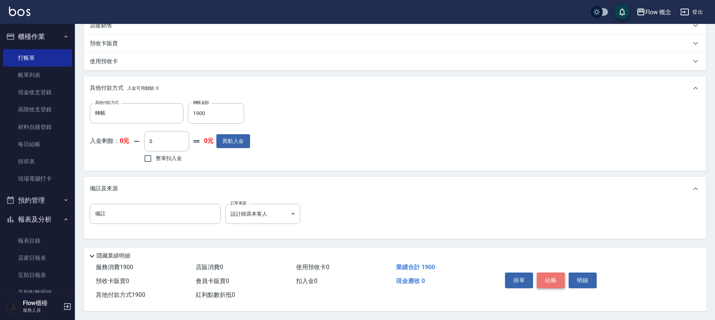
click at [546, 279] on button "結帳" at bounding box center [551, 281] width 28 height 16
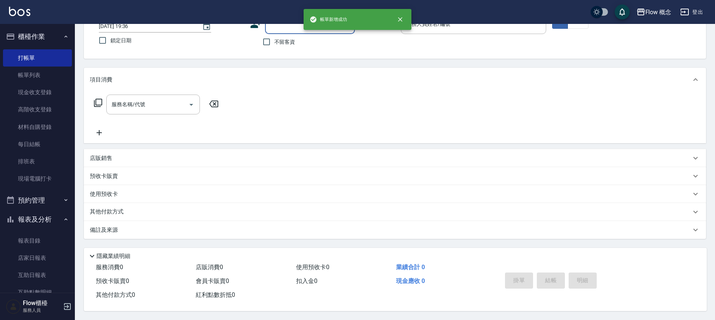
scroll to position [0, 0]
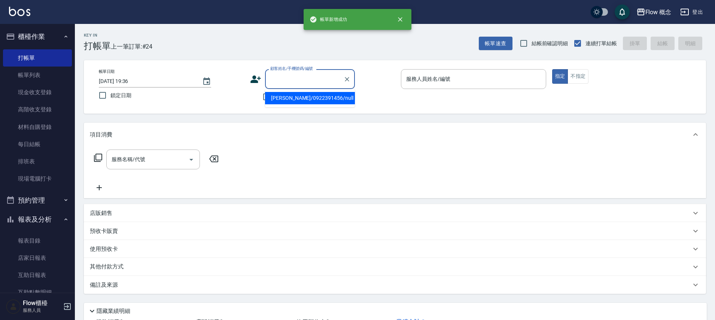
click at [283, 74] on input "顧客姓名/手機號碼/編號" at bounding box center [304, 79] width 72 height 13
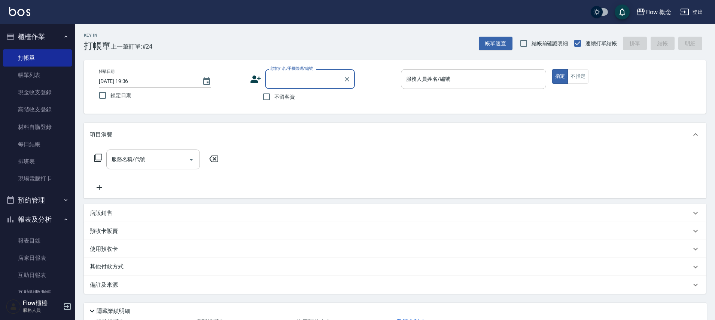
paste input "刷[PERSON_NAME] 0902195376"
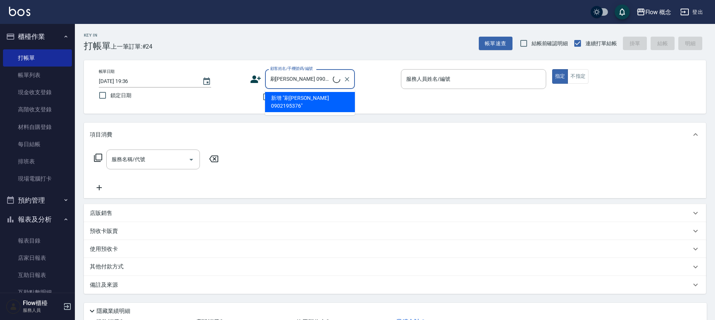
drag, startPoint x: 275, startPoint y: 79, endPoint x: 268, endPoint y: 79, distance: 7.5
click at [268, 79] on input "刷[PERSON_NAME] 0902195376" at bounding box center [300, 79] width 64 height 13
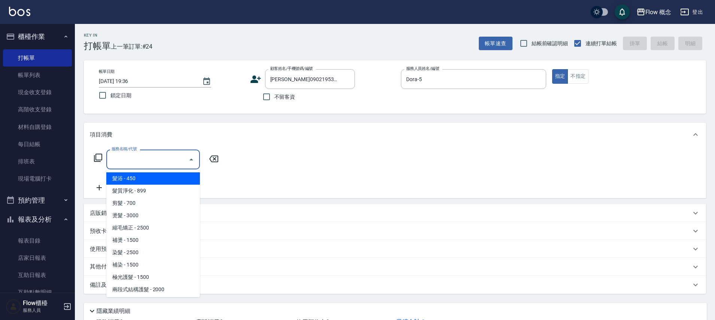
click at [128, 159] on input "服務名稱/代號" at bounding box center [148, 159] width 76 height 13
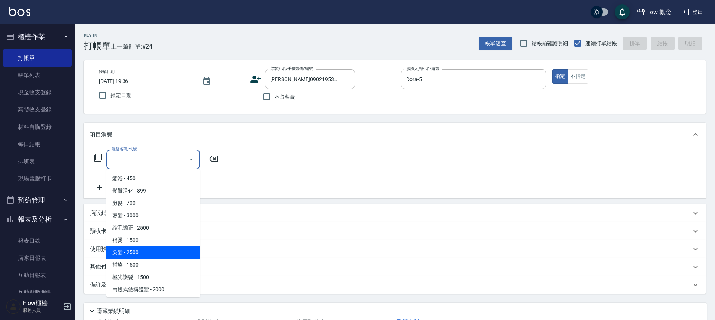
click at [124, 255] on span "染髮 - 2500" at bounding box center [153, 253] width 94 height 12
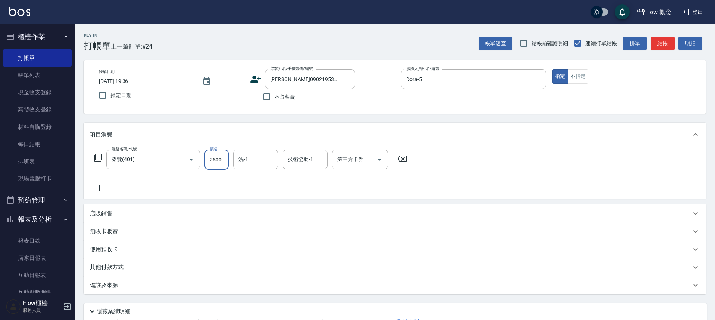
click at [225, 162] on input "2500" at bounding box center [216, 160] width 24 height 20
click at [263, 156] on input "洗-1" at bounding box center [256, 159] width 38 height 13
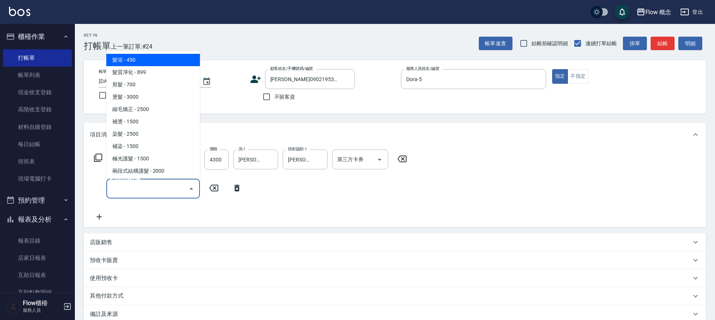
click at [160, 189] on input "服務名稱/代號" at bounding box center [148, 188] width 76 height 13
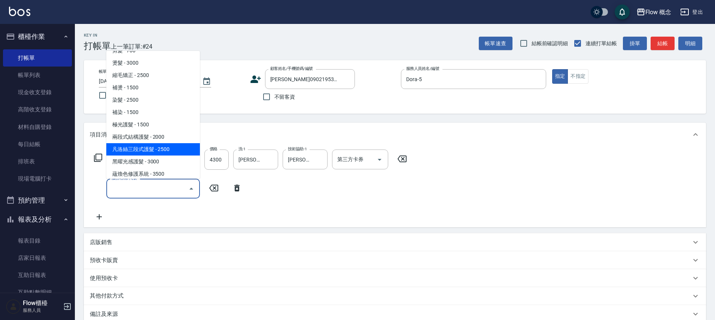
scroll to position [41, 0]
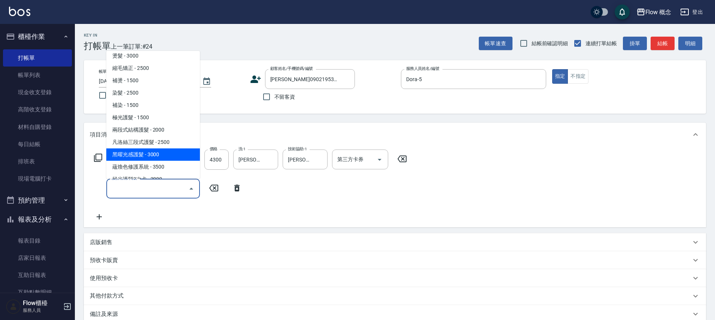
click at [152, 151] on span "黑曜光感護髮 - 3000" at bounding box center [153, 155] width 94 height 12
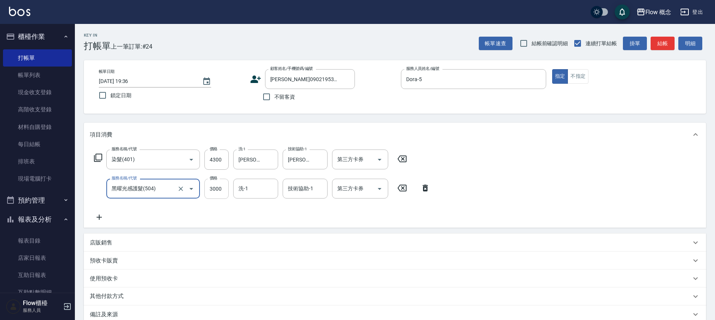
click at [216, 189] on input "3000" at bounding box center [216, 189] width 24 height 20
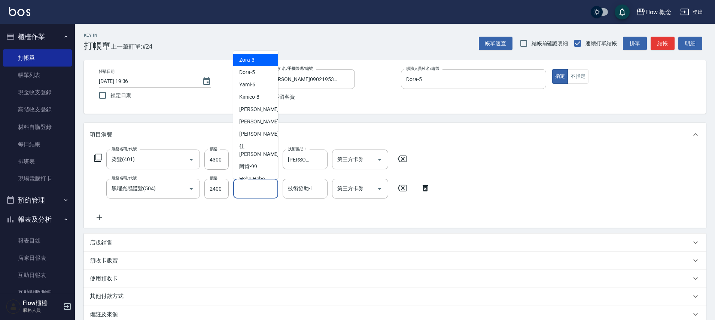
click at [254, 186] on input "洗-1" at bounding box center [256, 188] width 38 height 13
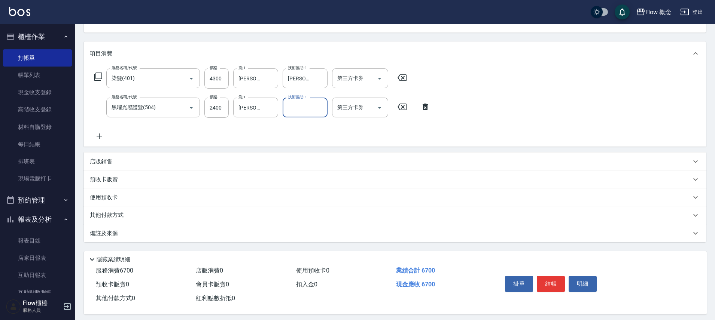
scroll to position [88, 0]
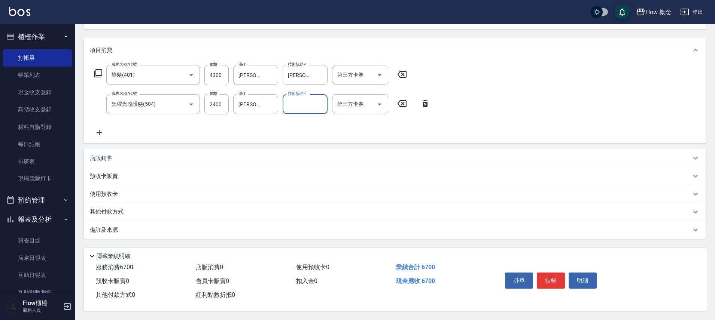
click at [144, 226] on div "備註及來源" at bounding box center [390, 230] width 601 height 8
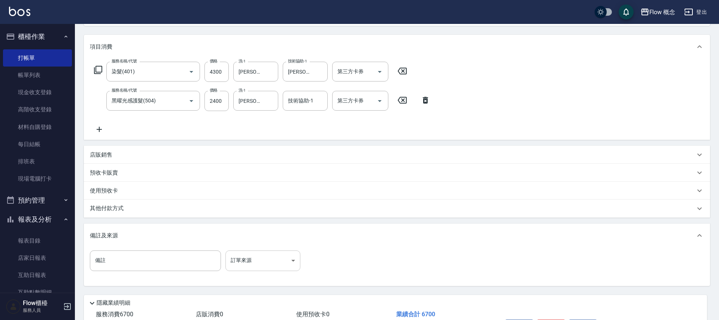
click at [257, 256] on body "Flow 概念 登出 櫃檯作業 打帳單 帳單列表 現金收支登錄 高階收支登錄 材料自購登錄 每日結帳 排班表 現場電腦打卡 預約管理 預約管理 單日預約紀錄 …" at bounding box center [359, 139] width 719 height 455
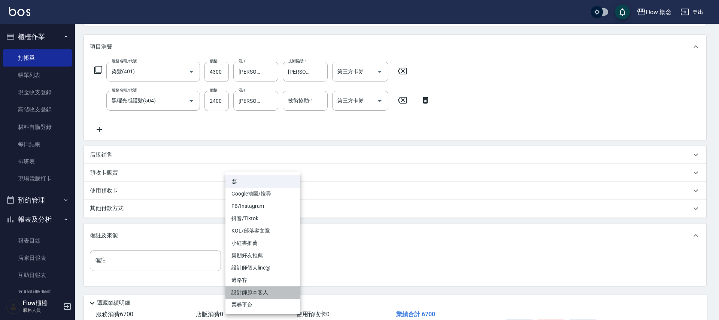
click at [259, 298] on li "設計師原本客人" at bounding box center [262, 293] width 75 height 12
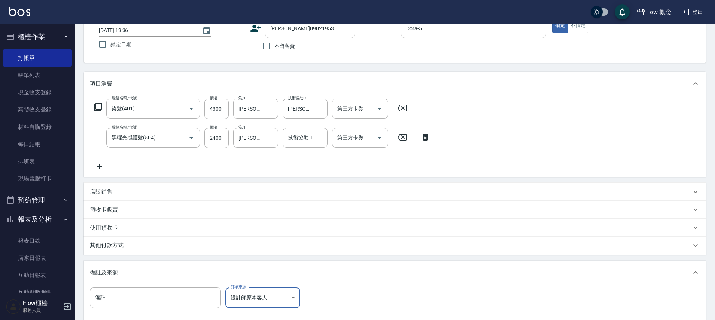
scroll to position [138, 0]
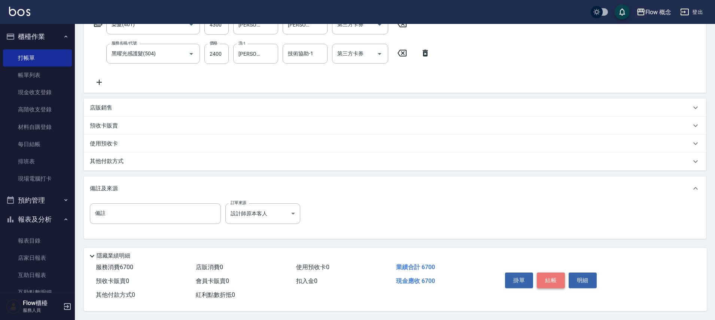
click at [552, 278] on button "結帳" at bounding box center [551, 281] width 28 height 16
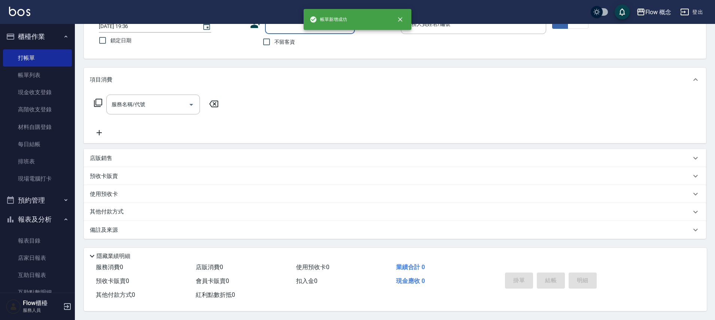
scroll to position [0, 0]
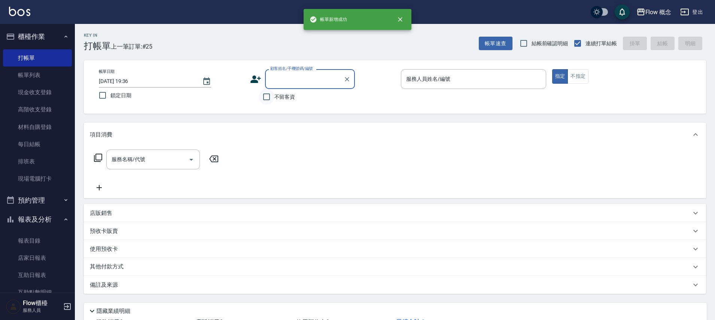
click at [261, 94] on input "不留客資" at bounding box center [267, 97] width 16 height 16
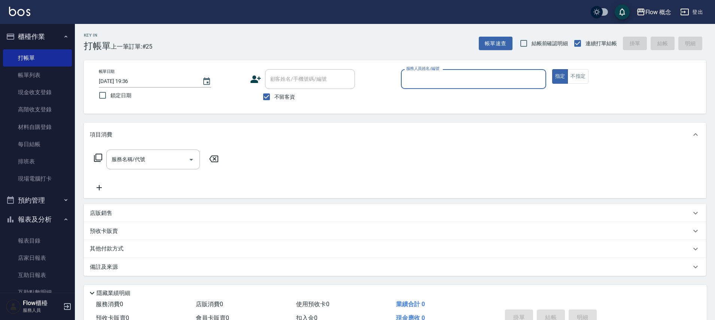
drag, startPoint x: 428, startPoint y: 78, endPoint x: 416, endPoint y: 85, distance: 13.6
click at [428, 79] on input "服務人員姓名/編號" at bounding box center [473, 79] width 138 height 13
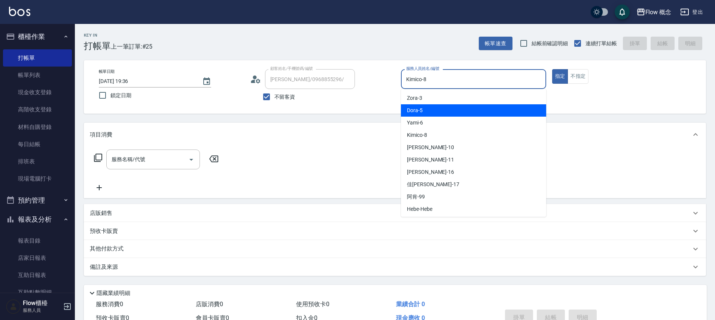
click at [405, 112] on div "Dora -5" at bounding box center [473, 110] width 145 height 12
click at [405, 112] on div "帳單日期 [DATE] 19:36 鎖定日期 顧客姓名/手機號碼/編號 [PERSON_NAME]/0968855296/ 顧客姓名/手機號碼/編號 不留客資…" at bounding box center [395, 87] width 622 height 54
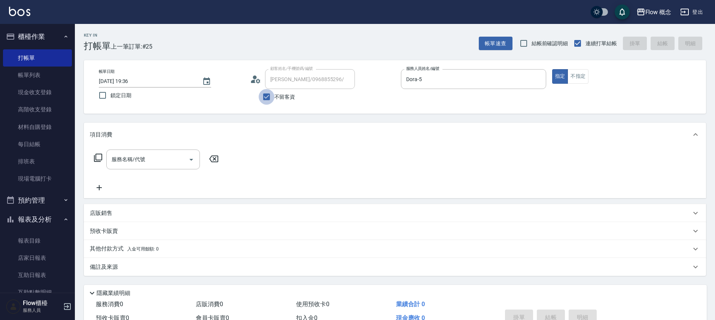
click at [269, 96] on input "不留客資" at bounding box center [267, 97] width 16 height 16
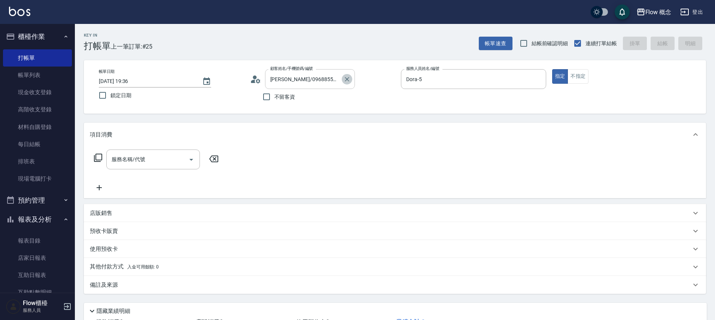
click at [351, 80] on button "Clear" at bounding box center [347, 79] width 10 height 10
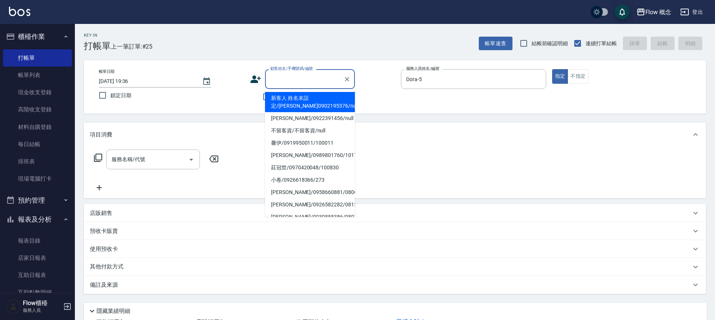
paste input "染[PERSON_NAME]09350707401"
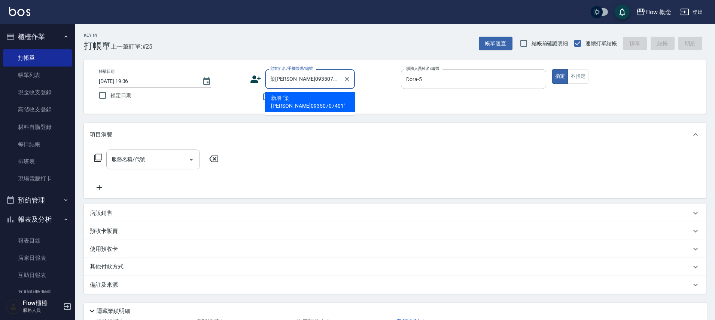
drag, startPoint x: 293, startPoint y: 80, endPoint x: 256, endPoint y: 77, distance: 36.8
click at [256, 77] on div "顧客姓名/手機號碼/編號 染[PERSON_NAME]09350707401 顧客姓名/手機號碼/編號" at bounding box center [322, 79] width 145 height 20
click at [315, 96] on li "[PERSON_NAME]/09350707401/" at bounding box center [310, 98] width 90 height 12
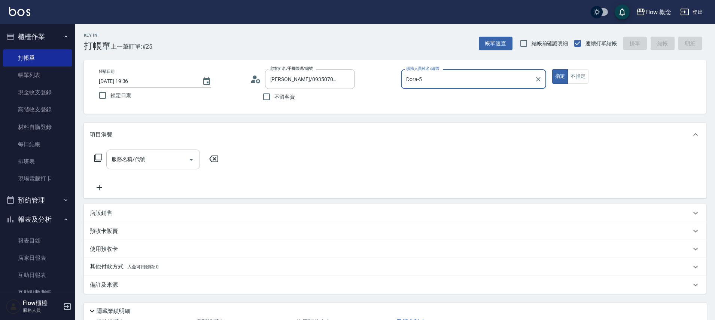
click at [156, 167] on div "服務名稱/代號" at bounding box center [153, 160] width 94 height 20
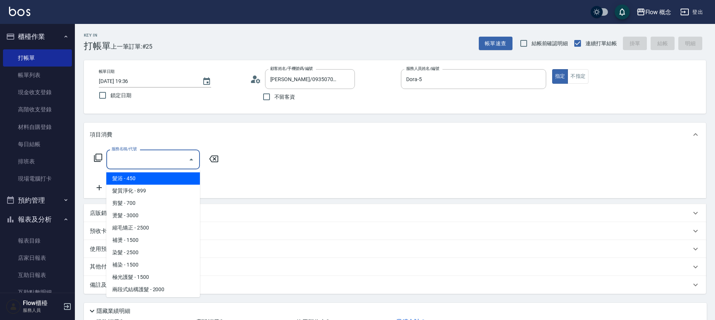
drag, startPoint x: 137, startPoint y: 176, endPoint x: 125, endPoint y: 176, distance: 11.6
click at [137, 176] on span "髮浴 - 450" at bounding box center [153, 179] width 94 height 12
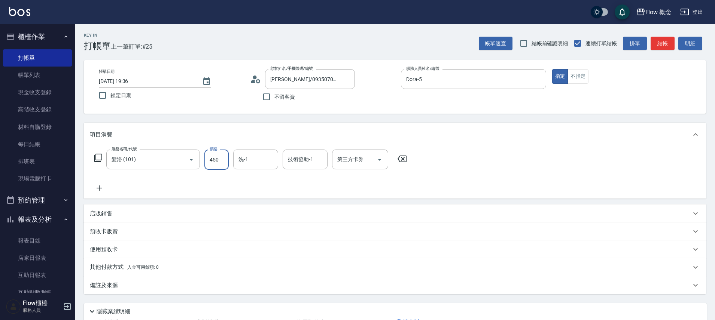
click at [207, 158] on input "450" at bounding box center [216, 160] width 24 height 20
click at [257, 158] on input "洗-1" at bounding box center [256, 159] width 38 height 13
click at [149, 283] on div "備註及來源" at bounding box center [390, 286] width 601 height 8
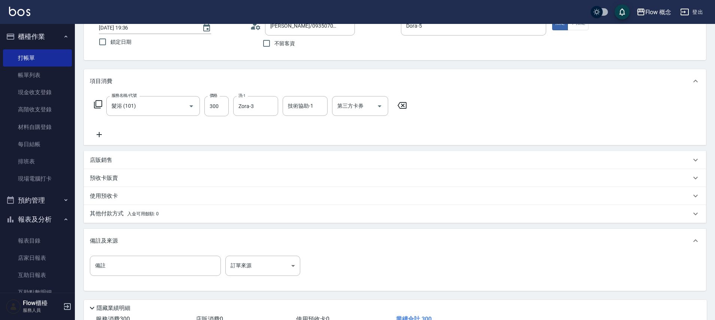
scroll to position [55, 0]
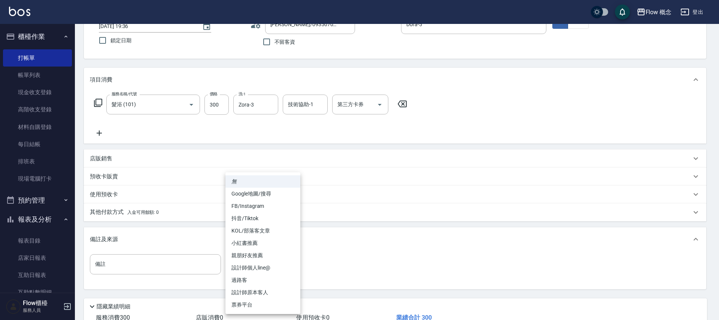
click at [269, 268] on body "Flow 概念 登出 櫃檯作業 打帳單 帳單列表 現金收支登錄 高階收支登錄 材料自購登錄 每日結帳 排班表 現場電腦打卡 預約管理 預約管理 單日預約紀錄 …" at bounding box center [359, 158] width 719 height 426
click at [282, 293] on li "設計師原本客人" at bounding box center [262, 293] width 75 height 12
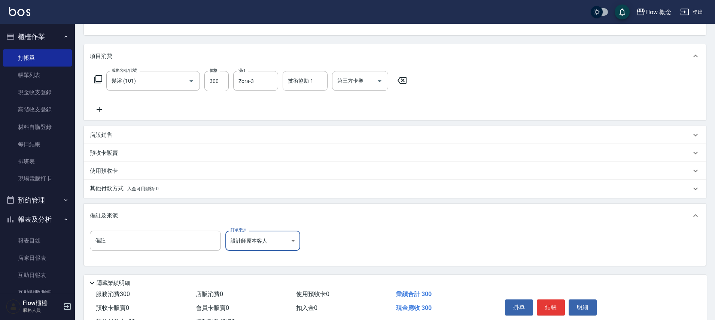
scroll to position [109, 0]
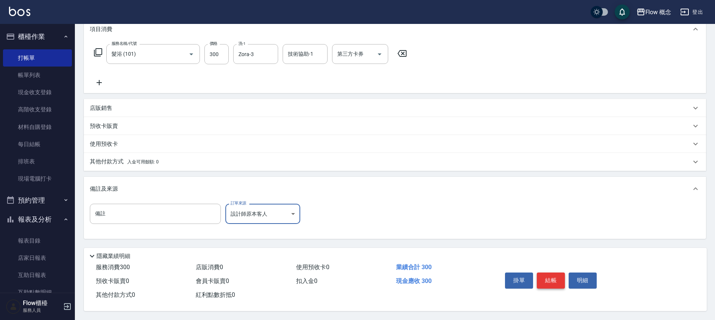
click at [553, 281] on button "結帳" at bounding box center [551, 281] width 28 height 16
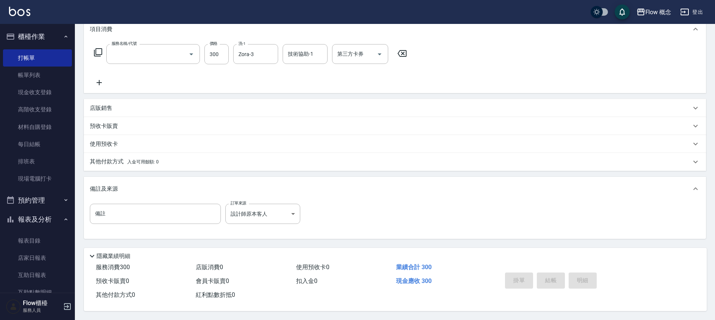
scroll to position [0, 0]
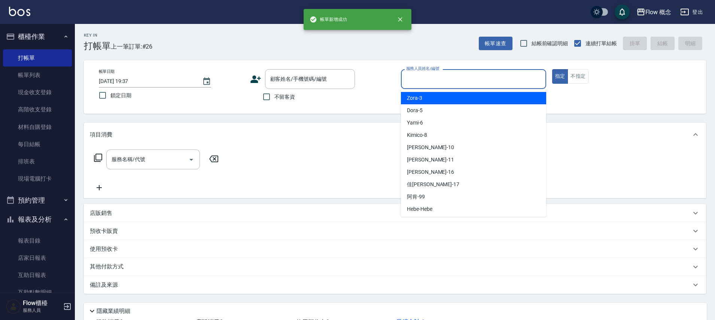
drag, startPoint x: 426, startPoint y: 73, endPoint x: 427, endPoint y: 77, distance: 3.9
click at [426, 73] on div "服務人員姓名/編號 服務人員姓名/編號" at bounding box center [473, 79] width 145 height 20
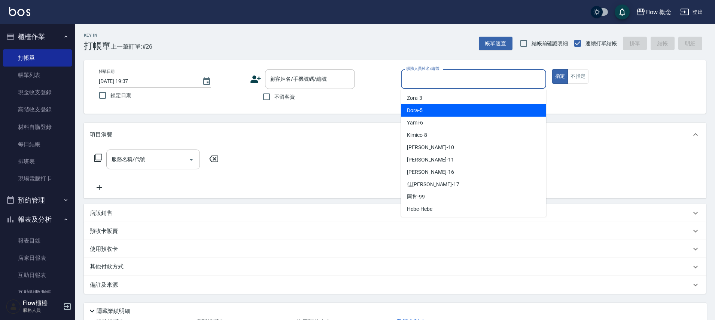
click at [425, 108] on div "Dora -5" at bounding box center [473, 110] width 145 height 12
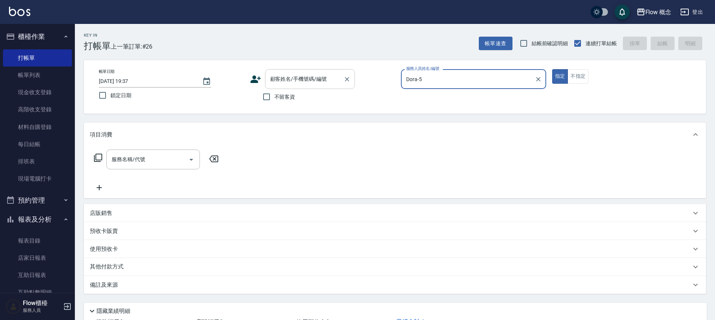
click at [314, 81] on input "顧客姓名/手機號碼/編號" at bounding box center [304, 79] width 72 height 13
paste input "歐陽"
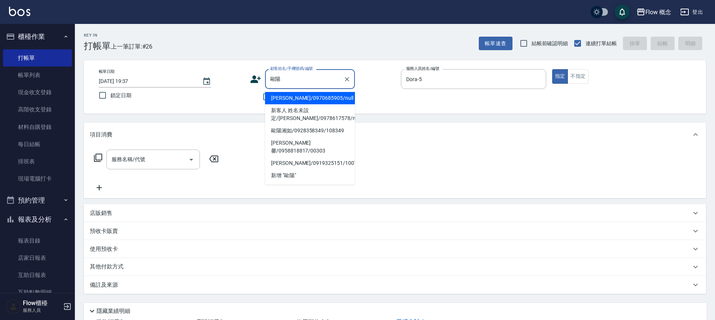
click at [296, 94] on li "[PERSON_NAME]/0970685905/null" at bounding box center [310, 98] width 90 height 12
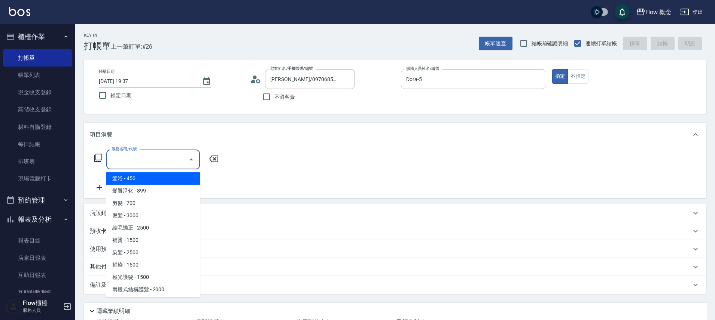
click at [163, 154] on input "服務名稱/代號" at bounding box center [148, 159] width 76 height 13
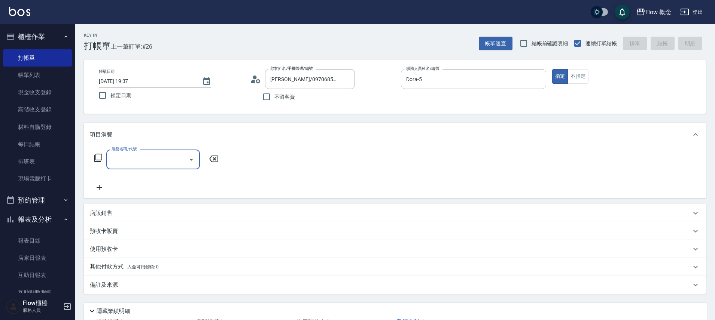
click at [146, 165] on input "服務名稱/代號" at bounding box center [148, 159] width 76 height 13
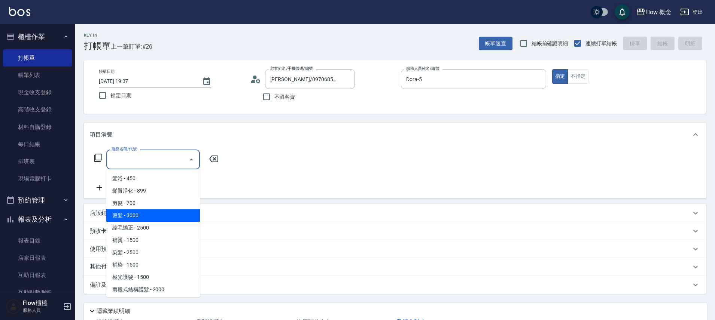
click at [138, 214] on span "燙髮 - 3000" at bounding box center [153, 216] width 94 height 12
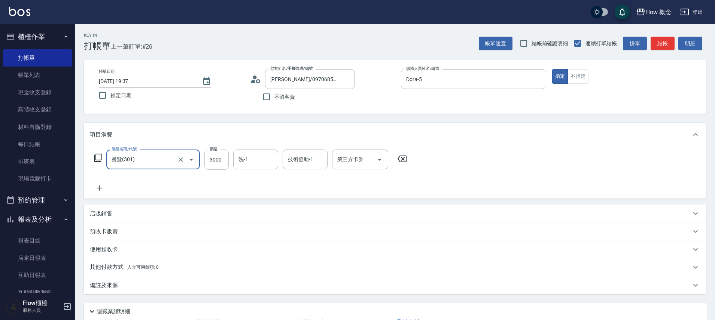
click at [208, 164] on input "3000" at bounding box center [216, 160] width 24 height 20
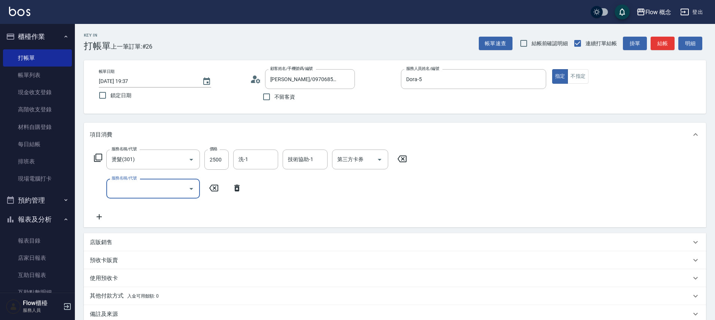
click at [170, 193] on input "服務名稱/代號" at bounding box center [148, 188] width 76 height 13
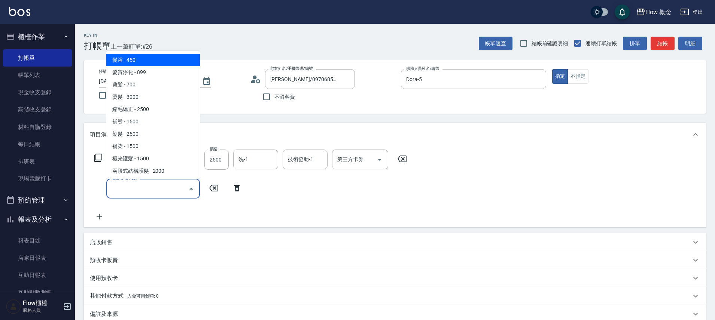
click at [125, 58] on span "髮浴 - 450" at bounding box center [153, 60] width 94 height 12
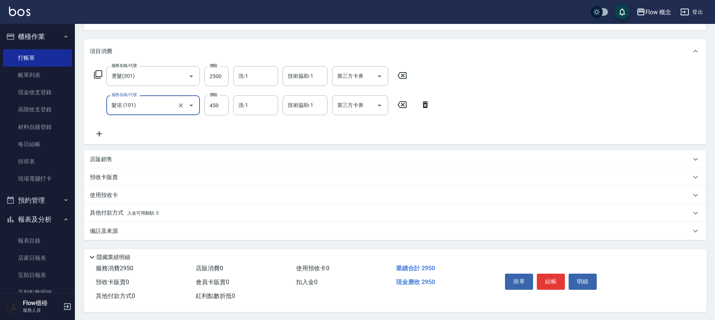
scroll to position [88, 0]
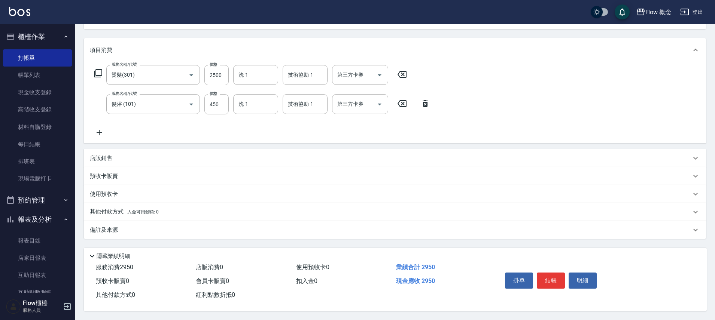
click at [143, 226] on div "備註及來源" at bounding box center [390, 230] width 601 height 8
click at [263, 228] on div "備註及來源" at bounding box center [390, 230] width 601 height 8
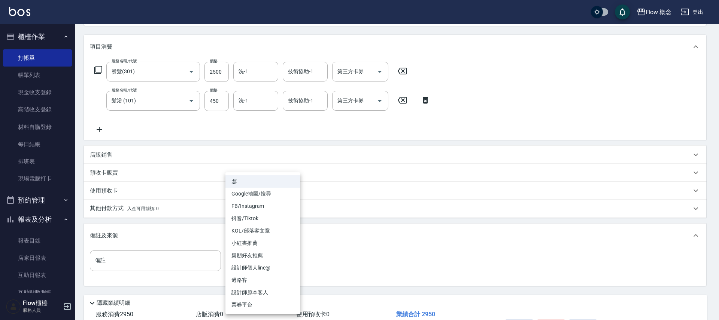
click at [279, 258] on body "Flow 概念 登出 櫃檯作業 打帳單 帳單列表 現金收支登錄 高階收支登錄 材料自購登錄 每日結帳 排班表 現場電腦打卡 預約管理 預約管理 單日預約紀錄 …" at bounding box center [359, 139] width 719 height 455
drag, startPoint x: 267, startPoint y: 288, endPoint x: 268, endPoint y: 284, distance: 4.3
click at [267, 289] on li "設計師原本客人" at bounding box center [262, 293] width 75 height 12
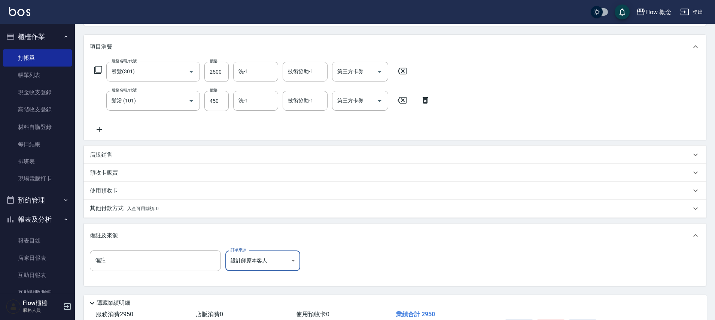
click at [150, 207] on span "入金可用餘額: 0" at bounding box center [143, 208] width 32 height 5
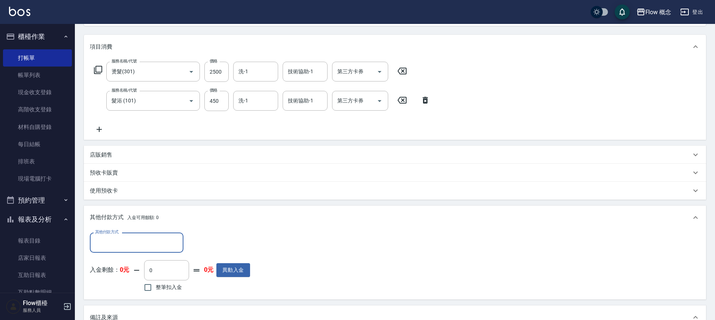
scroll to position [0, 0]
click at [109, 241] on input "其他付款方式" at bounding box center [136, 242] width 87 height 13
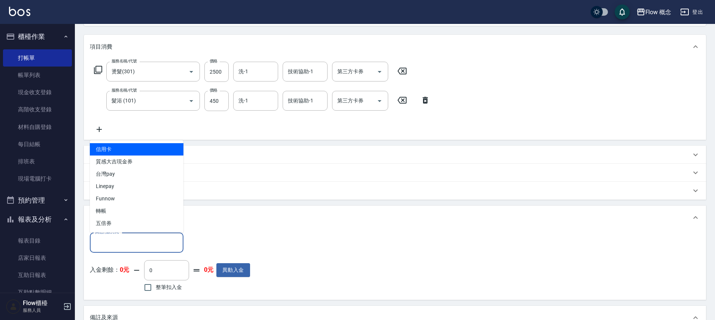
click at [109, 242] on input "其他付款方式" at bounding box center [136, 242] width 87 height 13
click at [104, 239] on input "其他付款方式" at bounding box center [136, 242] width 87 height 13
click at [108, 152] on span "信用卡" at bounding box center [137, 149] width 94 height 12
click at [108, 152] on p "店販銷售" at bounding box center [101, 155] width 22 height 8
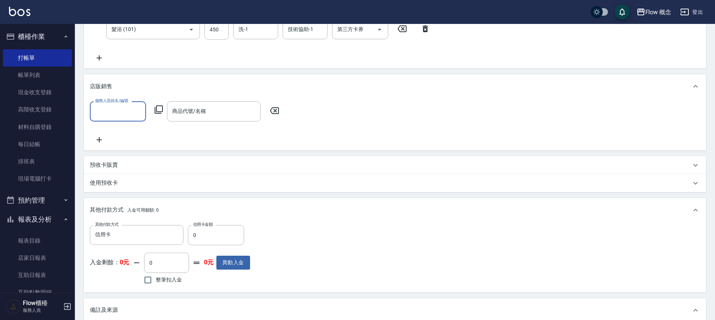
scroll to position [230, 0]
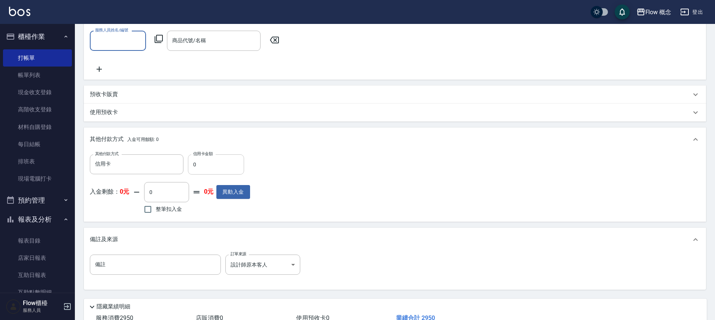
click at [206, 164] on input "0" at bounding box center [216, 165] width 56 height 20
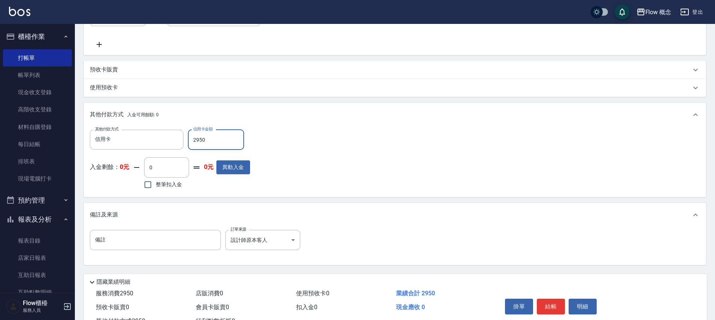
scroll to position [284, 0]
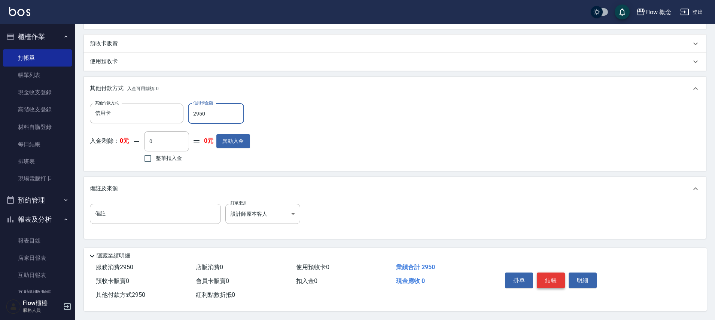
click at [556, 279] on button "結帳" at bounding box center [551, 281] width 28 height 16
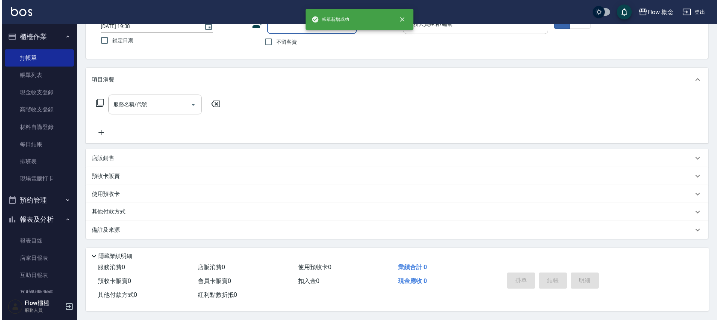
scroll to position [0, 0]
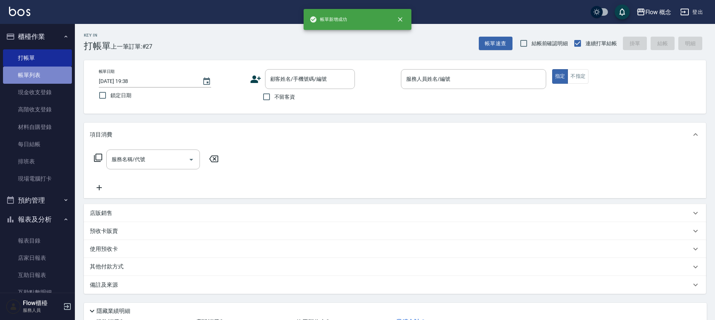
click at [39, 77] on link "帳單列表" at bounding box center [37, 75] width 69 height 17
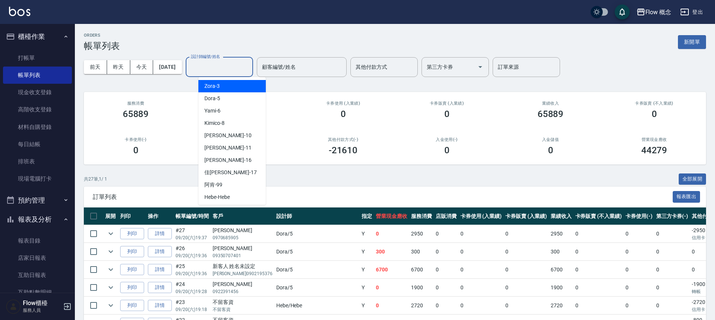
click at [214, 65] on div "設計師編號/姓名 設計師編號/姓名" at bounding box center [219, 67] width 67 height 20
click at [213, 94] on div "Dora -5" at bounding box center [231, 98] width 67 height 12
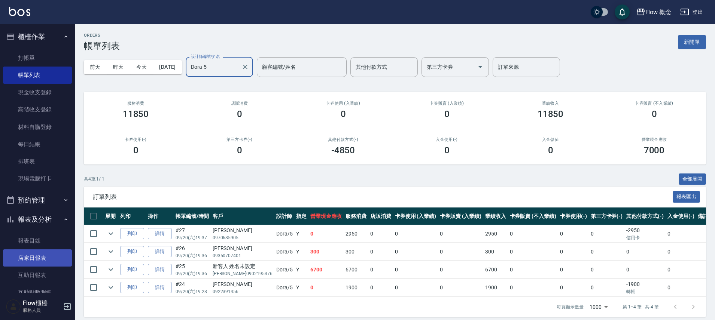
click at [33, 257] on link "店家日報表" at bounding box center [37, 258] width 69 height 17
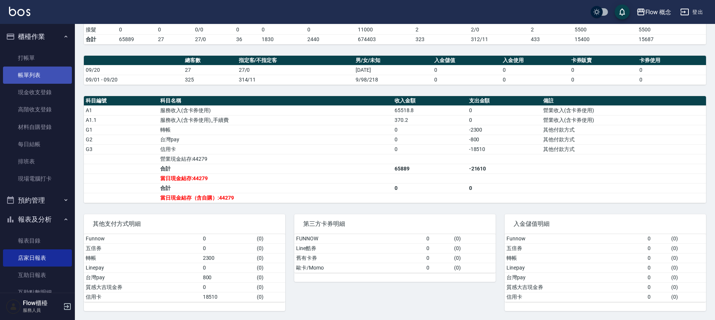
click at [35, 75] on link "帳單列表" at bounding box center [37, 75] width 69 height 17
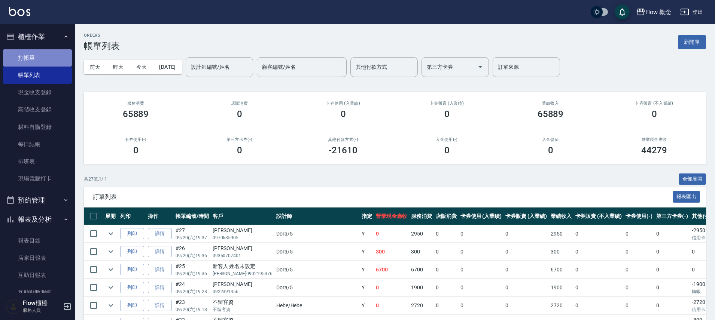
click at [51, 54] on link "打帳單" at bounding box center [37, 57] width 69 height 17
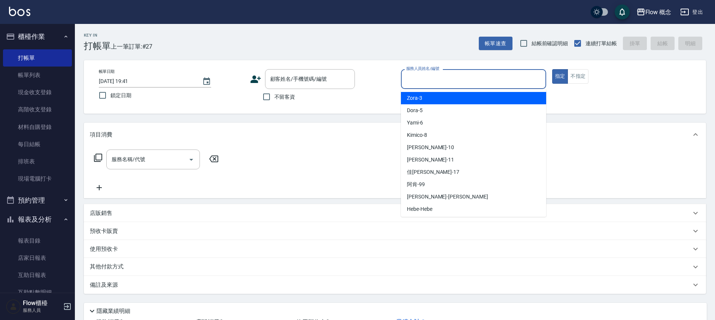
click at [463, 76] on input "服務人員姓名/編號" at bounding box center [473, 79] width 138 height 13
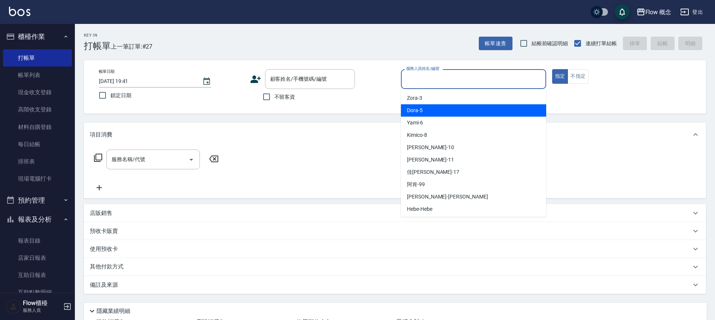
click at [427, 109] on div "Dora -5" at bounding box center [473, 110] width 145 height 12
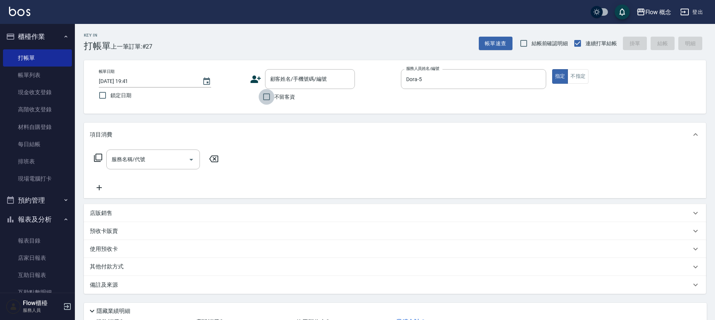
click at [261, 98] on input "不留客資" at bounding box center [267, 97] width 16 height 16
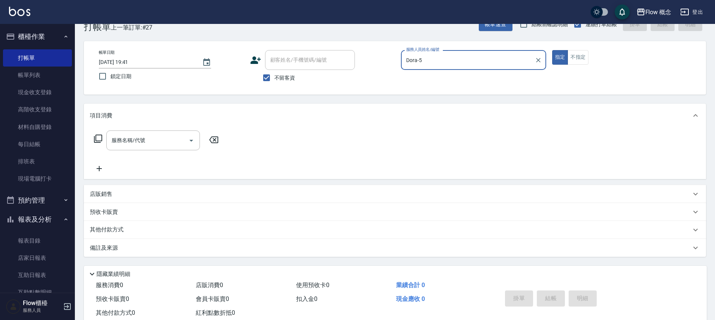
scroll to position [40, 0]
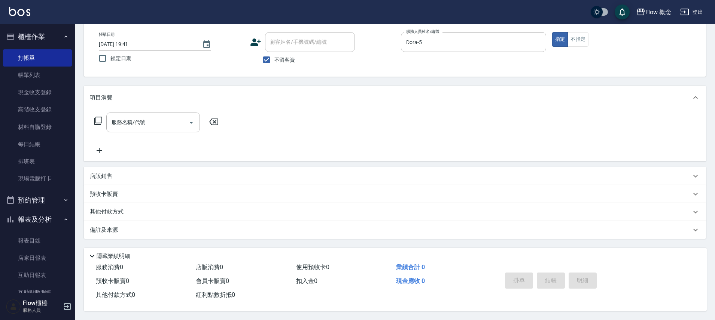
click at [137, 234] on div "備註及來源" at bounding box center [395, 230] width 622 height 18
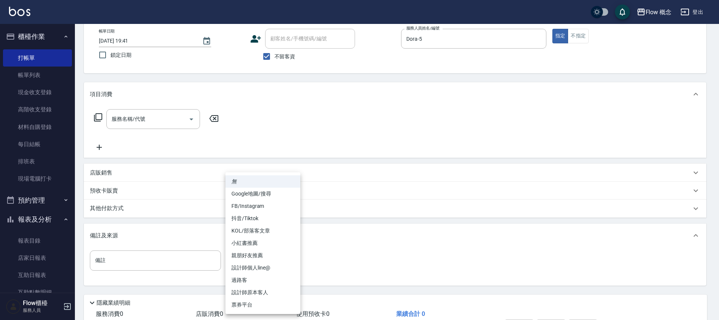
click at [265, 261] on body "Flow 概念 登出 櫃檯作業 打帳單 帳單列表 現金收支登錄 高階收支登錄 材料自購登錄 每日結帳 排班表 現場電腦打卡 預約管理 預約管理 單日預約紀錄 …" at bounding box center [359, 164] width 719 height 408
click at [265, 292] on li "設計師原本客人" at bounding box center [262, 293] width 75 height 12
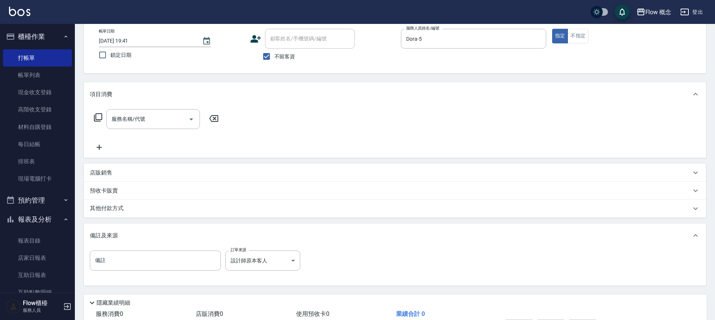
click at [143, 105] on div "項目消費" at bounding box center [395, 94] width 622 height 24
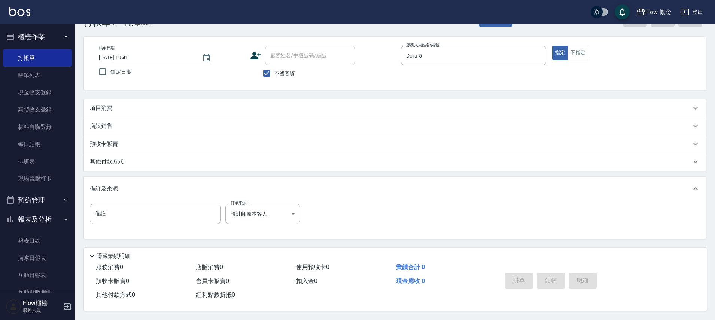
scroll to position [27, 0]
click at [132, 104] on div "項目消費" at bounding box center [390, 108] width 601 height 8
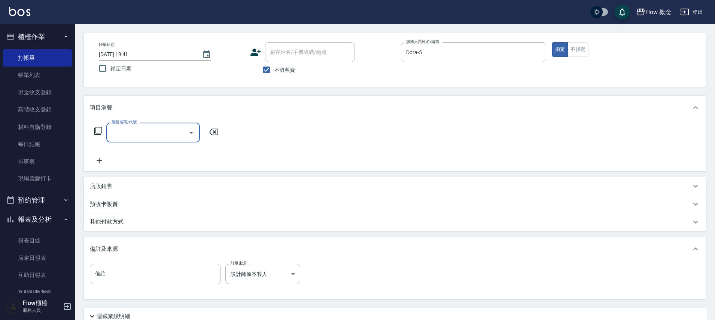
scroll to position [0, 0]
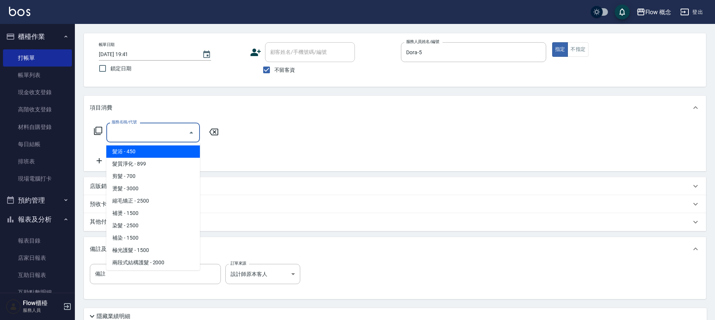
click at [121, 131] on input "服務名稱/代號" at bounding box center [148, 132] width 76 height 13
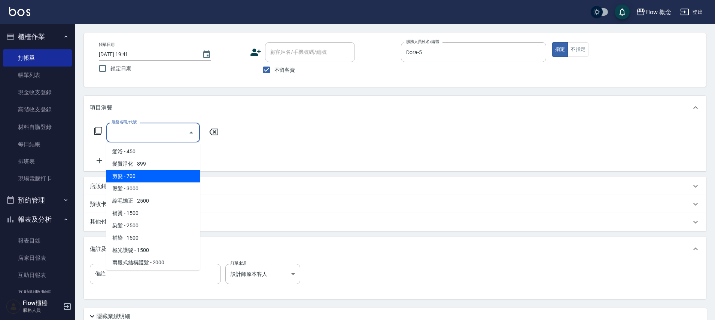
click at [130, 174] on span "剪髮 - 700" at bounding box center [153, 176] width 94 height 12
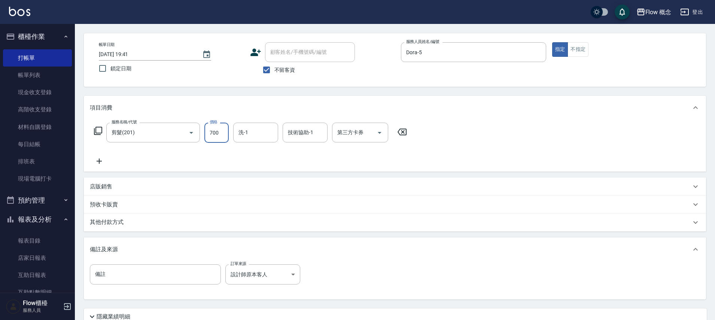
click at [213, 135] on input "700" at bounding box center [216, 133] width 24 height 20
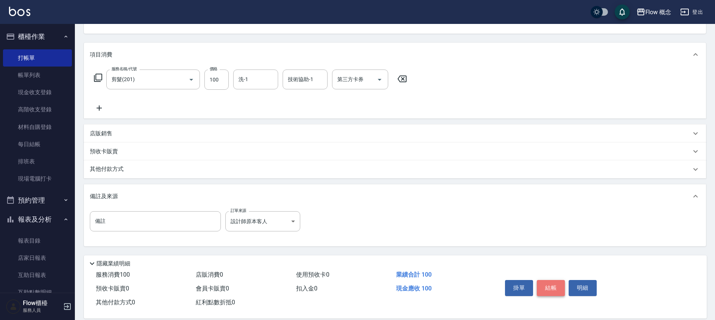
click at [561, 289] on button "結帳" at bounding box center [551, 288] width 28 height 16
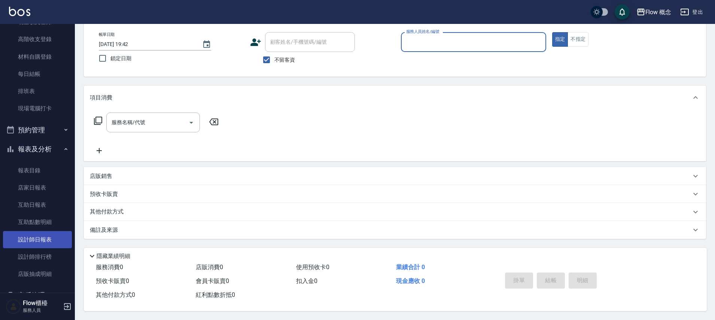
scroll to position [111, 0]
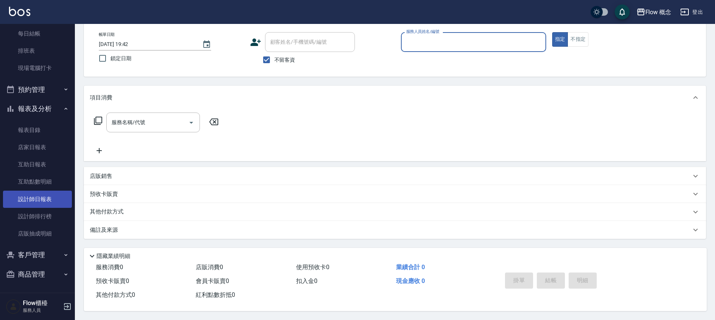
click at [27, 207] on link "設計師日報表" at bounding box center [37, 199] width 69 height 17
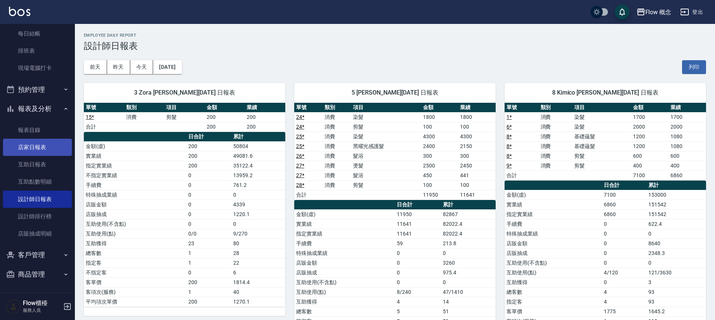
click at [49, 151] on link "店家日報表" at bounding box center [37, 147] width 69 height 17
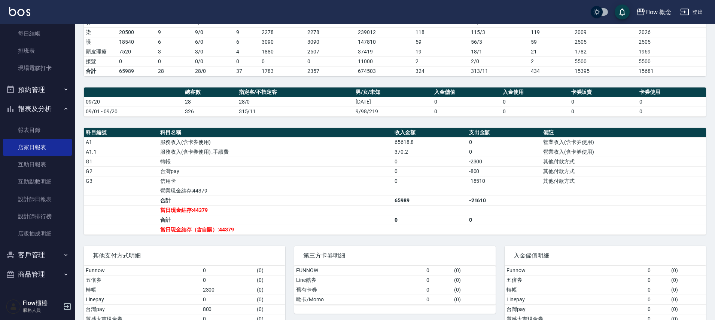
scroll to position [174, 0]
